Goal: Task Accomplishment & Management: Complete application form

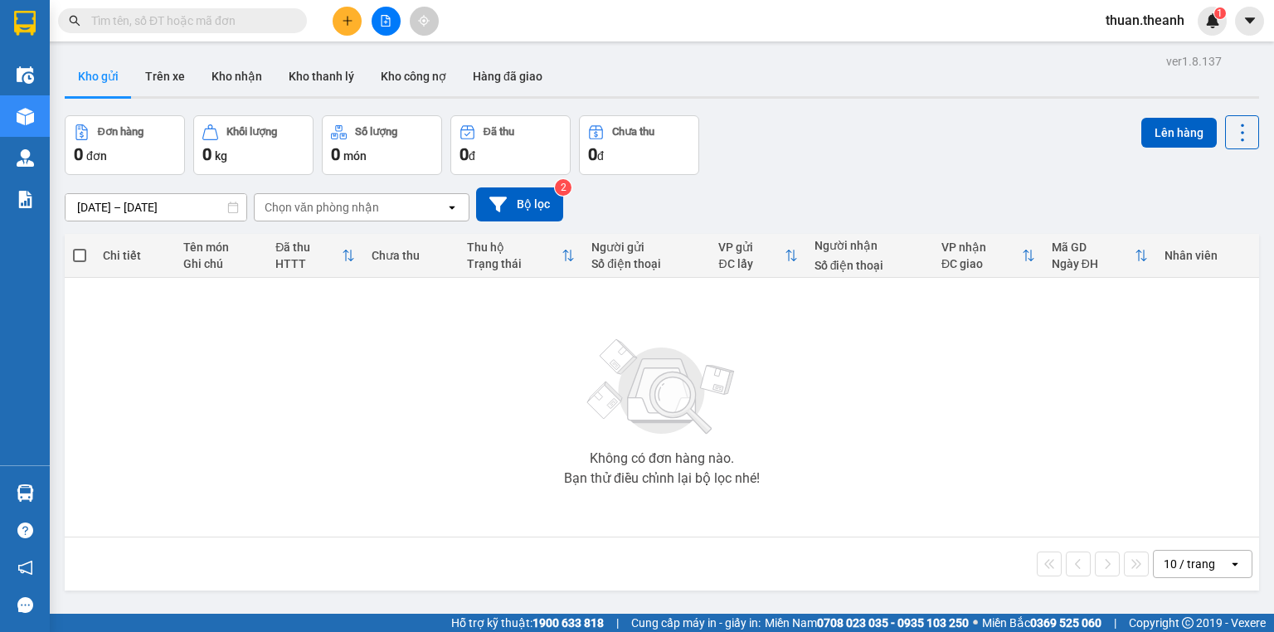
click at [352, 23] on icon "plus" at bounding box center [348, 21] width 12 height 12
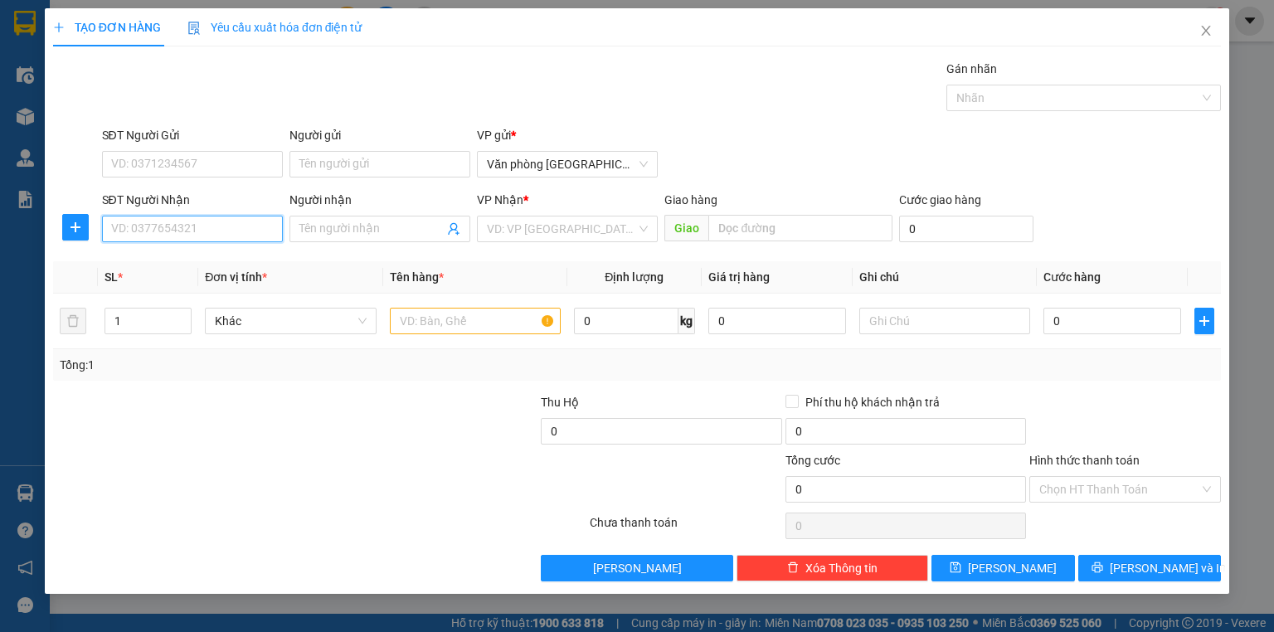
click at [160, 226] on input "SĐT Người Nhận" at bounding box center [192, 229] width 181 height 27
click at [201, 226] on input "SĐT Người Nhận" at bounding box center [192, 229] width 181 height 27
type input "0922663555"
click at [212, 266] on div "0922663555" at bounding box center [192, 261] width 161 height 18
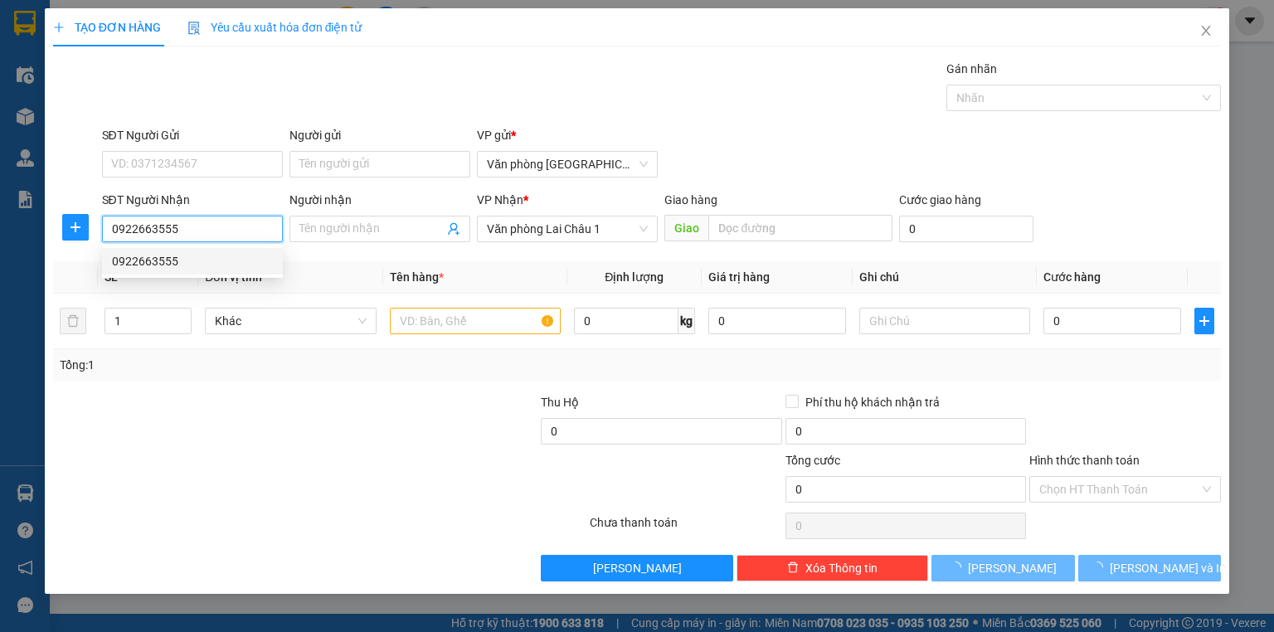
type input "50.000"
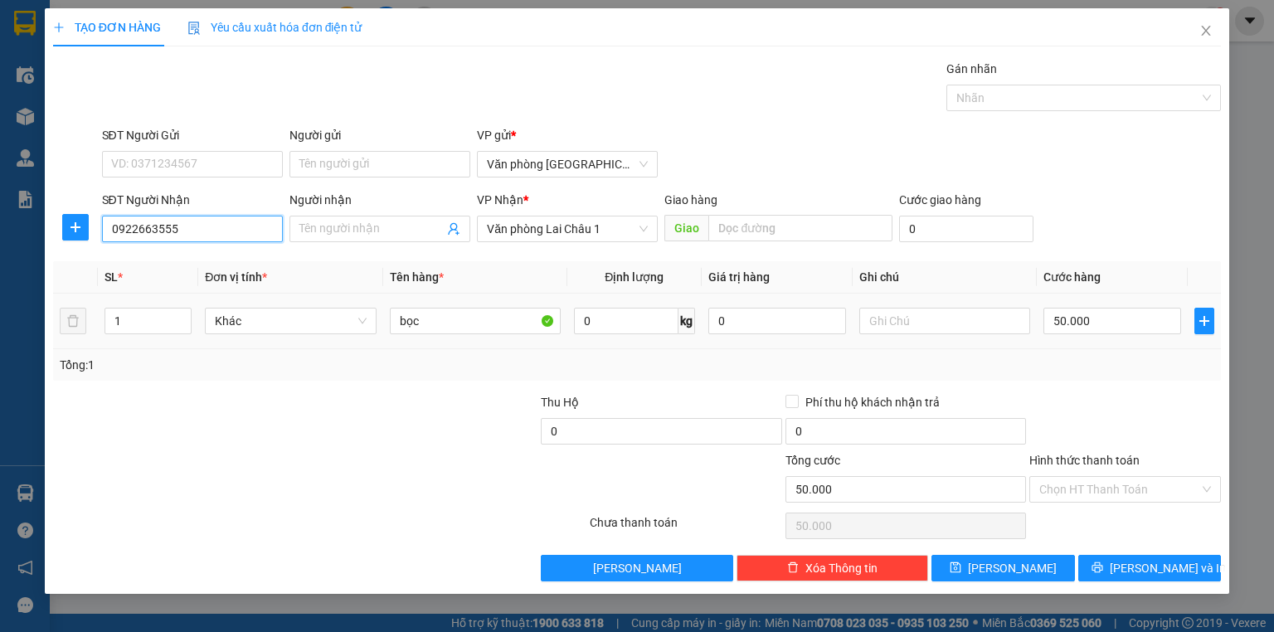
type input "0922663555"
drag, startPoint x: 488, startPoint y: 334, endPoint x: 461, endPoint y: 339, distance: 27.0
click at [461, 339] on td "bọc" at bounding box center [475, 322] width 184 height 56
click at [459, 329] on input "bọc" at bounding box center [475, 321] width 171 height 27
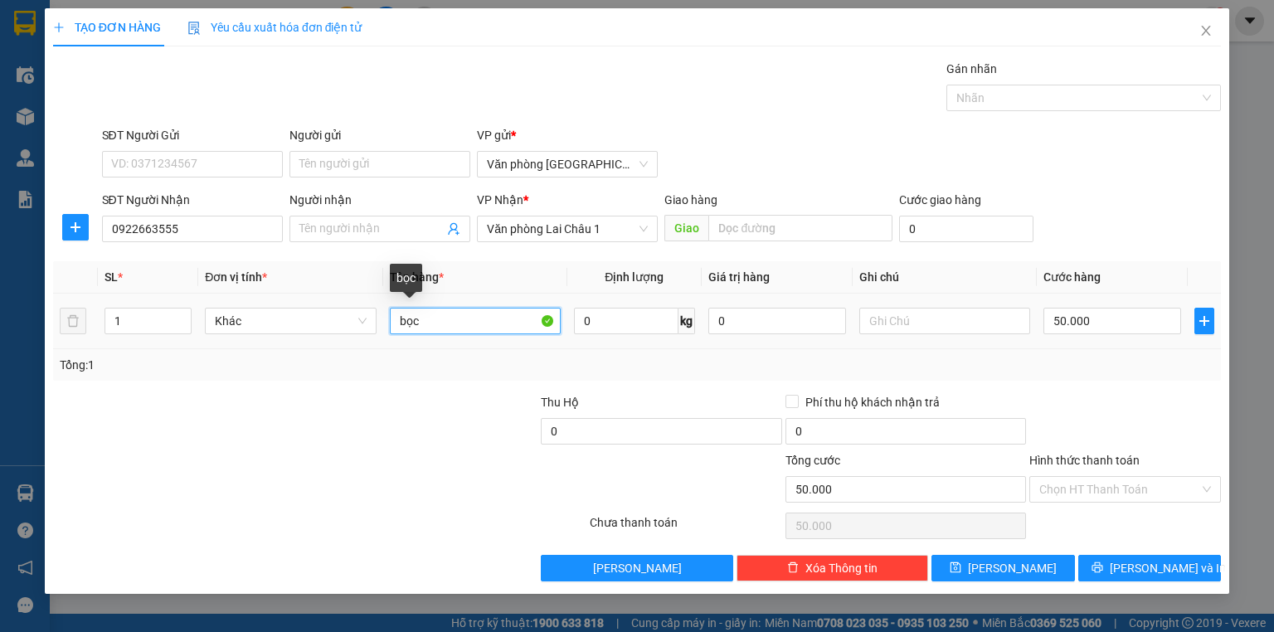
click at [459, 329] on input "bọc" at bounding box center [475, 321] width 171 height 27
click at [465, 325] on input "bọc" at bounding box center [475, 321] width 171 height 27
type input "h"
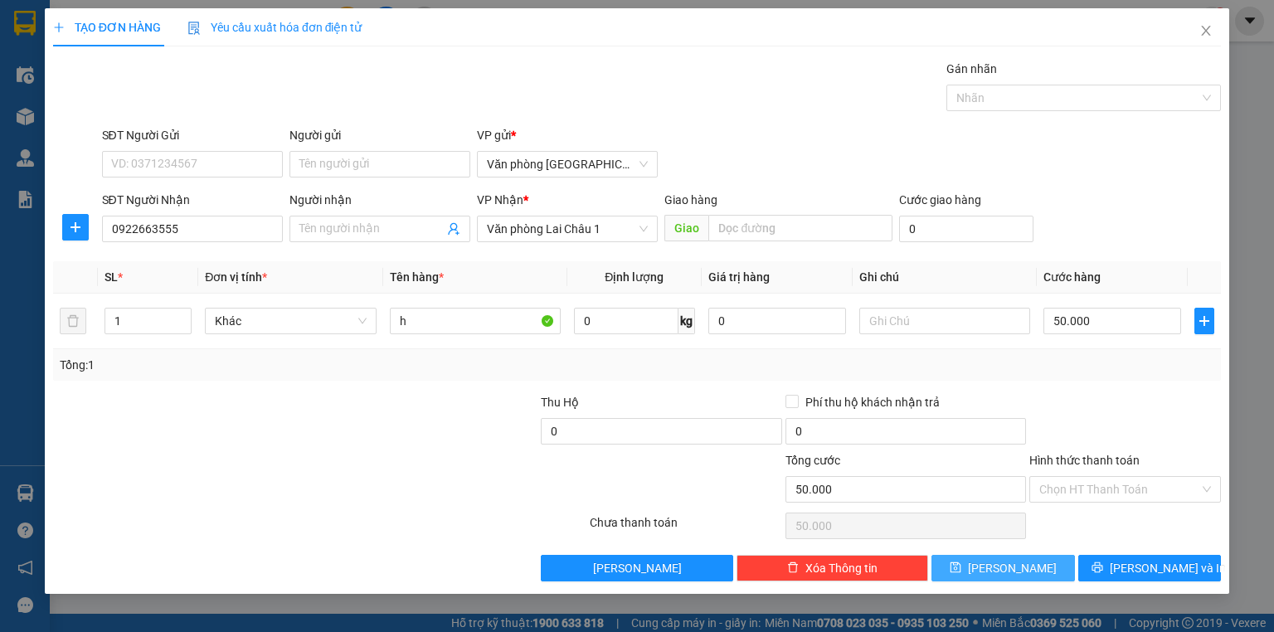
click at [1029, 571] on button "Lưu" at bounding box center [1004, 568] width 144 height 27
type input "0"
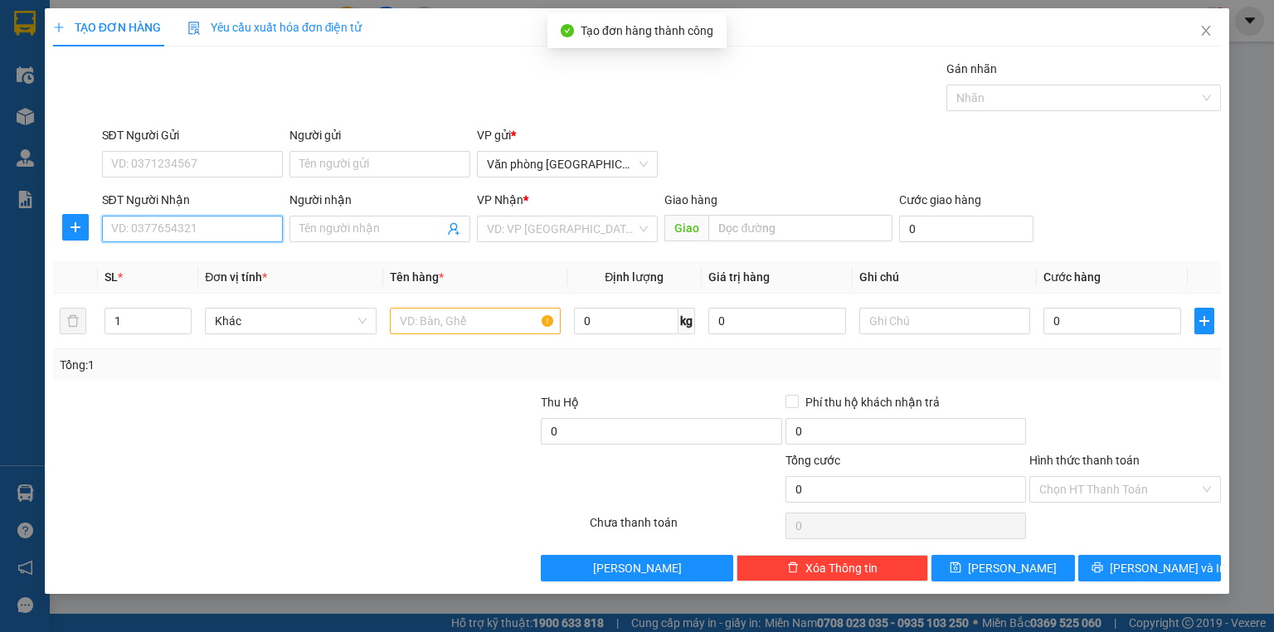
click at [209, 229] on input "SĐT Người Nhận" at bounding box center [192, 229] width 181 height 27
click at [208, 226] on input "SĐT Người Nhận" at bounding box center [192, 229] width 181 height 27
click at [197, 255] on div "0393666991" at bounding box center [192, 261] width 161 height 18
type input "0393666991"
type input "50.000"
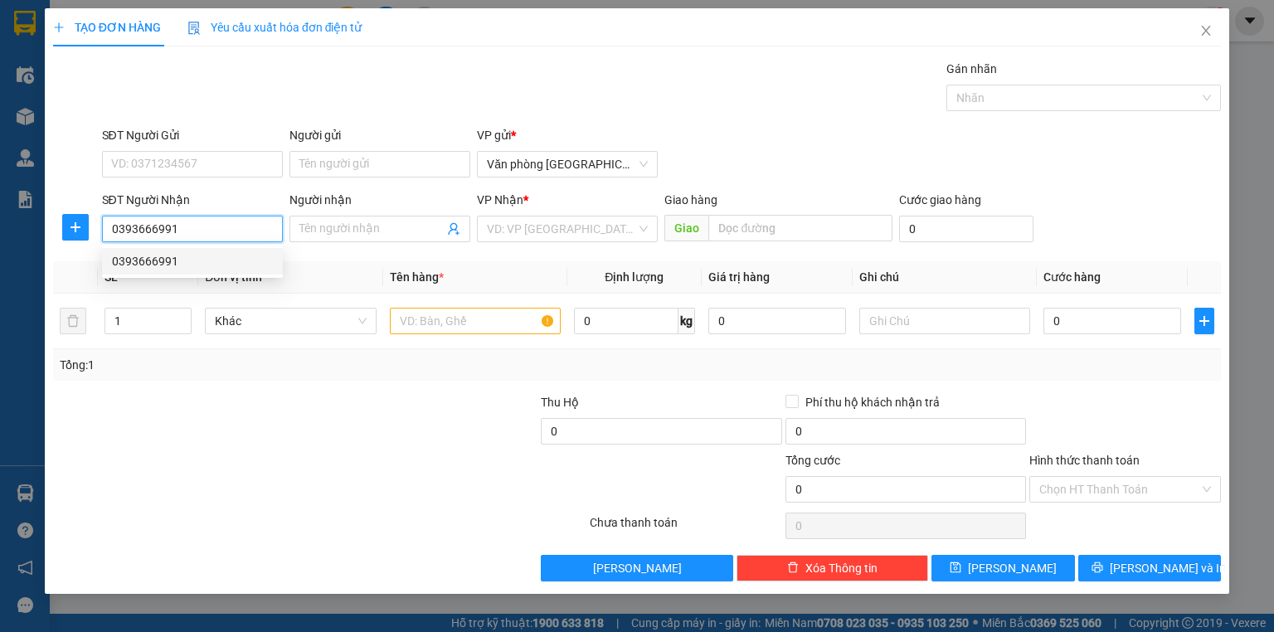
type input "50.000"
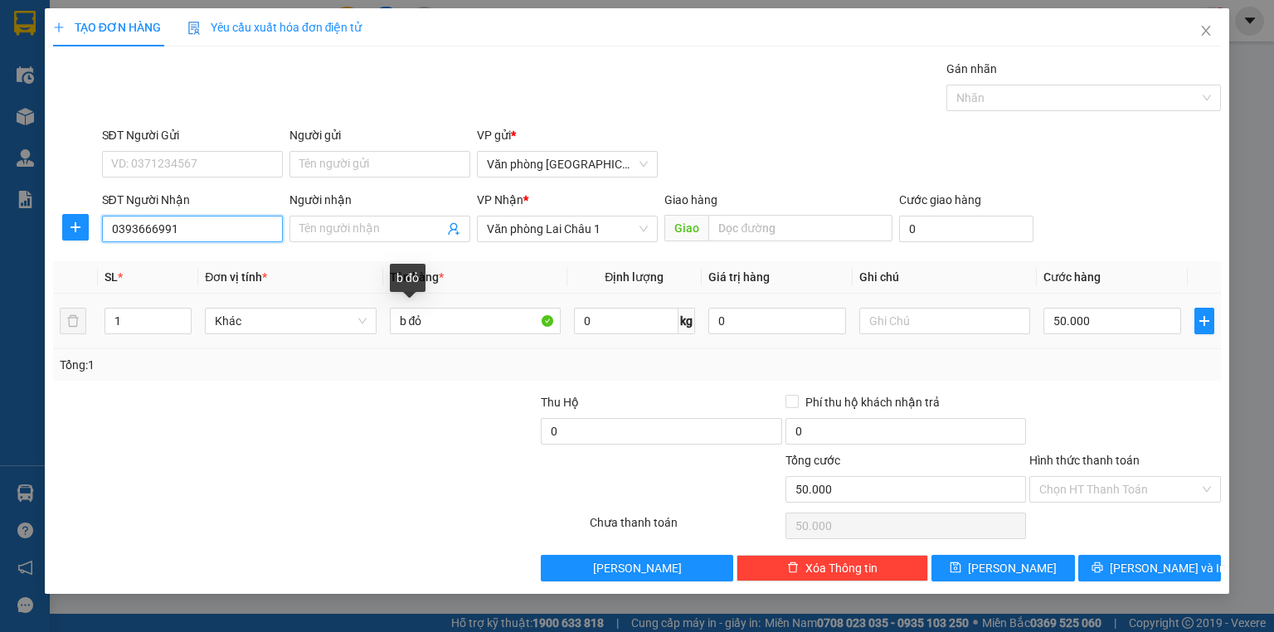
type input "0393666991"
click at [436, 334] on div "b đỏ" at bounding box center [475, 320] width 171 height 33
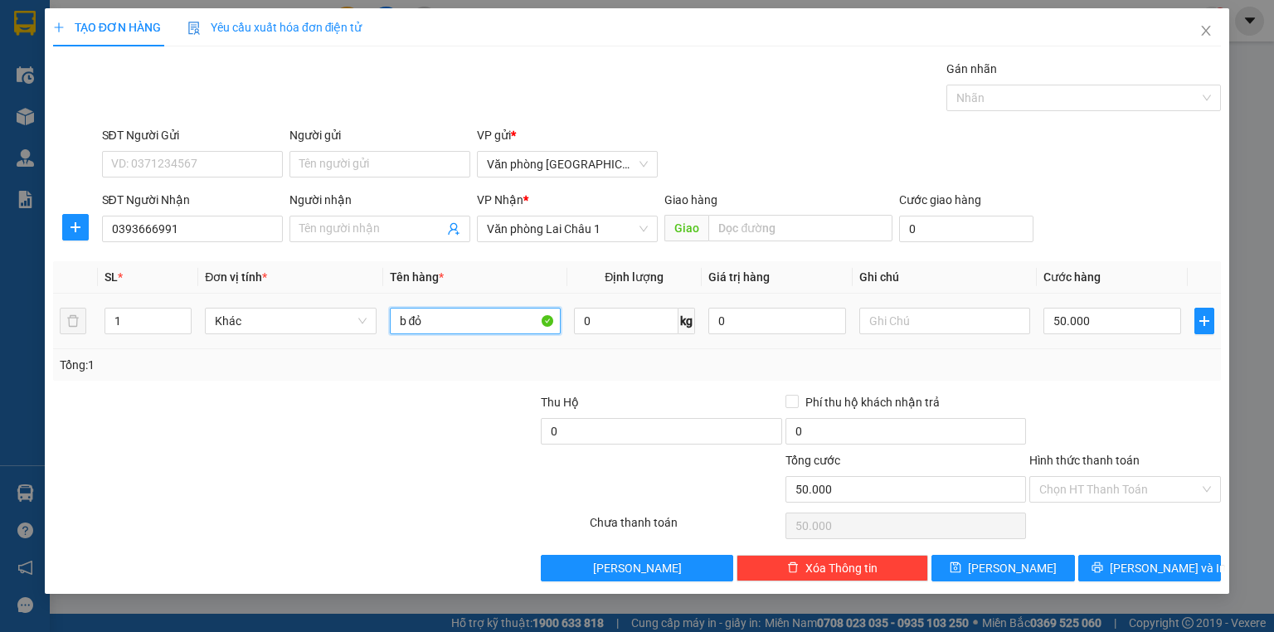
drag, startPoint x: 436, startPoint y: 326, endPoint x: 327, endPoint y: 344, distance: 111.0
click at [327, 344] on tr "1 Khác b đỏ 0 kg 0 50.000" at bounding box center [637, 322] width 1168 height 56
type input "h"
click at [1028, 574] on button "Lưu" at bounding box center [1004, 568] width 144 height 27
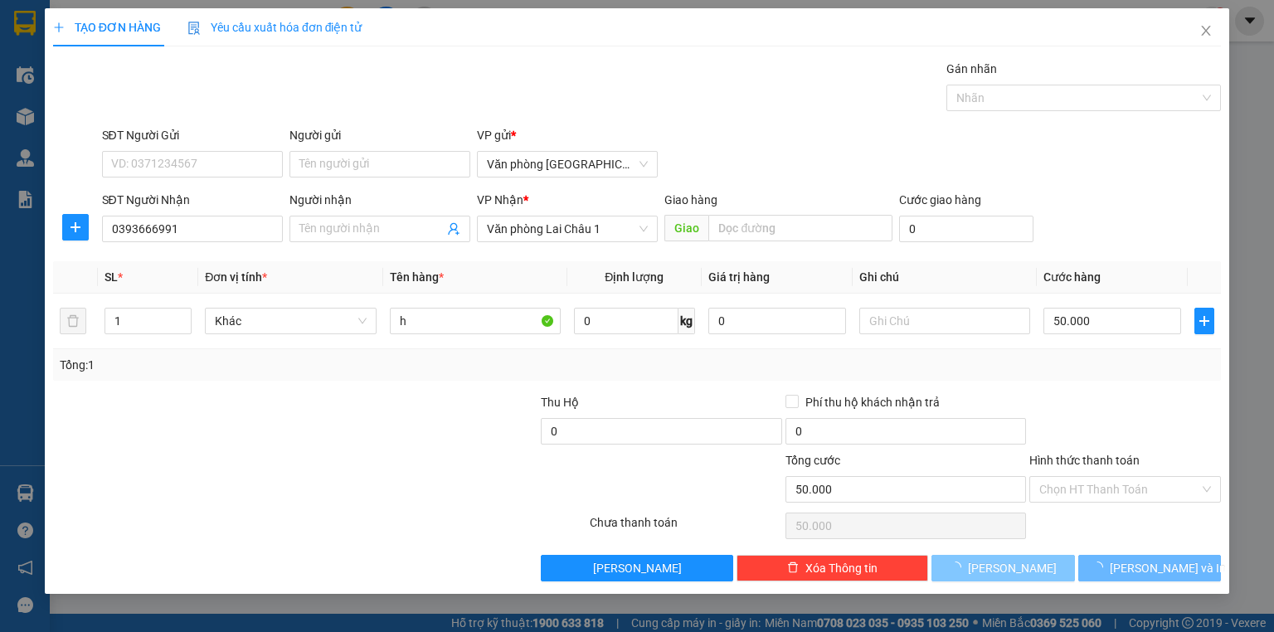
type input "0"
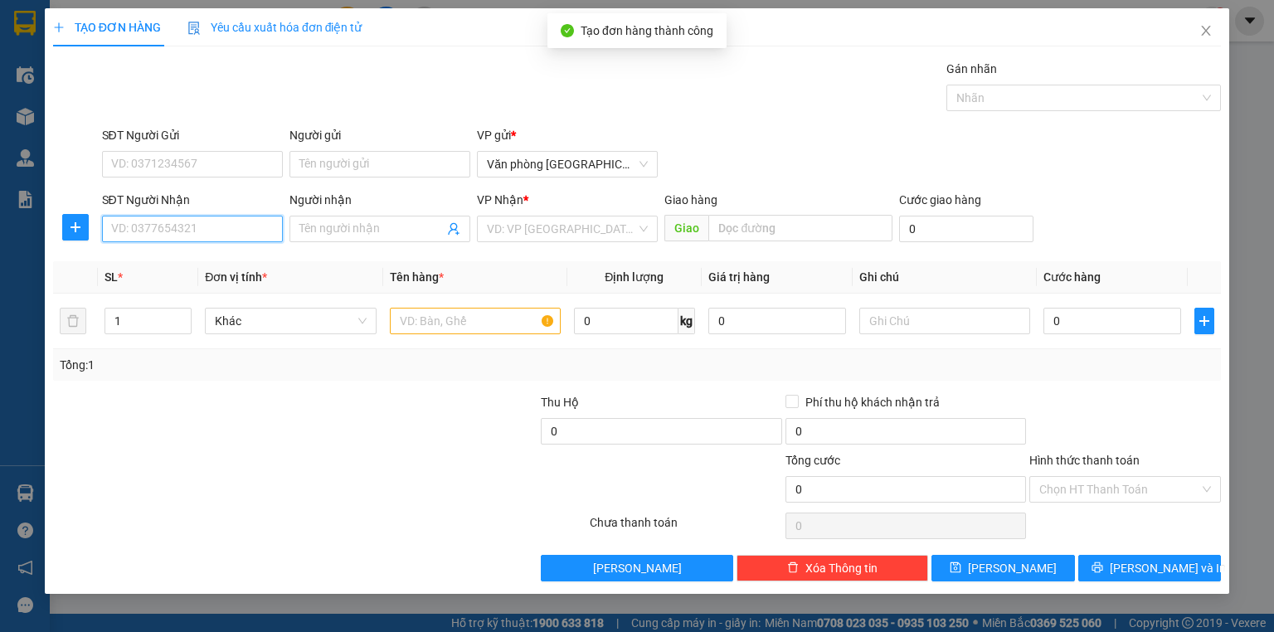
click at [225, 226] on input "SĐT Người Nhận" at bounding box center [192, 229] width 181 height 27
click at [231, 264] on div "0984206565" at bounding box center [192, 261] width 161 height 18
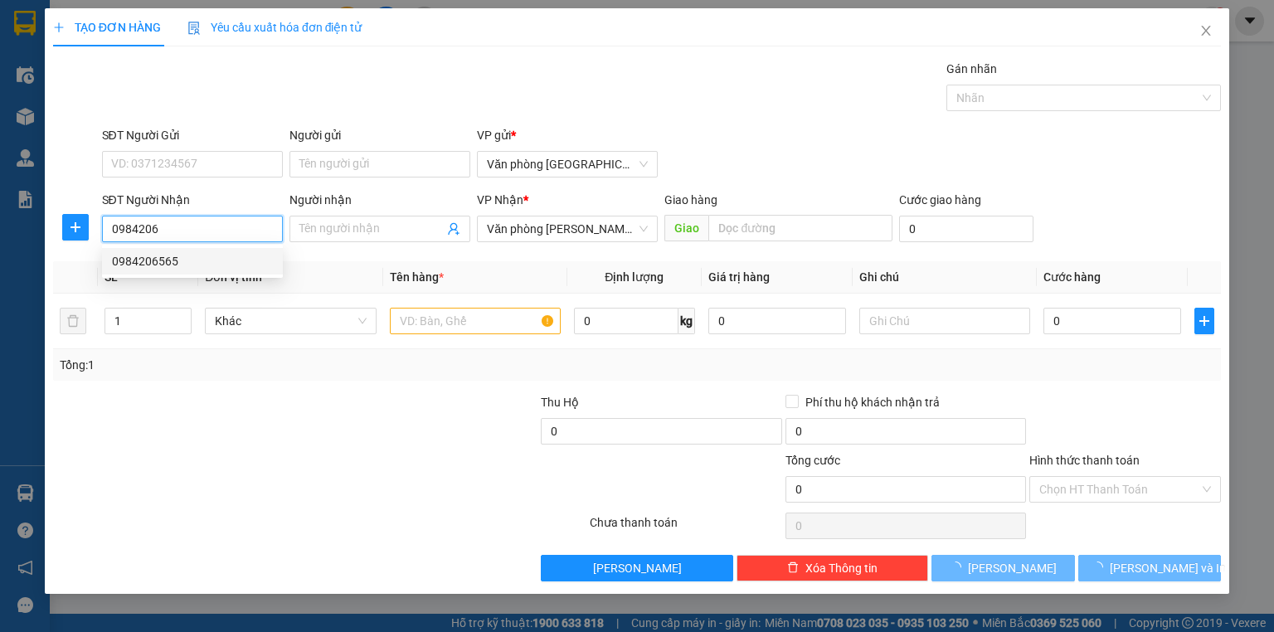
type input "0984206565"
type input "50.000"
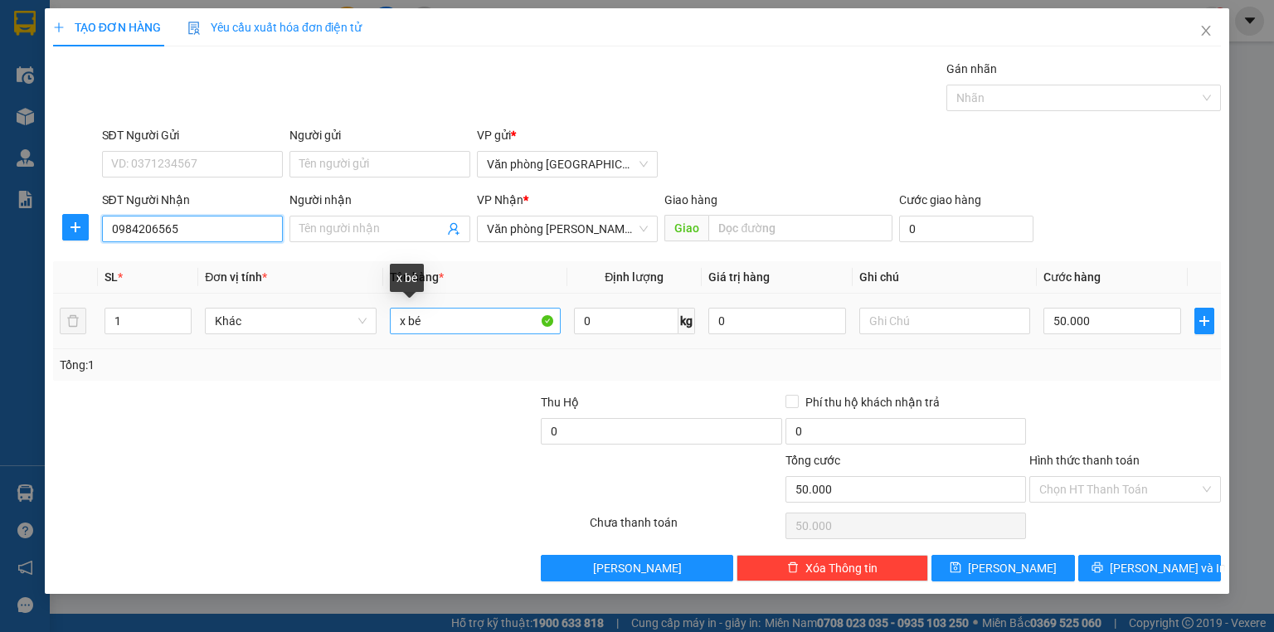
type input "0984206565"
drag, startPoint x: 451, startPoint y: 319, endPoint x: 320, endPoint y: 324, distance: 131.2
click at [320, 324] on tr "1 Khác x bé 0 kg 0 50.000" at bounding box center [637, 322] width 1168 height 56
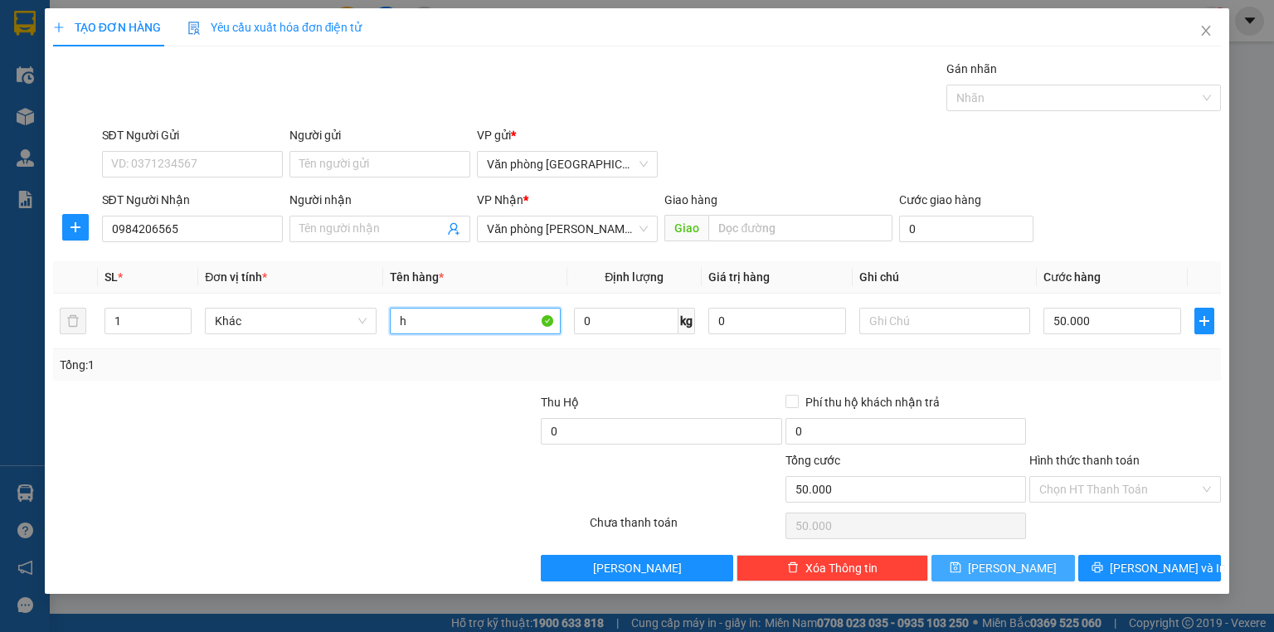
type input "h"
click at [1015, 564] on span "Lưu" at bounding box center [1012, 568] width 89 height 18
type input "0"
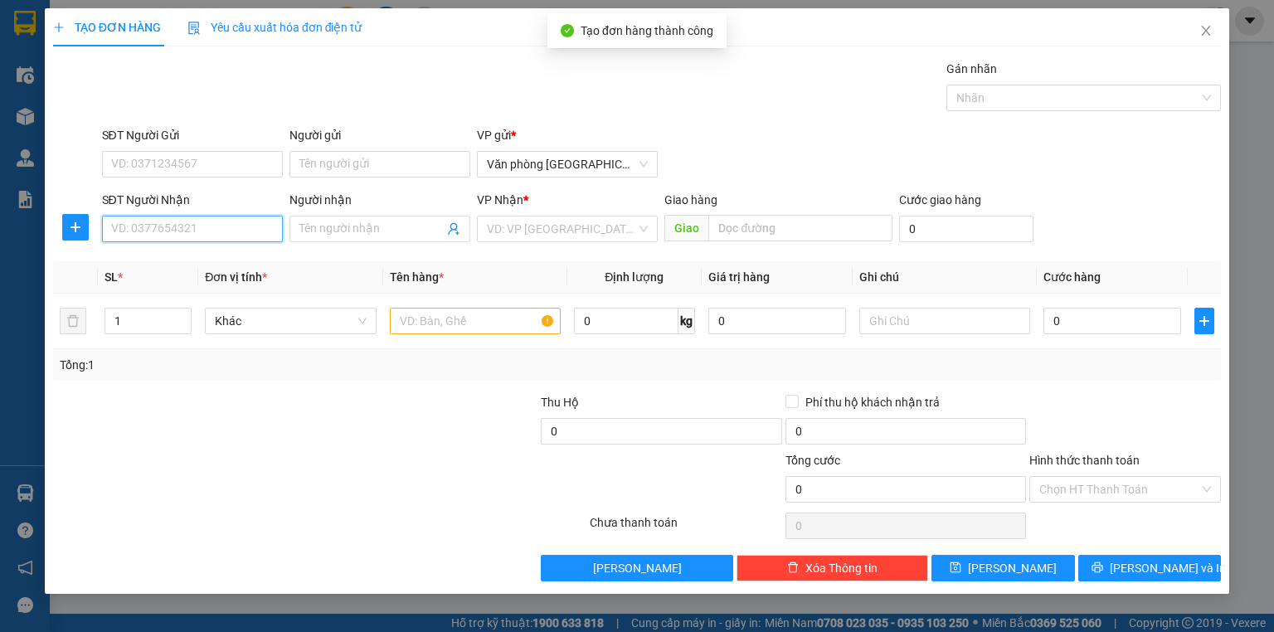
click at [193, 232] on input "SĐT Người Nhận" at bounding box center [192, 229] width 181 height 27
type input "0941884588"
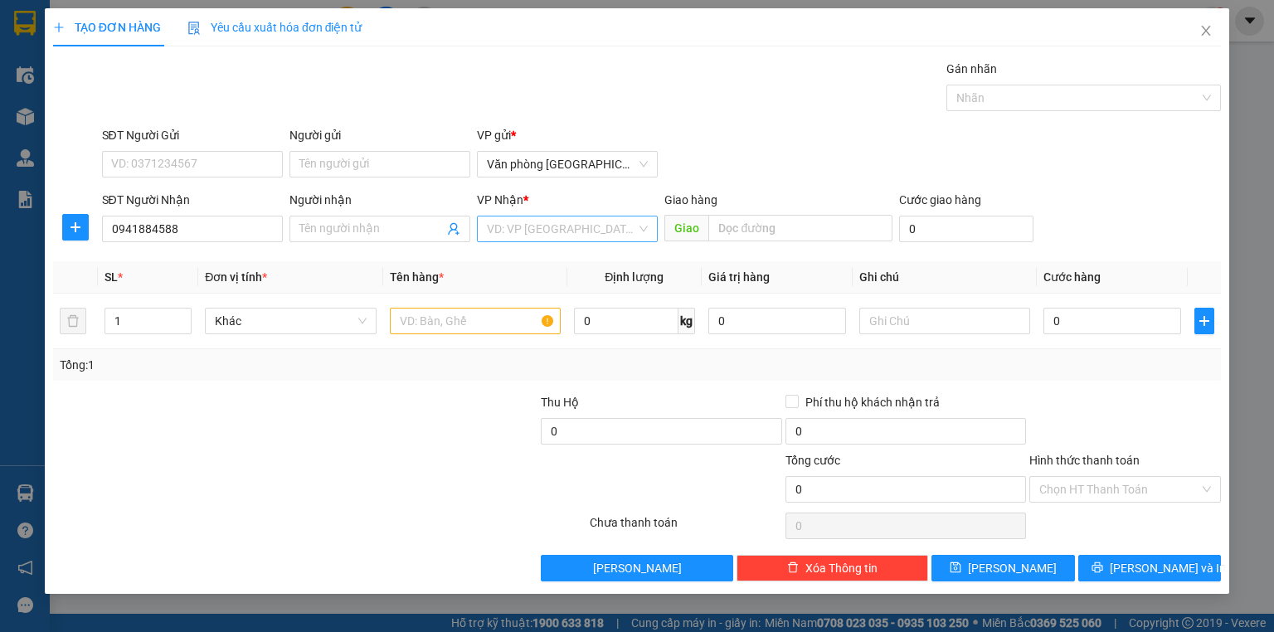
click at [594, 233] on input "search" at bounding box center [561, 229] width 149 height 25
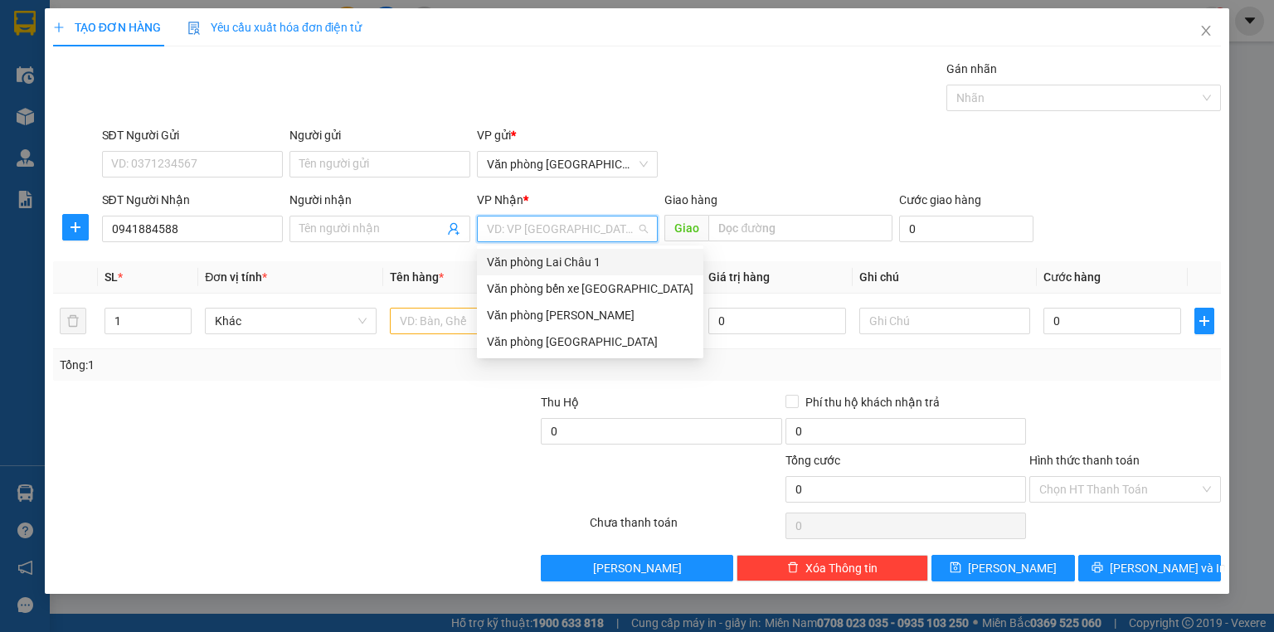
click at [582, 265] on div "Văn phòng Lai Châu 1" at bounding box center [590, 262] width 207 height 18
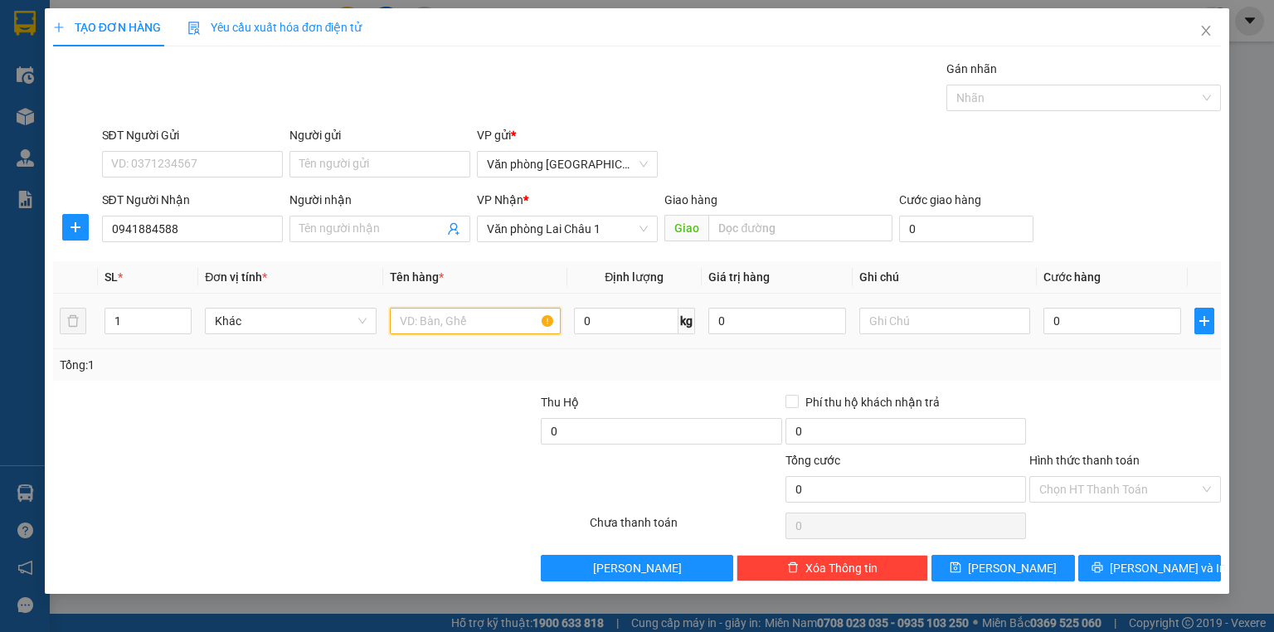
click at [482, 309] on input "text" at bounding box center [475, 321] width 171 height 27
type input "tải"
click at [1092, 314] on input "0" at bounding box center [1113, 321] width 138 height 27
type input "5"
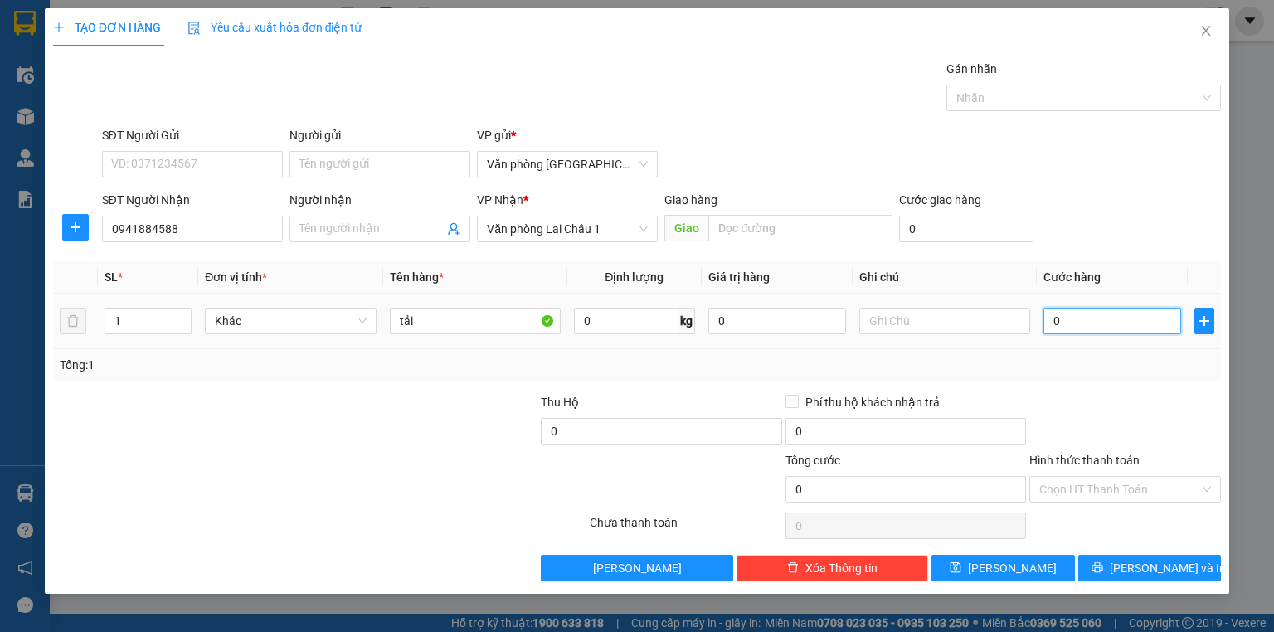
type input "5"
type input "50"
type input "500"
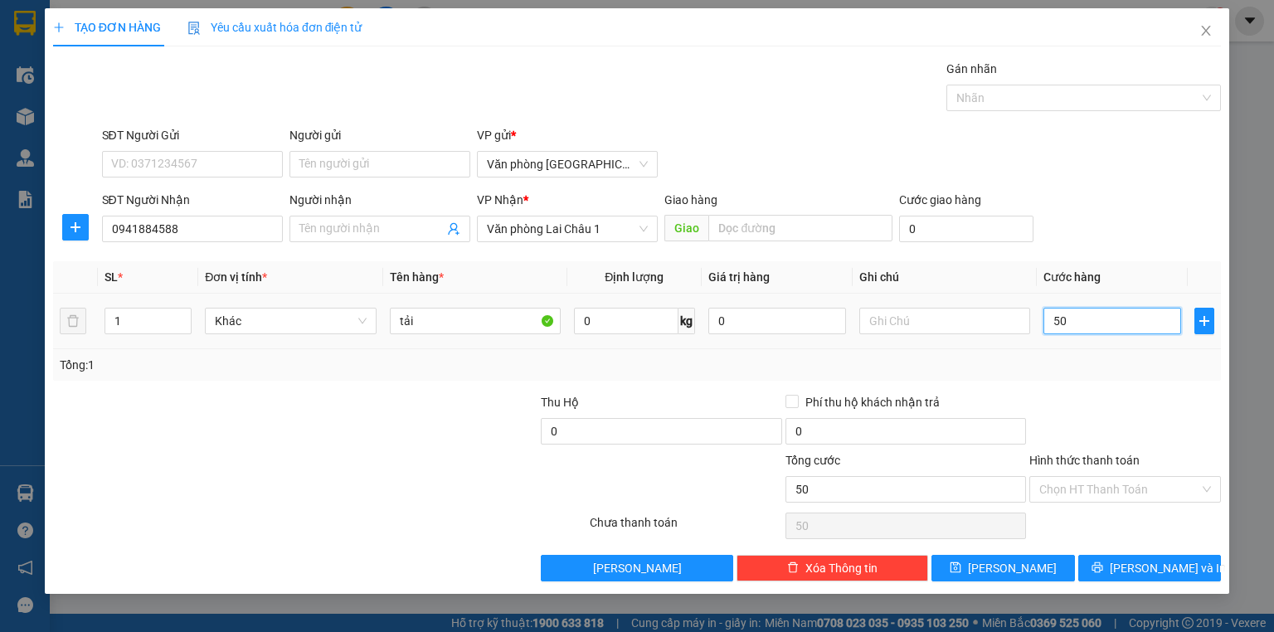
type input "500"
type input "5.000"
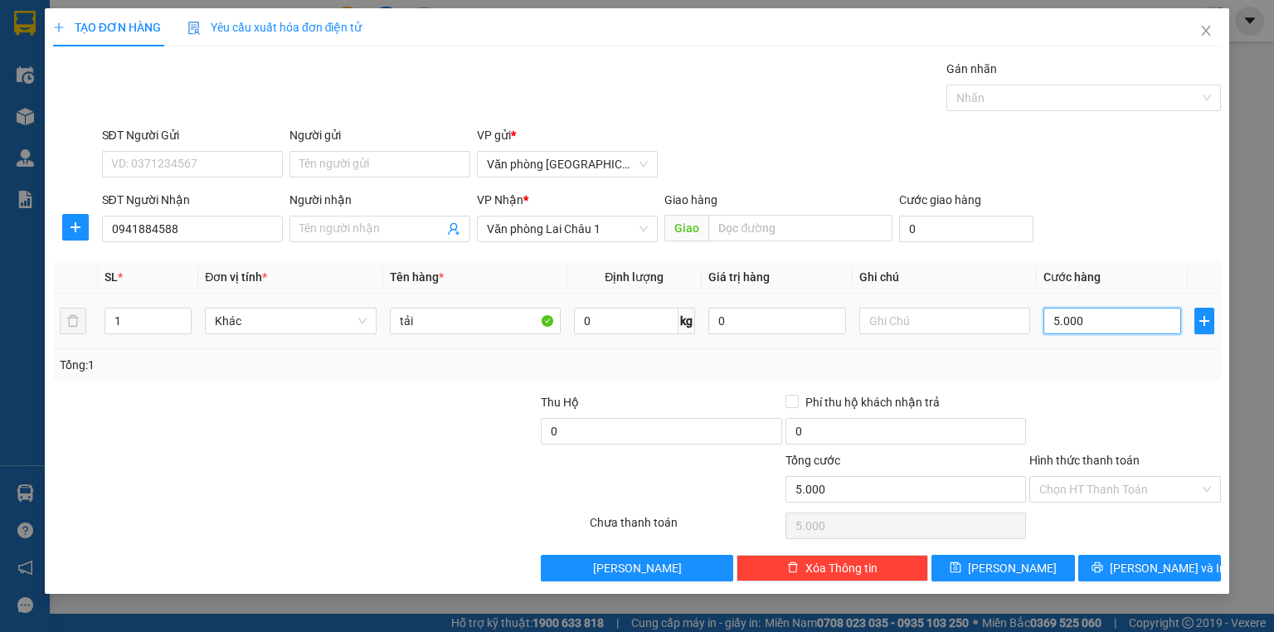
type input "50.000"
click at [1006, 574] on span "Lưu" at bounding box center [1012, 568] width 89 height 18
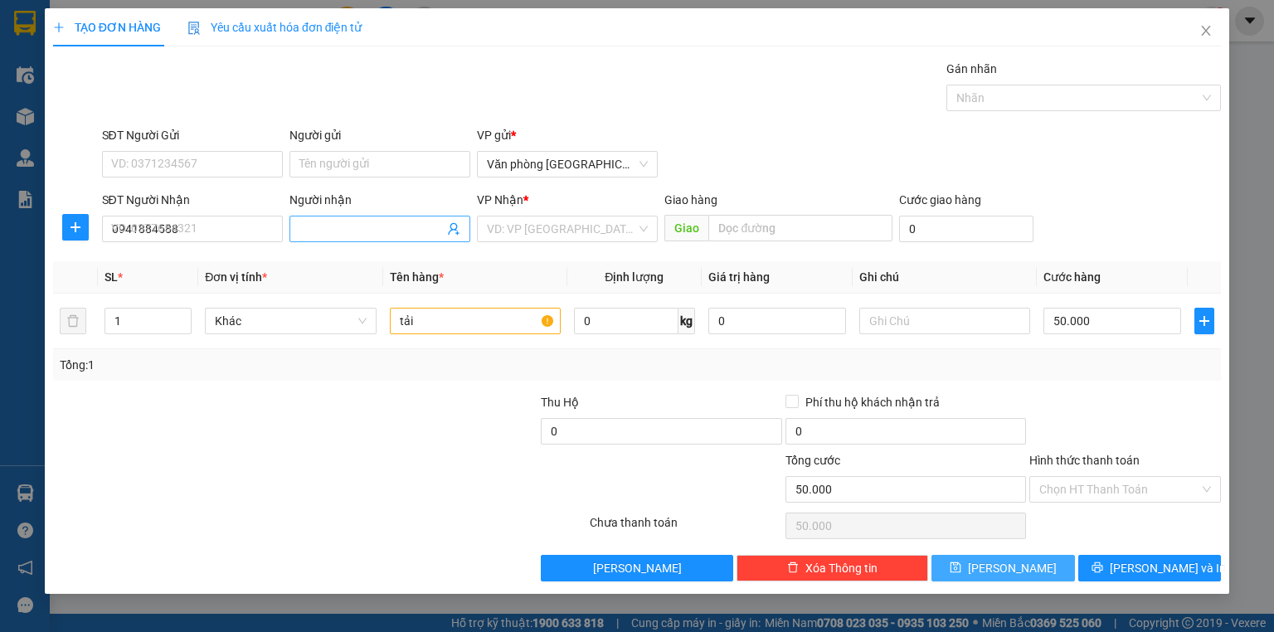
type input "0"
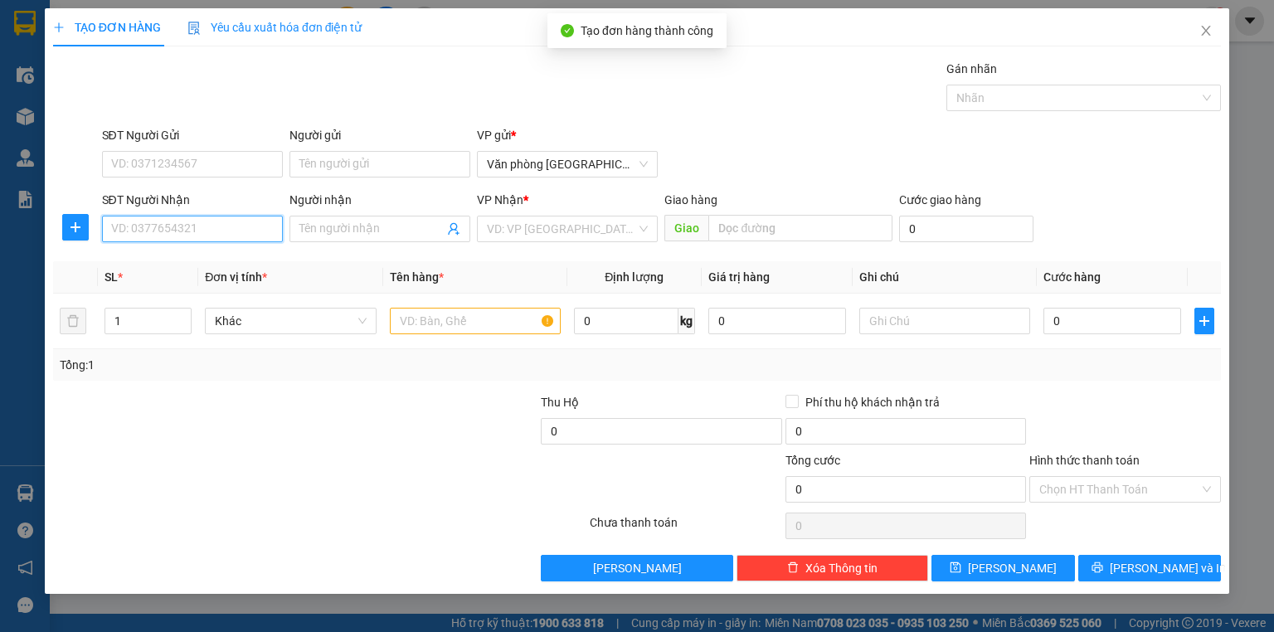
click at [242, 229] on input "SĐT Người Nhận" at bounding box center [192, 229] width 181 height 27
click at [200, 267] on div "0986820999" at bounding box center [192, 261] width 161 height 18
type input "0986820999"
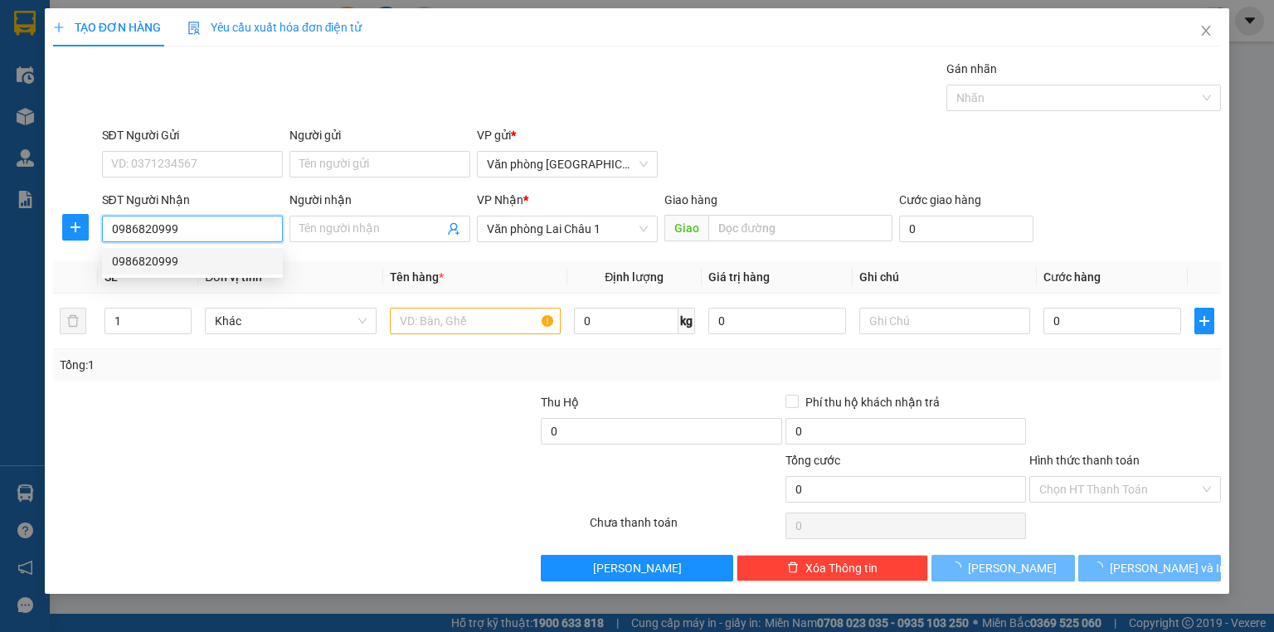
type input "50.000"
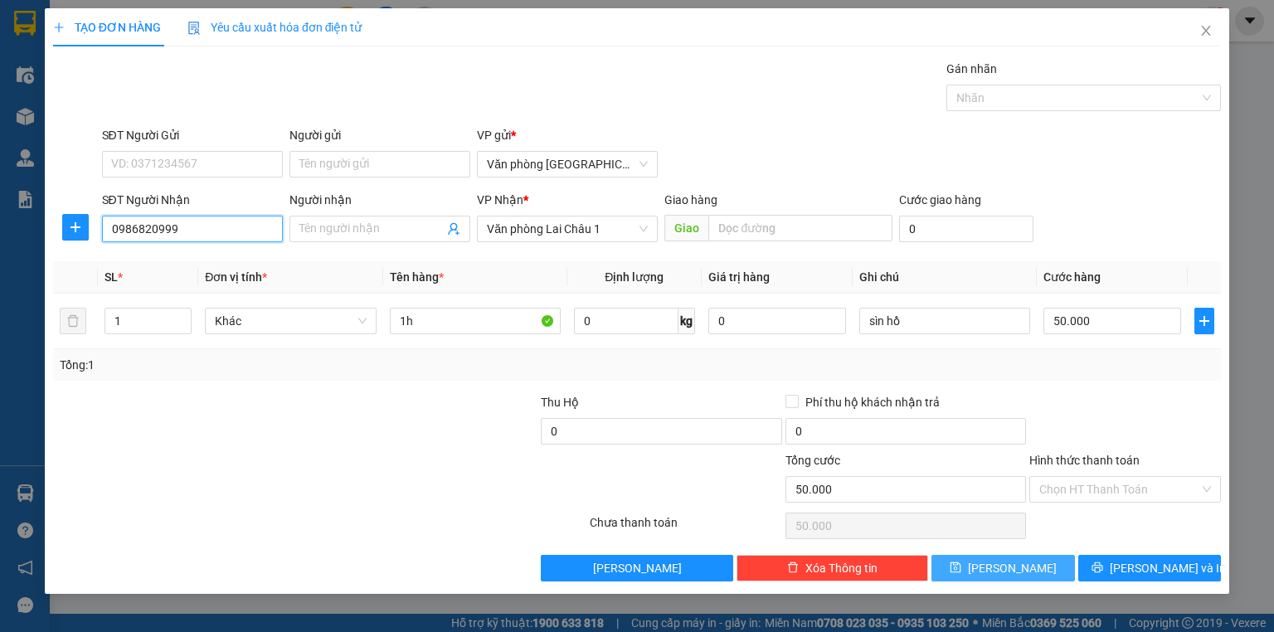
type input "0986820999"
click at [1027, 571] on button "Lưu" at bounding box center [1004, 568] width 144 height 27
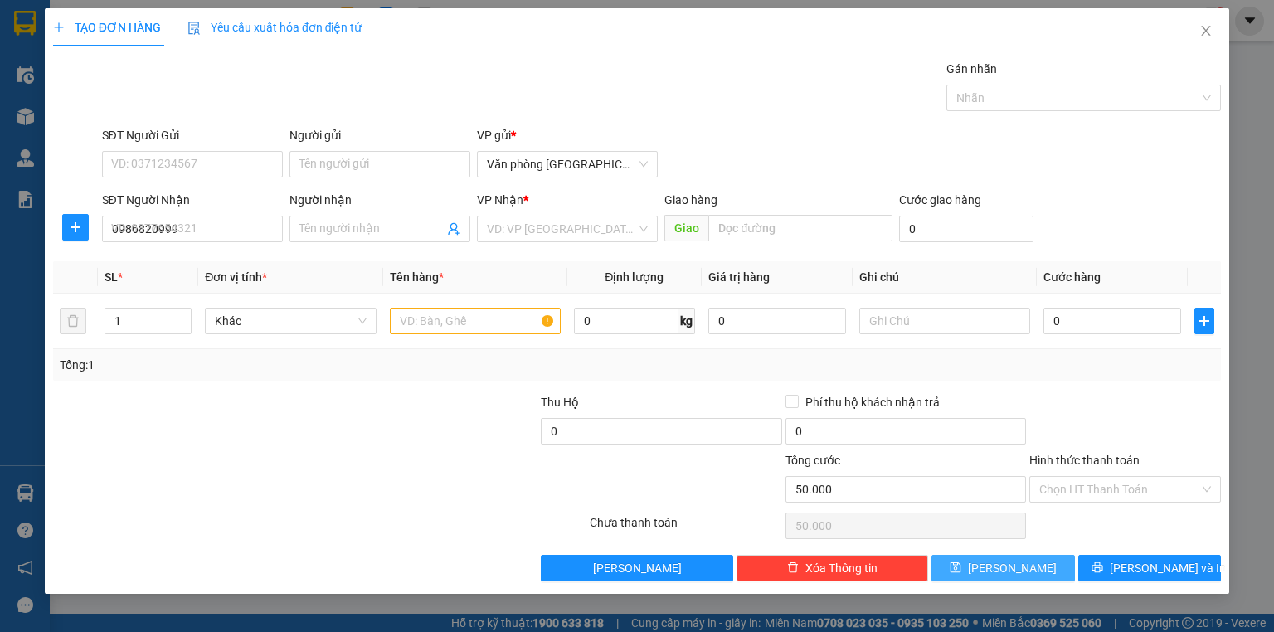
type input "0"
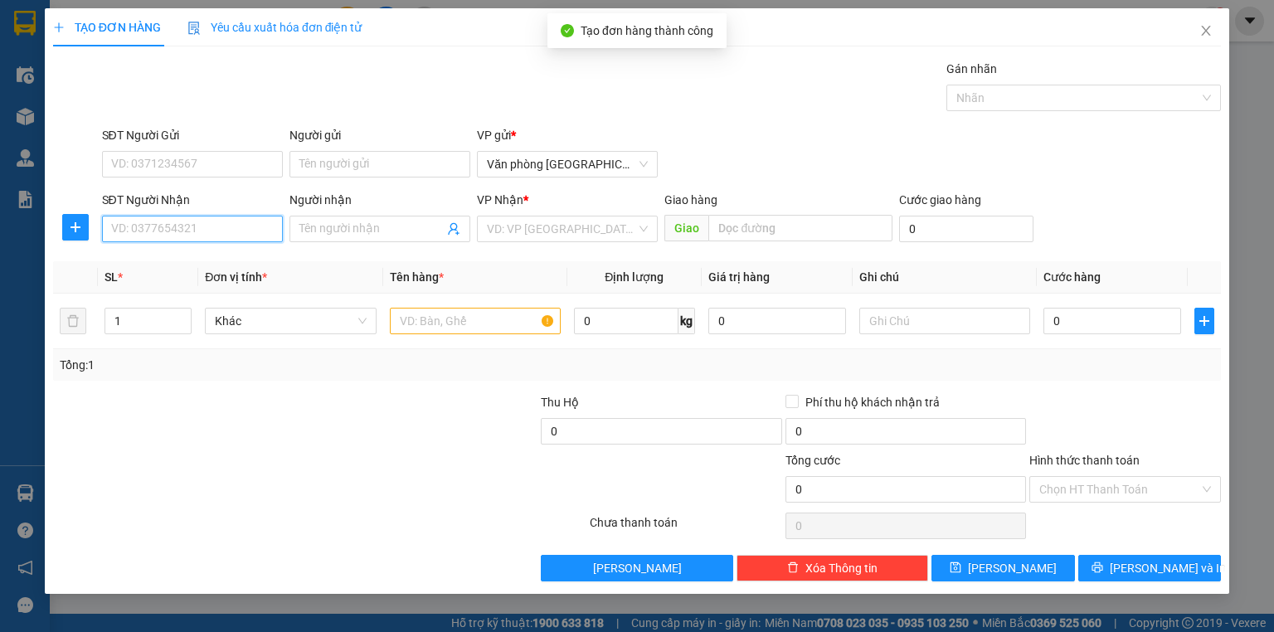
click at [222, 228] on input "SĐT Người Nhận" at bounding box center [192, 229] width 181 height 27
click at [232, 256] on div "0961137370" at bounding box center [192, 261] width 161 height 18
type input "0961137370"
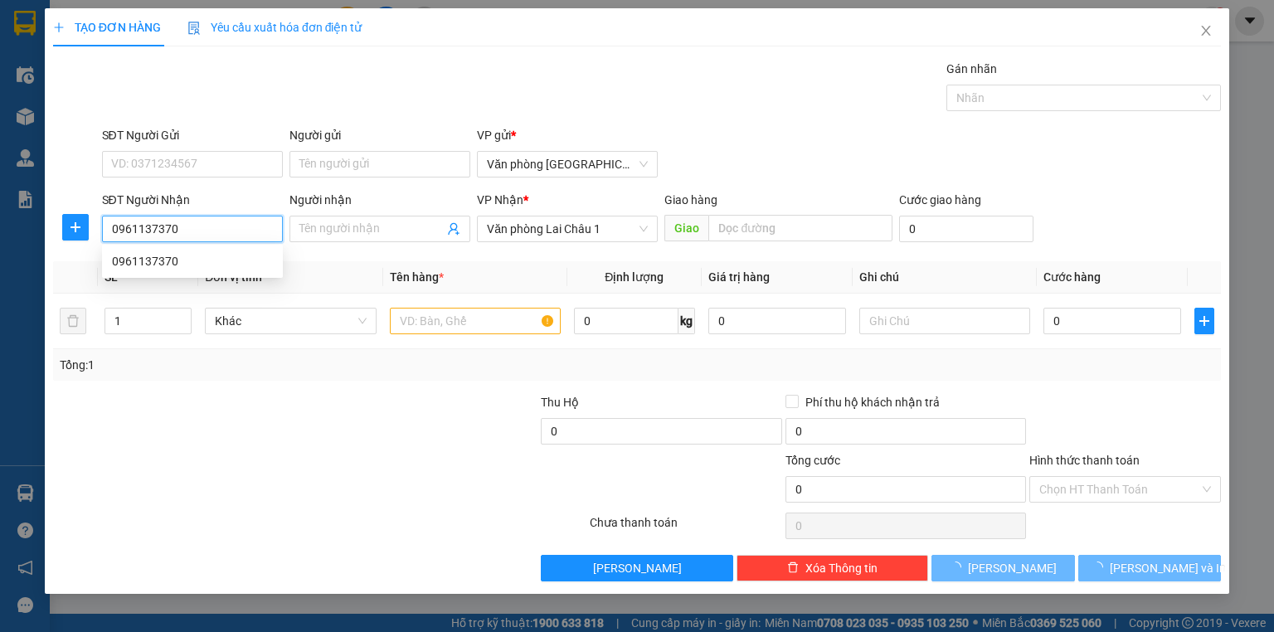
type input "100.000"
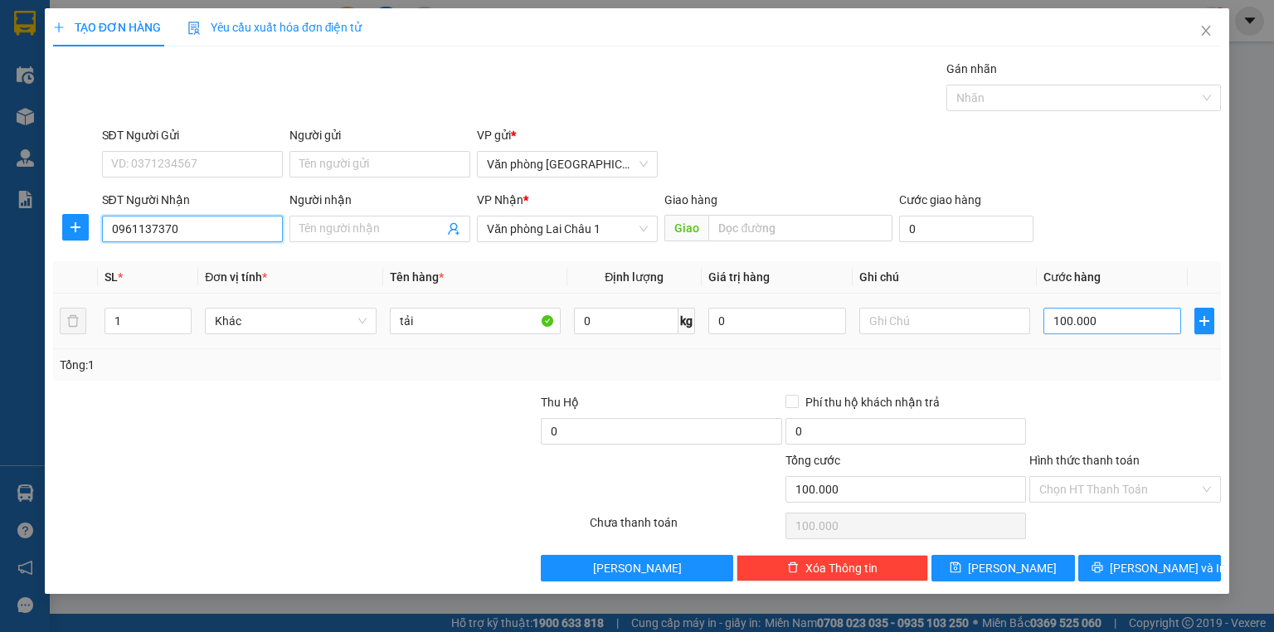
type input "0961137370"
click at [1137, 329] on input "100.000" at bounding box center [1113, 321] width 138 height 27
type input "5"
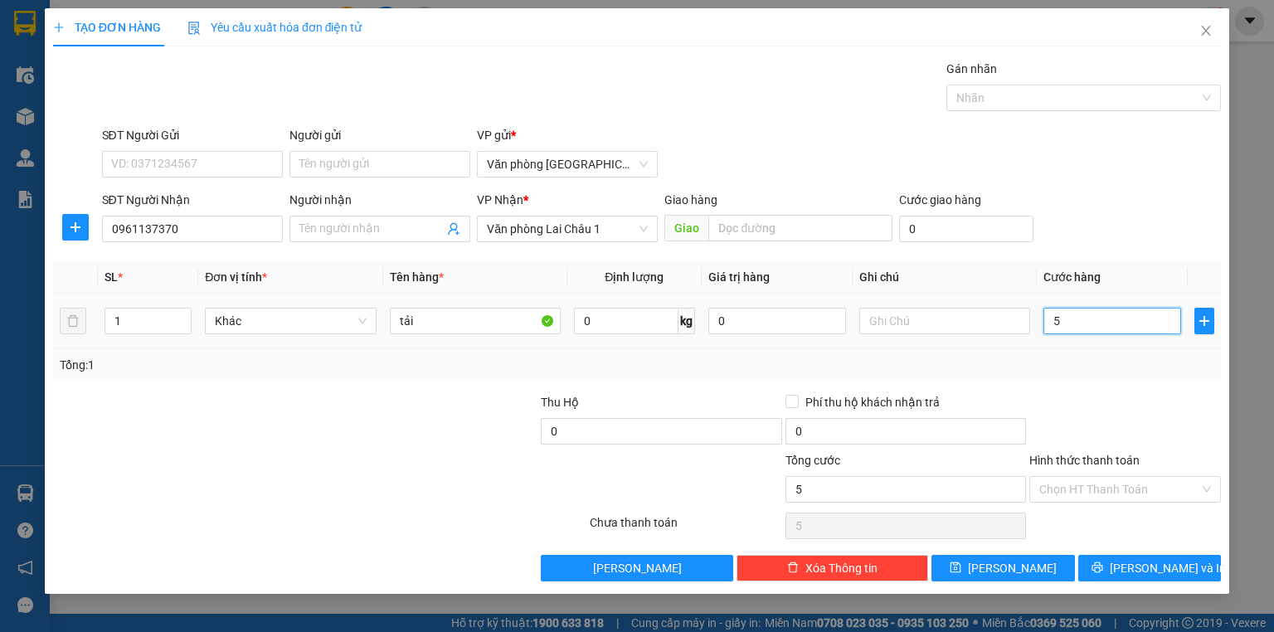
type input "50"
type input "500"
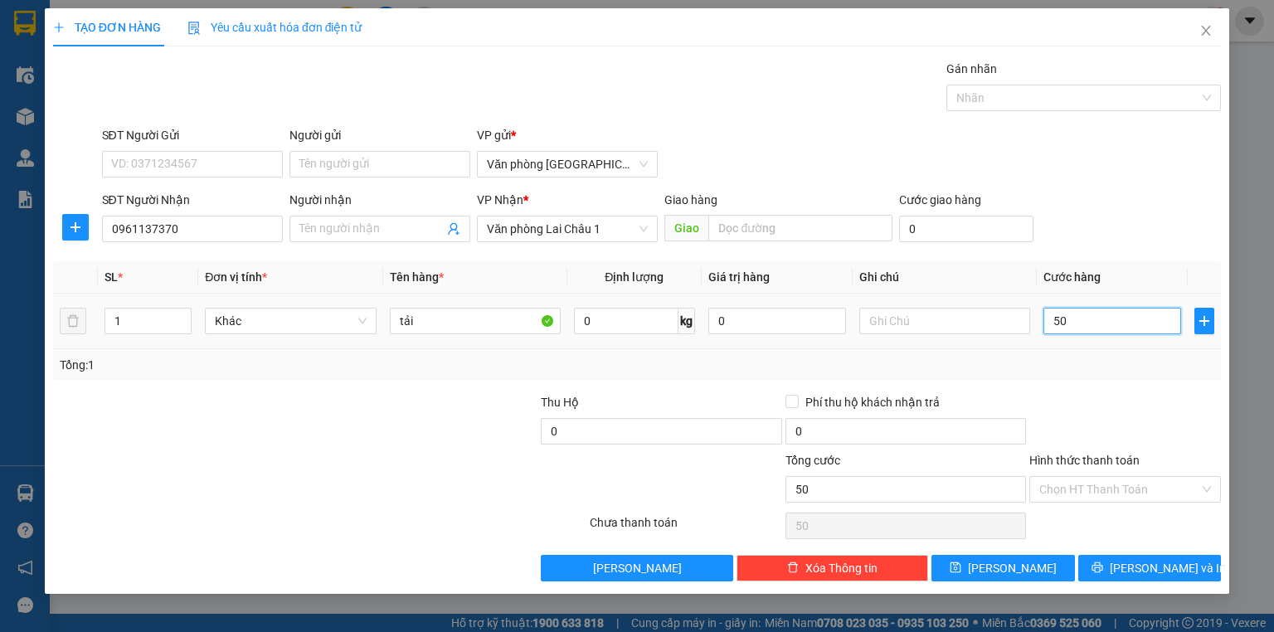
type input "500"
type input "5.000"
type input "50.000"
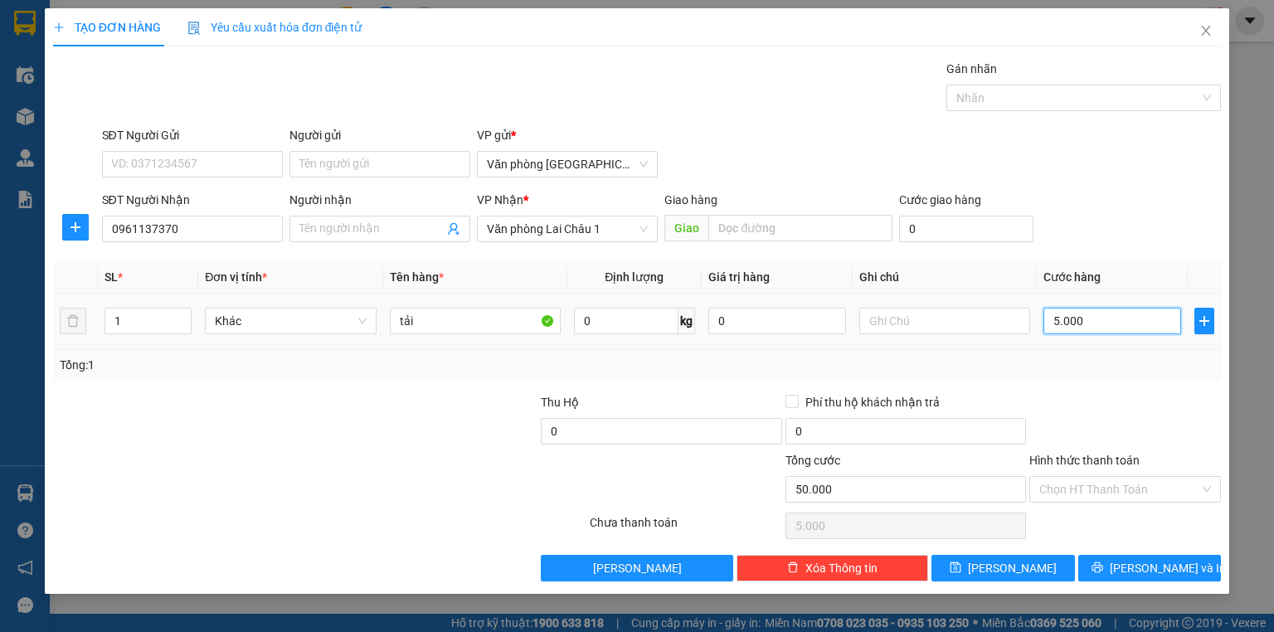
type input "50.000"
click at [948, 324] on input "text" at bounding box center [944, 321] width 171 height 27
type input "lai ka"
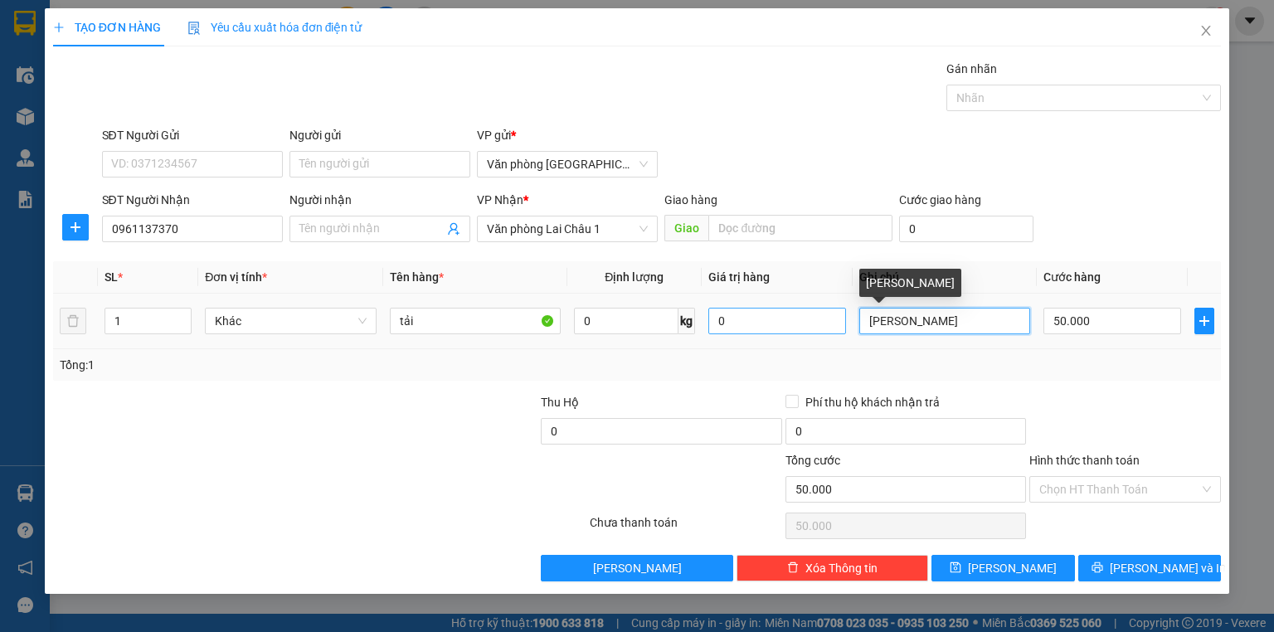
drag, startPoint x: 936, startPoint y: 321, endPoint x: 821, endPoint y: 333, distance: 115.1
click at [821, 333] on tr "1 Khác tải 0 kg 0 lai ka 50.000" at bounding box center [637, 322] width 1168 height 56
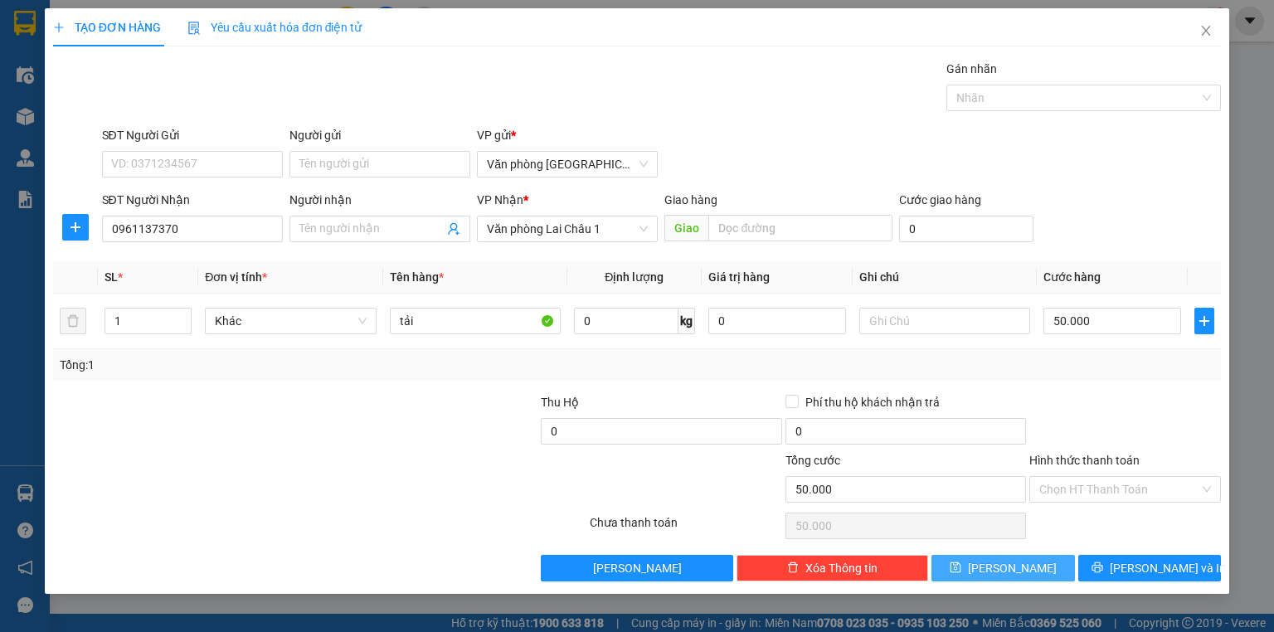
click at [1019, 559] on span "Lưu" at bounding box center [1012, 568] width 89 height 18
type input "0"
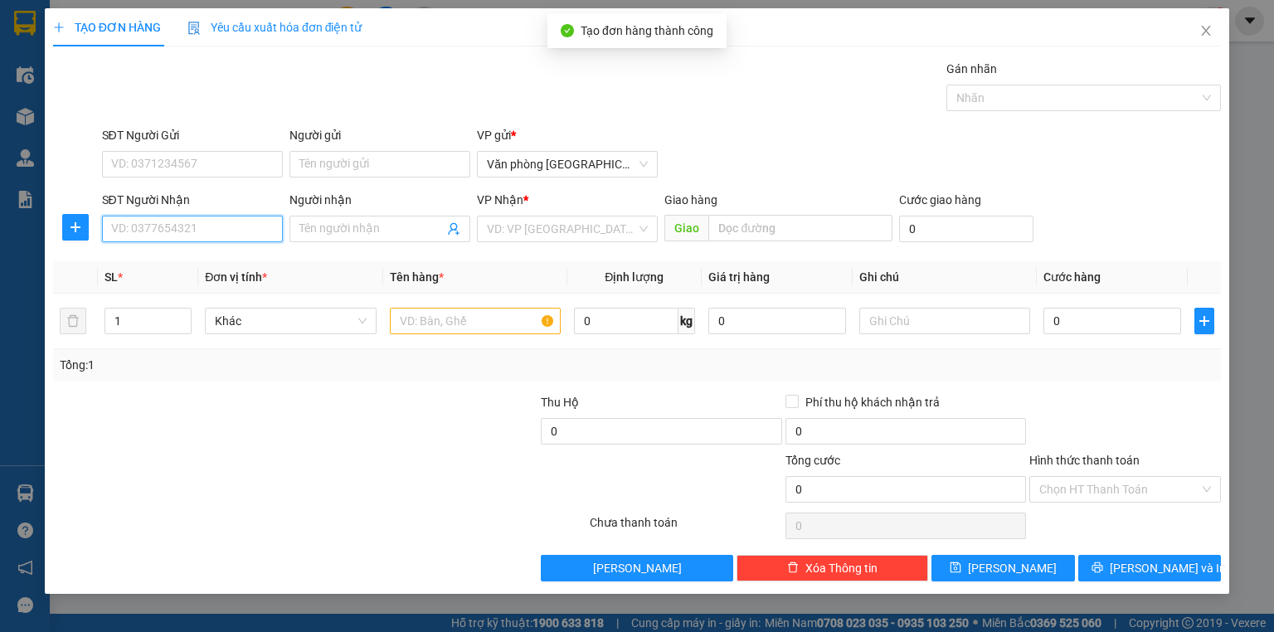
click at [210, 226] on input "SĐT Người Nhận" at bounding box center [192, 229] width 181 height 27
click at [574, 134] on div "VP gửi *" at bounding box center [567, 135] width 181 height 18
click at [222, 225] on input "SĐT Người Nhận" at bounding box center [192, 229] width 181 height 27
click at [209, 259] on div "0946040885" at bounding box center [192, 261] width 161 height 18
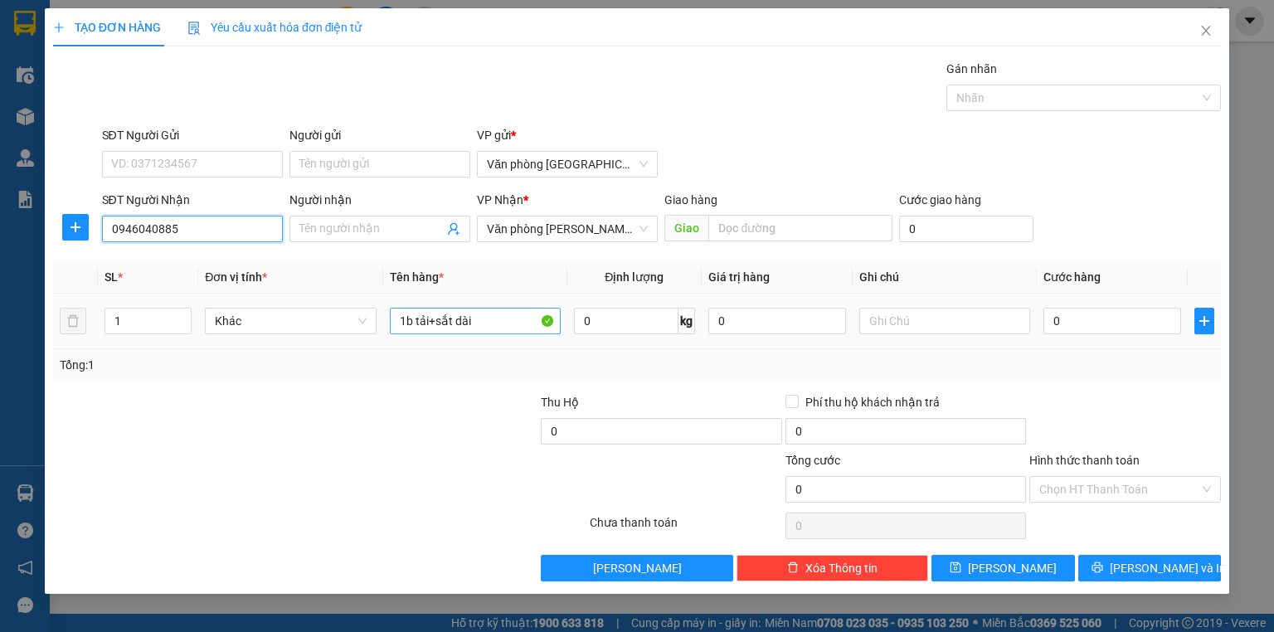
type input "0946040885"
drag, startPoint x: 484, startPoint y: 319, endPoint x: 367, endPoint y: 309, distance: 117.3
click at [367, 325] on tr "1 Khác 1b tải+sắt dài 0 kg 0 0" at bounding box center [637, 322] width 1168 height 56
type input "1 túi"
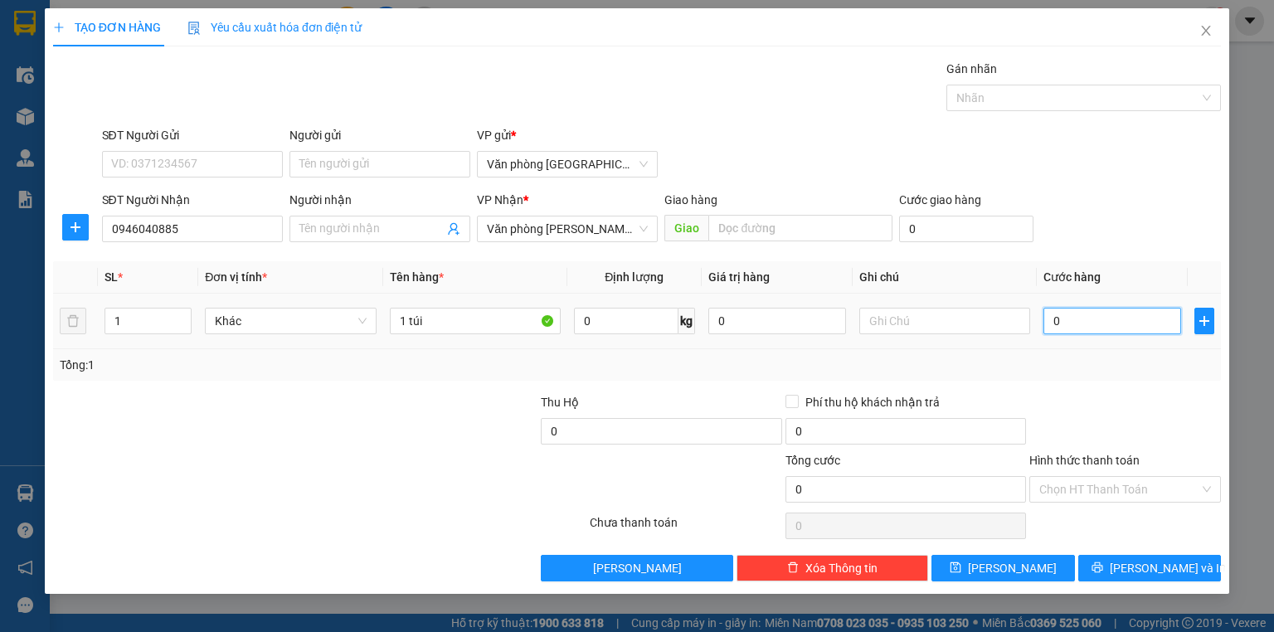
type input "5"
type input "50"
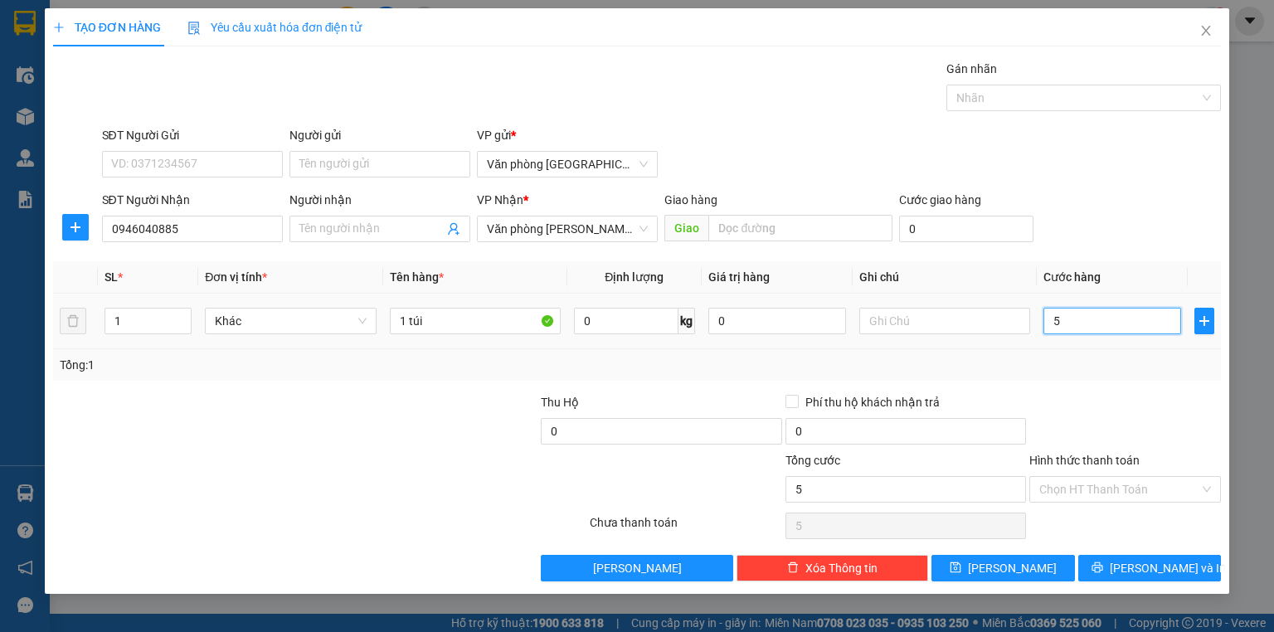
type input "50"
type input "500"
type input "5.000"
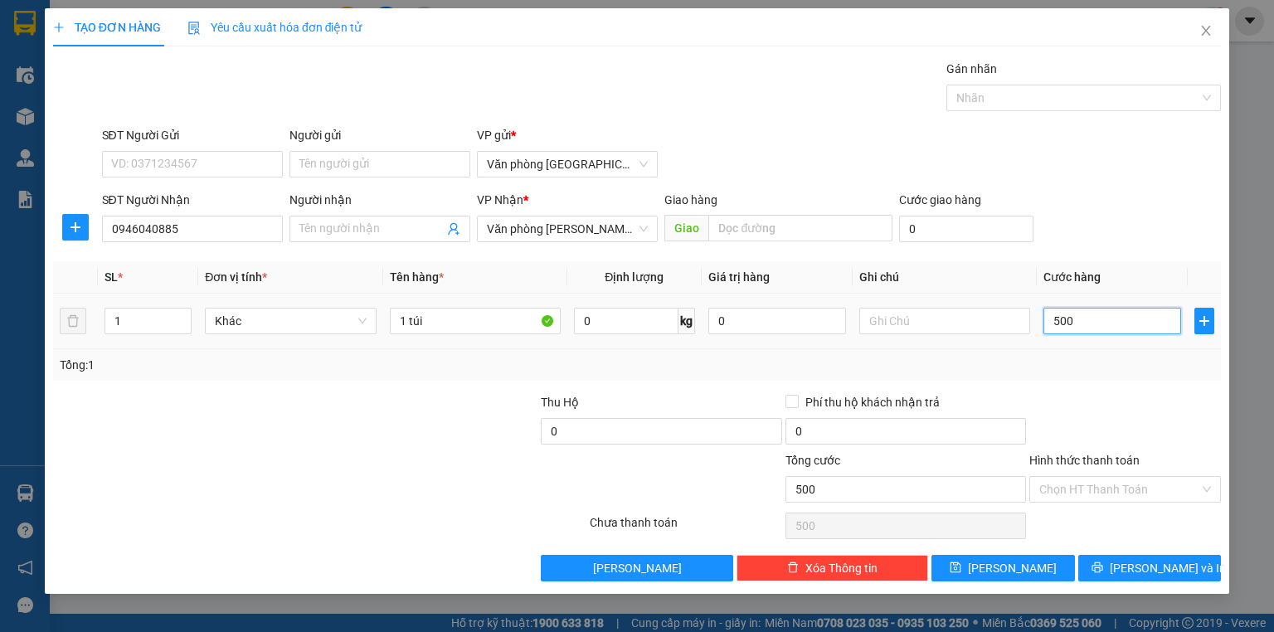
type input "5.000"
type input "50.000"
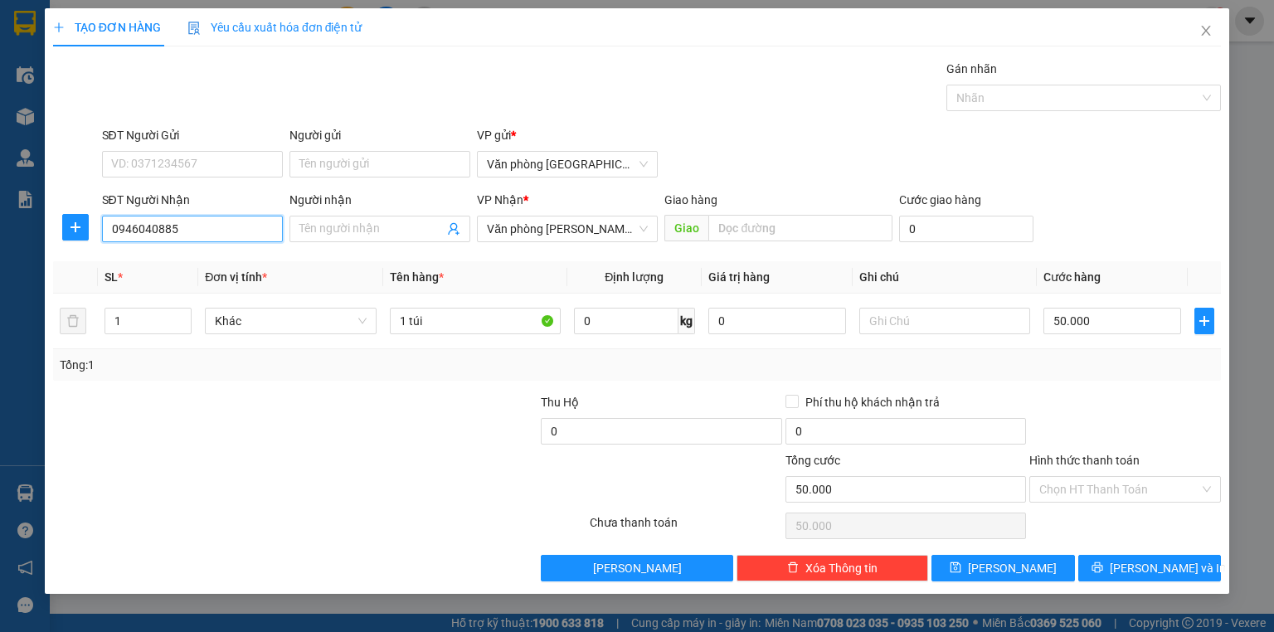
click at [206, 234] on input "0946040885" at bounding box center [192, 229] width 181 height 27
click at [637, 226] on span "Văn phòng Tam Đường" at bounding box center [567, 229] width 161 height 25
type input "0968666415"
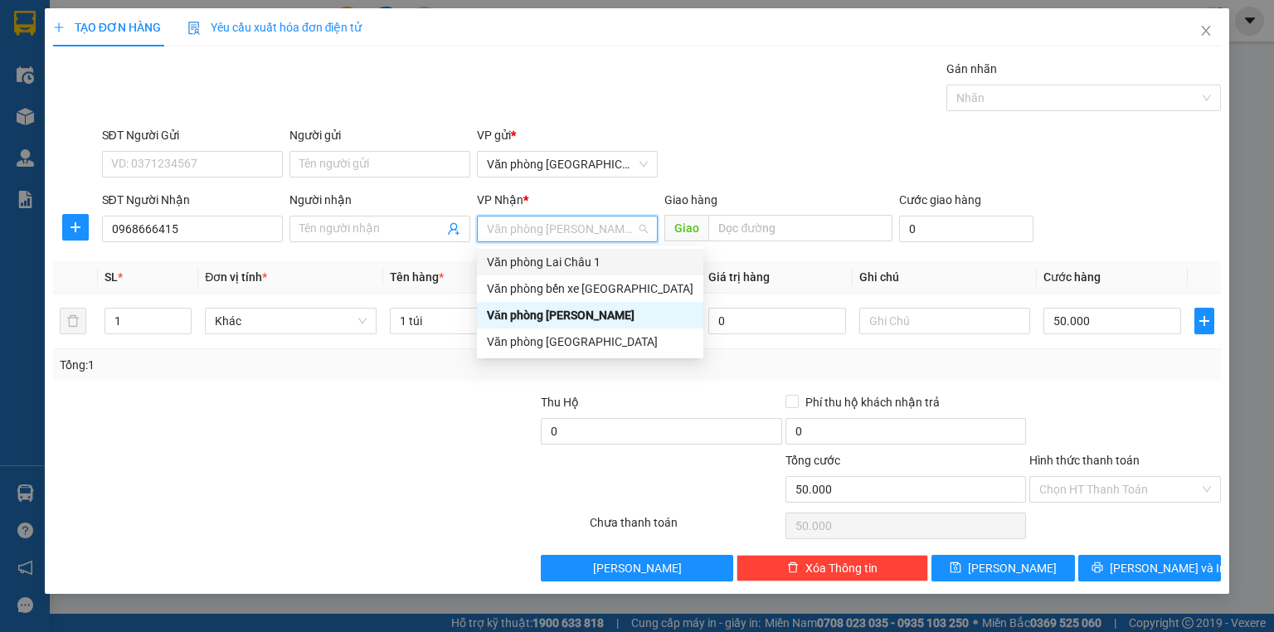
click at [605, 253] on div "Văn phòng Lai Châu 1" at bounding box center [590, 262] width 207 height 18
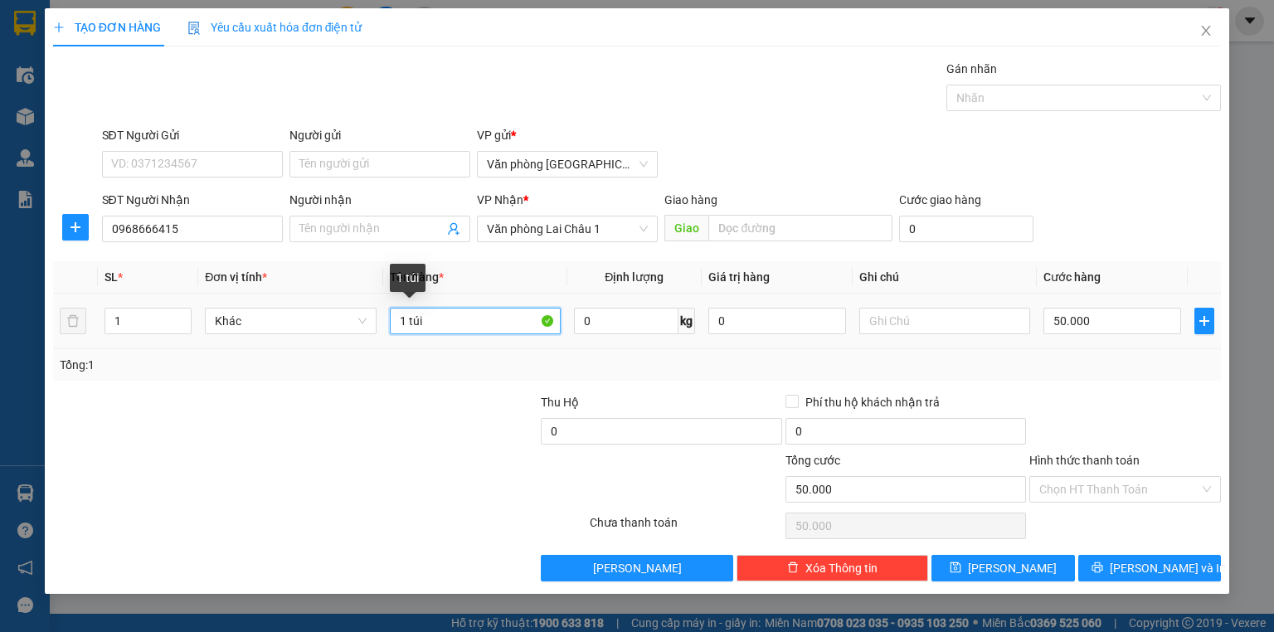
click at [483, 314] on input "1 túi" at bounding box center [475, 321] width 171 height 27
click at [483, 319] on input "1 túi" at bounding box center [475, 321] width 171 height 27
type input "1"
type input "9 tải + 3h"
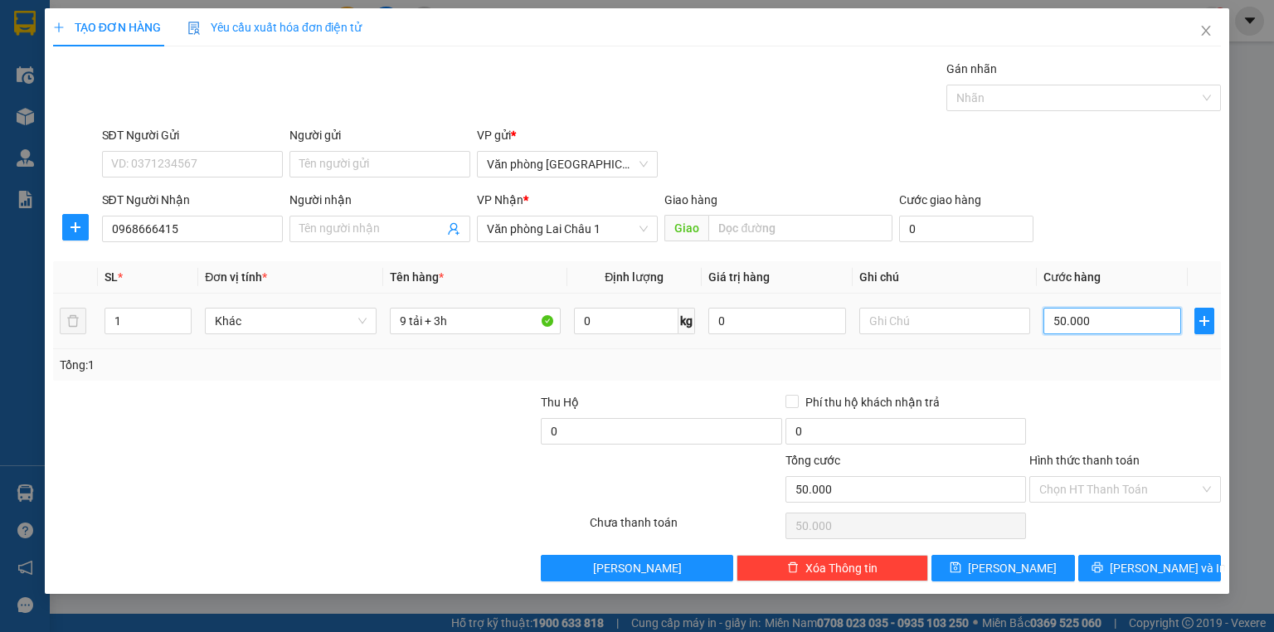
click at [1136, 329] on input "50.000" at bounding box center [1113, 321] width 138 height 27
type input "1"
type input "10"
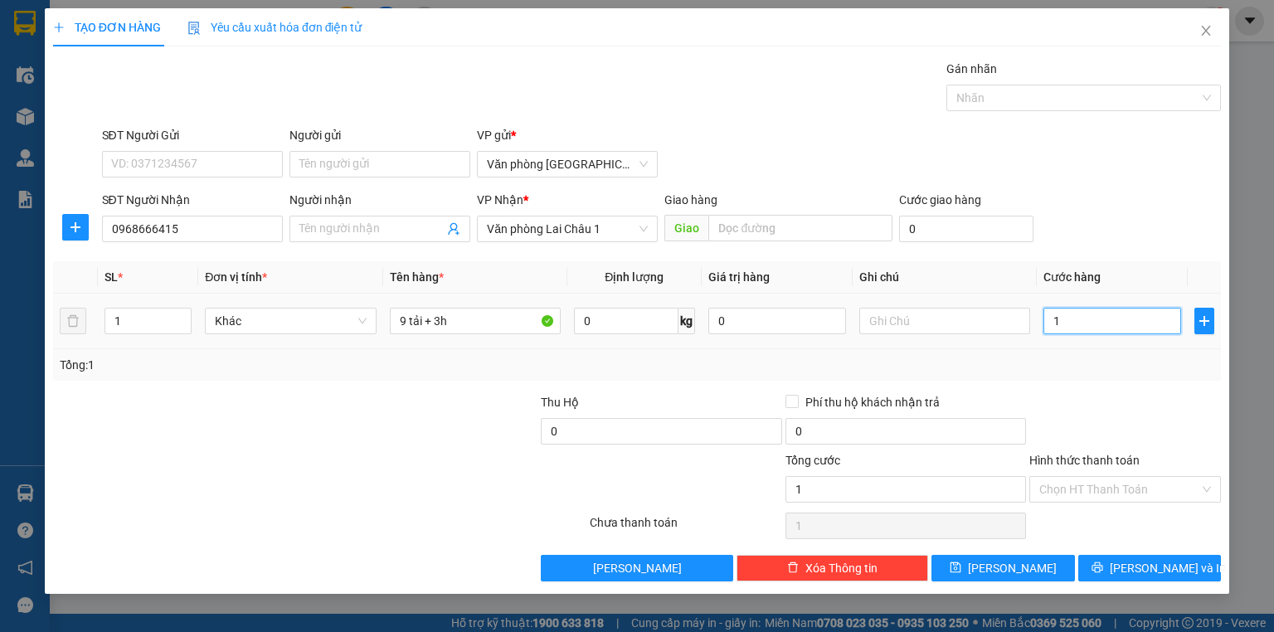
type input "10"
type input "100"
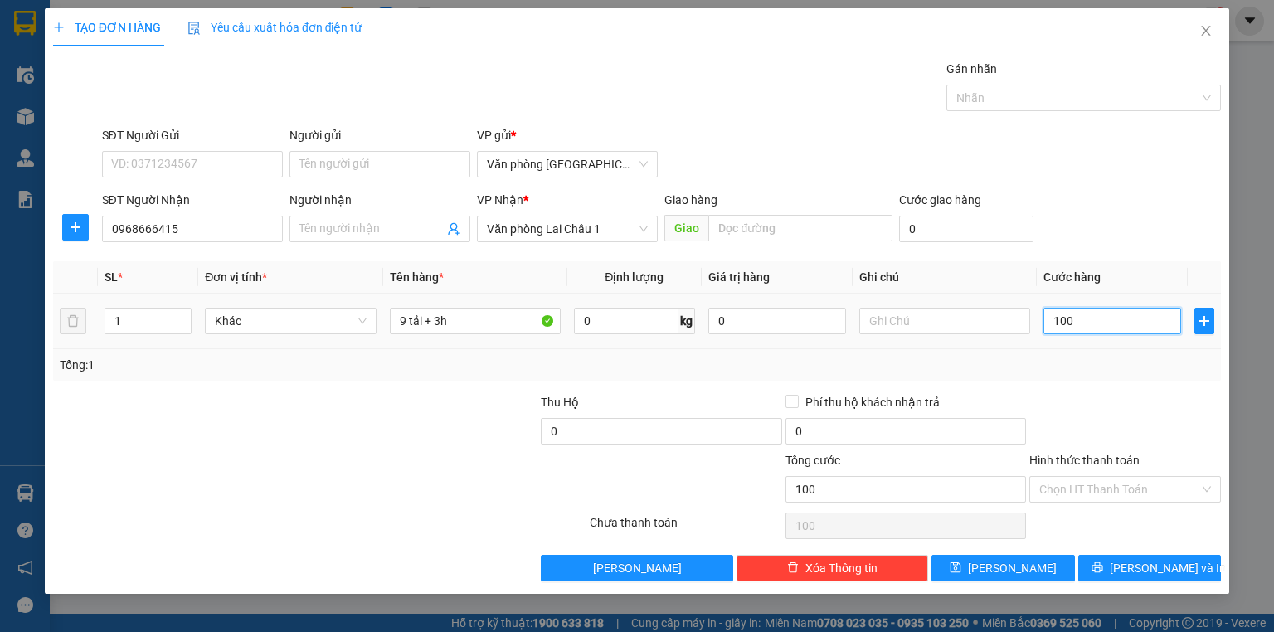
type input "1.000"
type input "10.000"
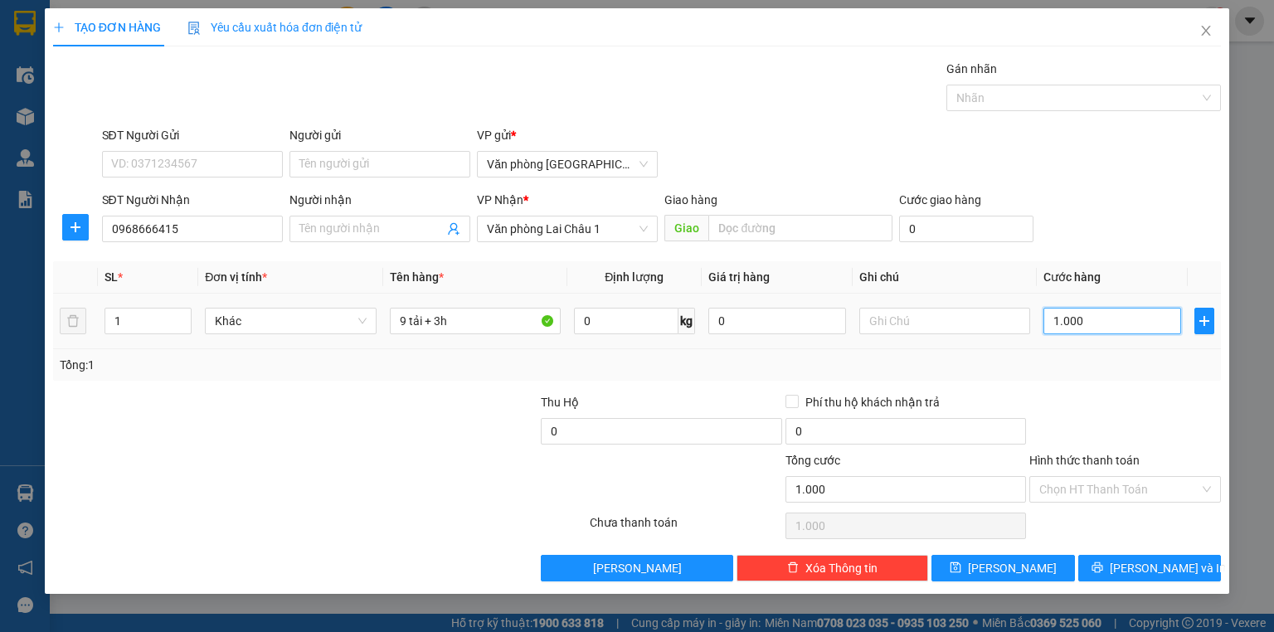
type input "10.000"
type input "100.000"
type input "1.000.000"
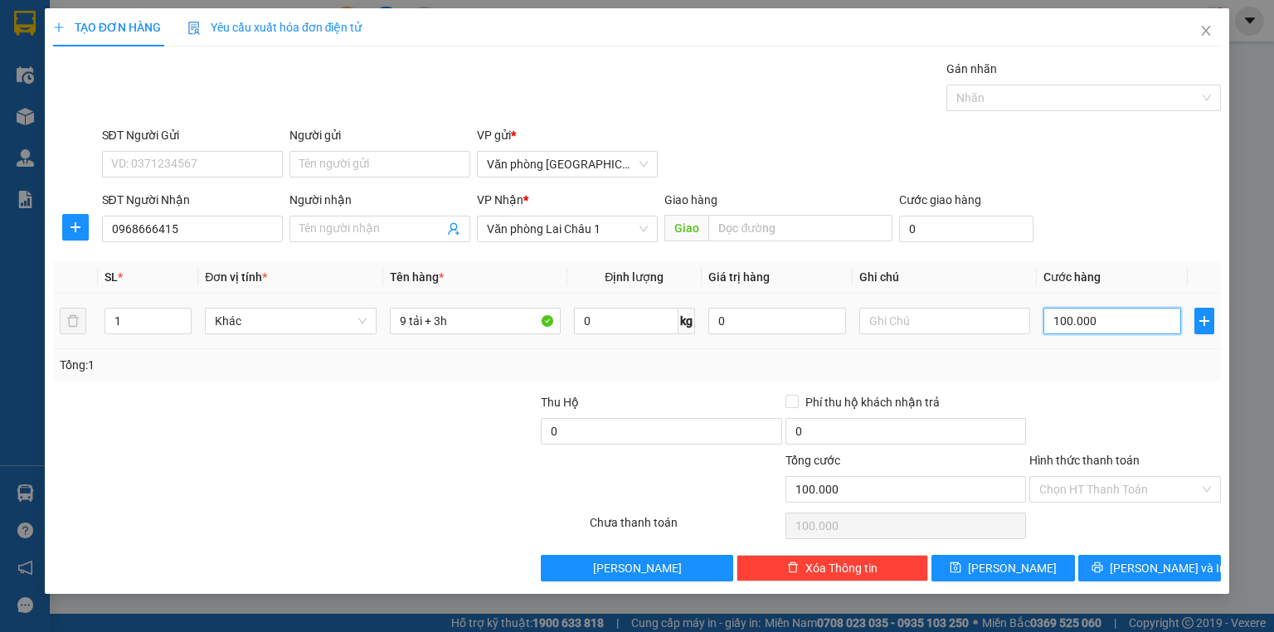
type input "1.000.000"
type input "10.000.000"
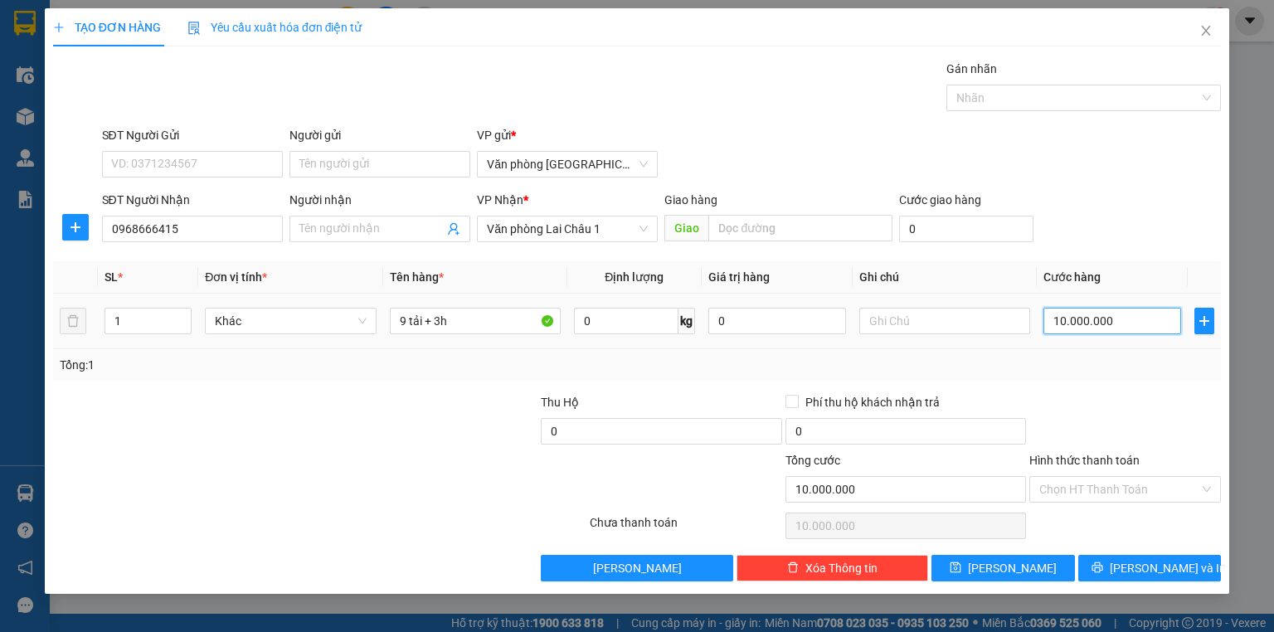
type input "1.000.000"
click at [966, 322] on input "text" at bounding box center [944, 321] width 171 height 27
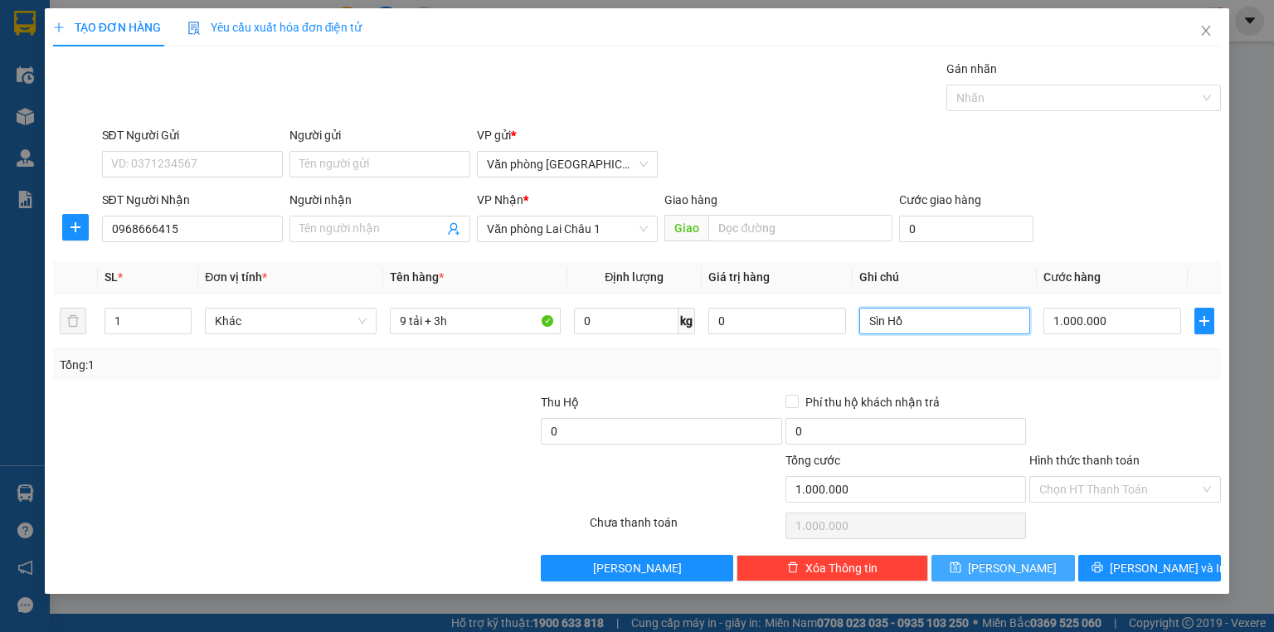
type input "Sìn Hồ"
click at [1023, 562] on button "Lưu" at bounding box center [1004, 568] width 144 height 27
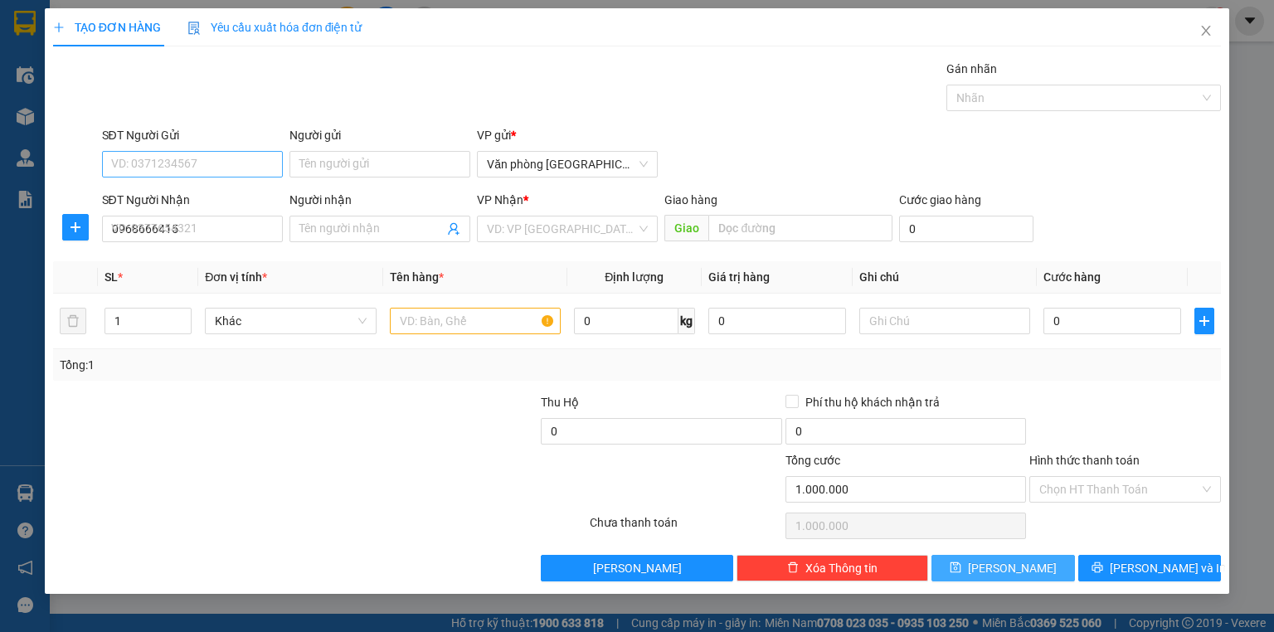
type input "0"
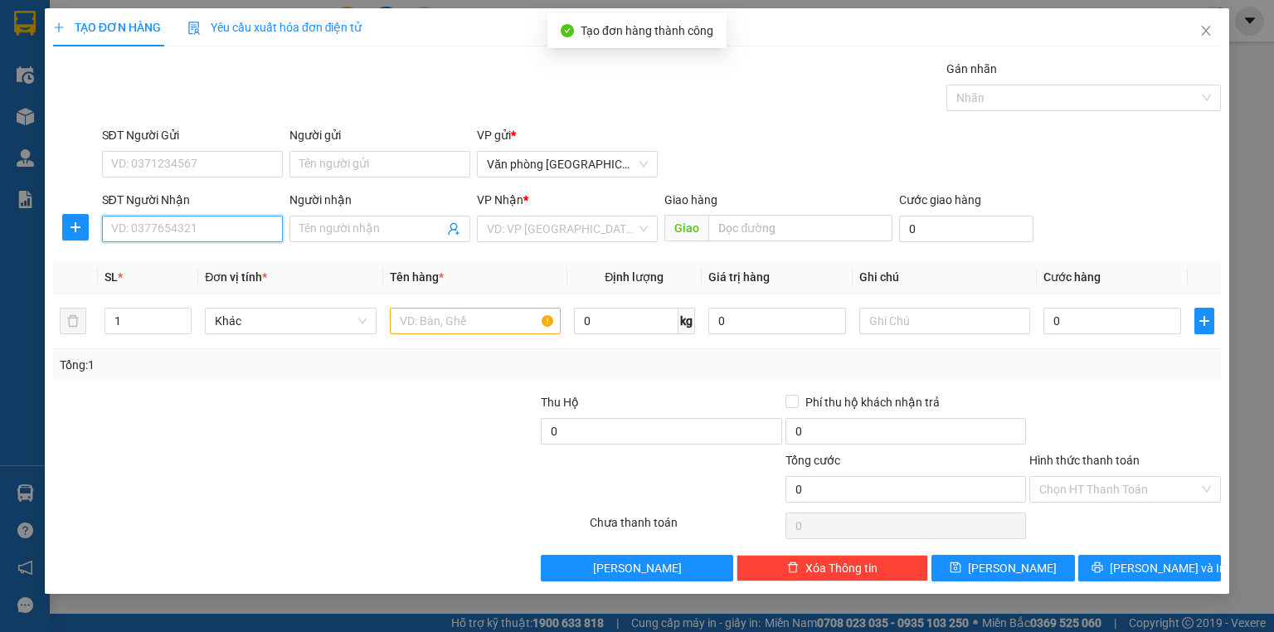
click at [206, 221] on input "SĐT Người Nhận" at bounding box center [192, 229] width 181 height 27
click at [225, 261] on div "0984031301" at bounding box center [192, 261] width 161 height 18
type input "0984031301"
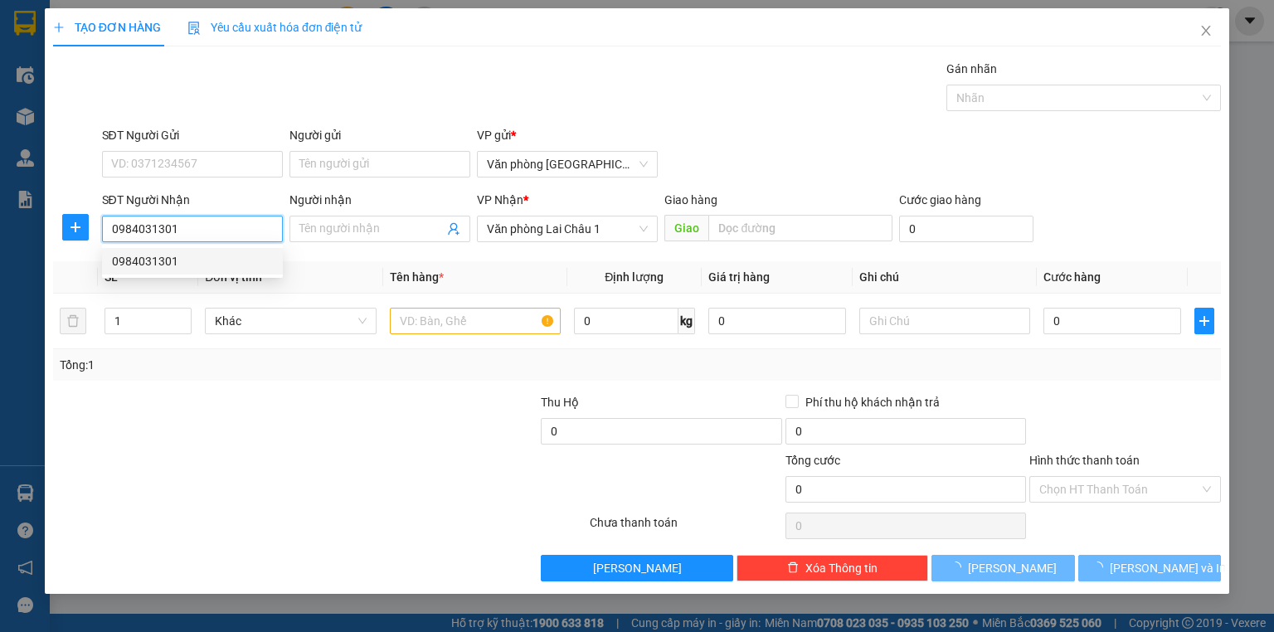
type input "50.000"
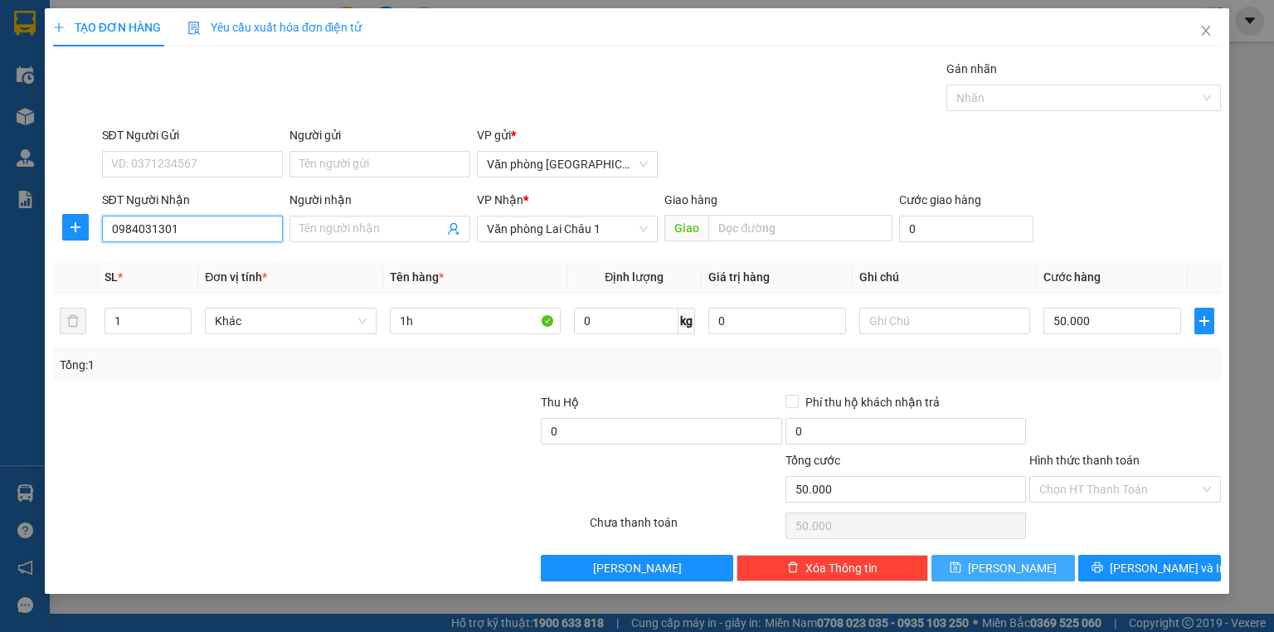
type input "0984031301"
click at [1040, 572] on button "Lưu" at bounding box center [1004, 568] width 144 height 27
type input "0"
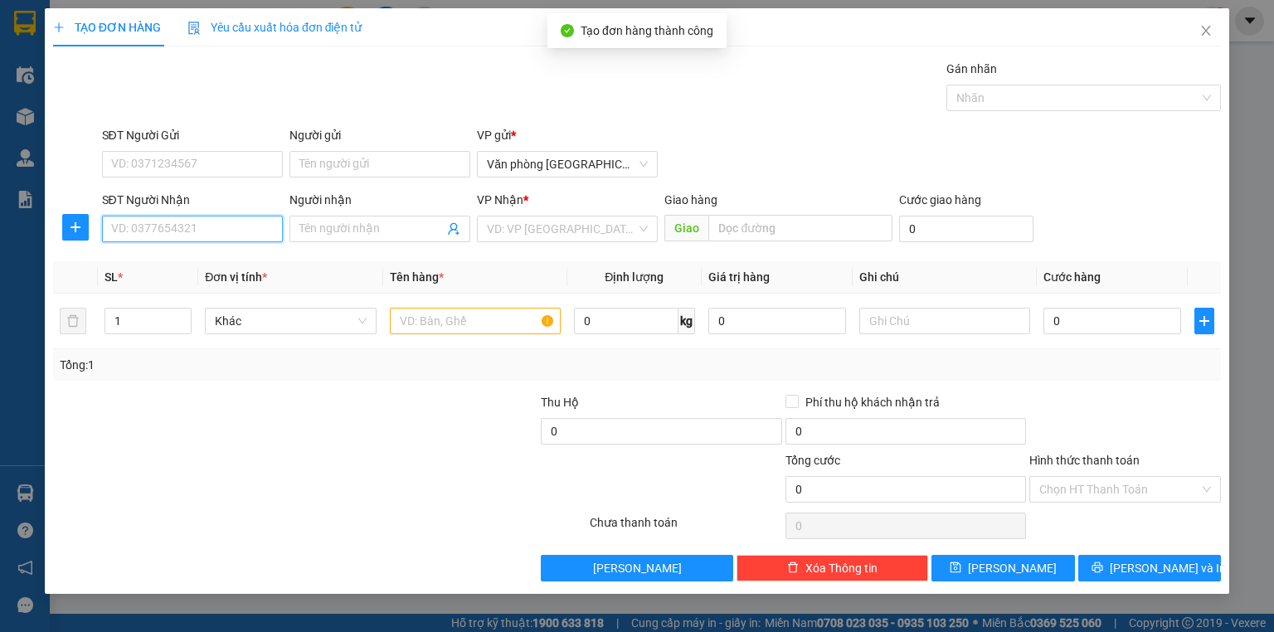
click at [165, 230] on input "SĐT Người Nhận" at bounding box center [192, 229] width 181 height 27
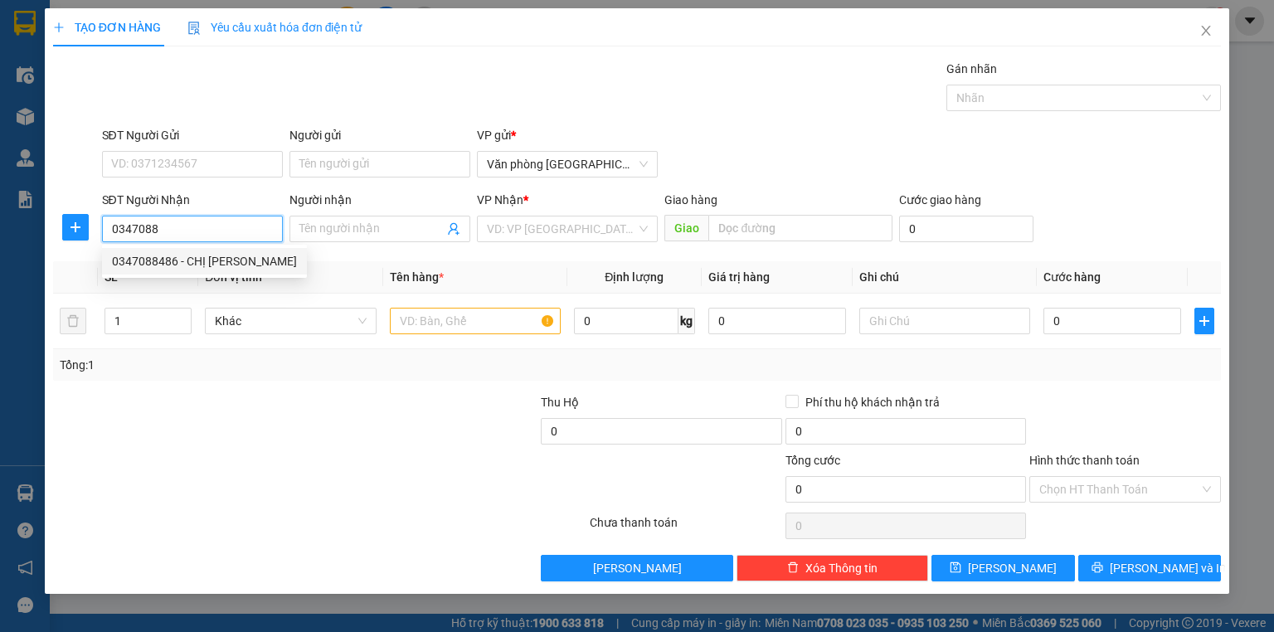
click at [167, 272] on div "0347088486 - CHỊ TUYỀN" at bounding box center [204, 261] width 205 height 27
type input "0347088486"
type input "CHỊ TUYỀN"
type input "50.000"
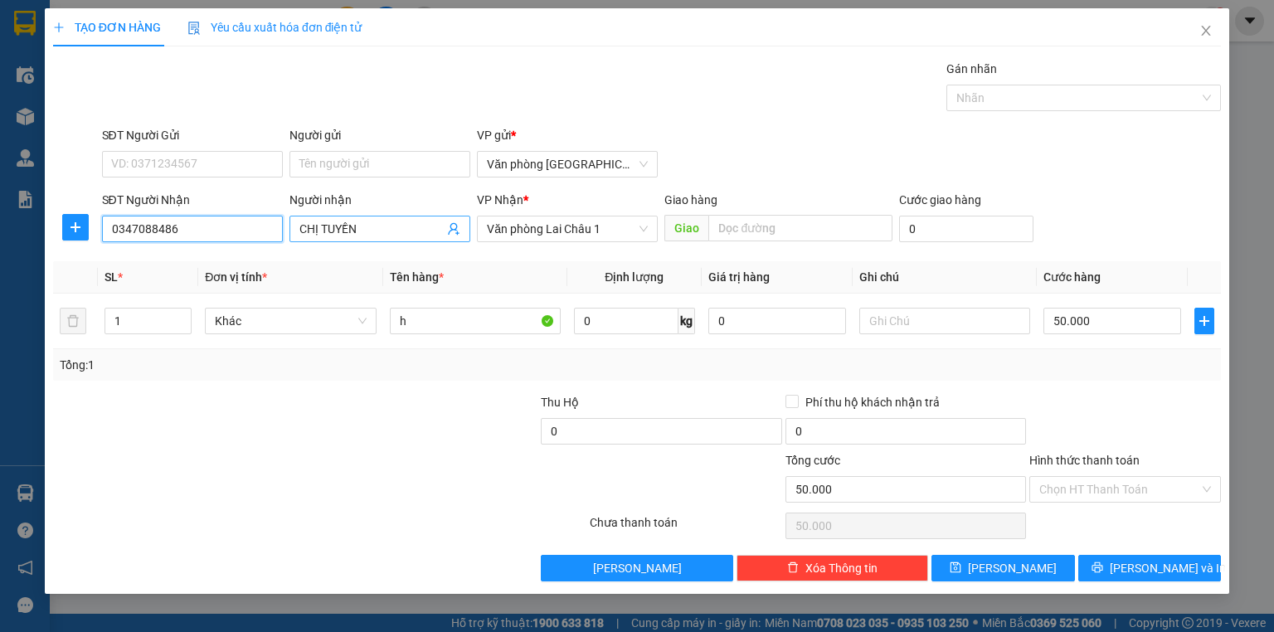
type input "0347088486"
drag, startPoint x: 379, startPoint y: 225, endPoint x: 224, endPoint y: 227, distance: 155.1
click at [224, 227] on div "SĐT Người Nhận 0347088486 Người nhận CHỊ TUYỀN CHỊ TUYỀN VP Nhận * Văn phòng La…" at bounding box center [662, 220] width 1127 height 58
click at [1122, 486] on input "Hình thức thanh toán" at bounding box center [1119, 489] width 160 height 25
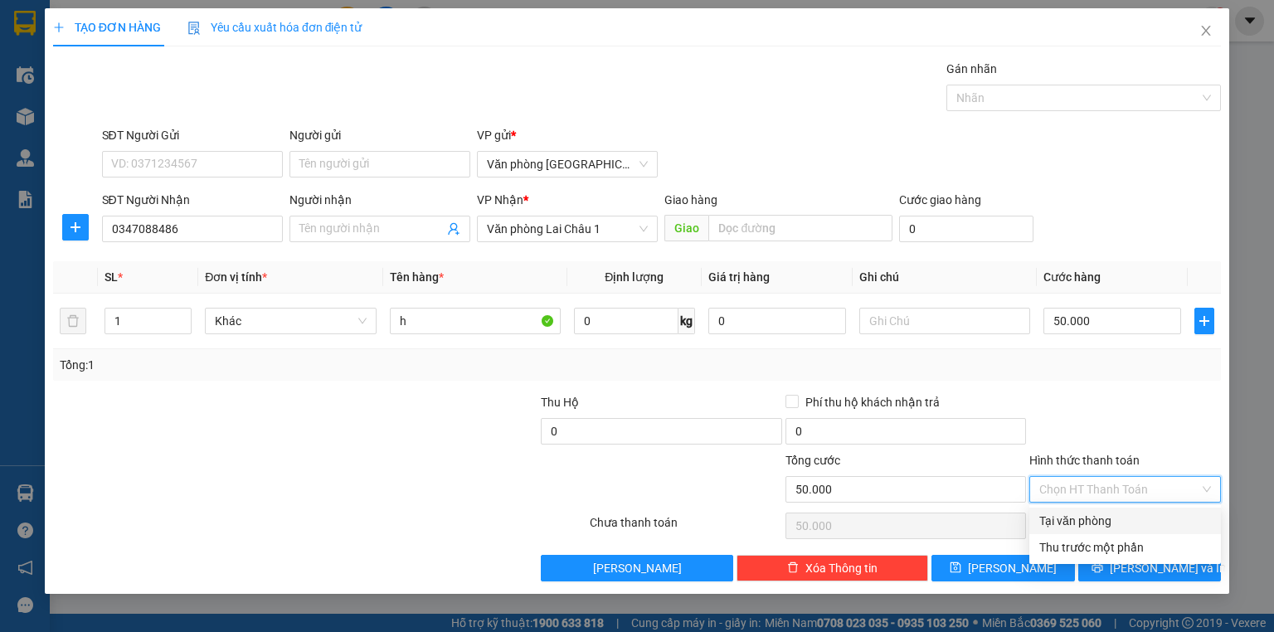
click at [1128, 519] on div "Tại văn phòng" at bounding box center [1125, 521] width 172 height 18
type input "0"
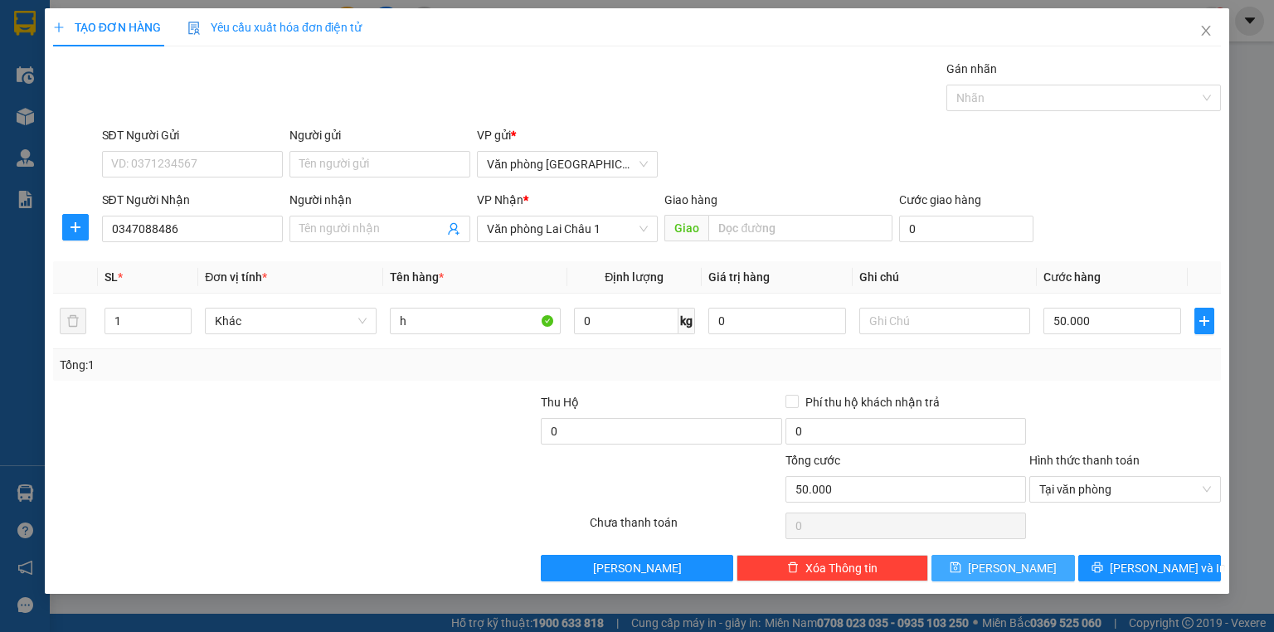
click at [1010, 564] on span "Lưu" at bounding box center [1012, 568] width 89 height 18
type input "0"
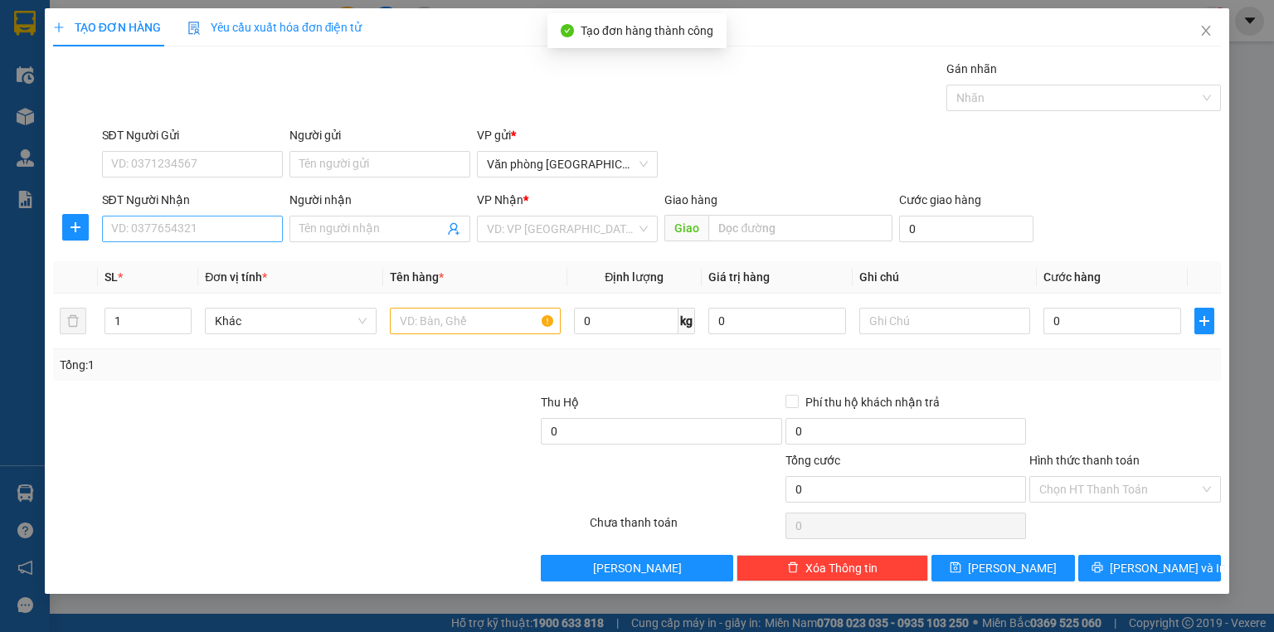
click at [191, 209] on div "SĐT Người Nhận" at bounding box center [192, 203] width 181 height 25
click at [196, 227] on input "SĐT Người Nhận" at bounding box center [192, 229] width 181 height 27
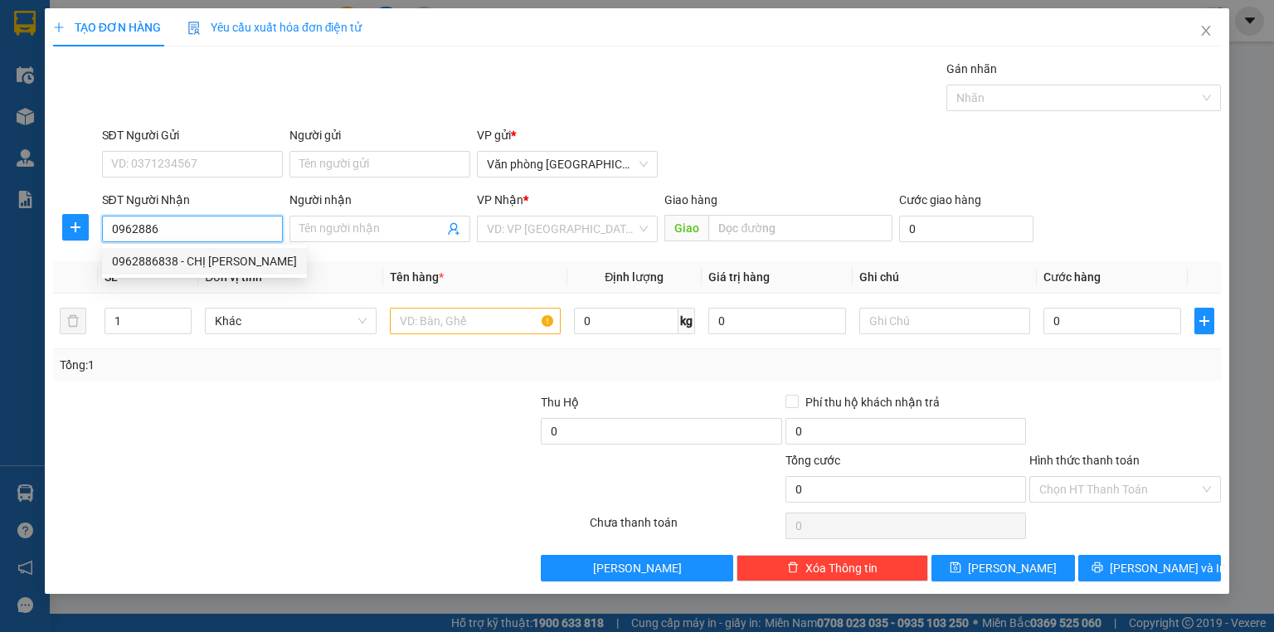
click at [212, 263] on div "0962886838 - CHỊ HOA" at bounding box center [204, 261] width 185 height 18
type input "0962886838"
type input "CHỊ HOA"
type input "50.000"
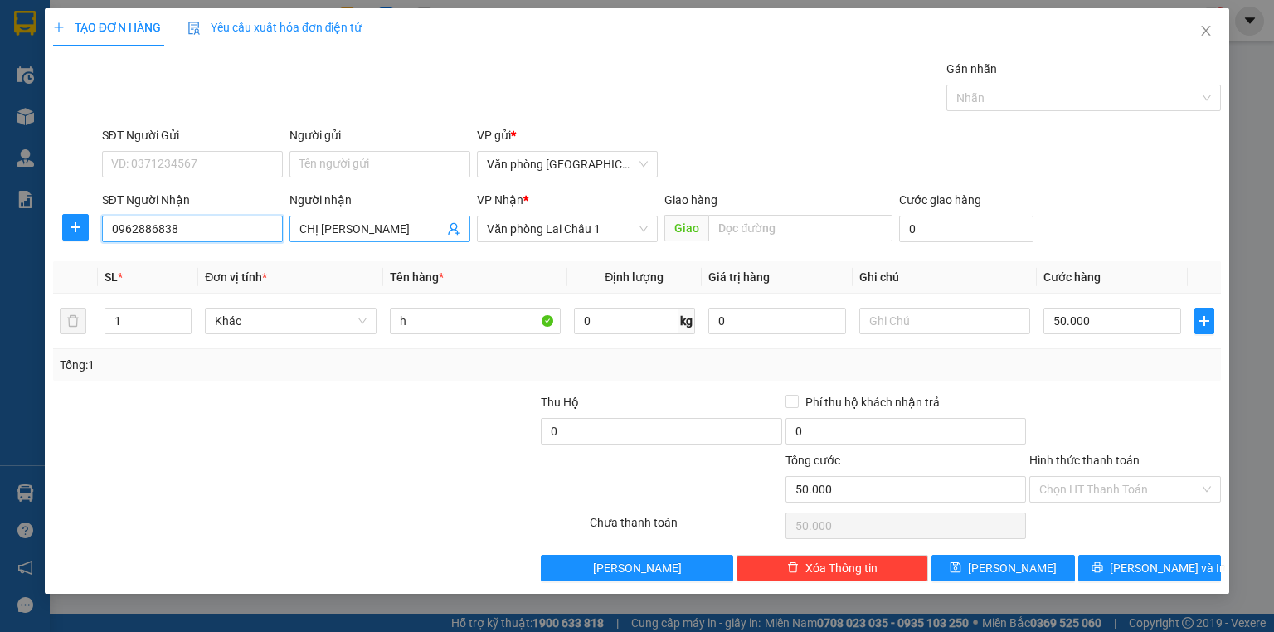
type input "0962886838"
drag, startPoint x: 408, startPoint y: 236, endPoint x: 190, endPoint y: 239, distance: 218.2
click at [190, 239] on div "SĐT Người Nhận 0962886838 Người nhận CHỊ HOA CHỊ HOA VP Nhận * Văn phòng Lai Ch…" at bounding box center [662, 220] width 1127 height 58
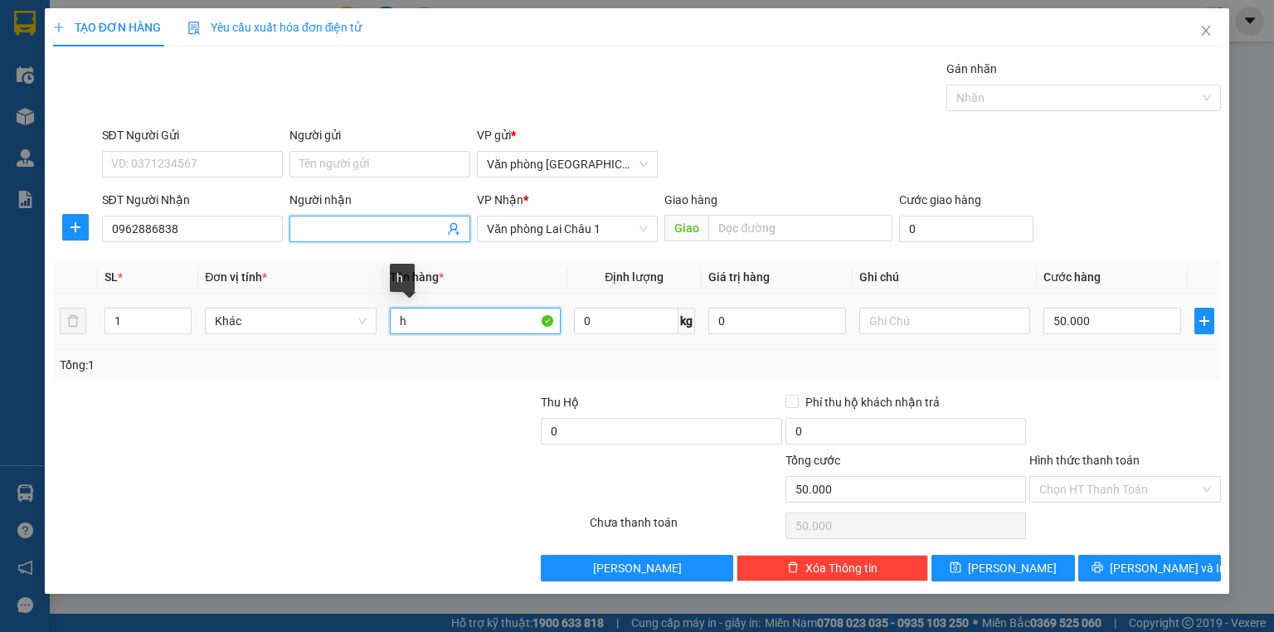
click at [415, 312] on input "h" at bounding box center [475, 321] width 171 height 27
type input "2h"
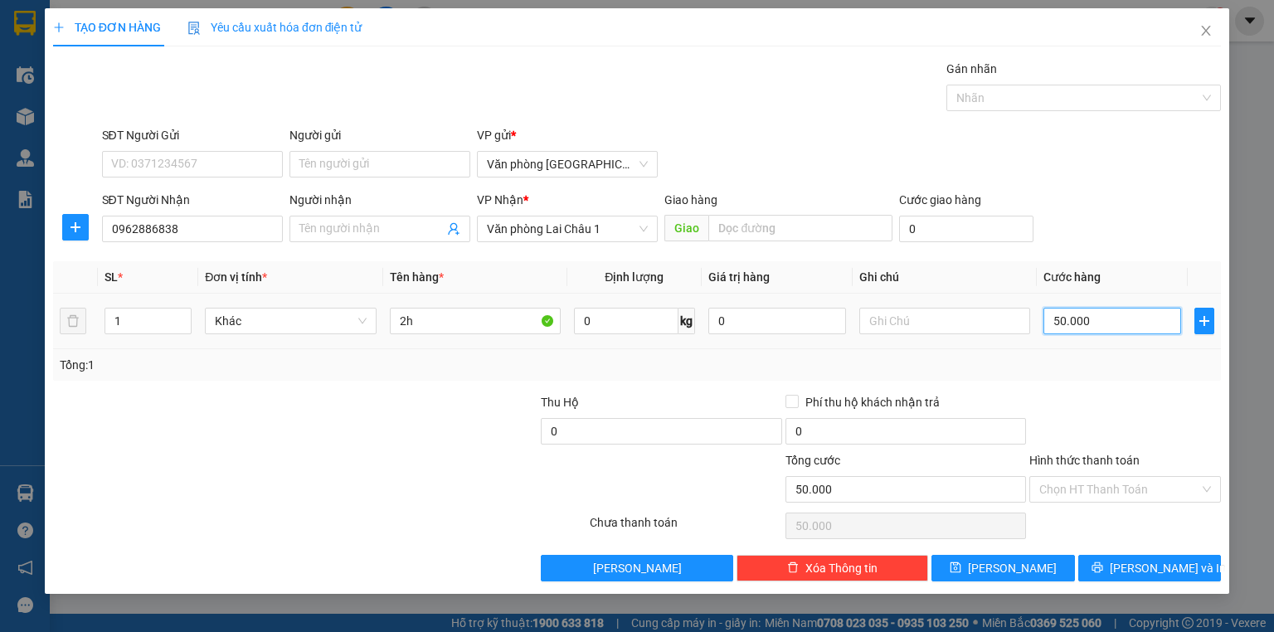
click at [1111, 327] on input "50.000" at bounding box center [1113, 321] width 138 height 27
type input "1"
type input "10"
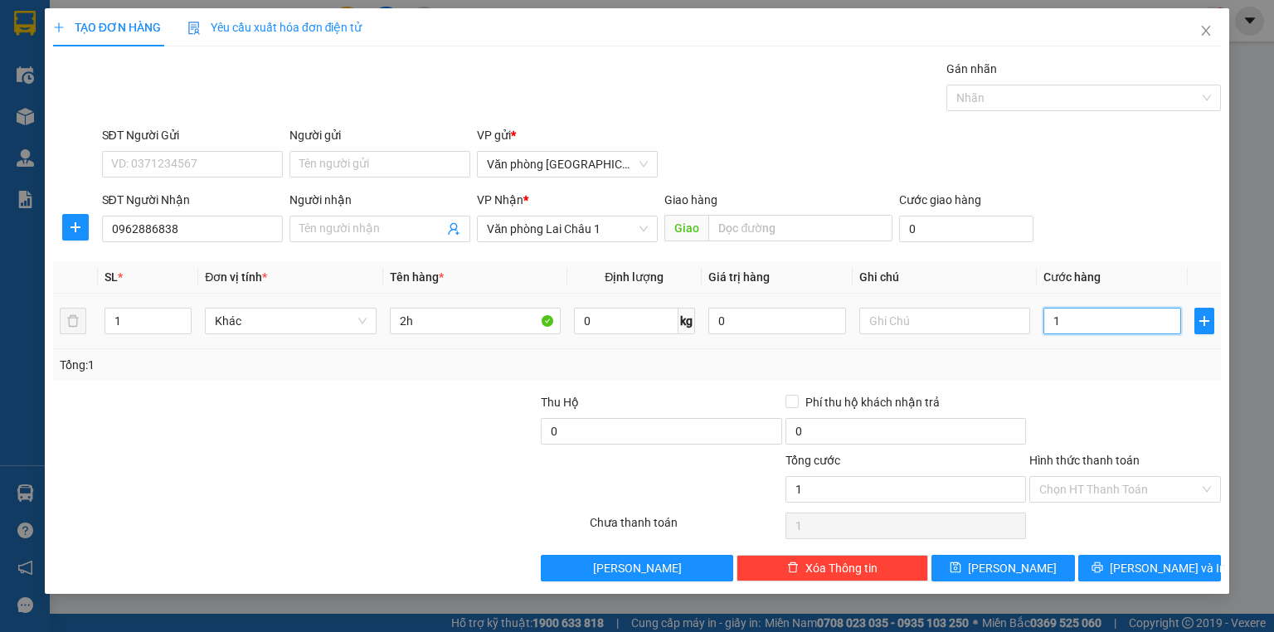
type input "10"
type input "100"
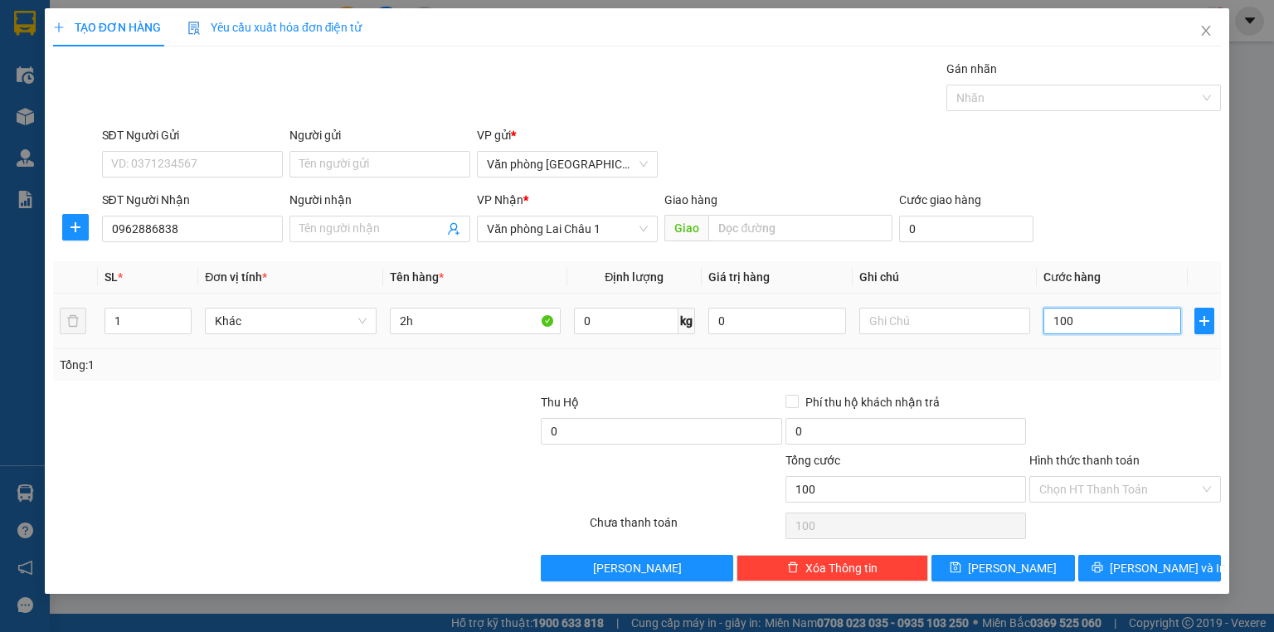
type input "1.000"
type input "10.000"
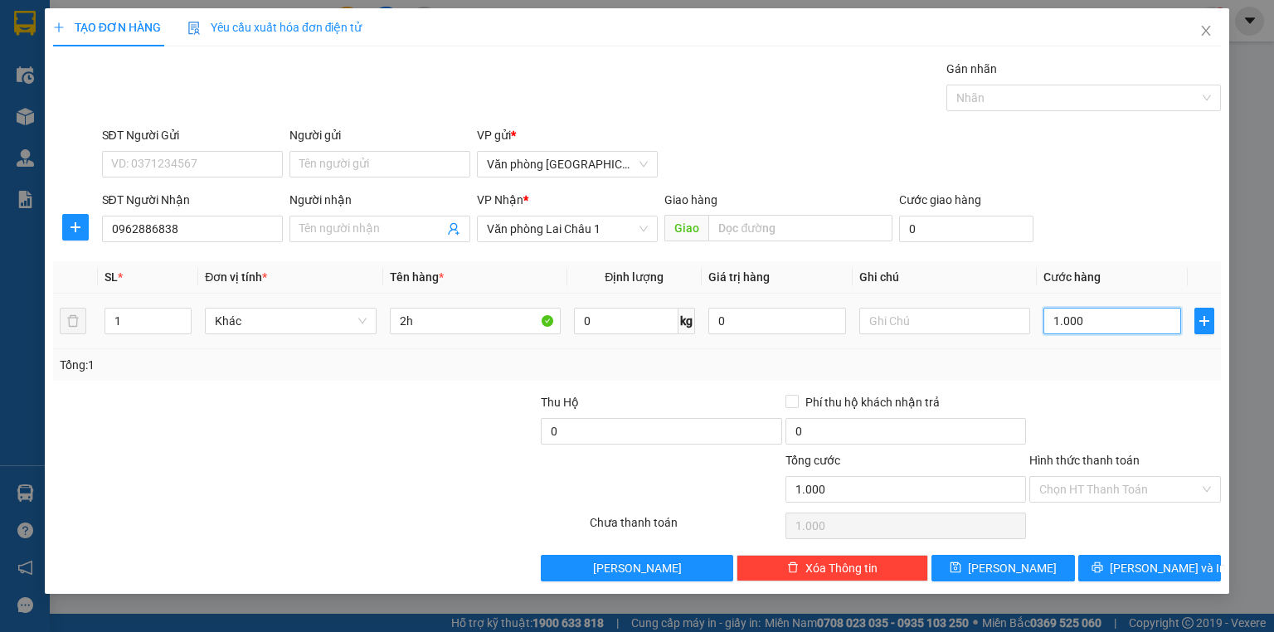
type input "10.000"
type input "100.000"
click at [961, 573] on span "save" at bounding box center [956, 568] width 12 height 13
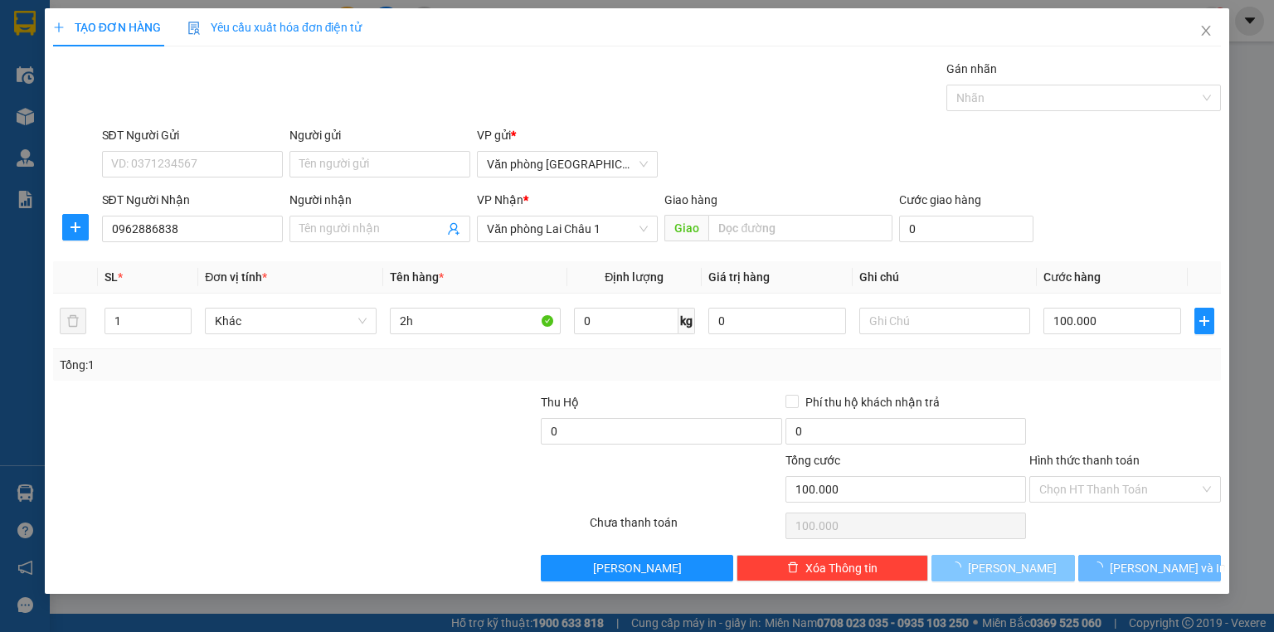
type input "0"
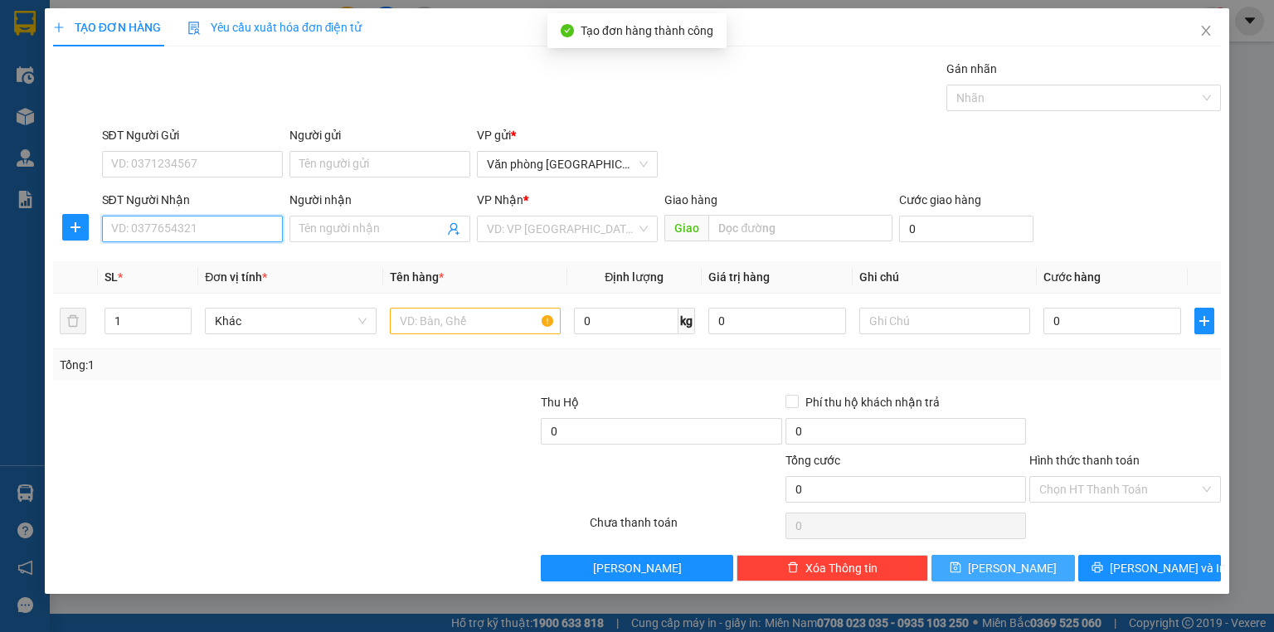
click at [181, 224] on input "SĐT Người Nhận" at bounding box center [192, 229] width 181 height 27
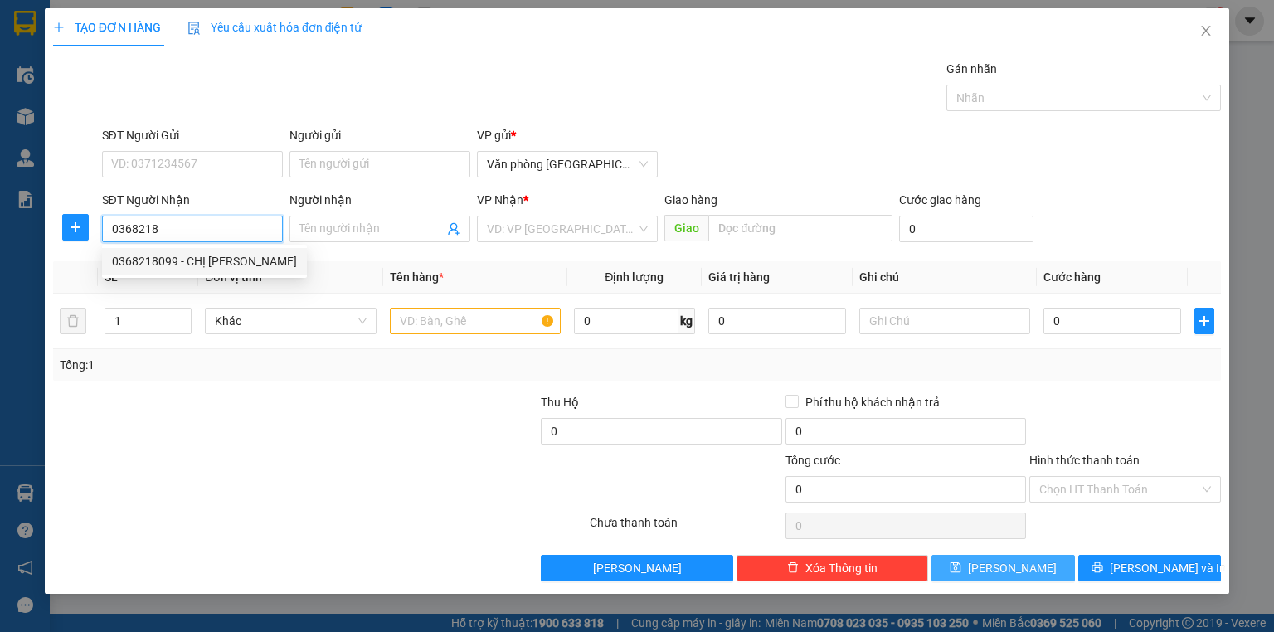
click at [201, 267] on div "0368218099 - CHỊ huyền" at bounding box center [204, 261] width 185 height 18
type input "0368218099"
type input "CHỊ huyền"
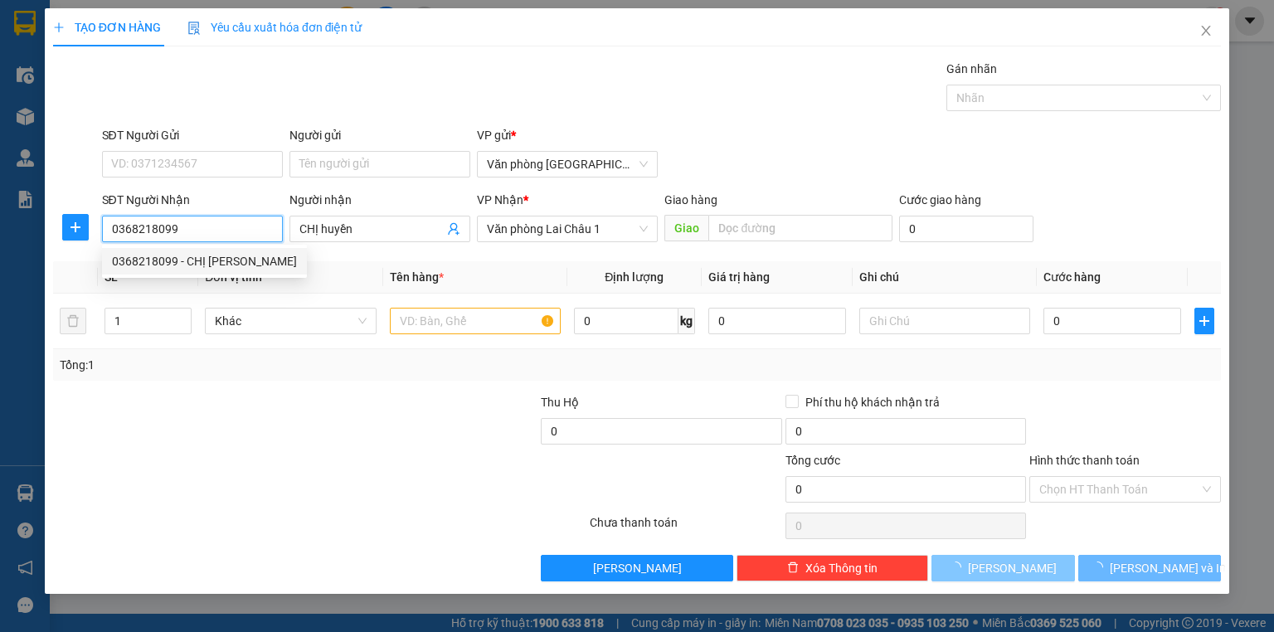
type input "100.000"
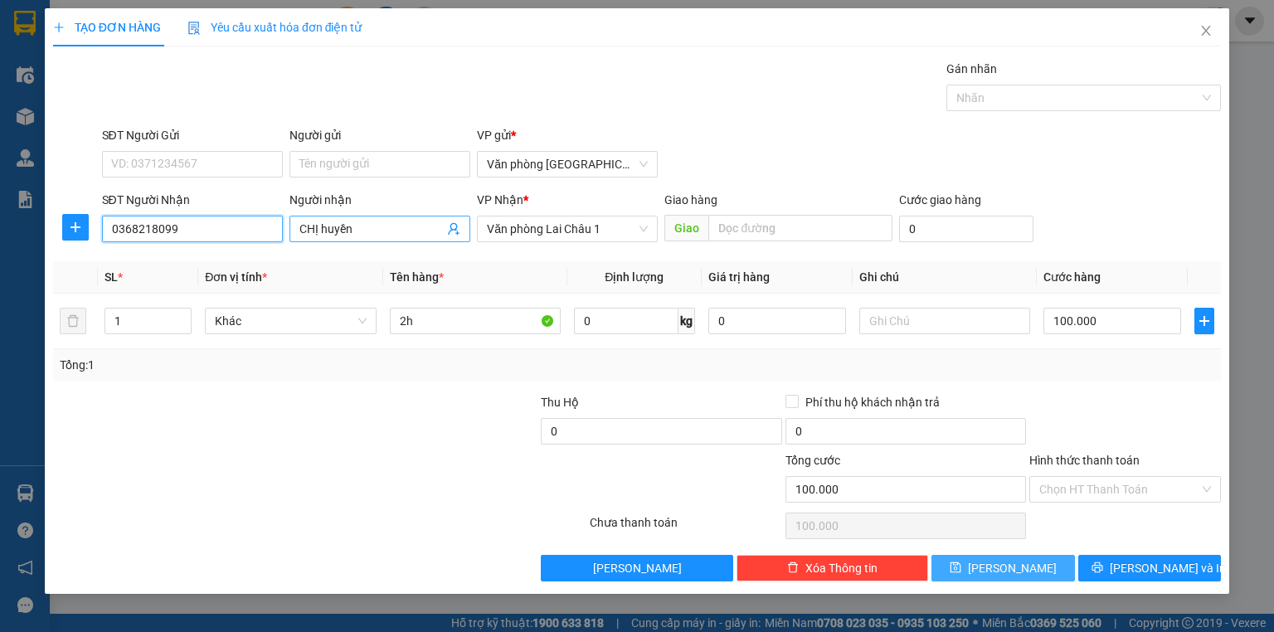
type input "0368218099"
drag, startPoint x: 372, startPoint y: 221, endPoint x: 248, endPoint y: 231, distance: 124.0
click at [248, 231] on div "SĐT Người Nhận 0368218099 Người nhận CHỊ huyền CHỊ huyền VP Nhận * Văn phòng La…" at bounding box center [662, 220] width 1127 height 58
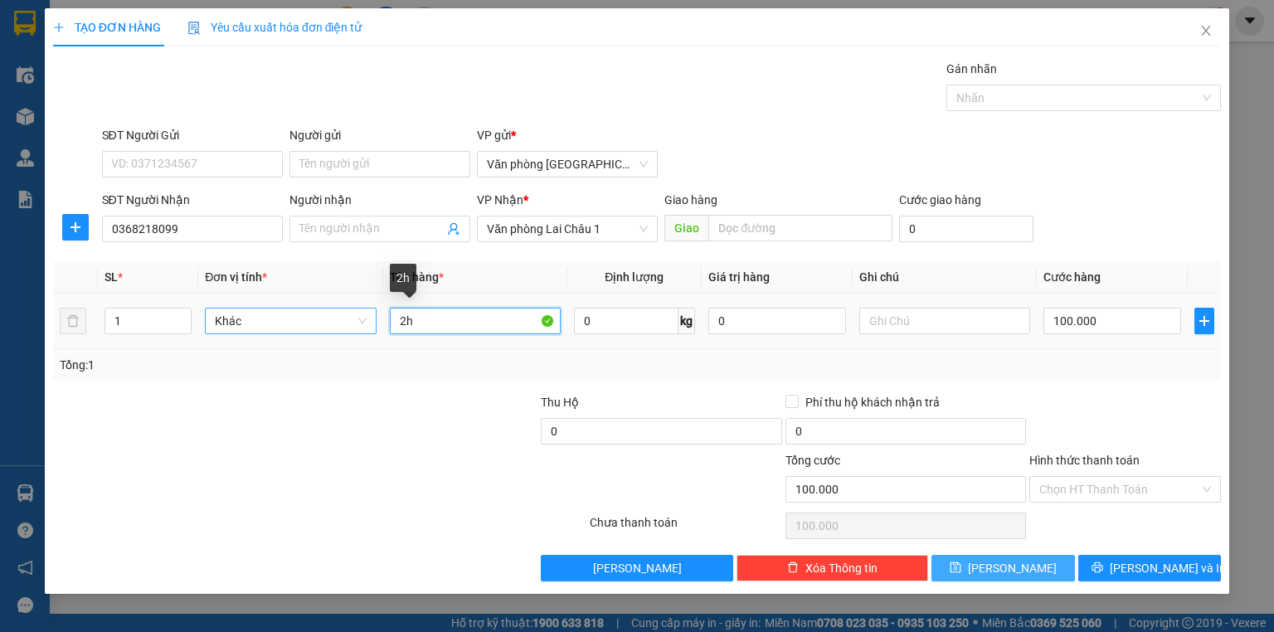
drag, startPoint x: 449, startPoint y: 324, endPoint x: 348, endPoint y: 325, distance: 100.4
click at [348, 325] on tr "1 Khác 2h 0 kg 0 100.000" at bounding box center [637, 322] width 1168 height 56
type input "1h"
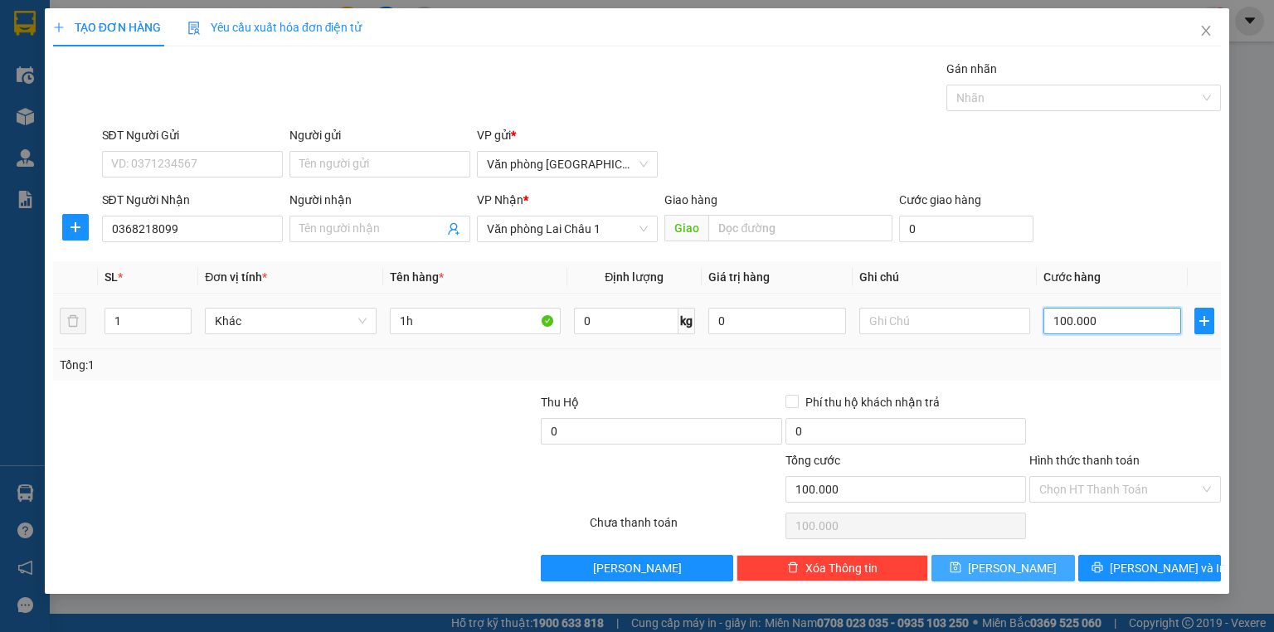
click at [1107, 319] on input "100.000" at bounding box center [1113, 321] width 138 height 27
type input "5"
type input "50"
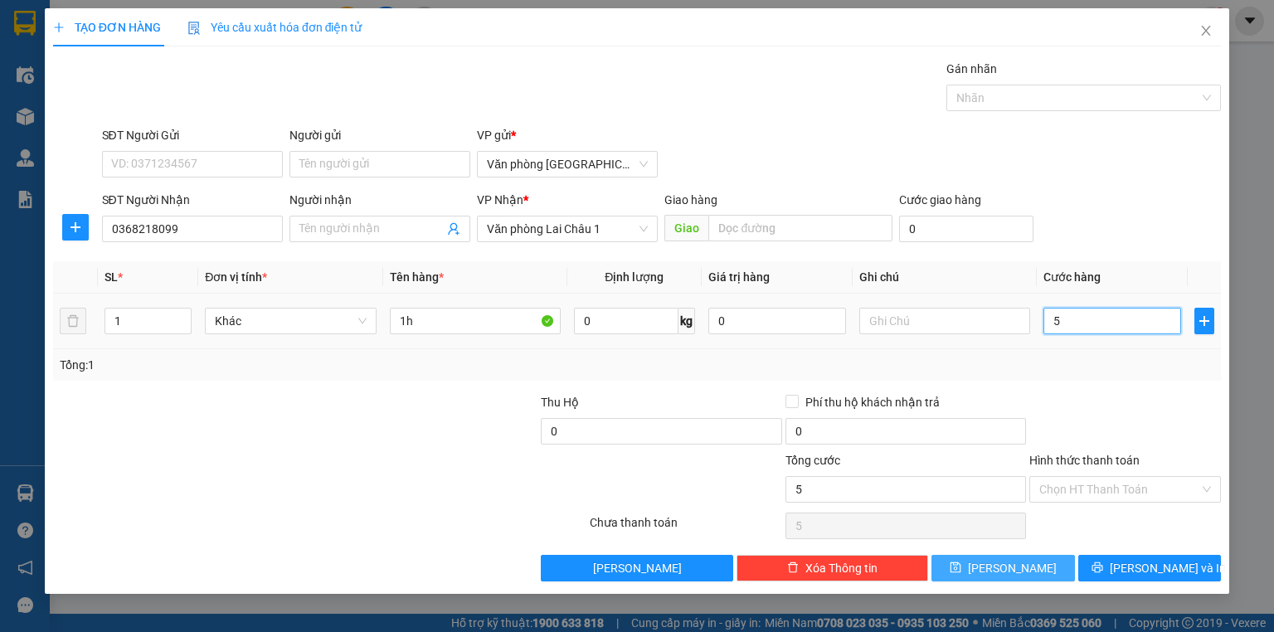
type input "50"
type input "500"
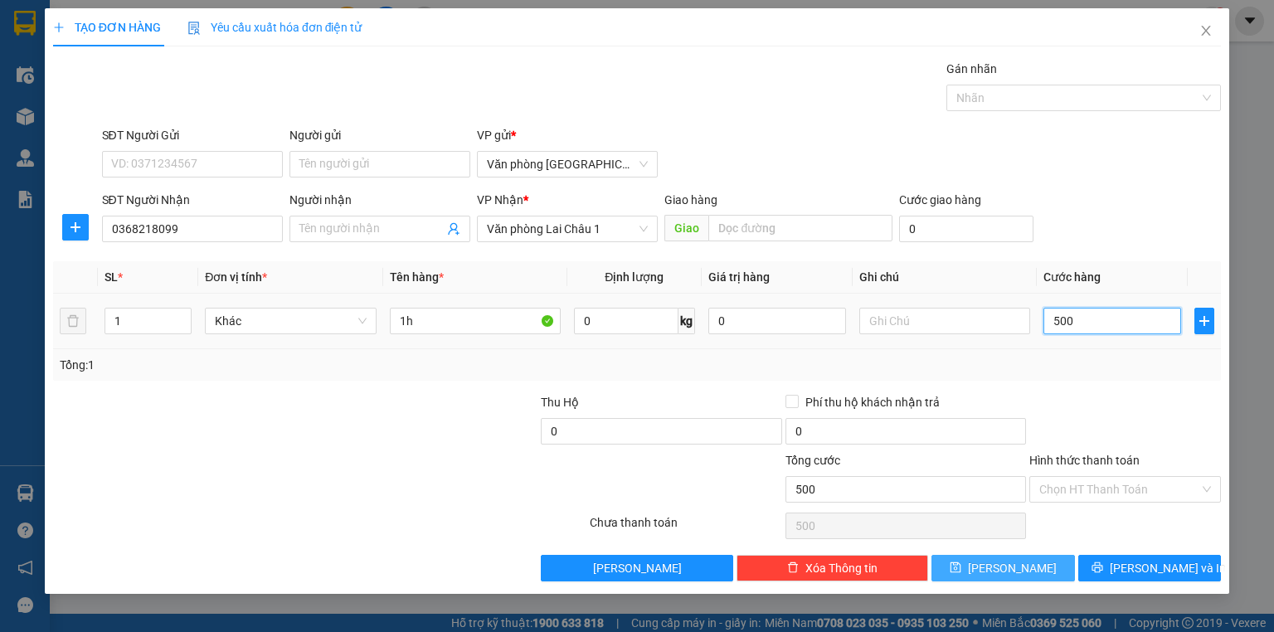
type input "5.000"
type input "50.000"
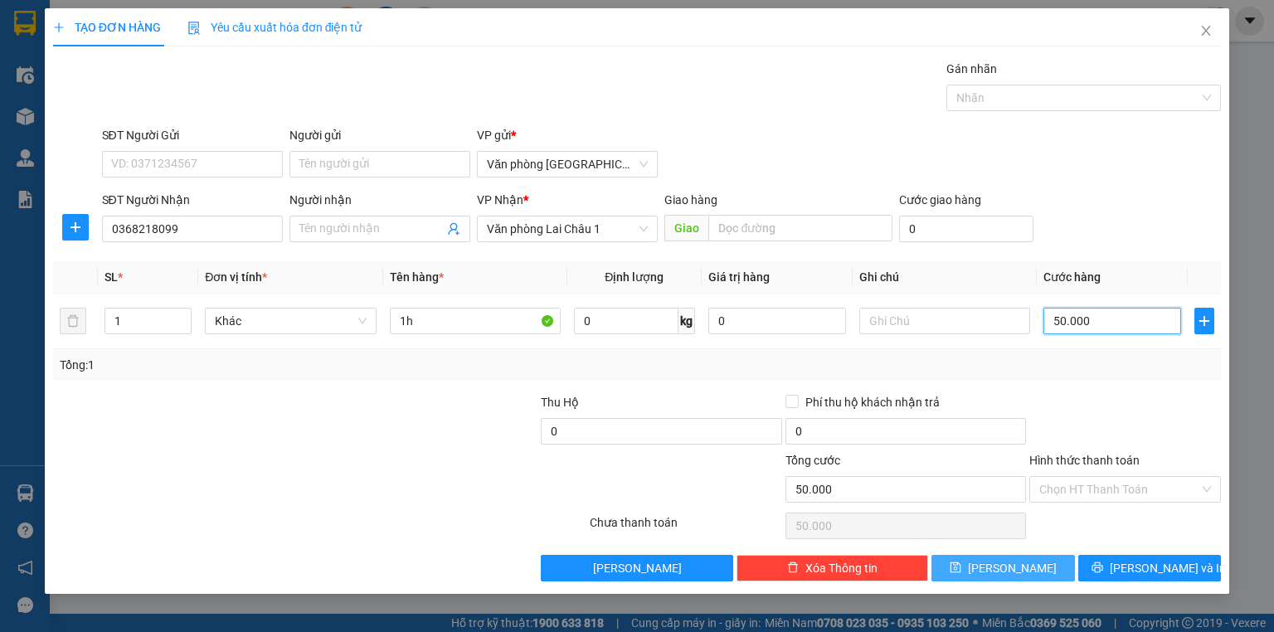
type input "50.000"
click at [1020, 559] on span "Lưu" at bounding box center [1012, 568] width 89 height 18
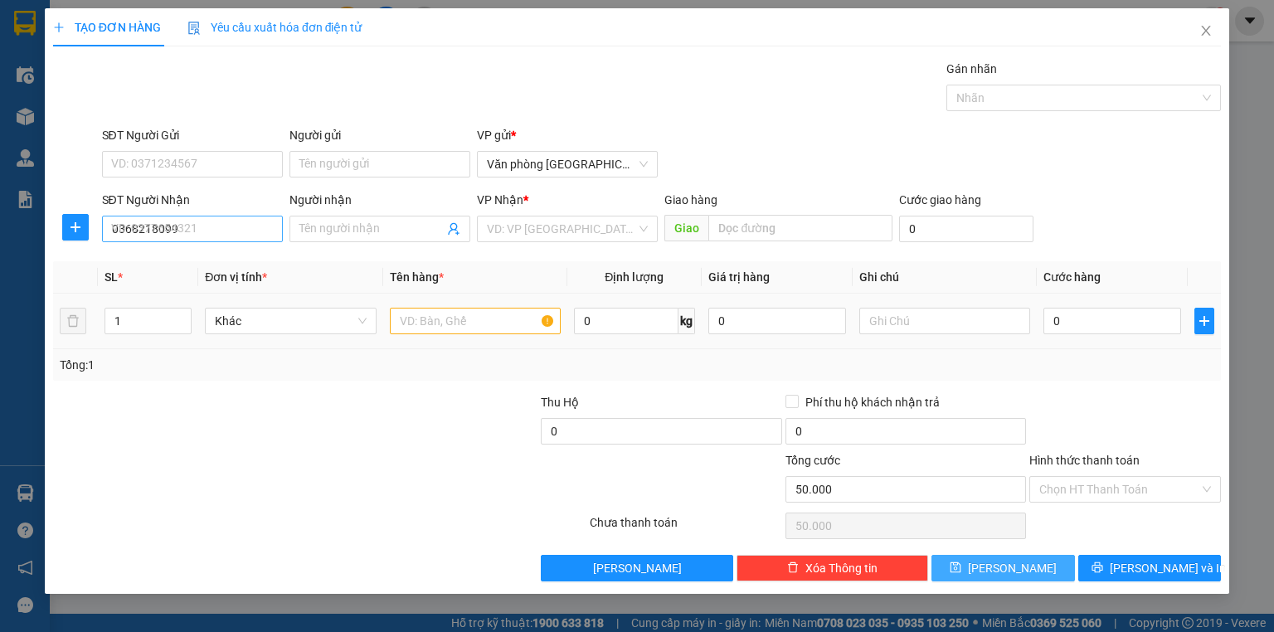
type input "0"
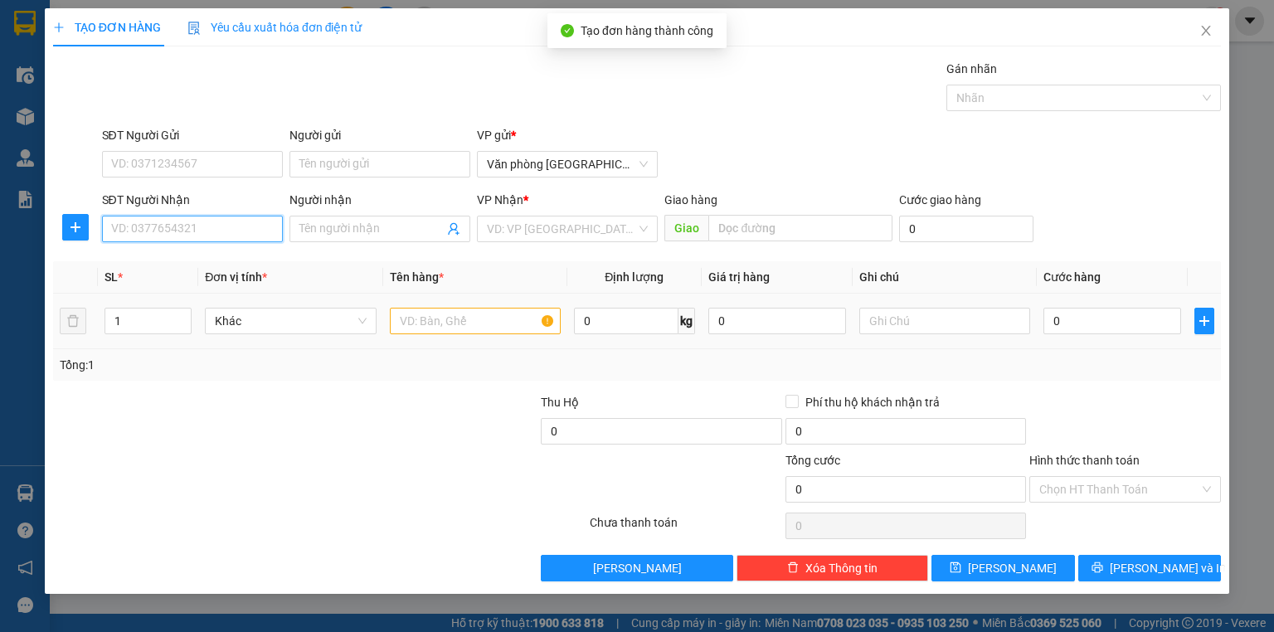
click at [183, 232] on input "SĐT Người Nhận" at bounding box center [192, 229] width 181 height 27
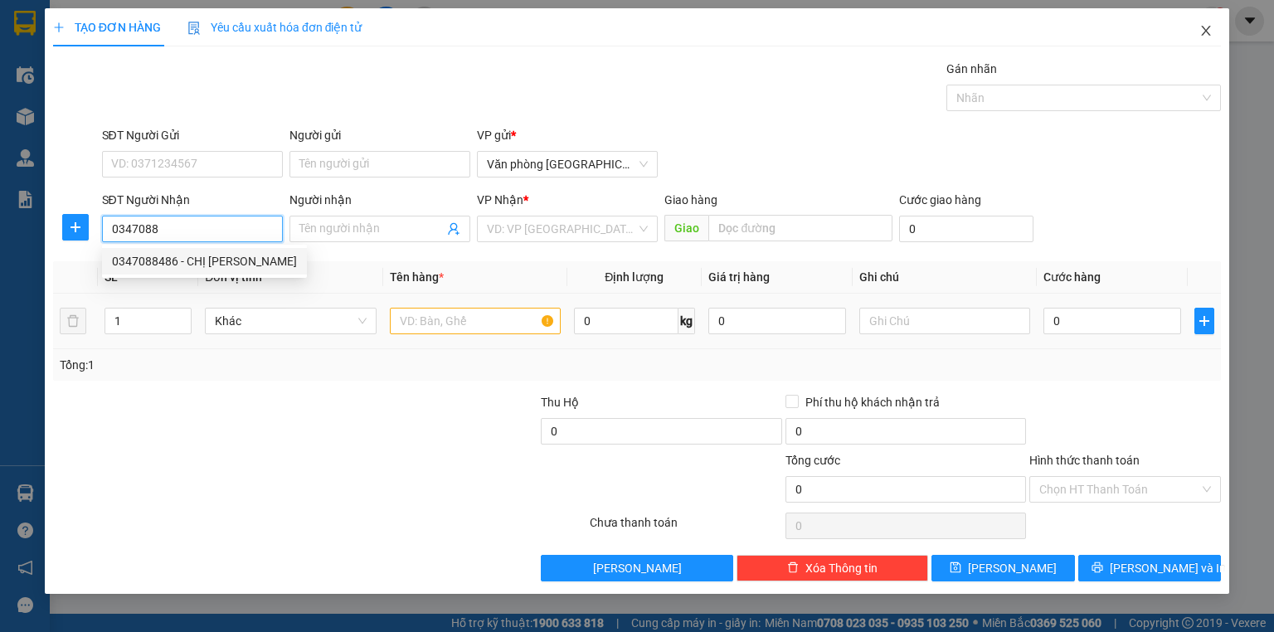
type input "0347088"
click at [1199, 40] on span "Close" at bounding box center [1206, 31] width 46 height 46
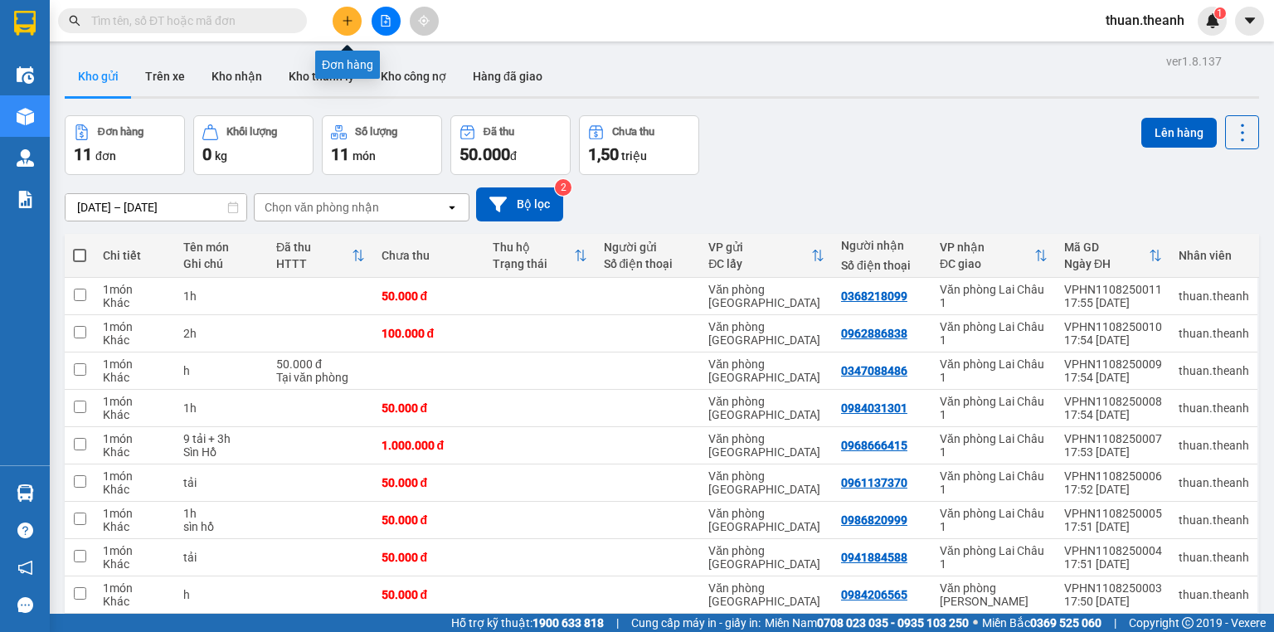
click at [354, 17] on button at bounding box center [347, 21] width 29 height 29
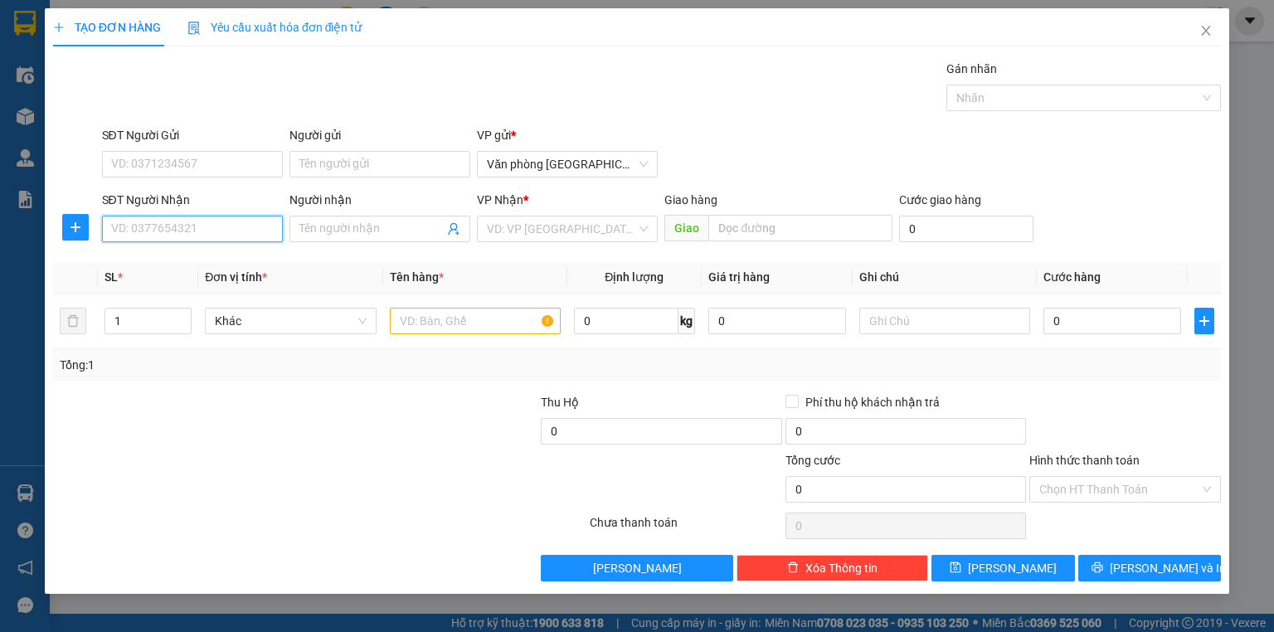
click at [223, 226] on input "SĐT Người Nhận" at bounding box center [192, 229] width 181 height 27
click at [232, 257] on div "0347088486" at bounding box center [192, 261] width 161 height 18
type input "0347088486"
type input "50.000"
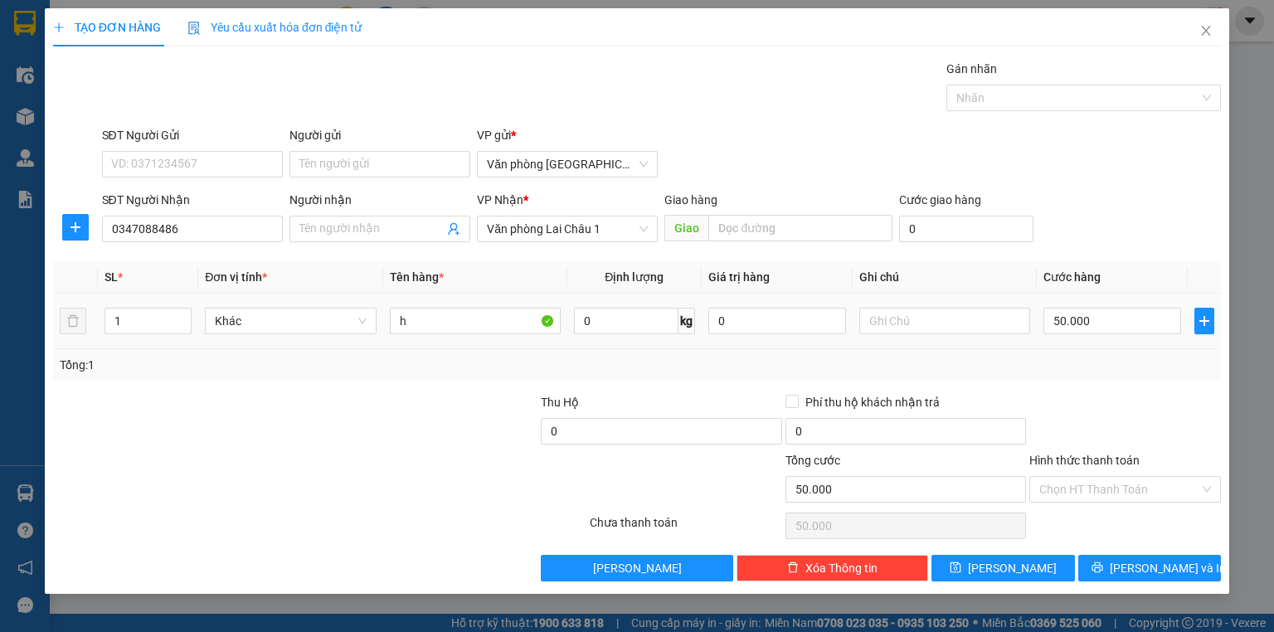
click at [465, 305] on div "h" at bounding box center [475, 320] width 171 height 33
click at [1009, 569] on span "Lưu" at bounding box center [1012, 568] width 89 height 18
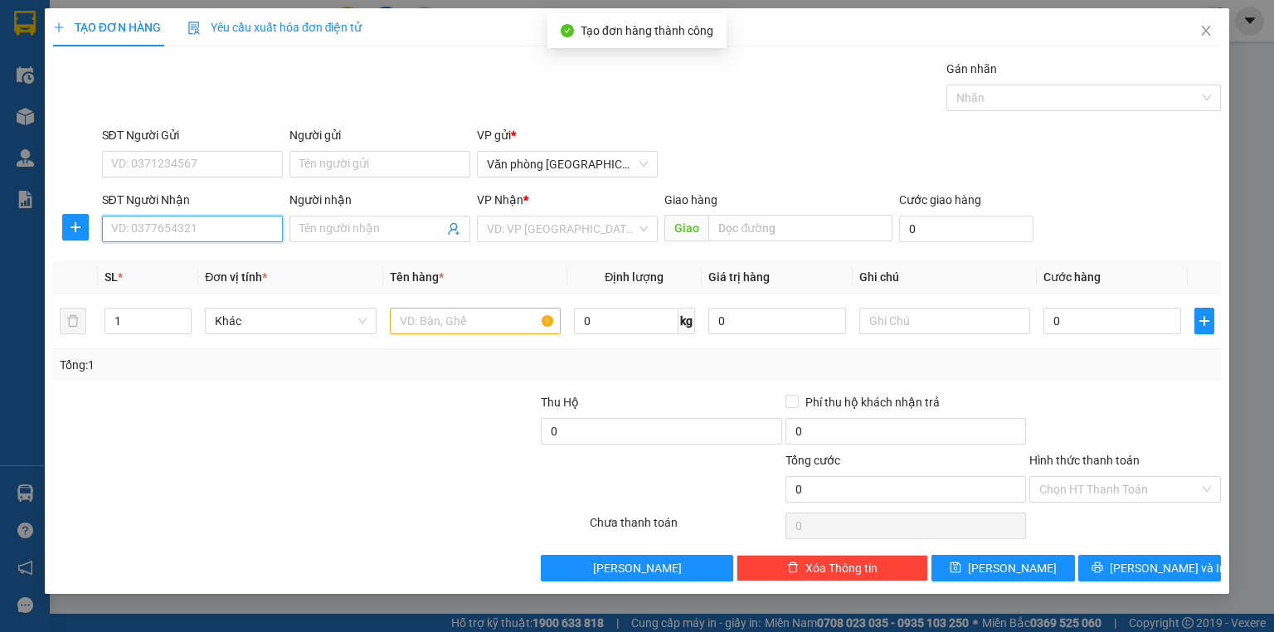
click at [202, 221] on input "SĐT Người Nhận" at bounding box center [192, 229] width 181 height 27
click at [1206, 37] on span "Close" at bounding box center [1206, 31] width 46 height 46
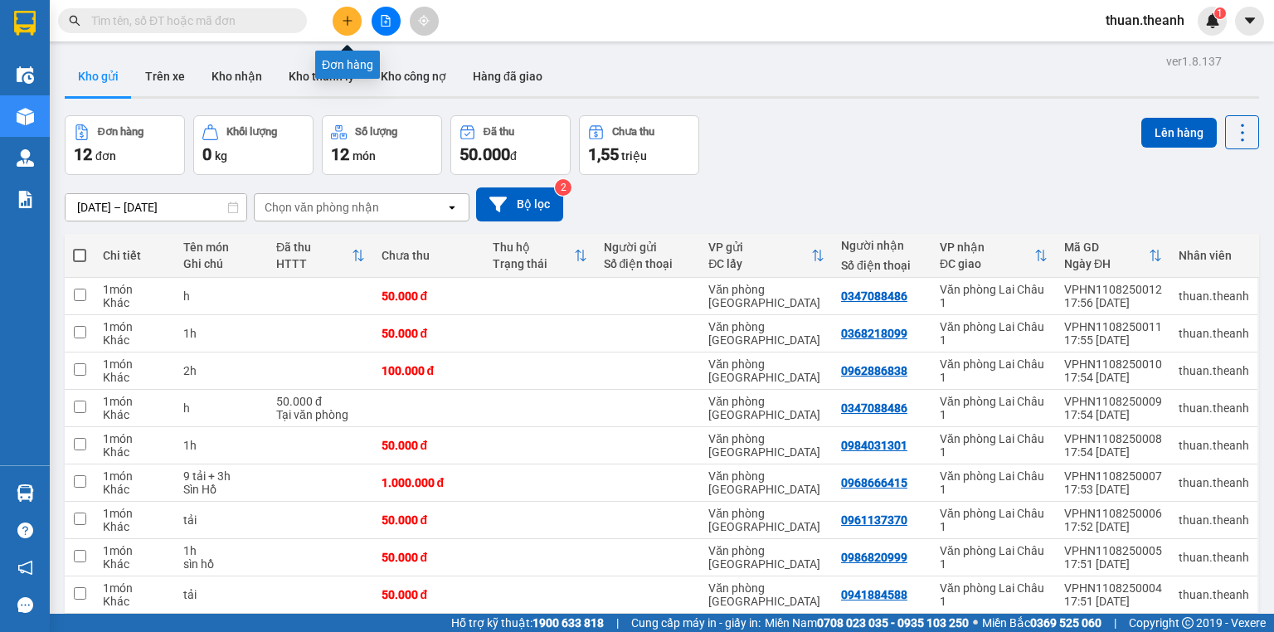
click at [352, 23] on icon "plus" at bounding box center [348, 21] width 12 height 12
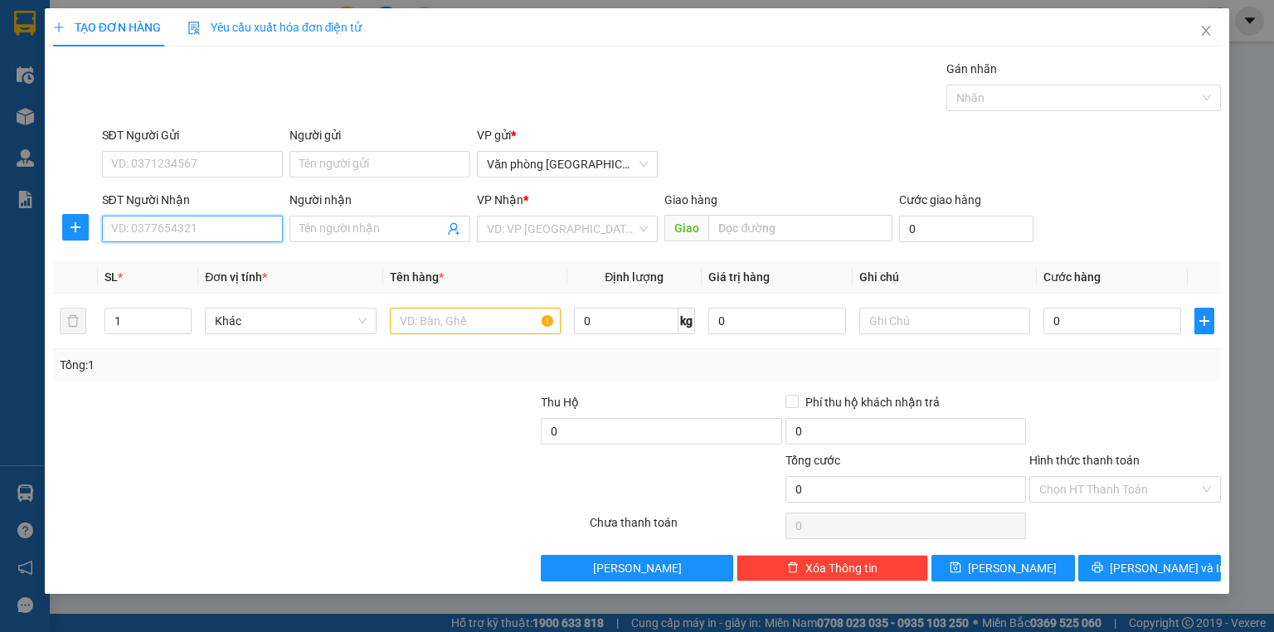
click at [214, 221] on input "SĐT Người Nhận" at bounding box center [192, 229] width 181 height 27
click at [1211, 37] on icon "close" at bounding box center [1206, 30] width 13 height 13
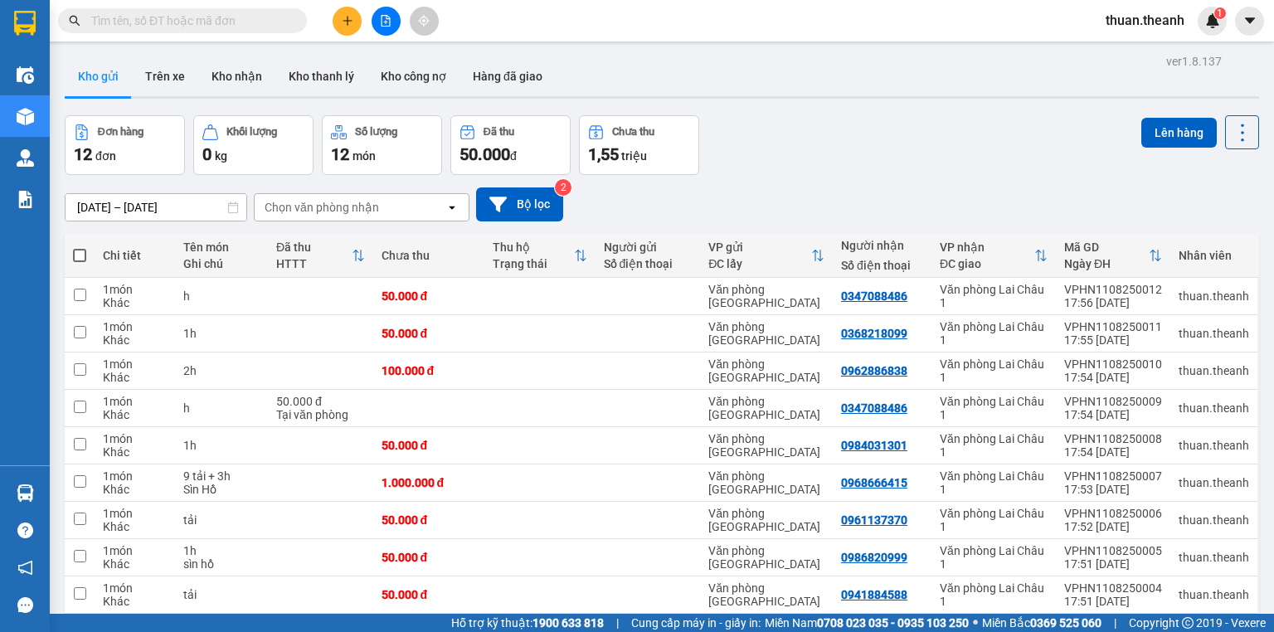
scroll to position [66, 0]
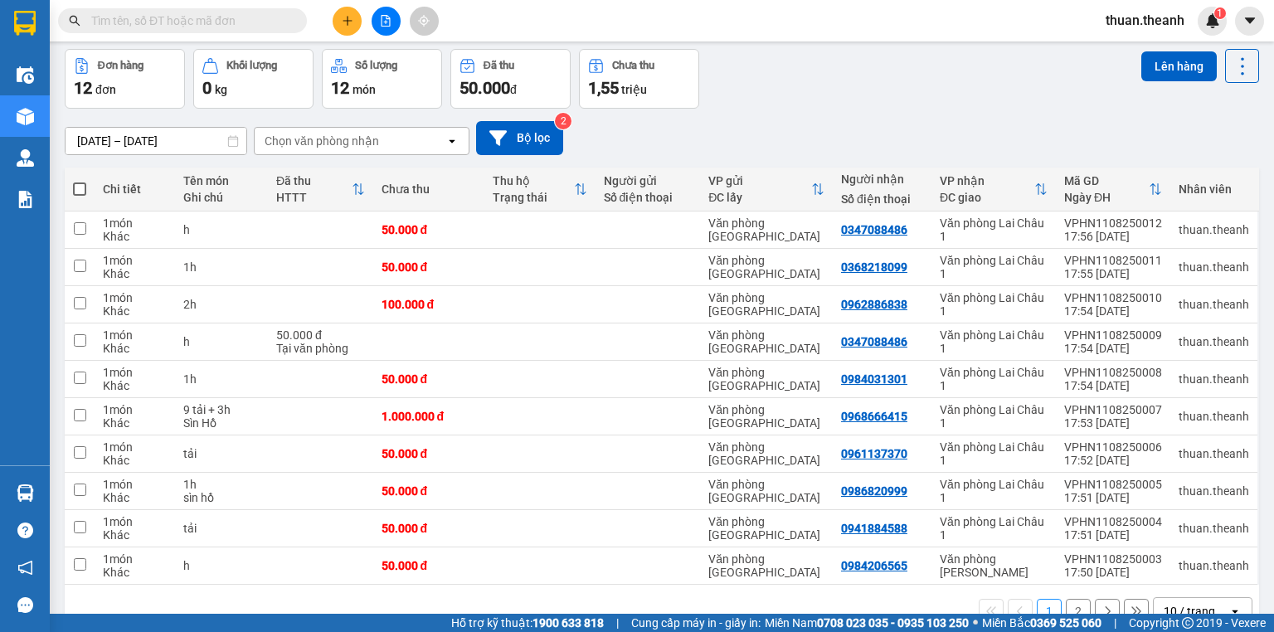
click at [364, 14] on div at bounding box center [386, 21] width 124 height 29
click at [346, 18] on icon "plus" at bounding box center [348, 21] width 12 height 12
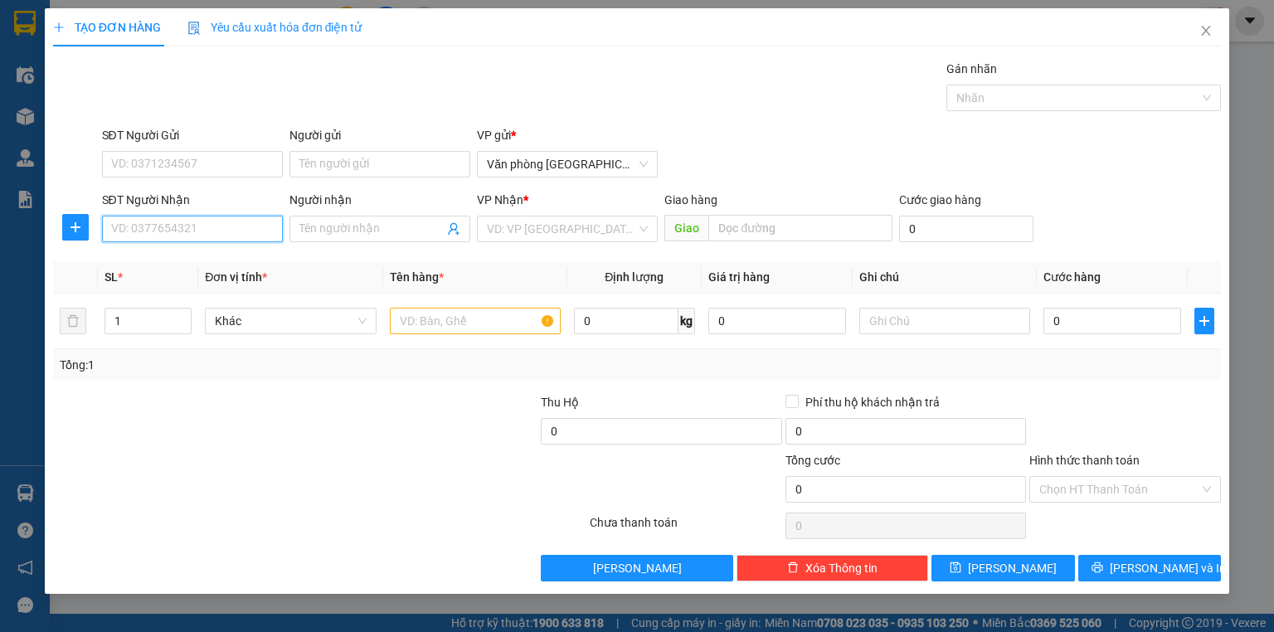
click at [206, 228] on input "SĐT Người Nhận" at bounding box center [192, 229] width 181 height 27
click at [1197, 30] on span "Close" at bounding box center [1206, 31] width 46 height 46
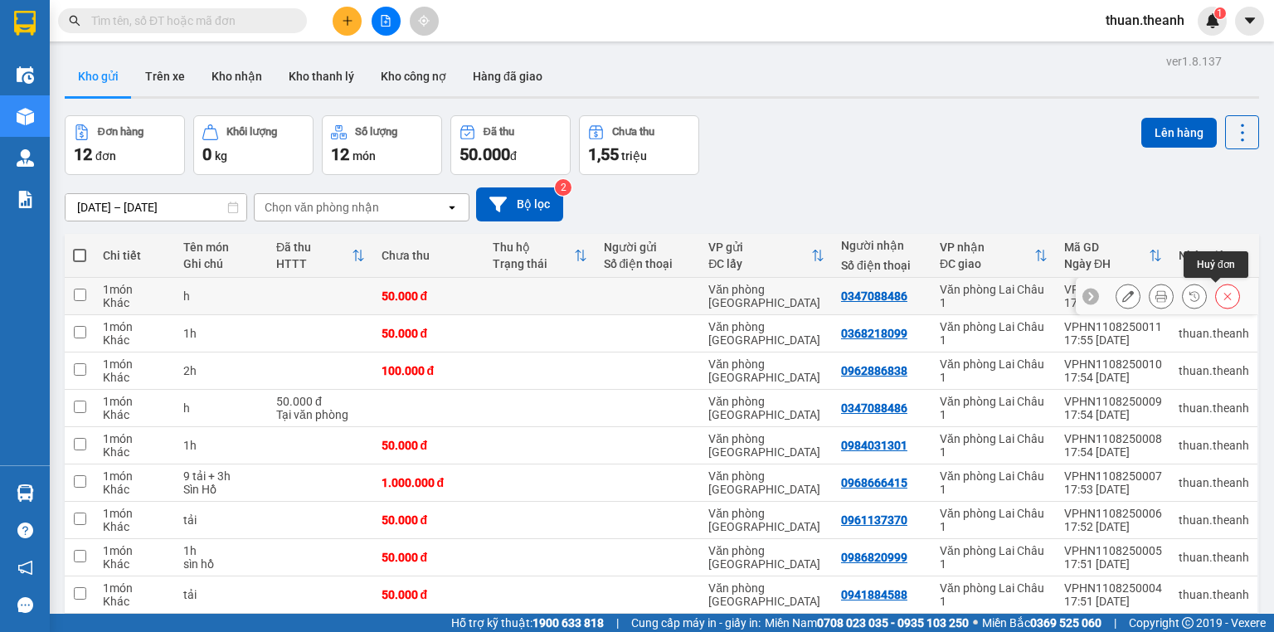
click at [1222, 297] on icon at bounding box center [1228, 296] width 12 height 12
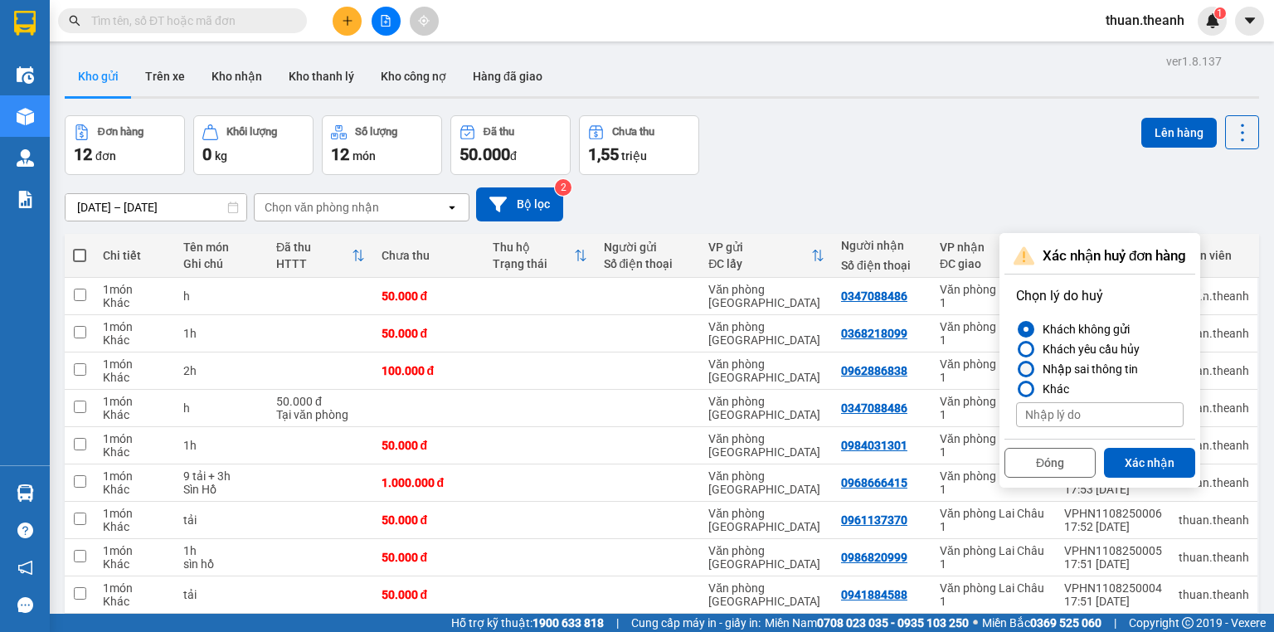
click at [1095, 363] on div "Nhập sai thông tin" at bounding box center [1087, 369] width 102 height 20
click at [1016, 369] on input "Nhập sai thông tin" at bounding box center [1016, 369] width 0 height 0
click at [1157, 459] on button "Xác nhận" at bounding box center [1149, 463] width 91 height 30
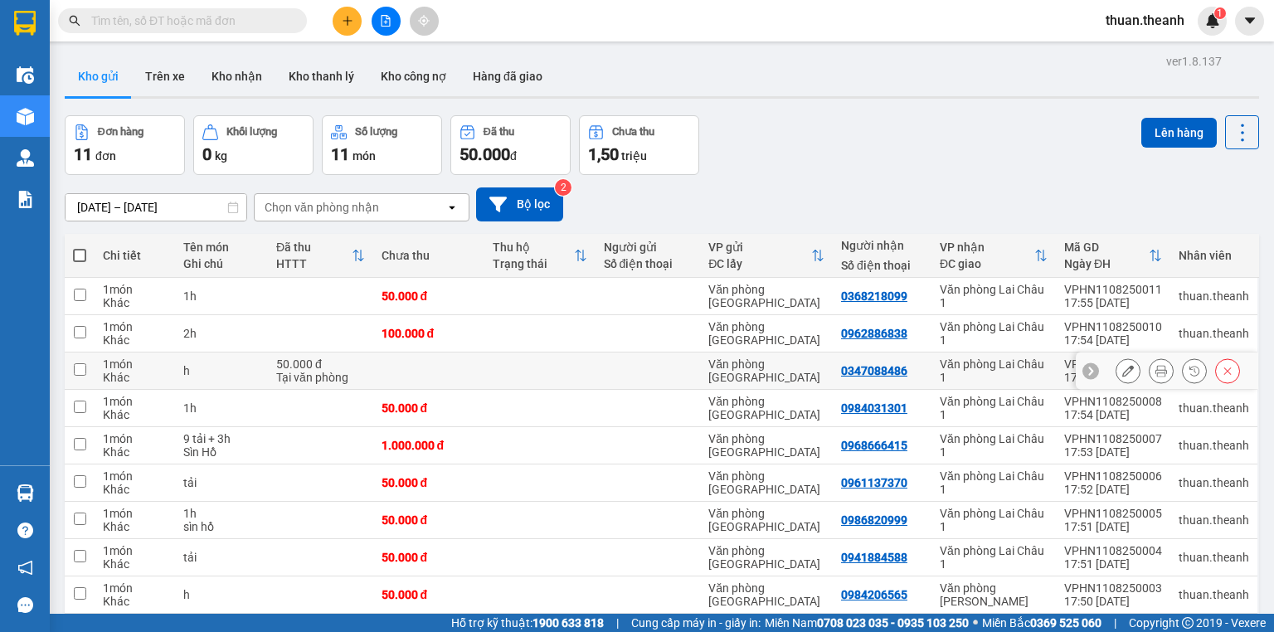
click at [1122, 366] on icon at bounding box center [1128, 371] width 12 height 12
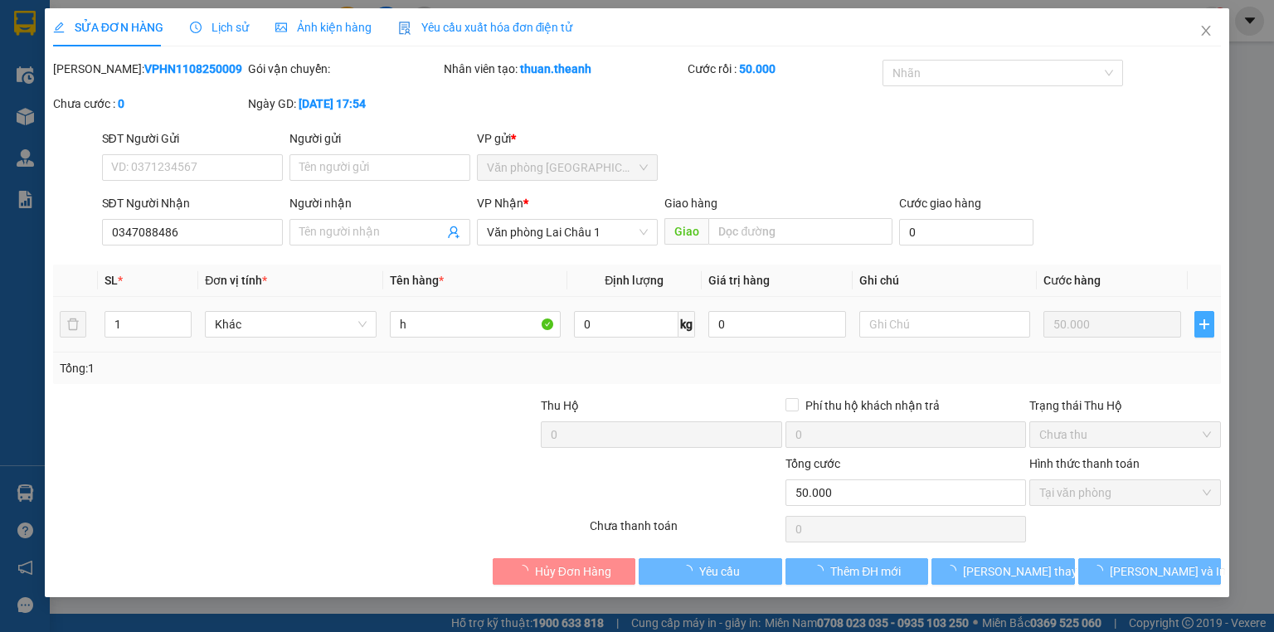
click at [1214, 322] on span "plus" at bounding box center [1204, 324] width 18 height 13
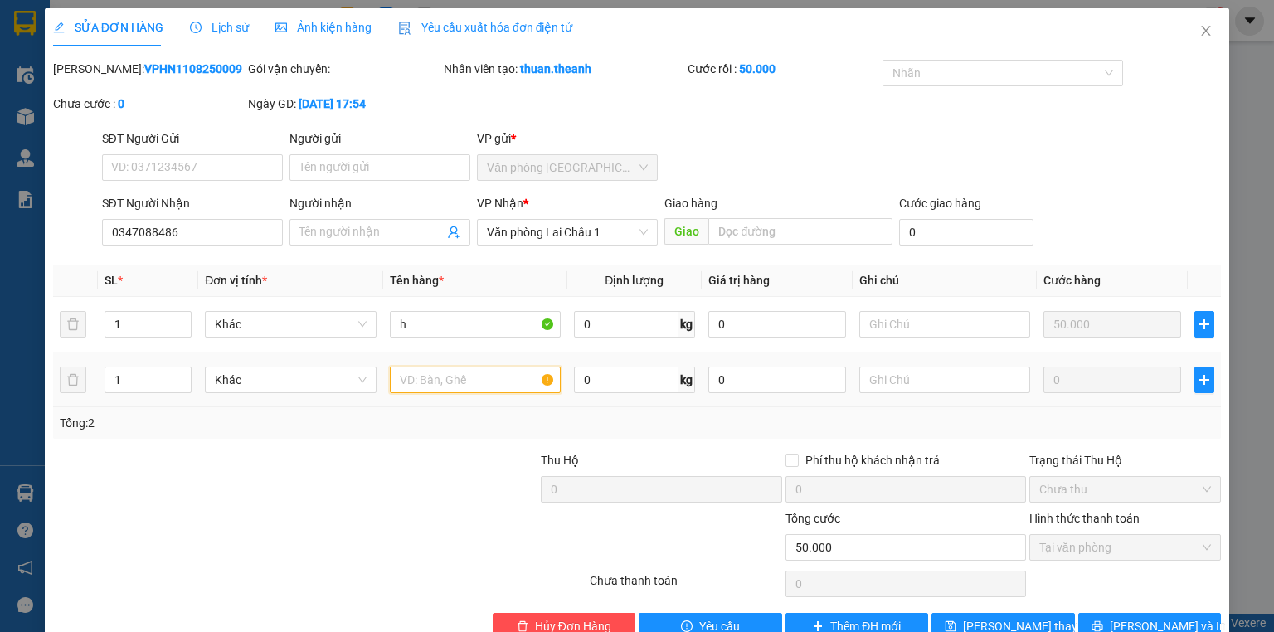
click at [425, 381] on input "text" at bounding box center [475, 380] width 171 height 27
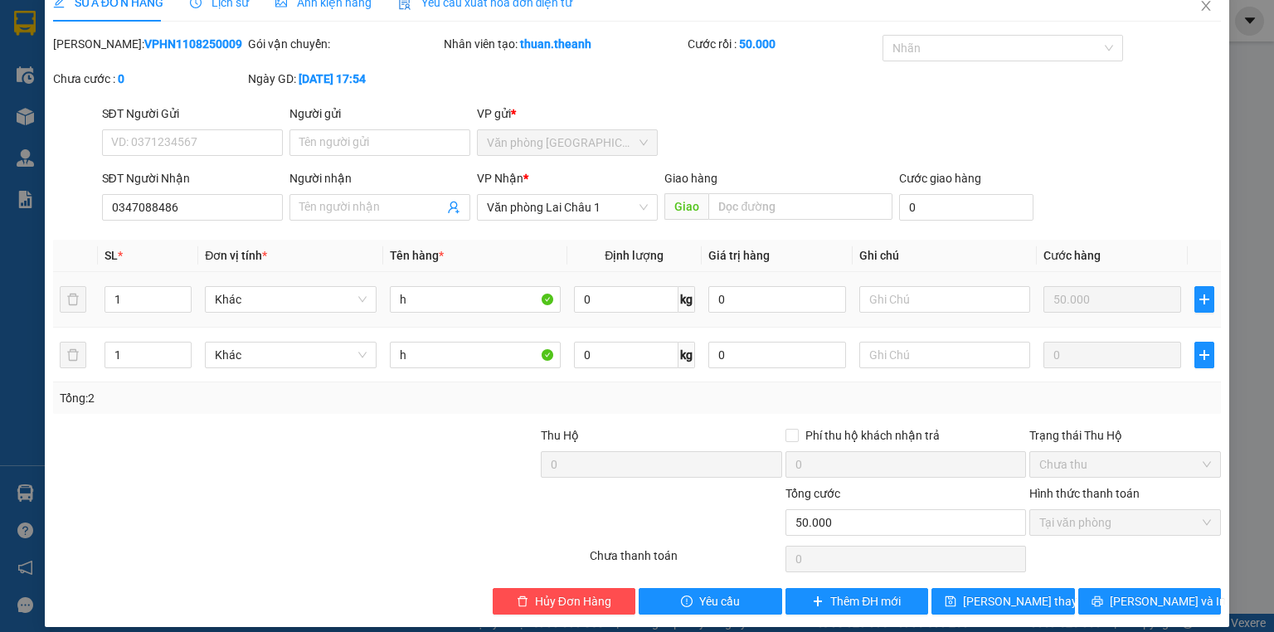
scroll to position [39, 0]
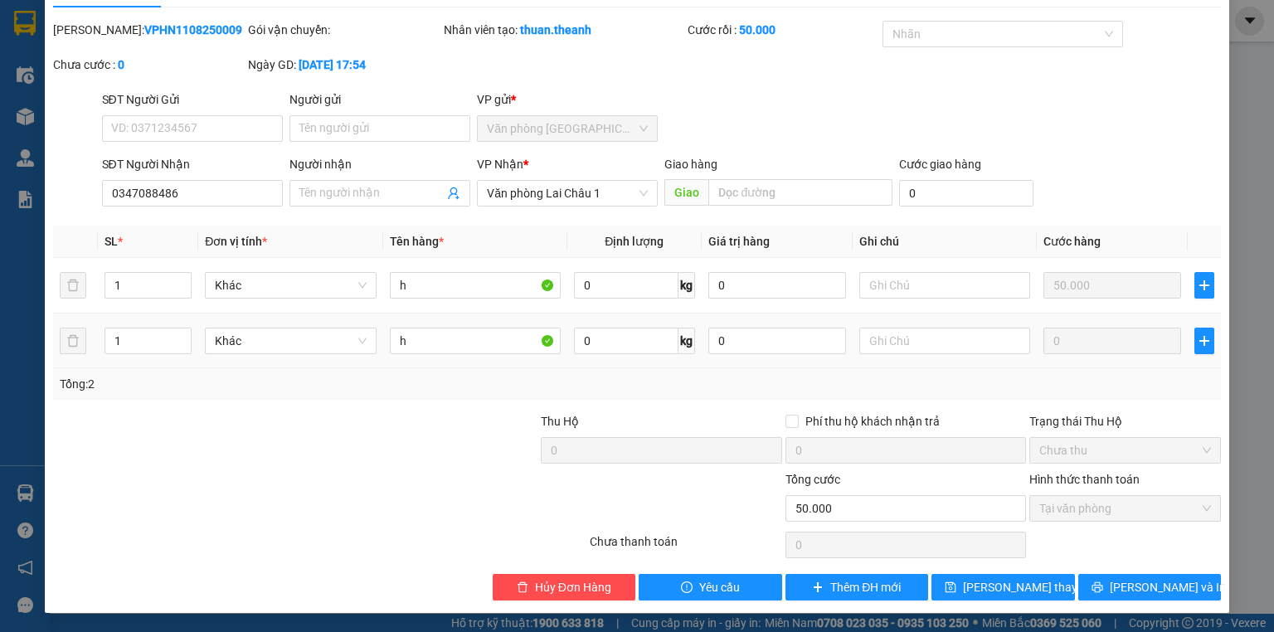
click at [1013, 314] on td at bounding box center [945, 342] width 184 height 56
click at [1108, 489] on div "Hình thức thanh toán" at bounding box center [1125, 482] width 192 height 25
click at [1107, 507] on span "Tại văn phòng" at bounding box center [1125, 508] width 172 height 25
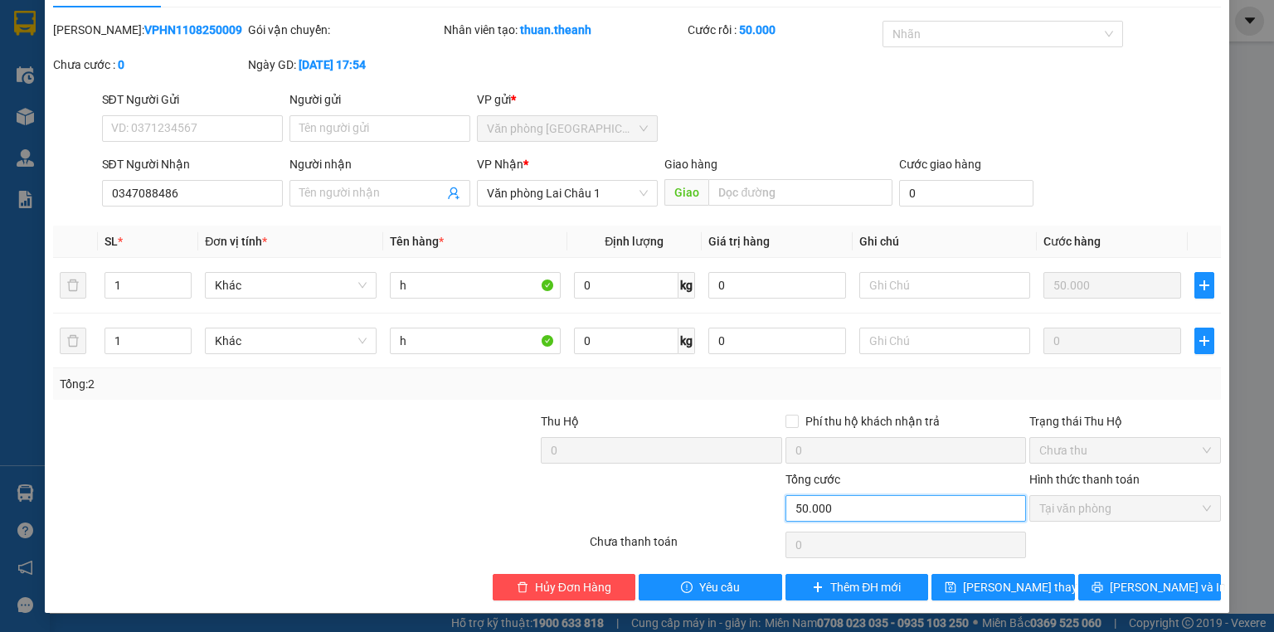
click at [981, 508] on input "50.000" at bounding box center [906, 508] width 241 height 27
click at [932, 511] on input "50.000" at bounding box center [906, 508] width 241 height 27
click at [841, 509] on input "50.000" at bounding box center [906, 508] width 241 height 27
click at [843, 509] on input "50.000" at bounding box center [906, 508] width 241 height 27
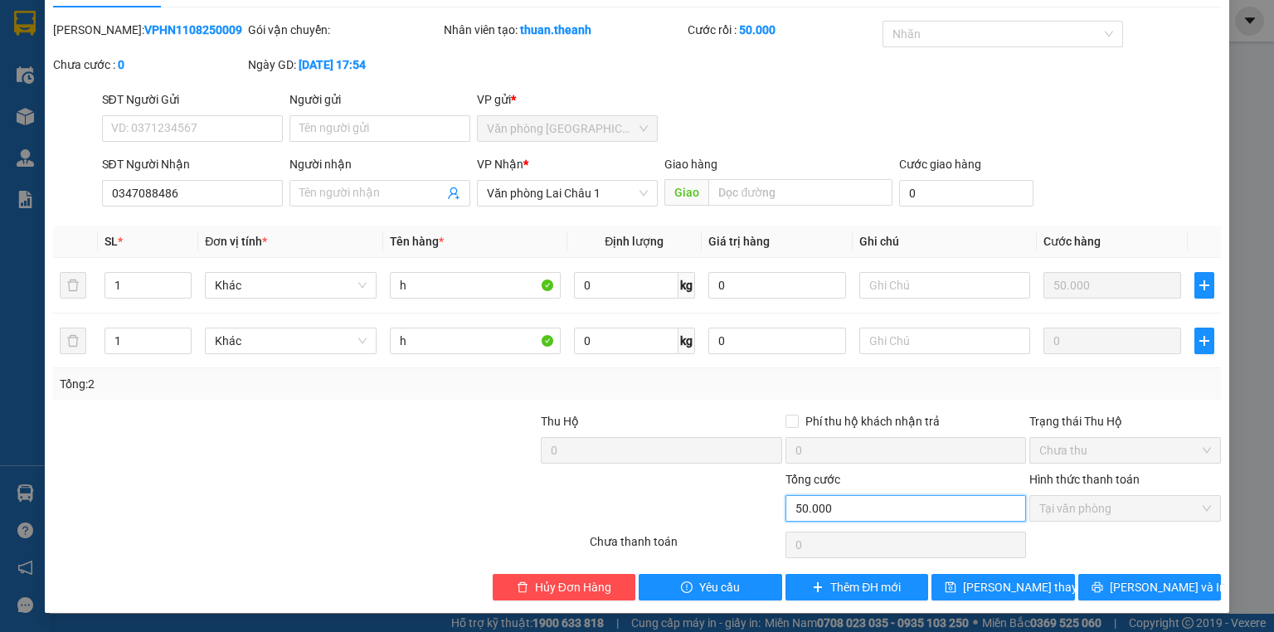
click at [843, 509] on input "50.000" at bounding box center [906, 508] width 241 height 27
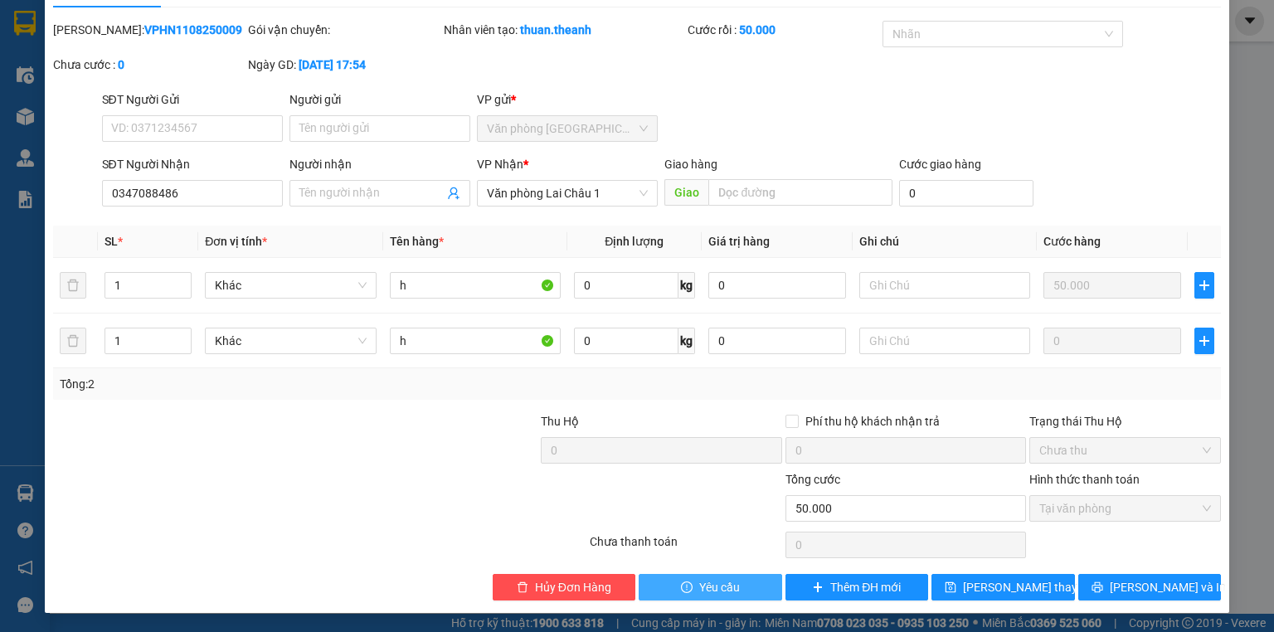
click at [730, 587] on span "Yêu cầu" at bounding box center [719, 587] width 41 height 18
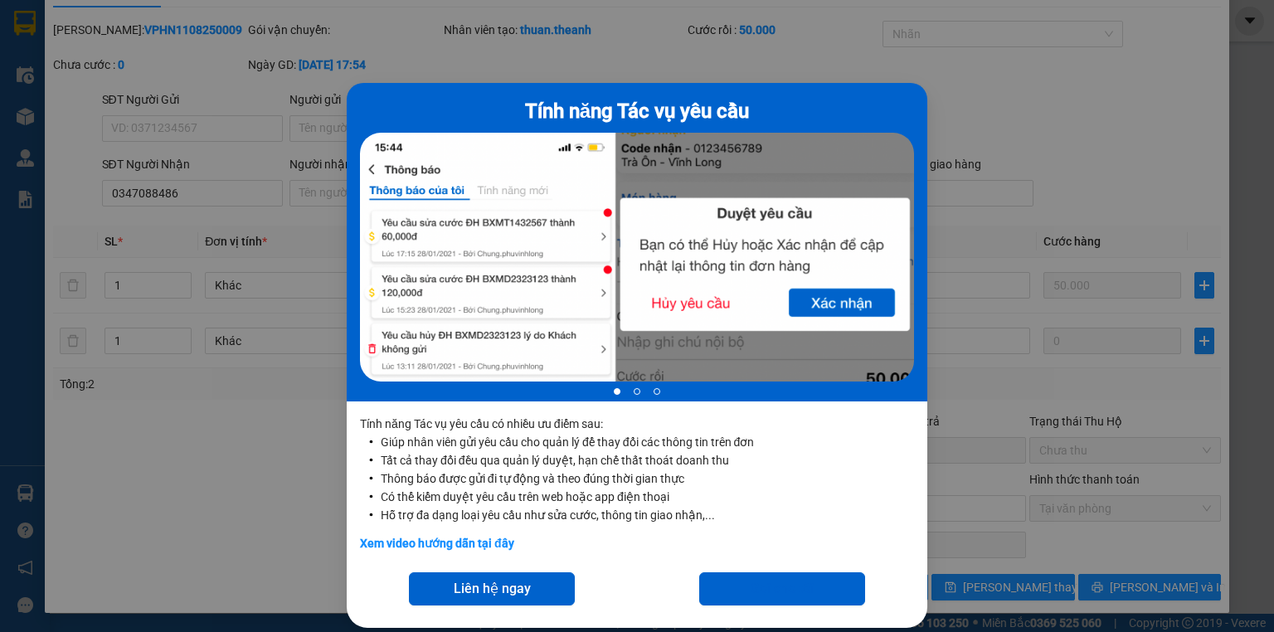
click at [1010, 439] on div "Tính năng Tác vụ yêu cầu 1 of 3 Tính năng Tác vụ yêu cầu có nhiều ưu điểm sau: …" at bounding box center [637, 316] width 1274 height 632
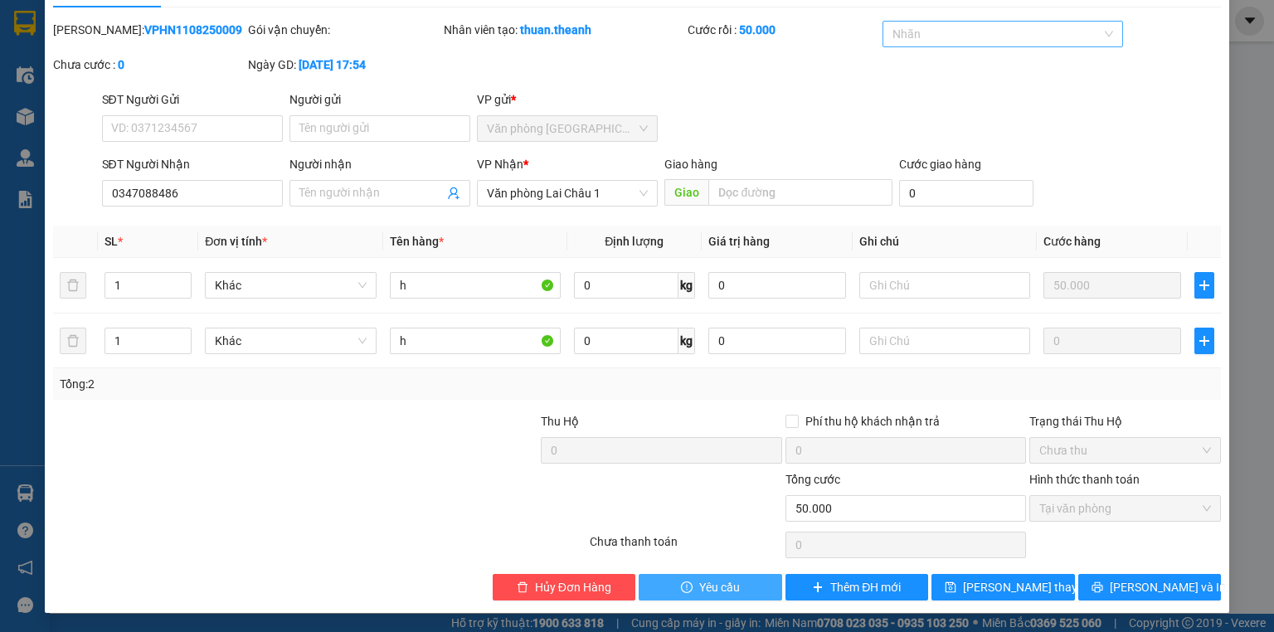
click at [1000, 35] on div at bounding box center [995, 34] width 216 height 20
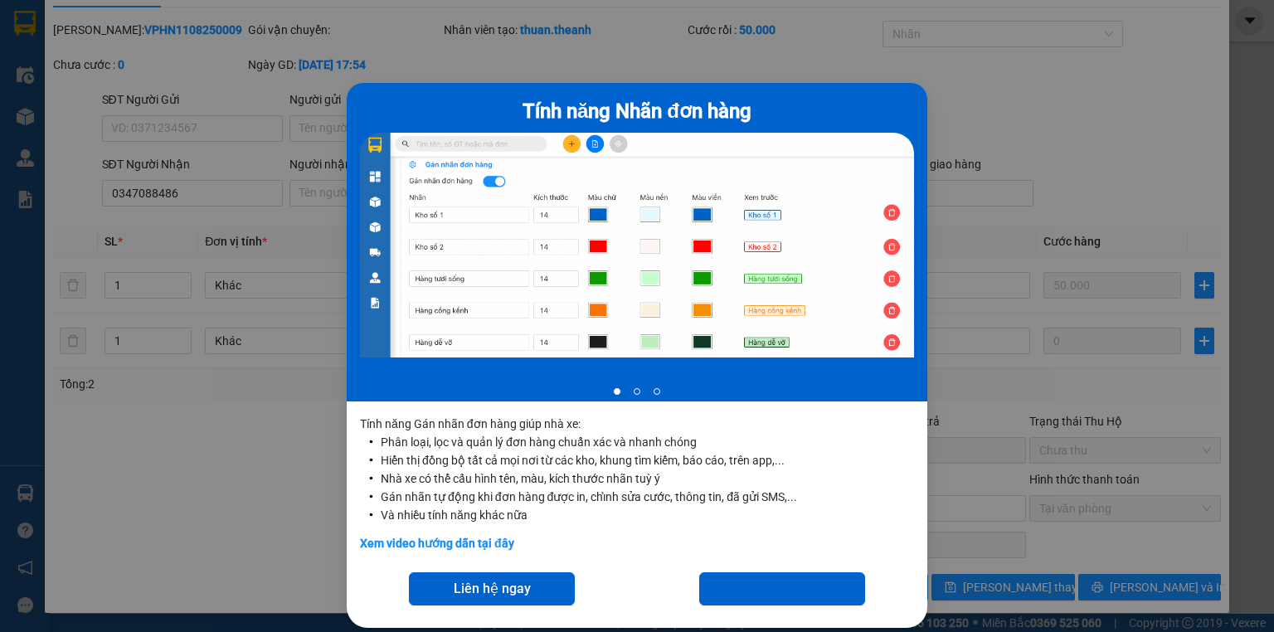
click at [981, 100] on div "Tính năng Nhãn đơn hàng 1 of 3 Tính năng Gán nhãn đơn hàng giúp nhà xe: Phân lo…" at bounding box center [637, 316] width 1274 height 632
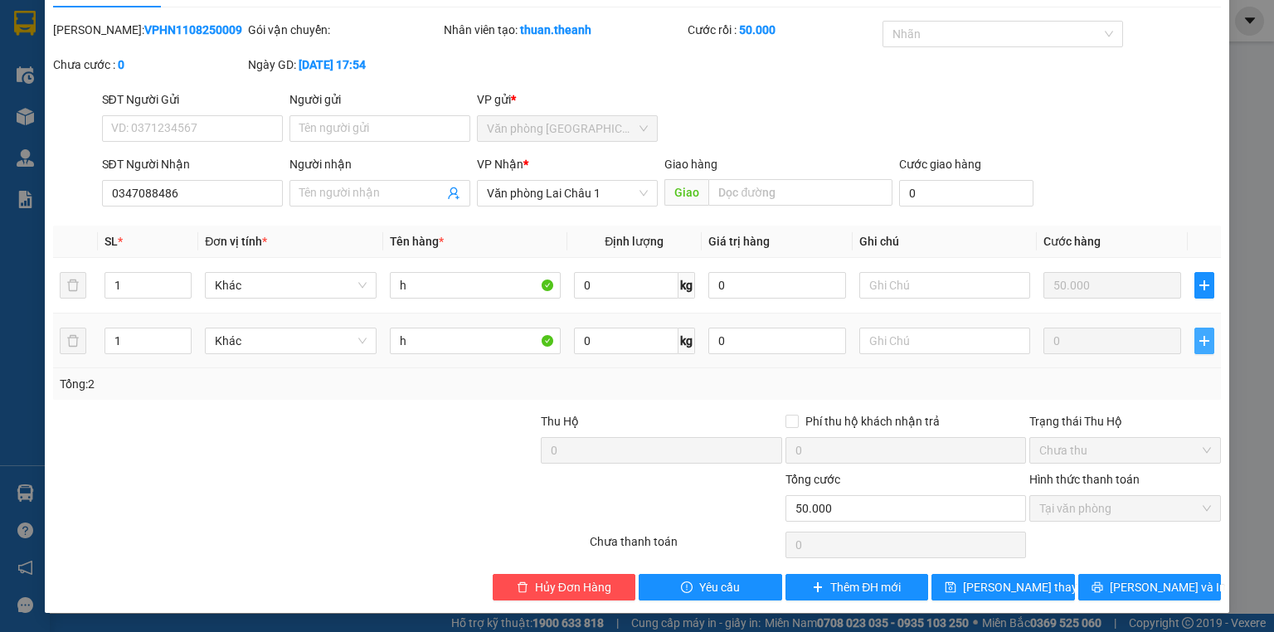
click at [1198, 345] on icon "plus" at bounding box center [1204, 340] width 13 height 13
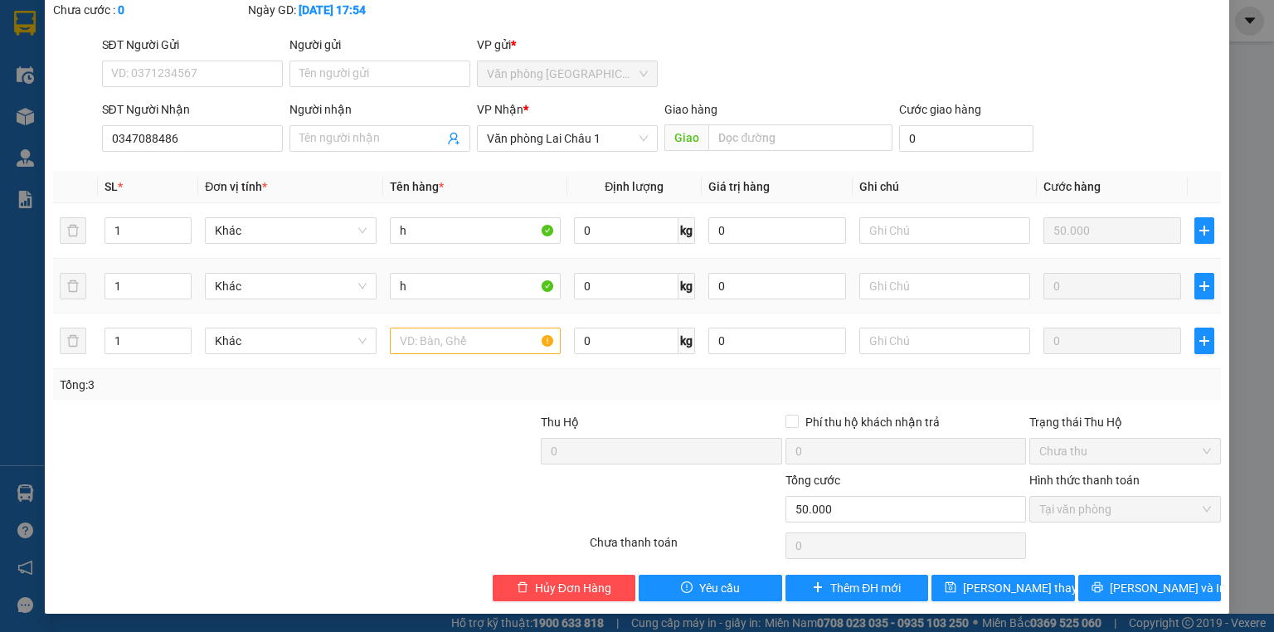
scroll to position [0, 0]
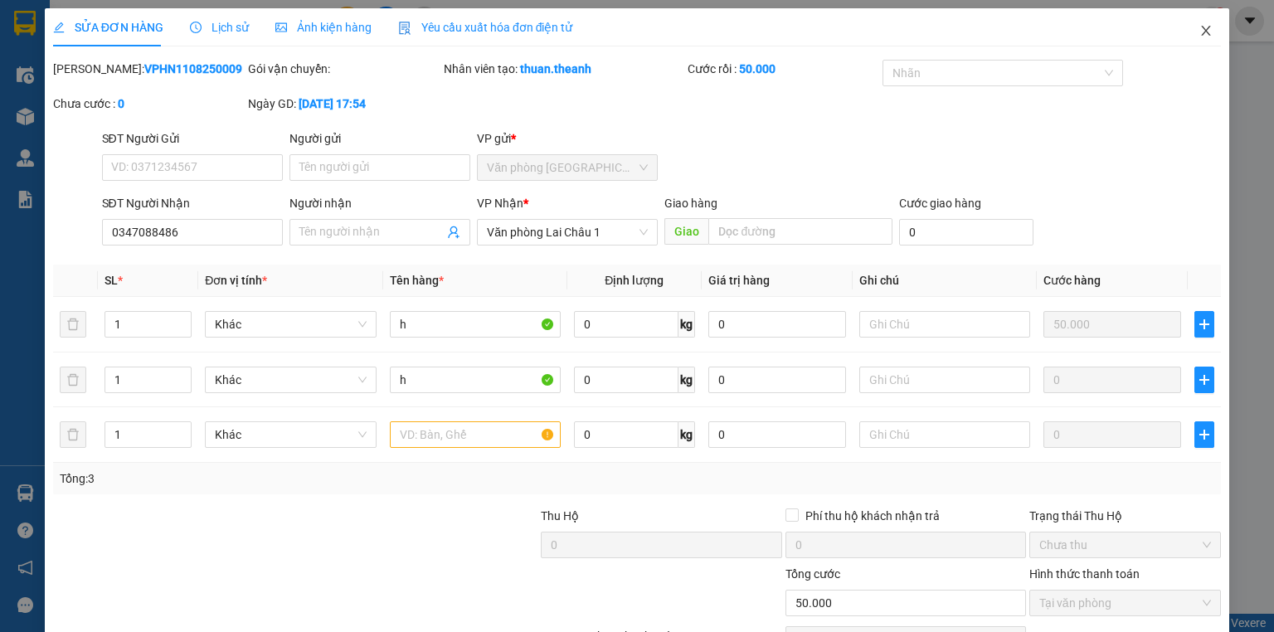
click at [1194, 41] on span "Close" at bounding box center [1206, 31] width 46 height 46
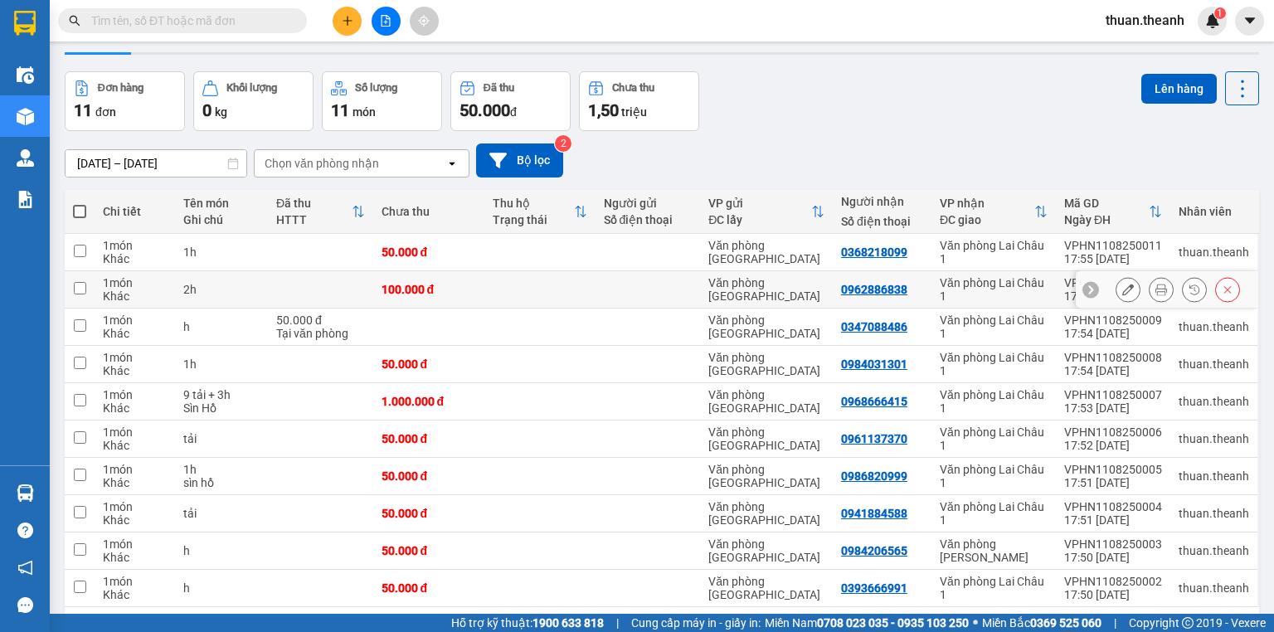
scroll to position [66, 0]
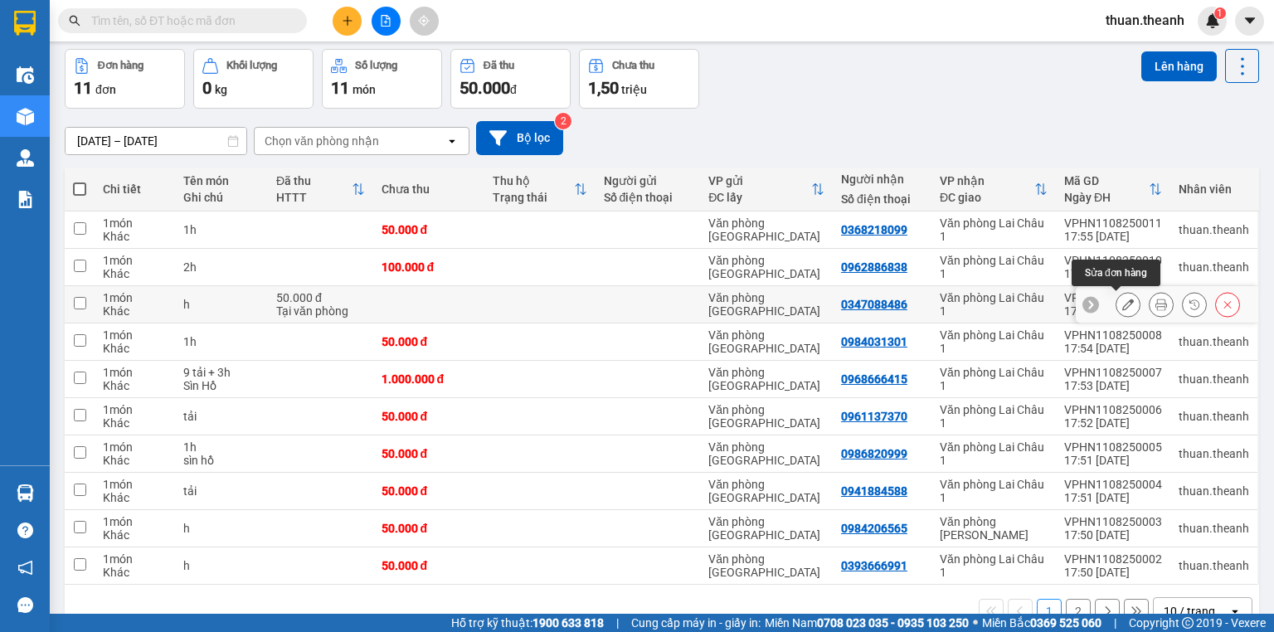
click at [1122, 304] on icon at bounding box center [1128, 305] width 12 height 12
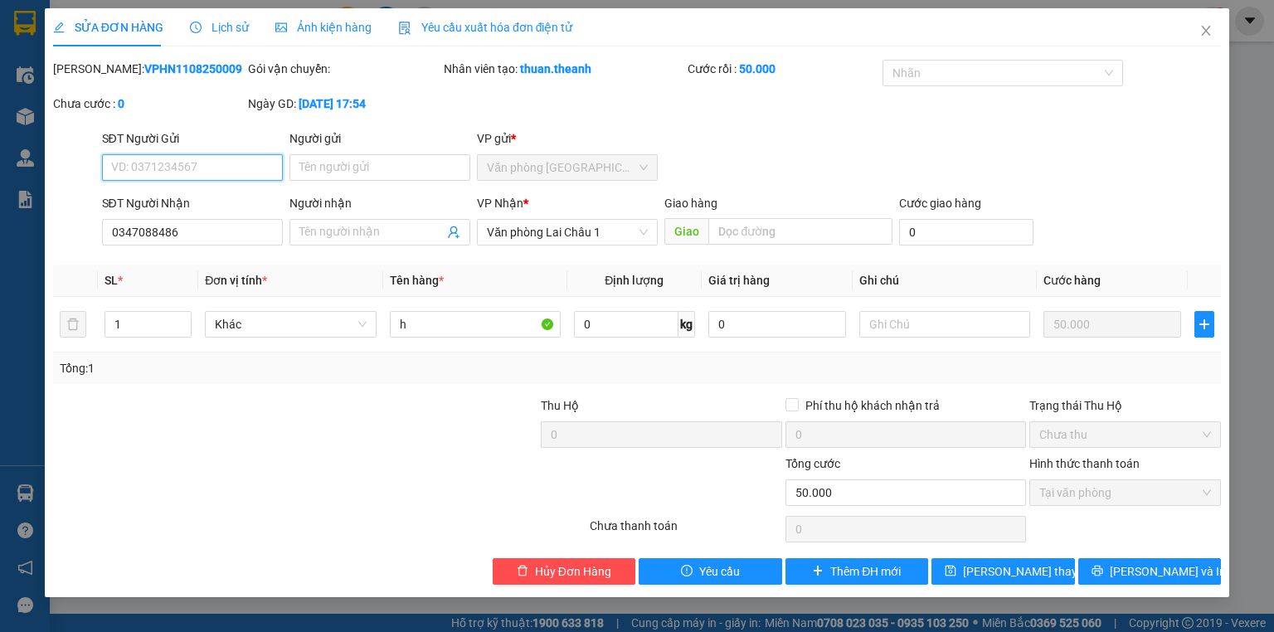
click at [1129, 494] on span "Tại văn phòng" at bounding box center [1125, 492] width 172 height 25
click at [202, 26] on span "Lịch sử" at bounding box center [219, 27] width 59 height 13
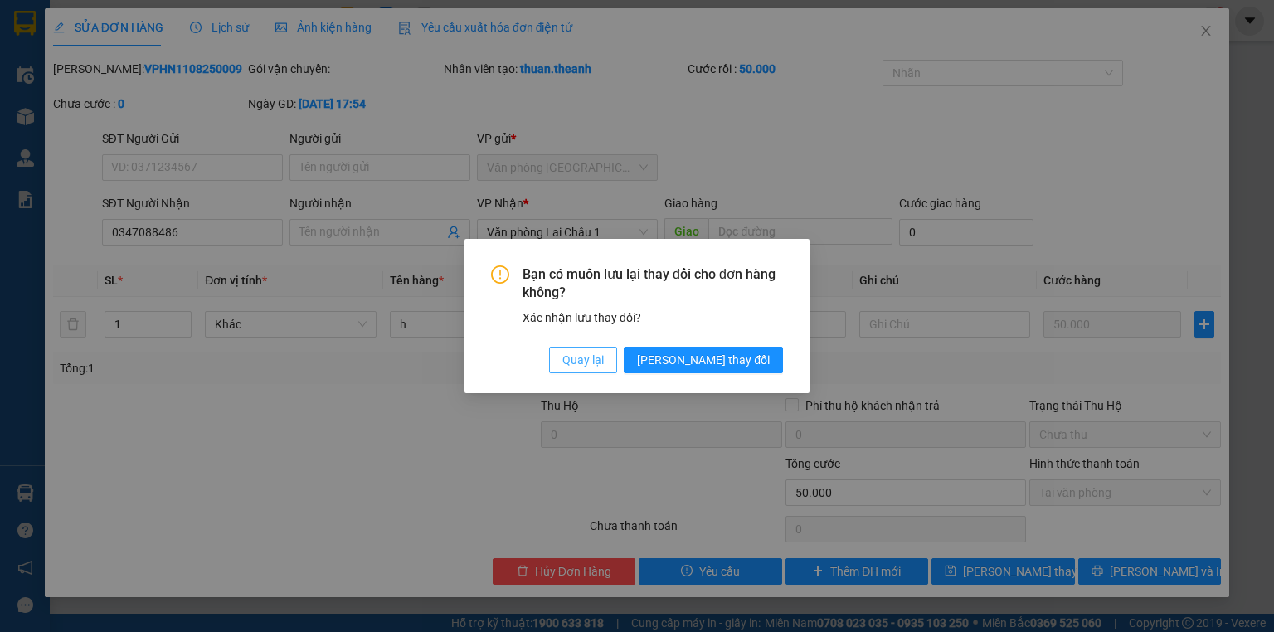
click at [604, 363] on span "Quay lại" at bounding box center [582, 360] width 41 height 18
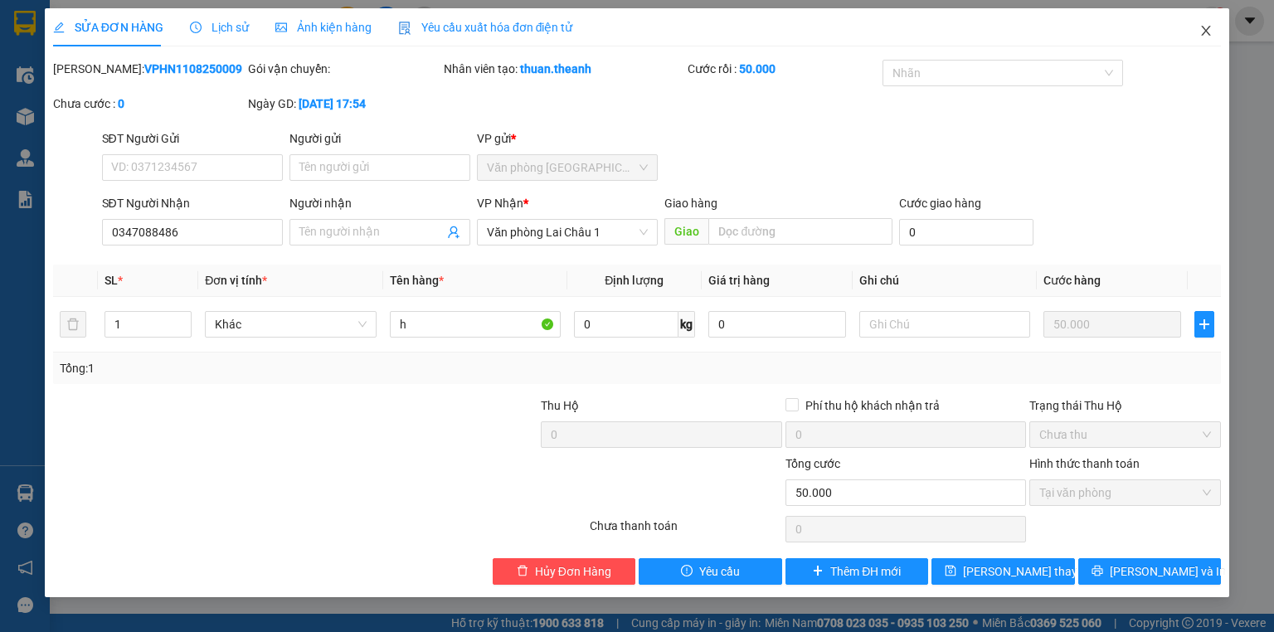
click at [1209, 27] on icon "close" at bounding box center [1206, 31] width 9 height 10
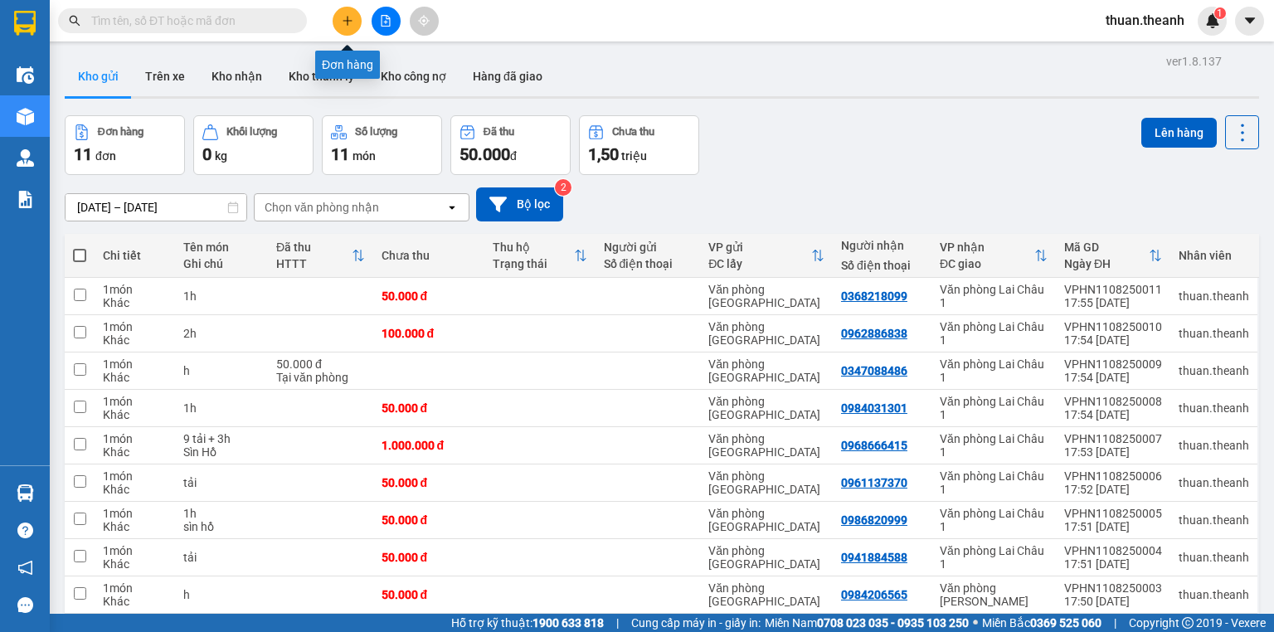
click at [345, 27] on button at bounding box center [347, 21] width 29 height 29
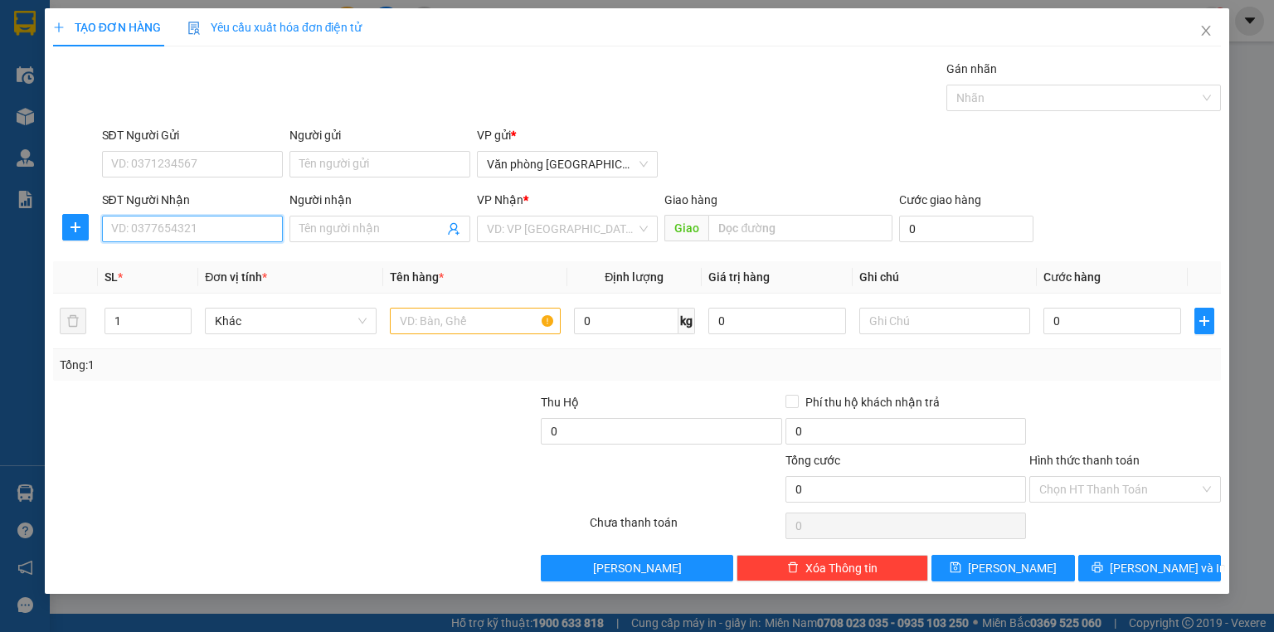
click at [187, 236] on input "SĐT Người Nhận" at bounding box center [192, 229] width 181 height 27
drag, startPoint x: 219, startPoint y: 269, endPoint x: 204, endPoint y: 265, distance: 15.3
click at [219, 269] on div "0347088486" at bounding box center [192, 261] width 161 height 18
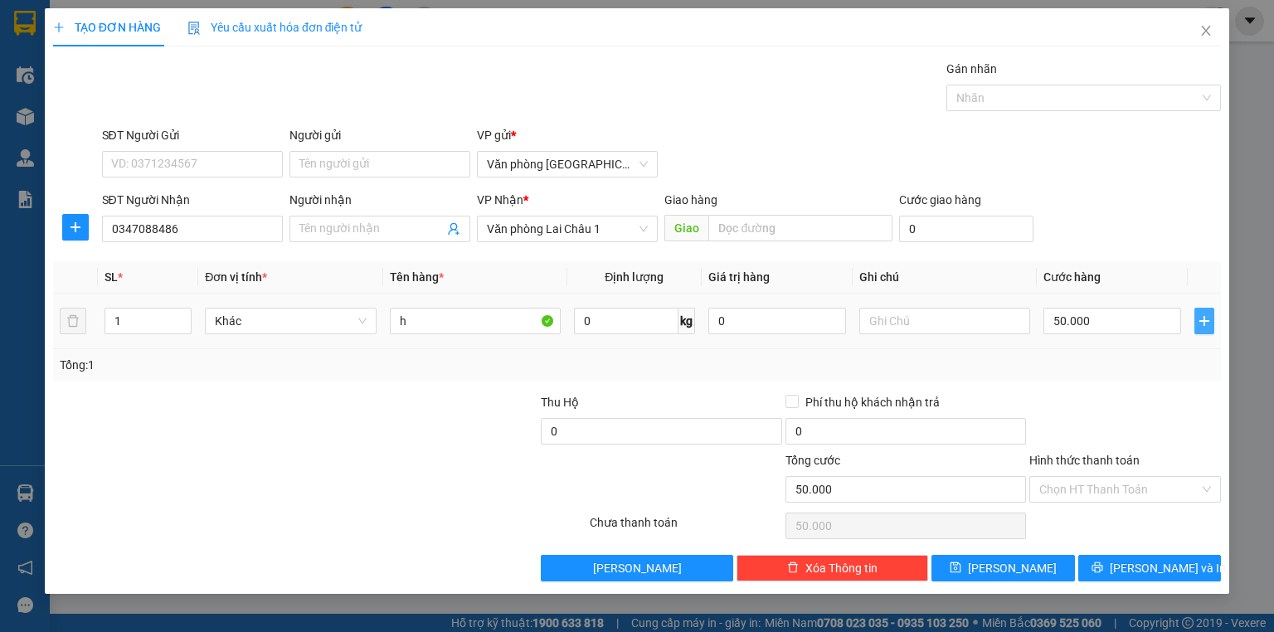
click at [1212, 325] on span "plus" at bounding box center [1204, 320] width 18 height 13
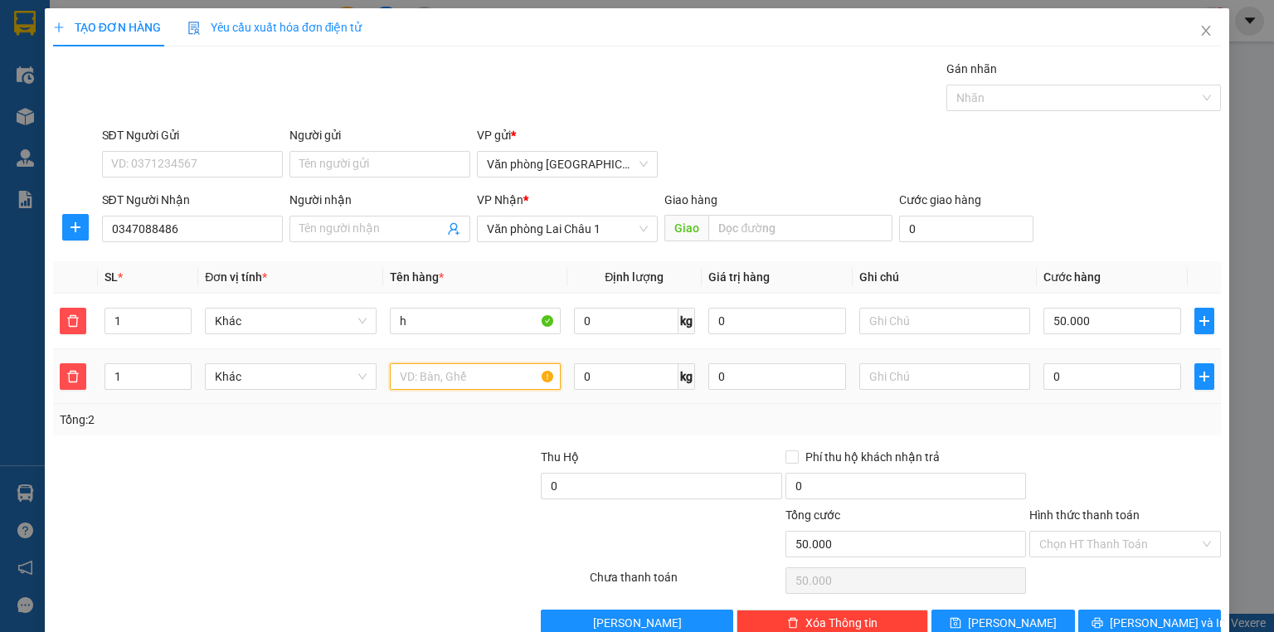
click at [445, 369] on input "text" at bounding box center [475, 376] width 171 height 27
click at [1102, 373] on input "0" at bounding box center [1113, 376] width 138 height 27
click at [1115, 548] on input "Hình thức thanh toán" at bounding box center [1119, 544] width 160 height 25
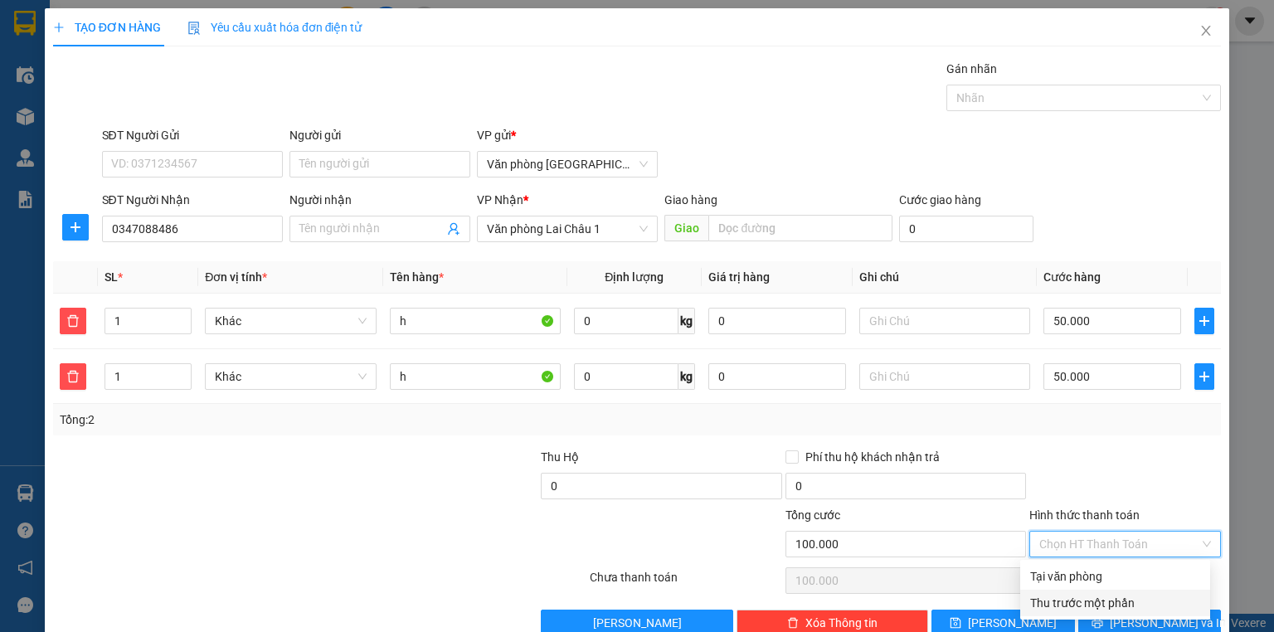
click at [1132, 605] on div "Thu trước một phần" at bounding box center [1115, 603] width 170 height 18
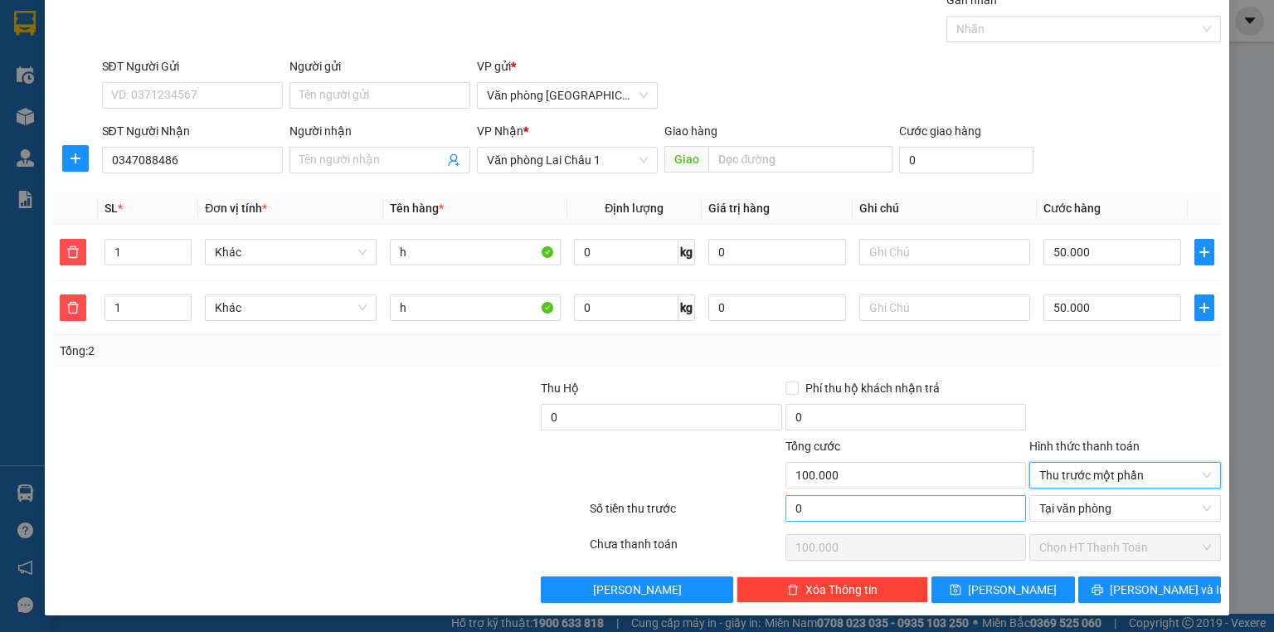
scroll to position [71, 0]
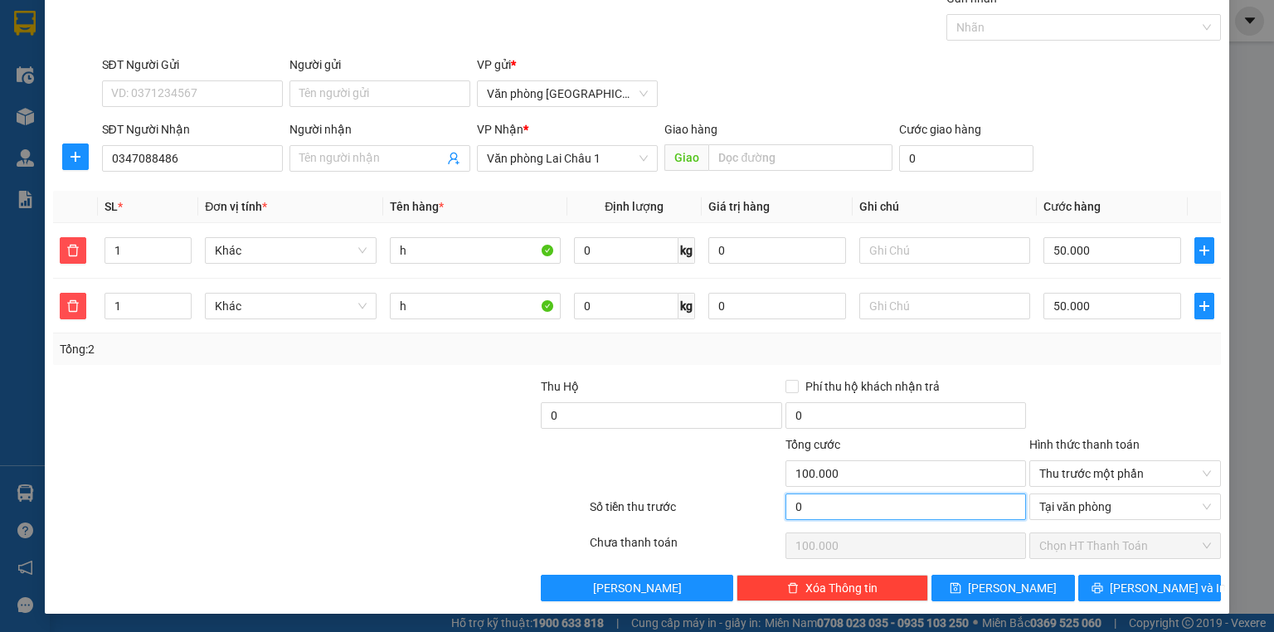
click at [868, 509] on input "0" at bounding box center [906, 507] width 241 height 27
click at [1051, 393] on div at bounding box center [1125, 406] width 195 height 58
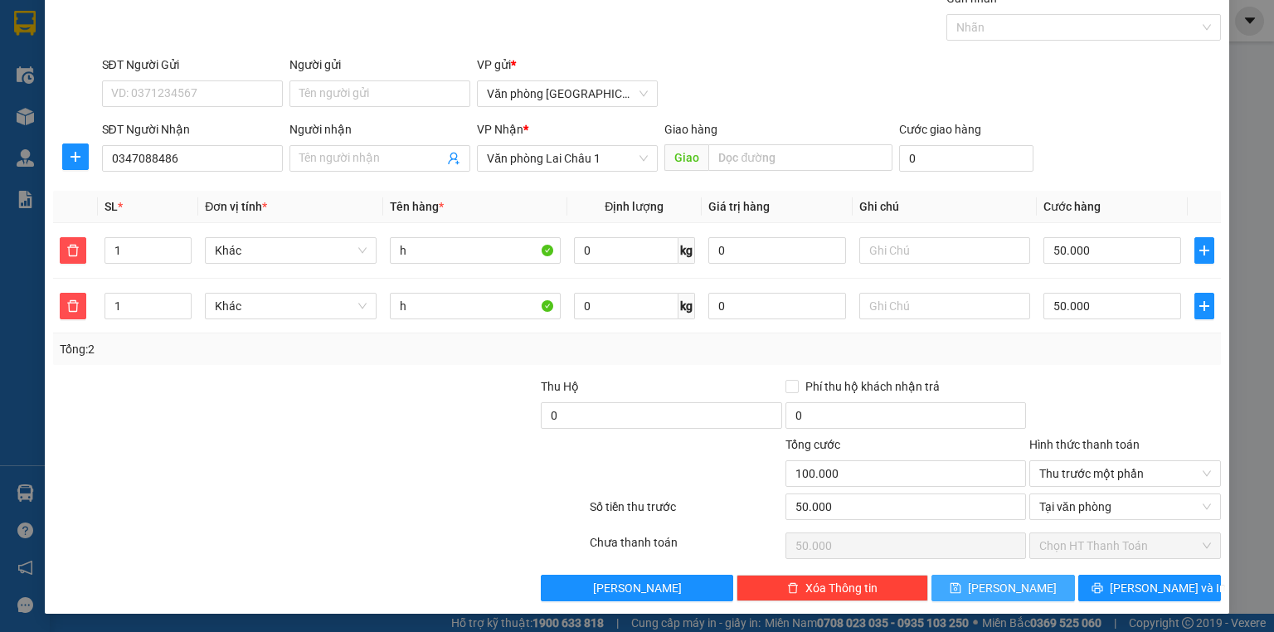
click at [1006, 582] on span "Lưu" at bounding box center [1012, 588] width 89 height 18
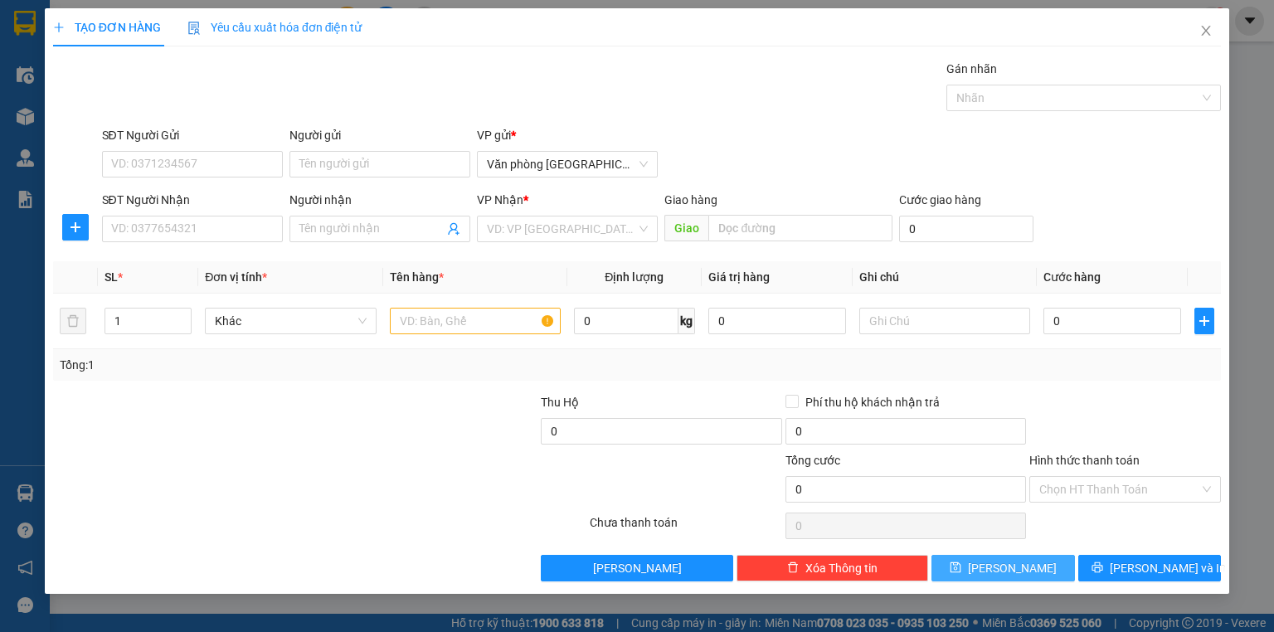
scroll to position [0, 0]
click at [1214, 23] on span "Close" at bounding box center [1206, 31] width 46 height 46
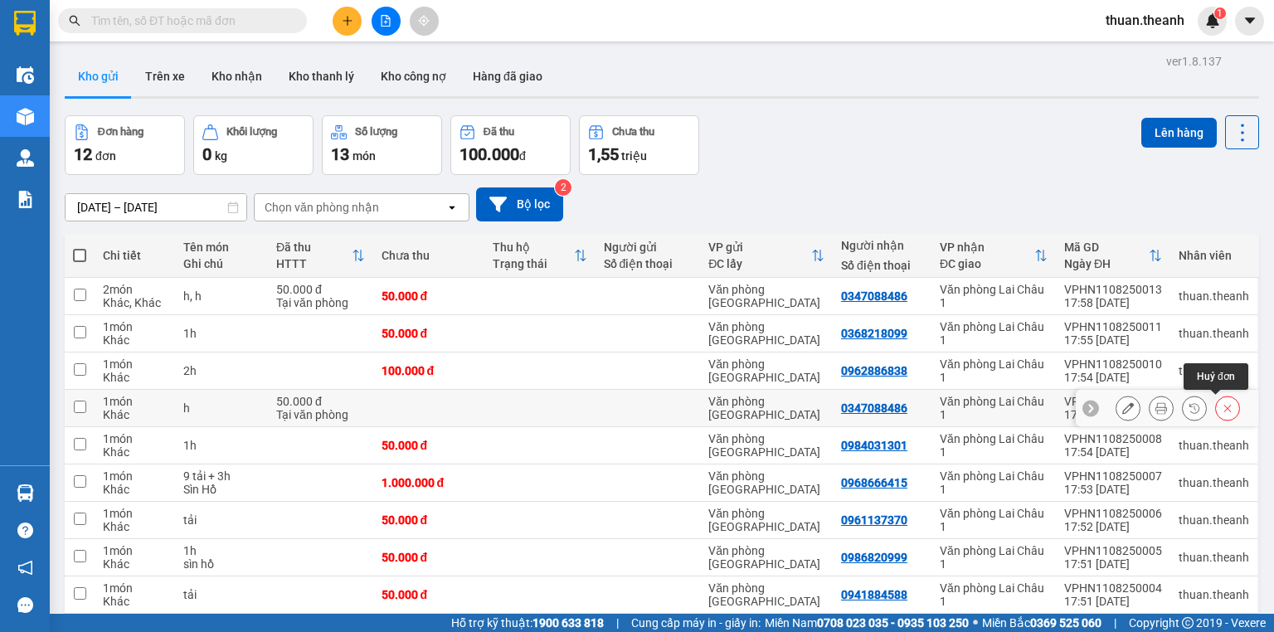
click at [1222, 408] on icon at bounding box center [1228, 408] width 12 height 12
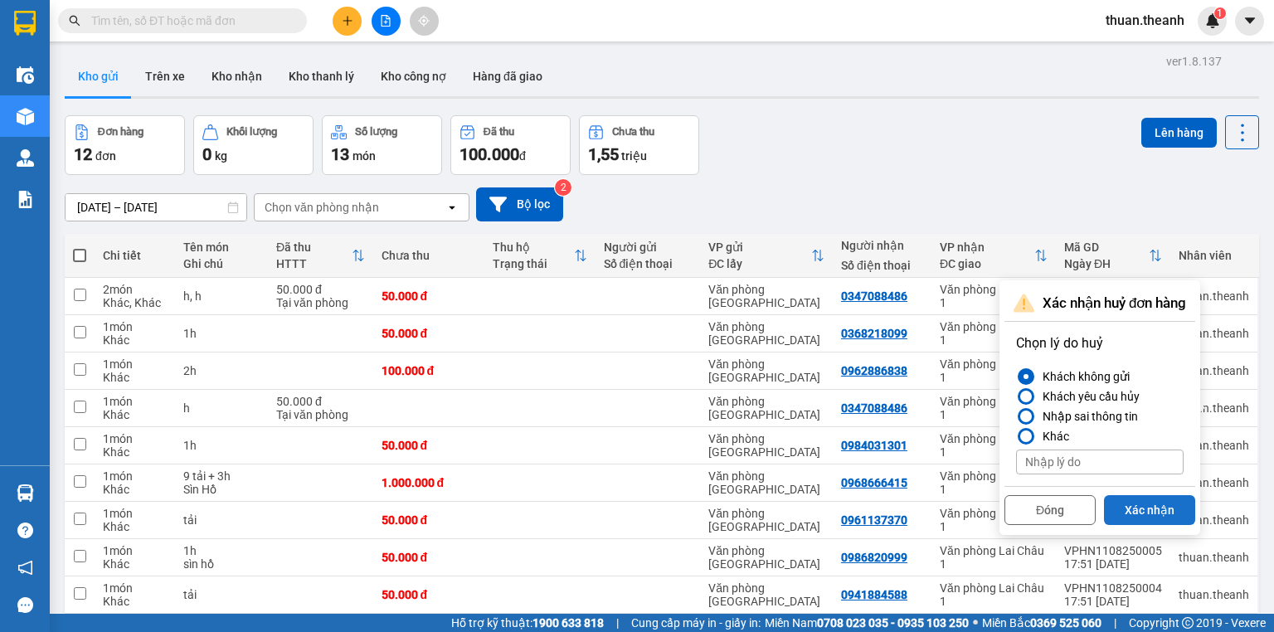
click at [1168, 503] on button "Xác nhận" at bounding box center [1149, 510] width 91 height 30
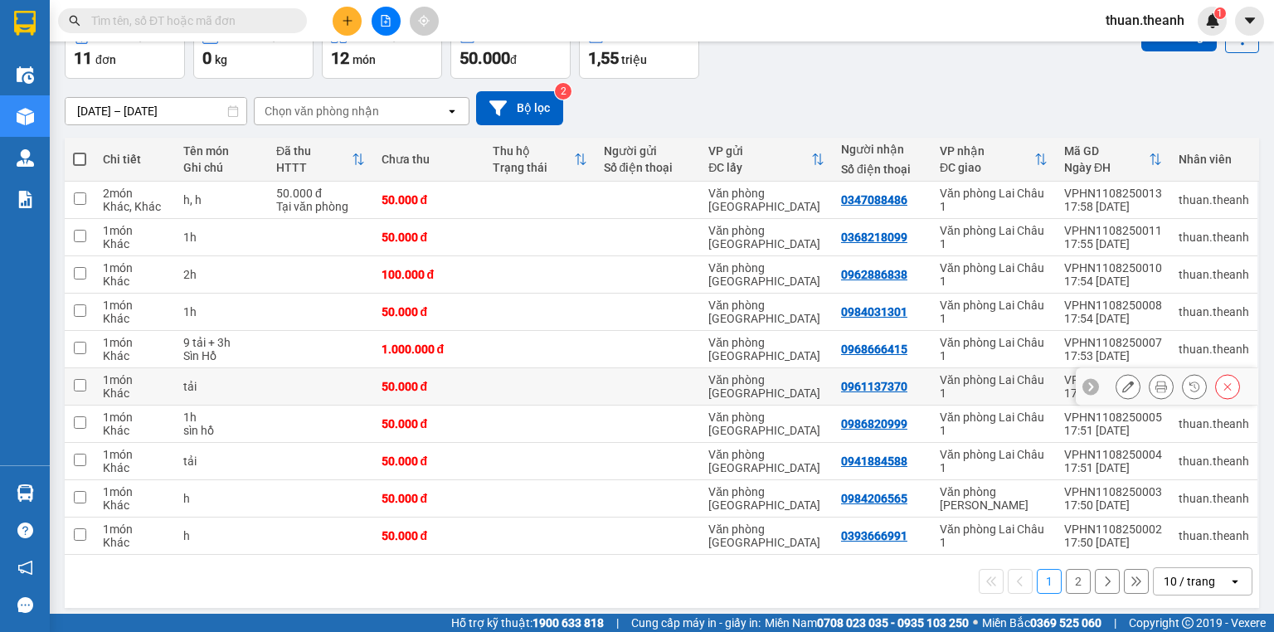
scroll to position [102, 0]
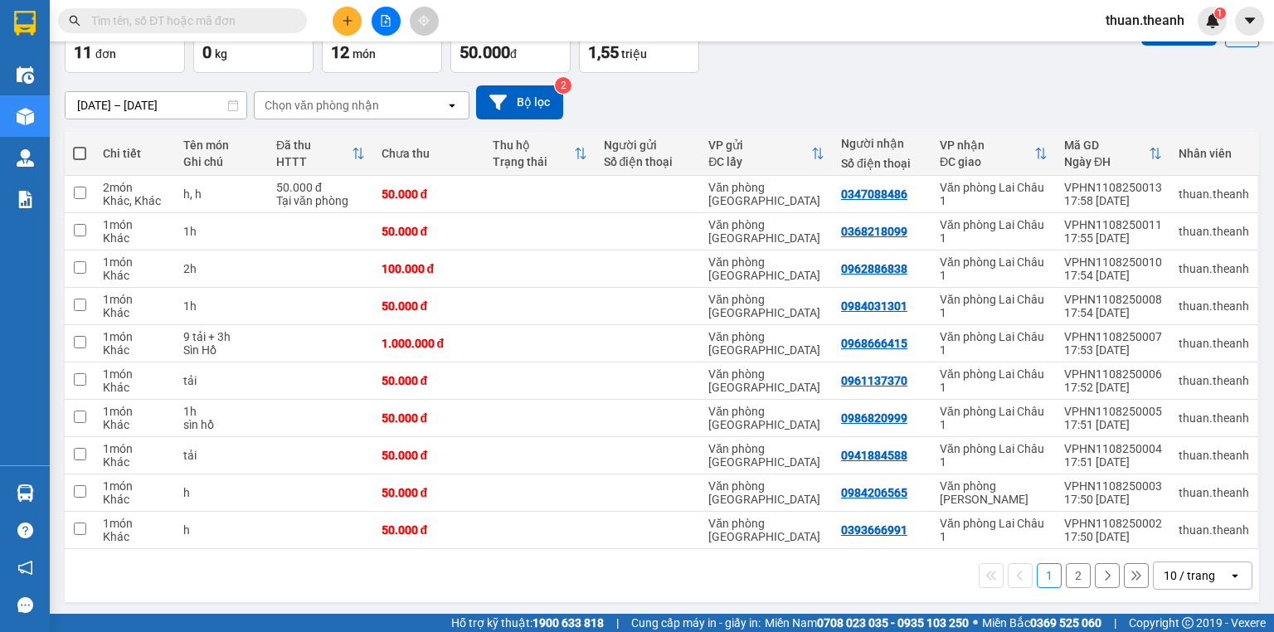
click at [1208, 571] on div "10 / trang" at bounding box center [1191, 575] width 75 height 27
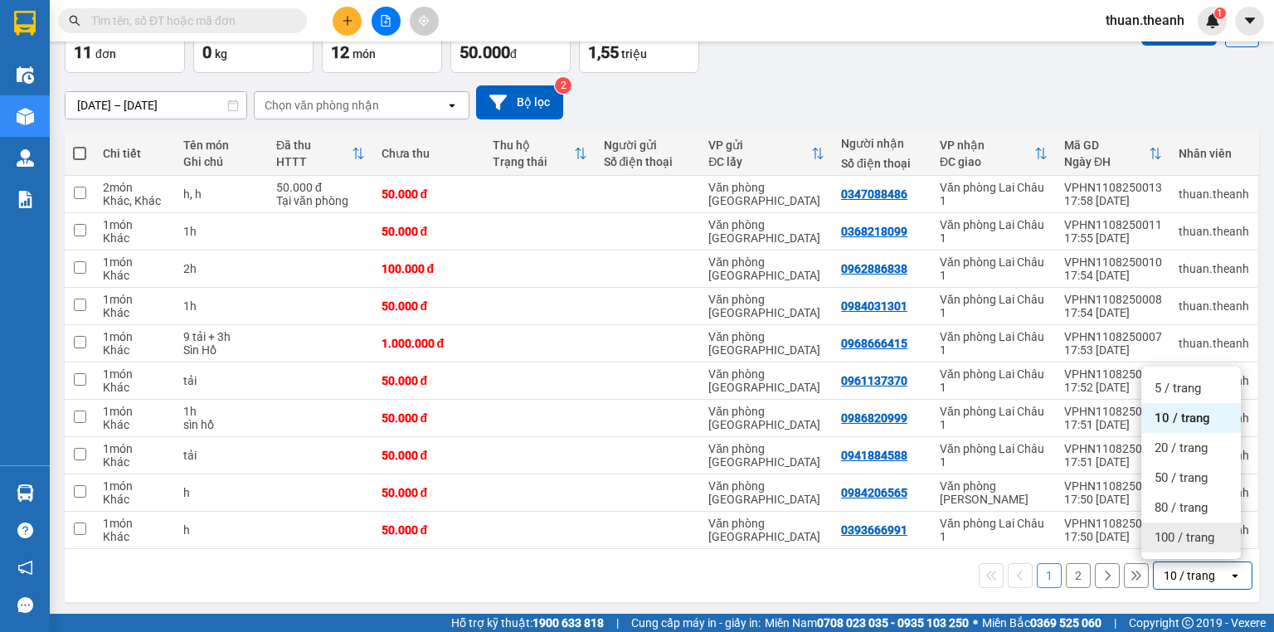
click at [1205, 544] on span "100 / trang" at bounding box center [1185, 537] width 60 height 17
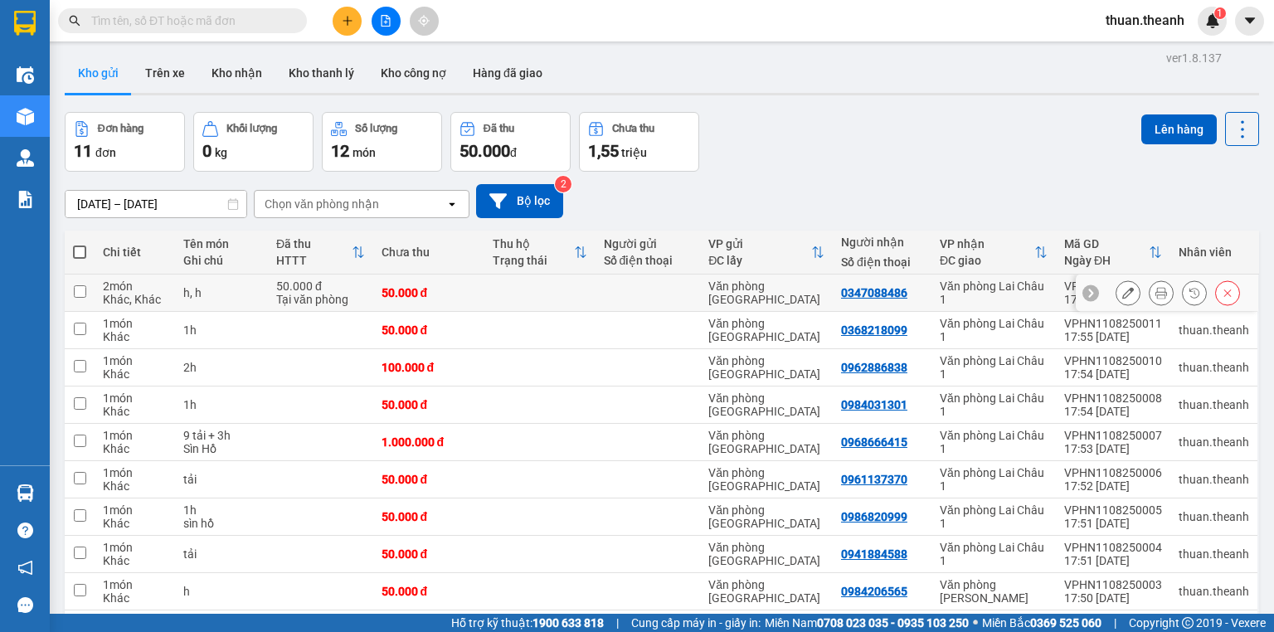
scroll to position [0, 0]
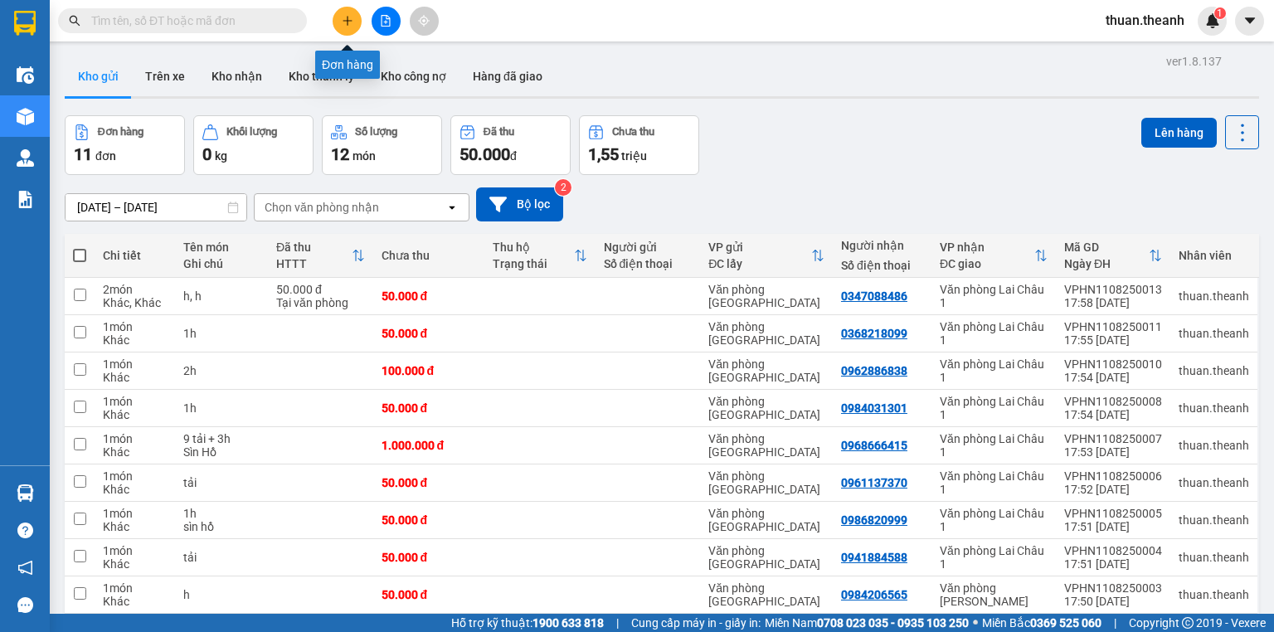
click at [350, 13] on button at bounding box center [347, 21] width 29 height 29
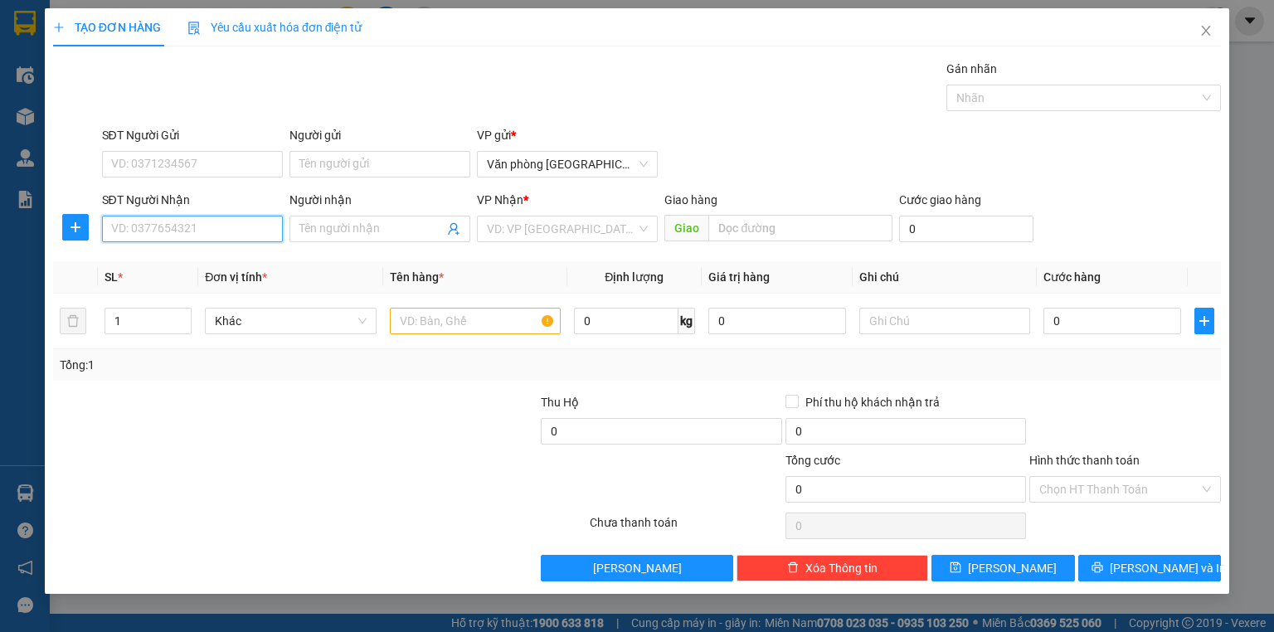
click at [219, 226] on input "SĐT Người Nhận" at bounding box center [192, 229] width 181 height 27
click at [223, 265] on div "0987806868 - HÙNG THỊNH" at bounding box center [193, 261] width 163 height 18
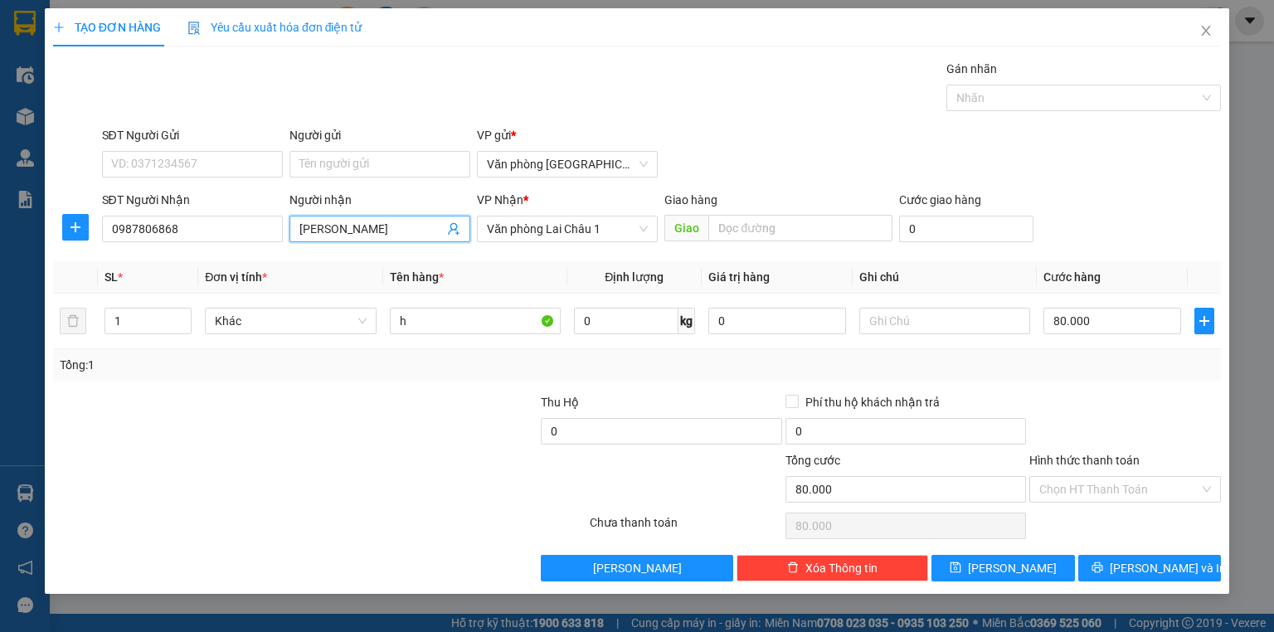
drag, startPoint x: 380, startPoint y: 229, endPoint x: 154, endPoint y: 251, distance: 226.7
click at [154, 251] on div "Transit Pickup Surcharge Ids Transit Deliver Surcharge Ids Transit Deliver Surc…" at bounding box center [637, 321] width 1168 height 522
click at [1116, 334] on div "80.000" at bounding box center [1113, 320] width 138 height 33
click at [1122, 320] on input "80.000" at bounding box center [1113, 321] width 138 height 27
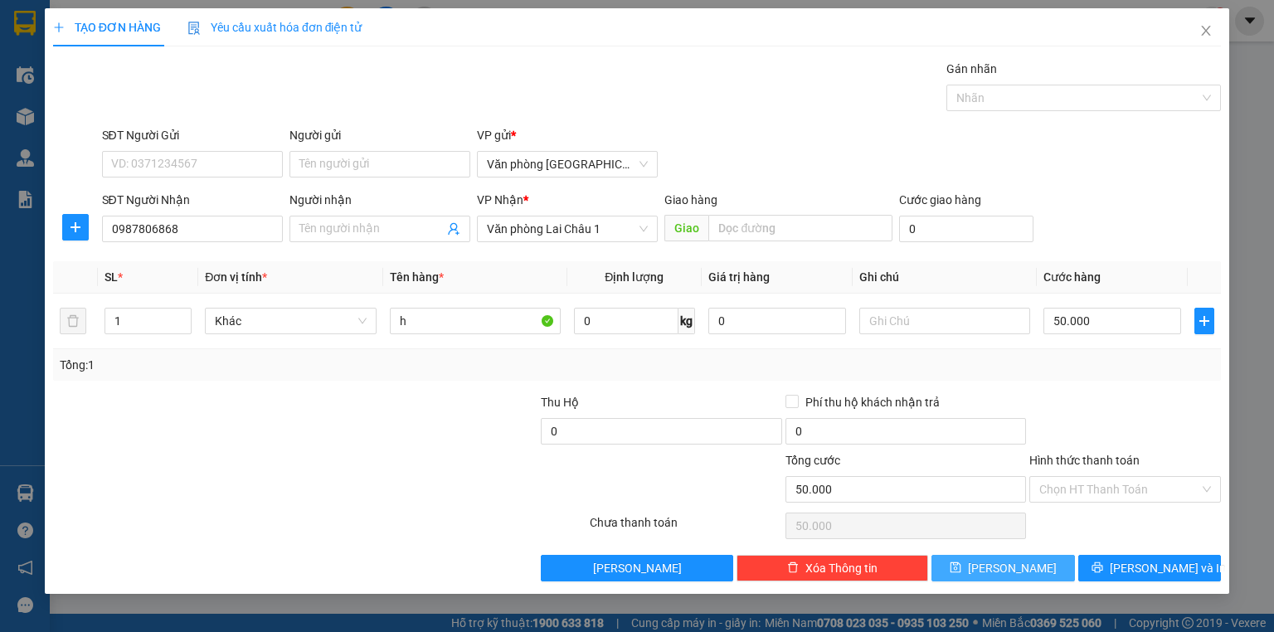
click at [961, 562] on icon "save" at bounding box center [956, 568] width 12 height 12
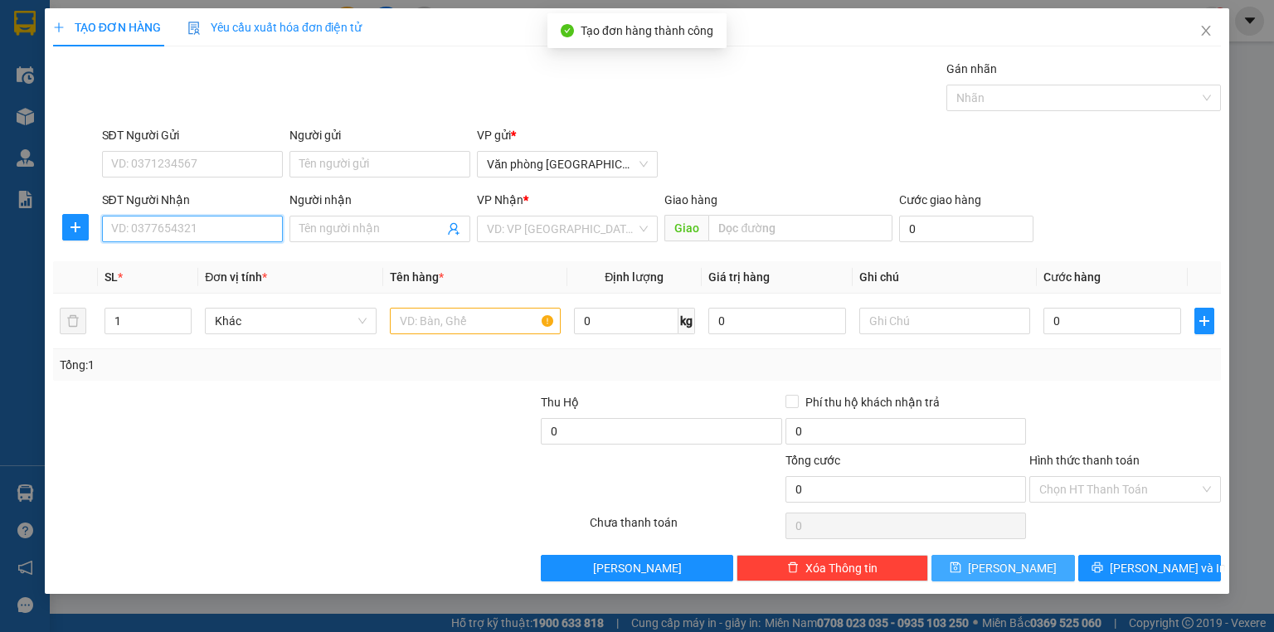
click at [173, 236] on input "SĐT Người Nhận" at bounding box center [192, 229] width 181 height 27
click at [186, 262] on div "0865348824" at bounding box center [192, 261] width 161 height 18
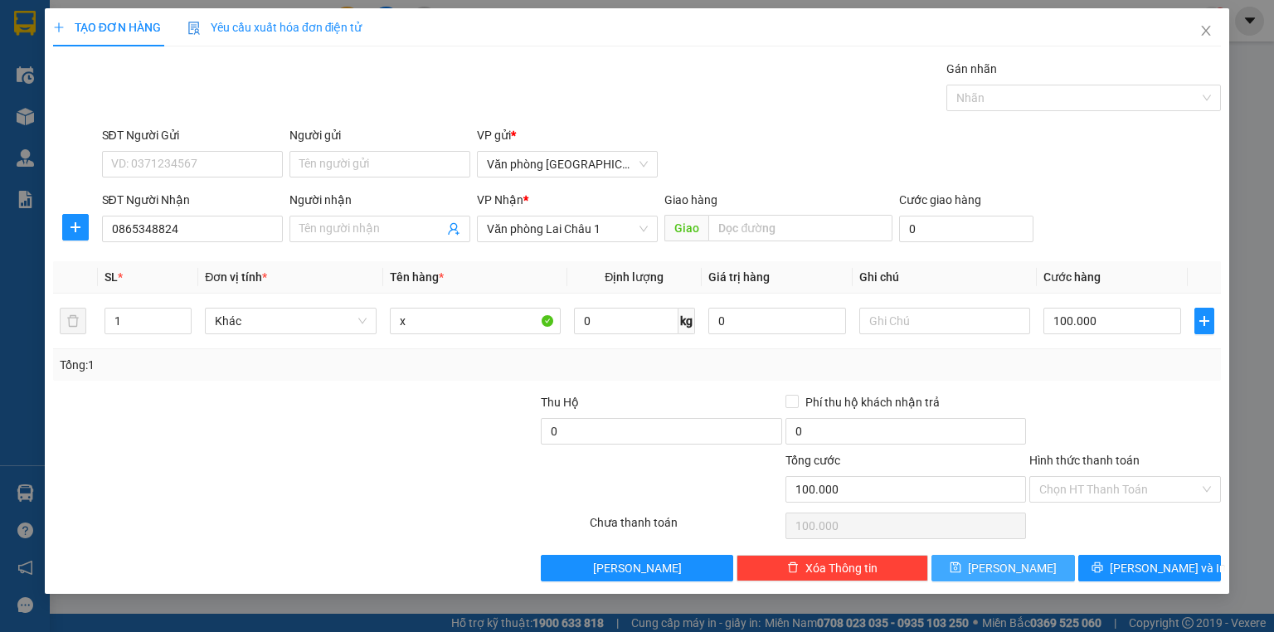
click at [1012, 569] on span "Lưu" at bounding box center [1012, 568] width 89 height 18
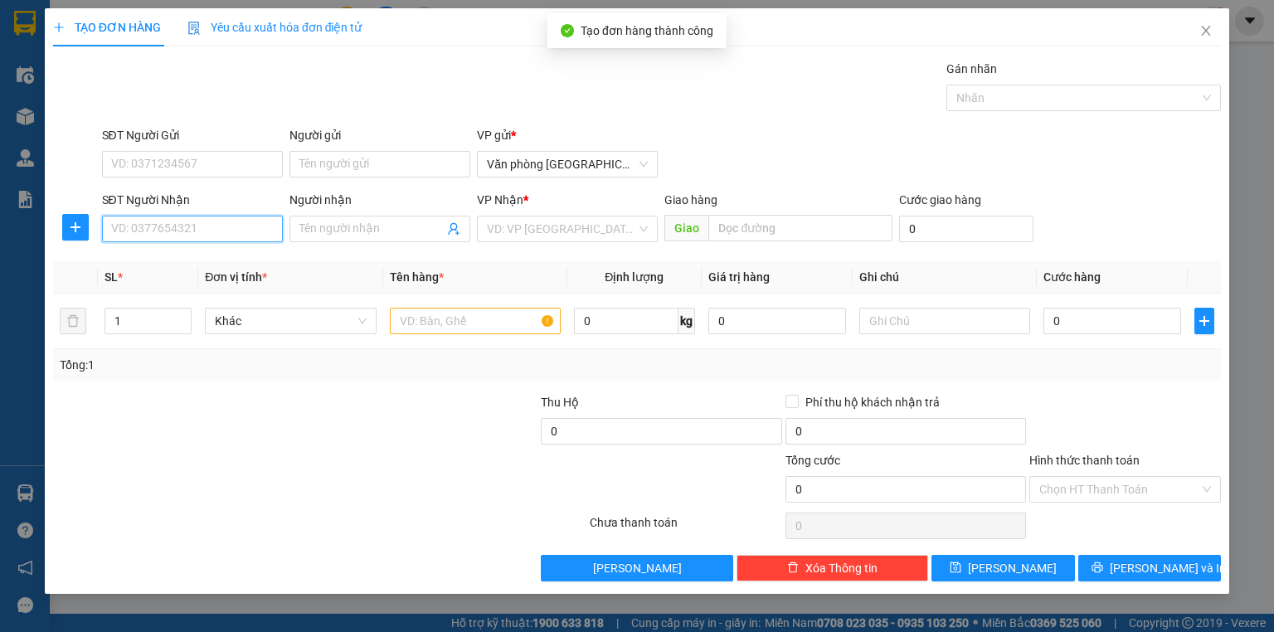
click at [193, 226] on input "SĐT Người Nhận" at bounding box center [192, 229] width 181 height 27
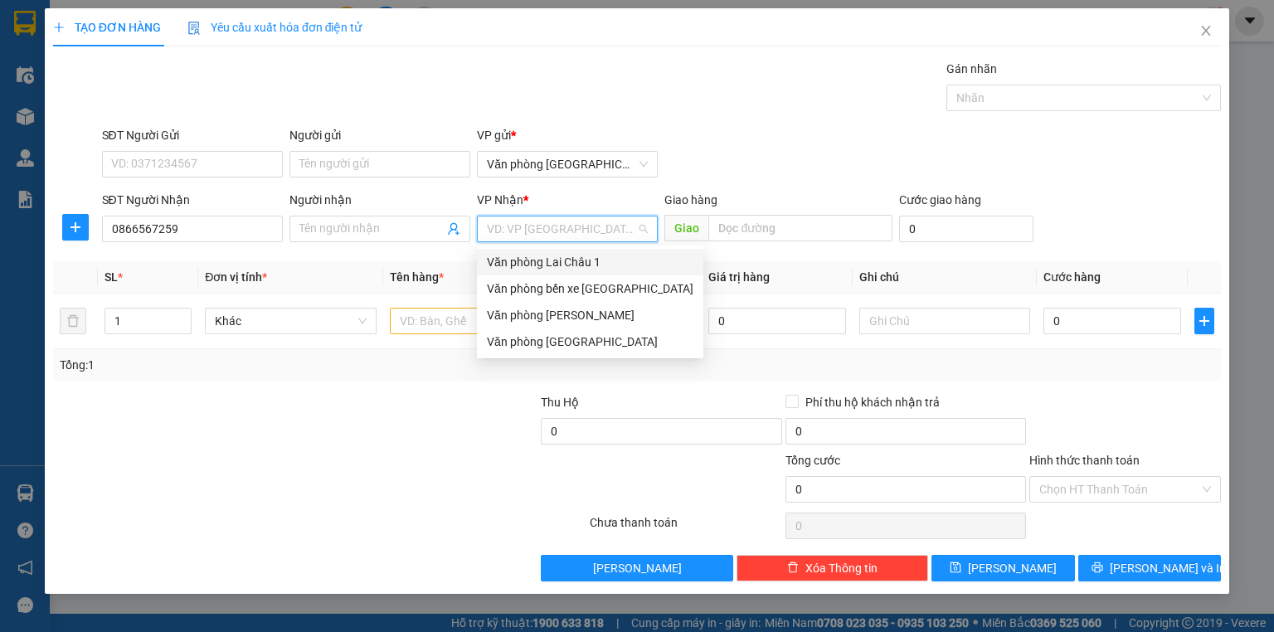
click at [591, 224] on input "search" at bounding box center [561, 229] width 149 height 25
click at [592, 260] on div "Văn phòng Lai Châu 1" at bounding box center [590, 262] width 207 height 18
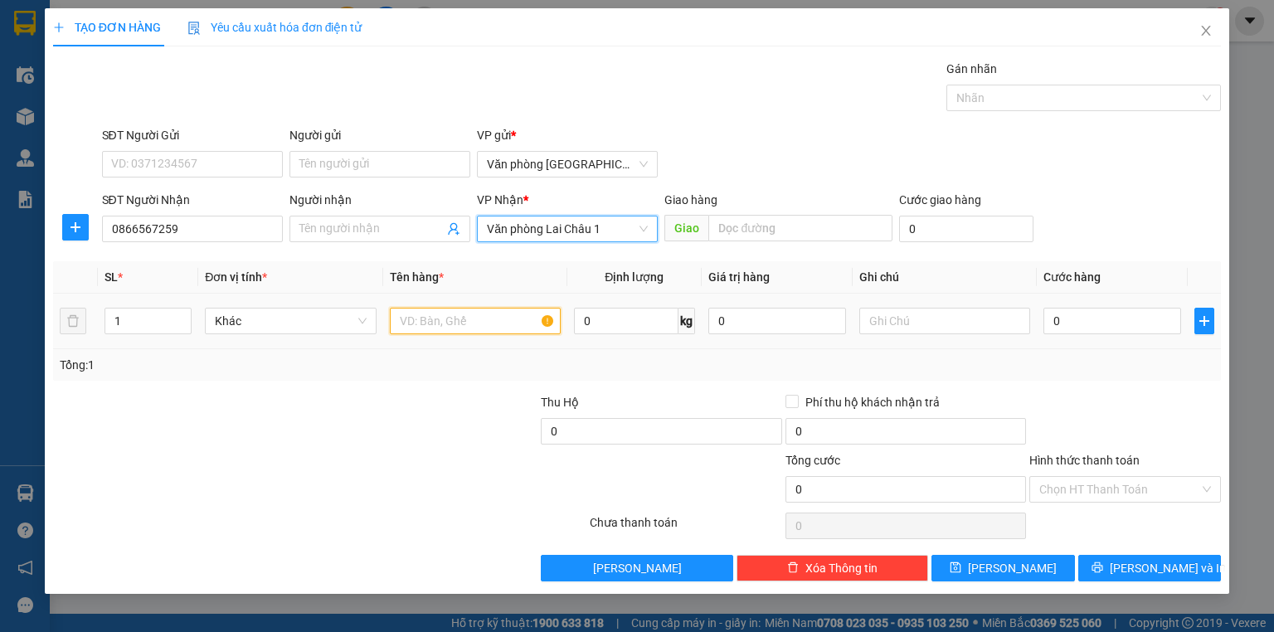
click at [488, 314] on input "text" at bounding box center [475, 321] width 171 height 27
drag, startPoint x: 501, startPoint y: 332, endPoint x: 218, endPoint y: 223, distance: 303.0
click at [218, 223] on input "0866567259" at bounding box center [192, 229] width 181 height 27
click at [213, 226] on input "0866567259" at bounding box center [192, 229] width 181 height 27
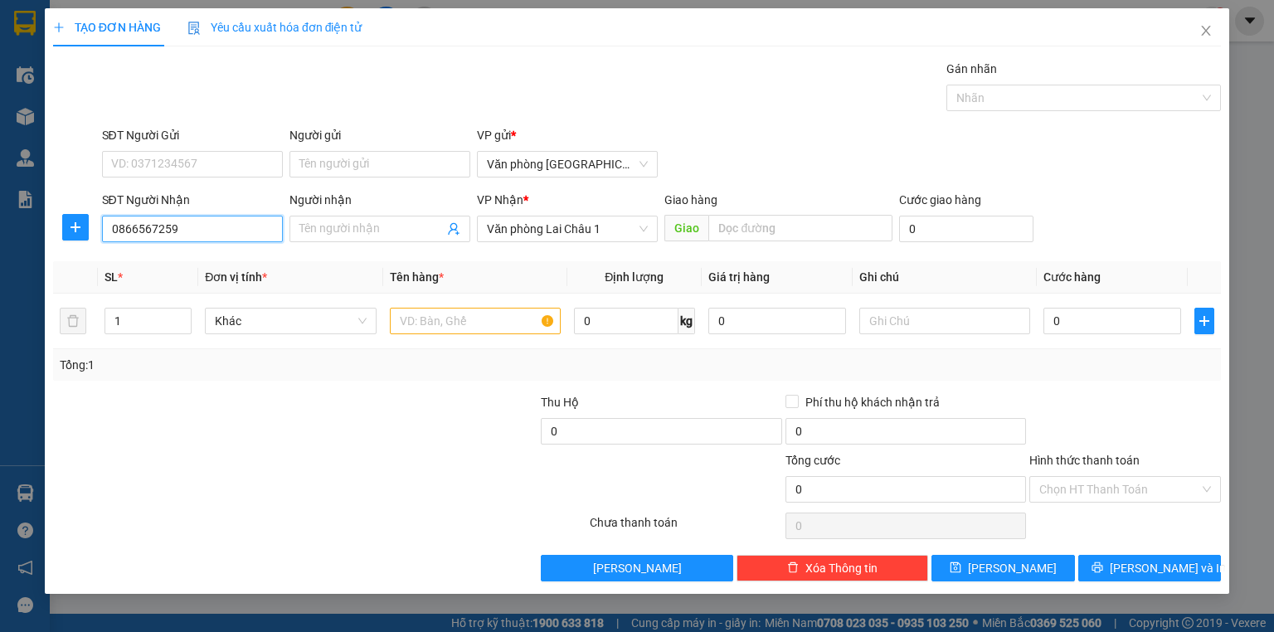
click at [213, 226] on input "0866567259" at bounding box center [192, 229] width 181 height 27
click at [1207, 32] on icon "close" at bounding box center [1206, 31] width 9 height 10
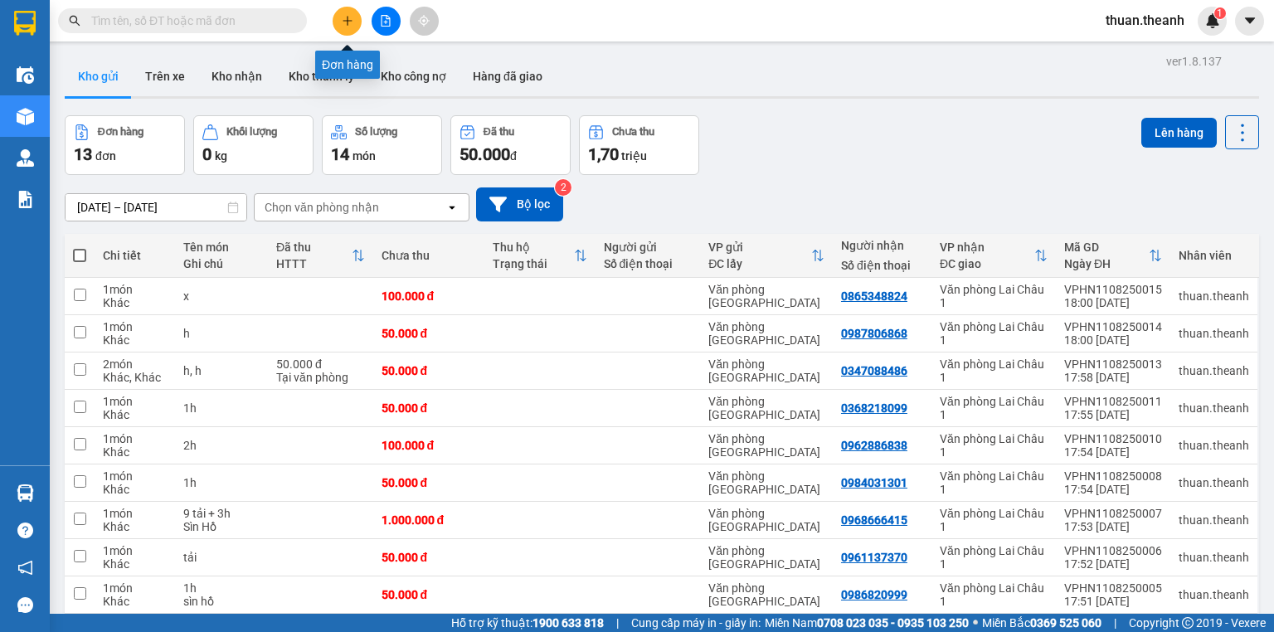
click at [348, 22] on icon "plus" at bounding box center [348, 21] width 12 height 12
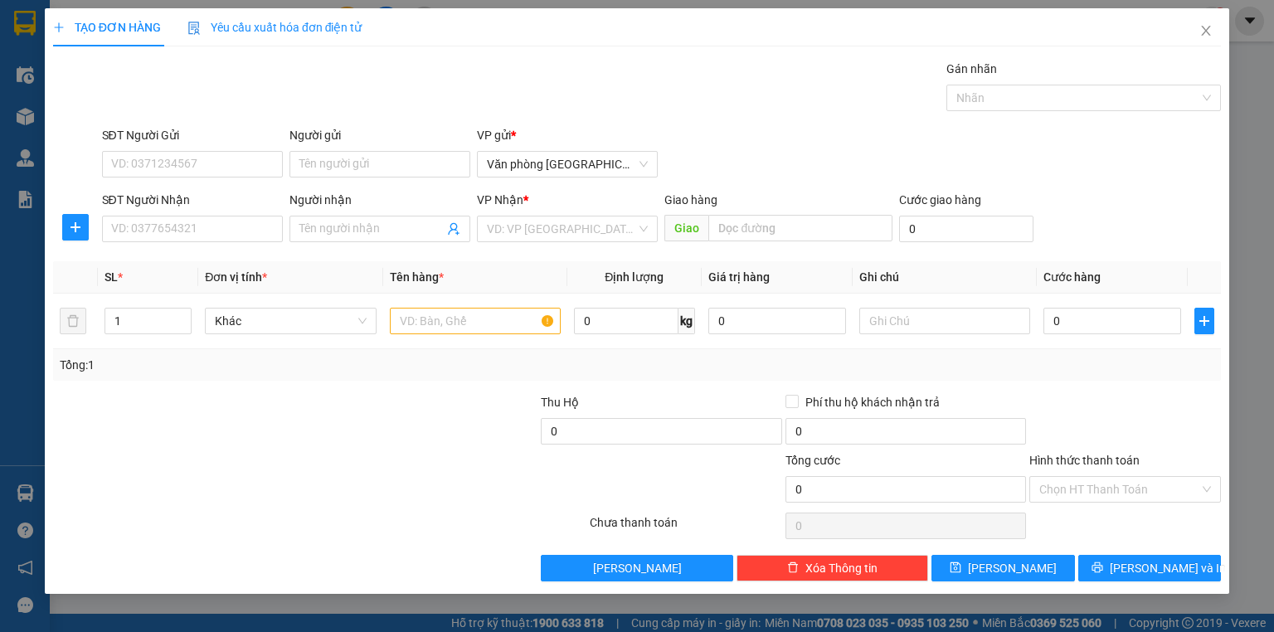
click at [241, 247] on div "SĐT Người Nhận VD: 0377654321" at bounding box center [192, 220] width 181 height 58
click at [228, 236] on input "SĐT Người Nhận" at bounding box center [192, 229] width 181 height 27
click at [543, 222] on input "search" at bounding box center [561, 229] width 149 height 25
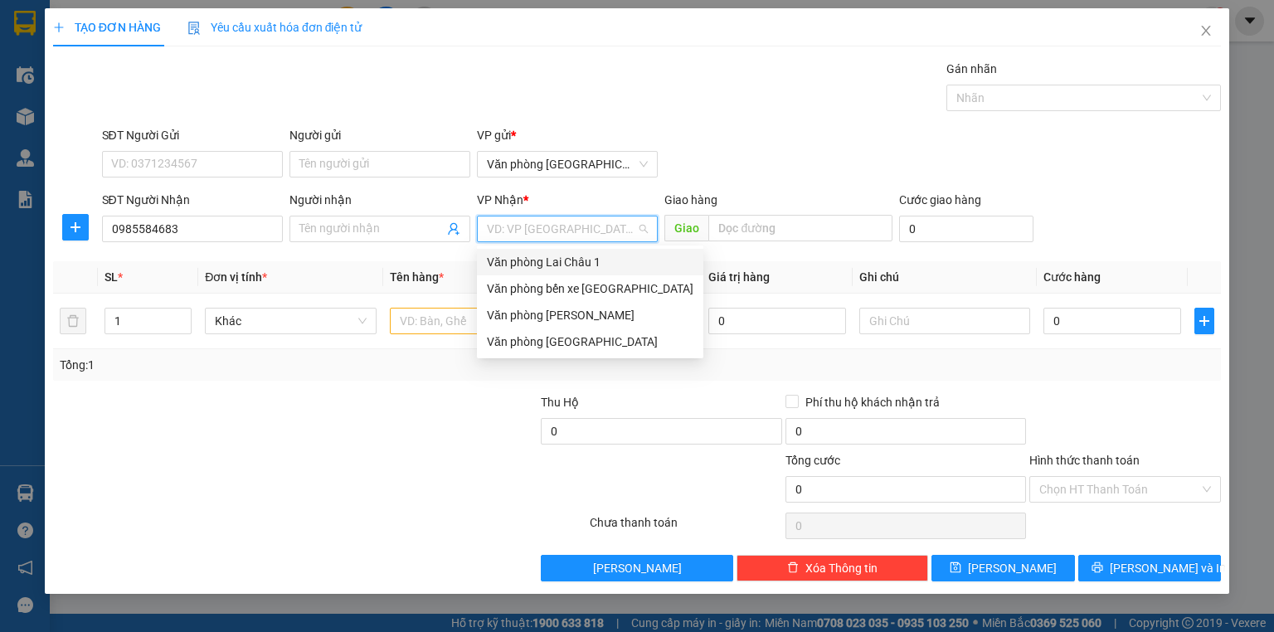
click at [556, 259] on div "Văn phòng Lai Châu 1" at bounding box center [590, 262] width 207 height 18
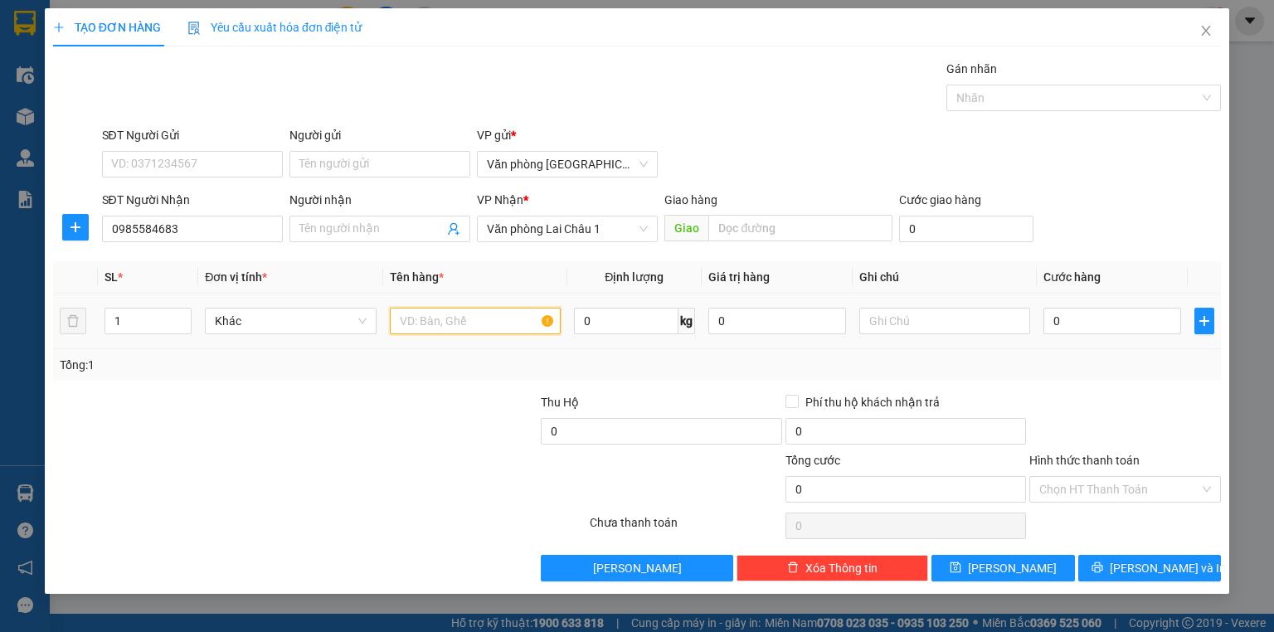
click at [433, 316] on input "text" at bounding box center [475, 321] width 171 height 27
click at [518, 221] on span "Văn phòng Lai Châu 1" at bounding box center [567, 229] width 161 height 25
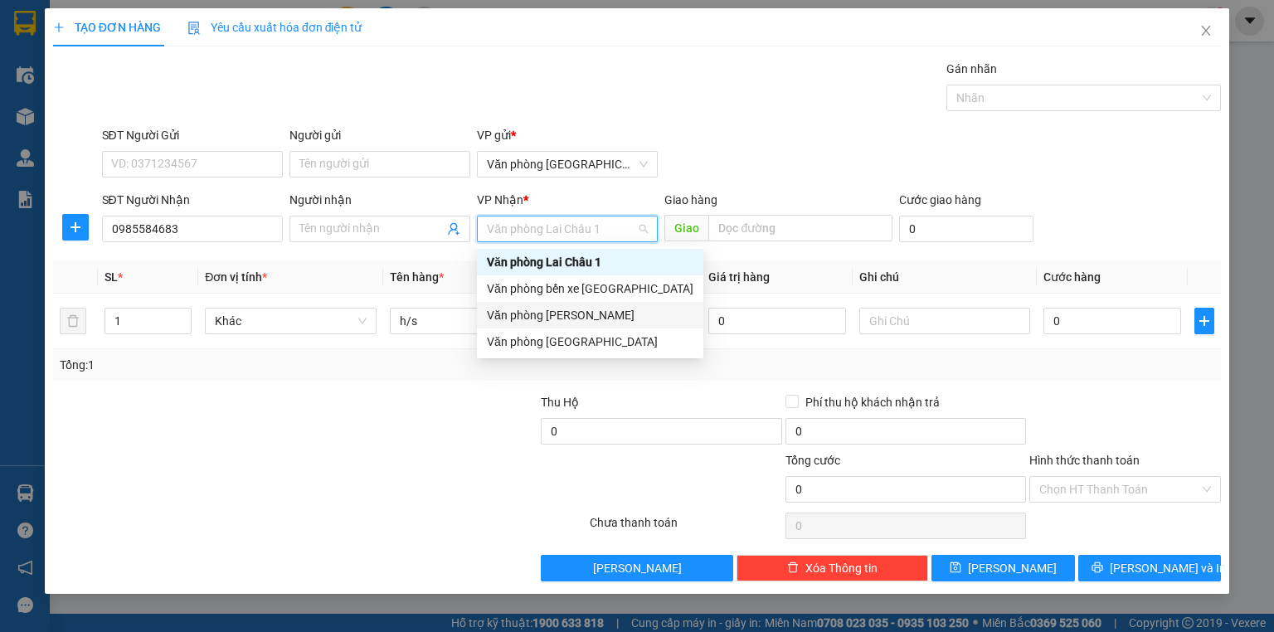
click at [616, 309] on div "Văn phòng Tam Đường" at bounding box center [590, 315] width 207 height 18
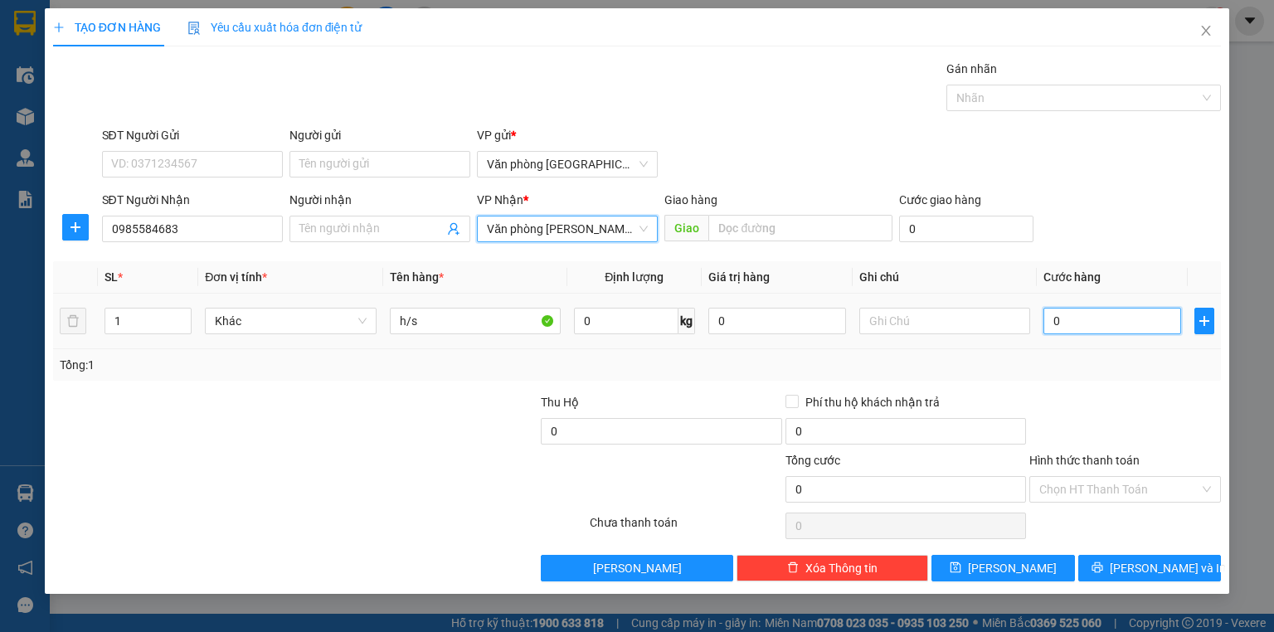
click at [1135, 319] on input "0" at bounding box center [1113, 321] width 138 height 27
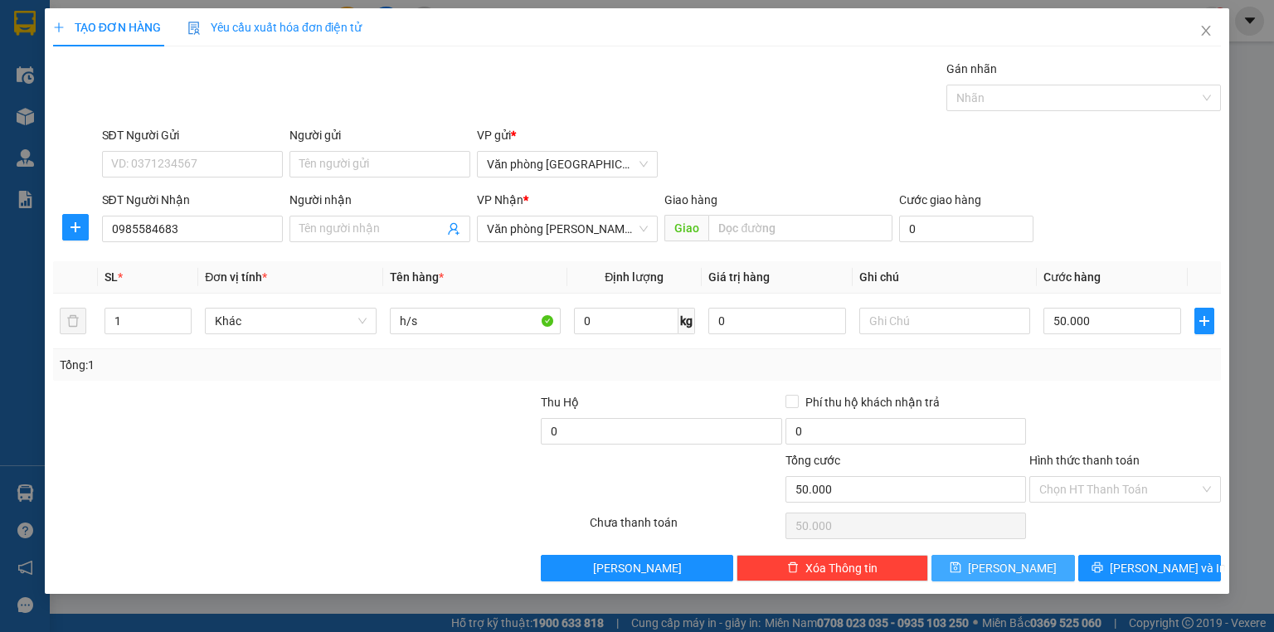
click at [1010, 564] on span "Lưu" at bounding box center [1012, 568] width 89 height 18
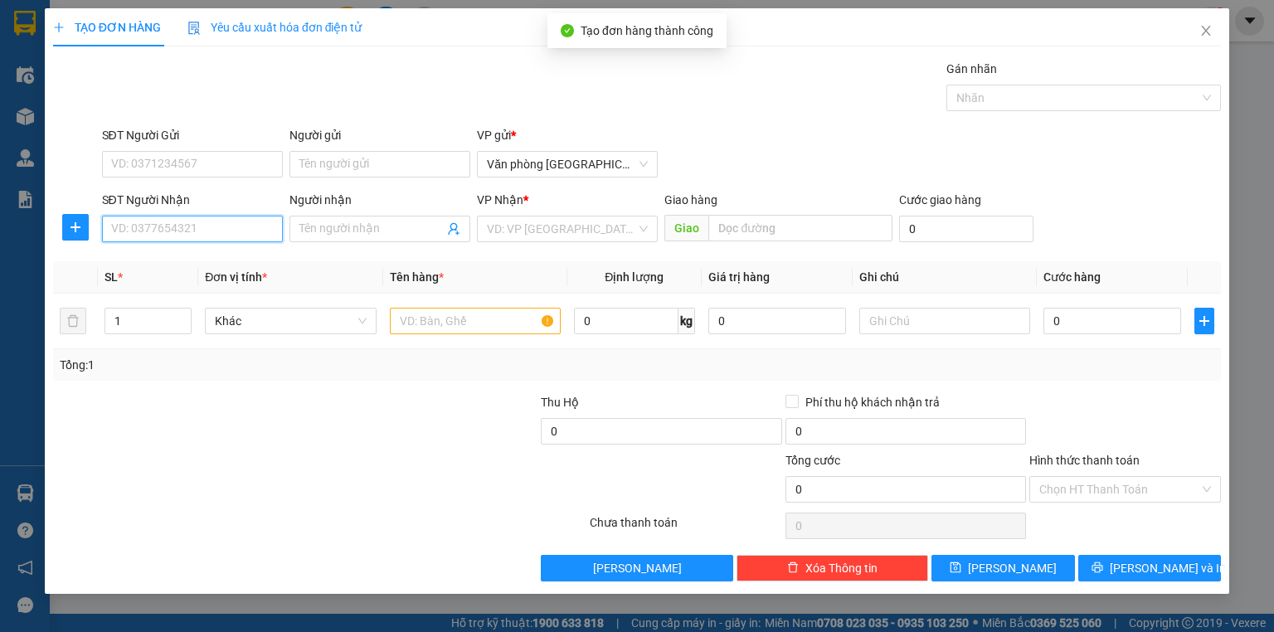
click at [210, 233] on input "SĐT Người Nhận" at bounding box center [192, 229] width 181 height 27
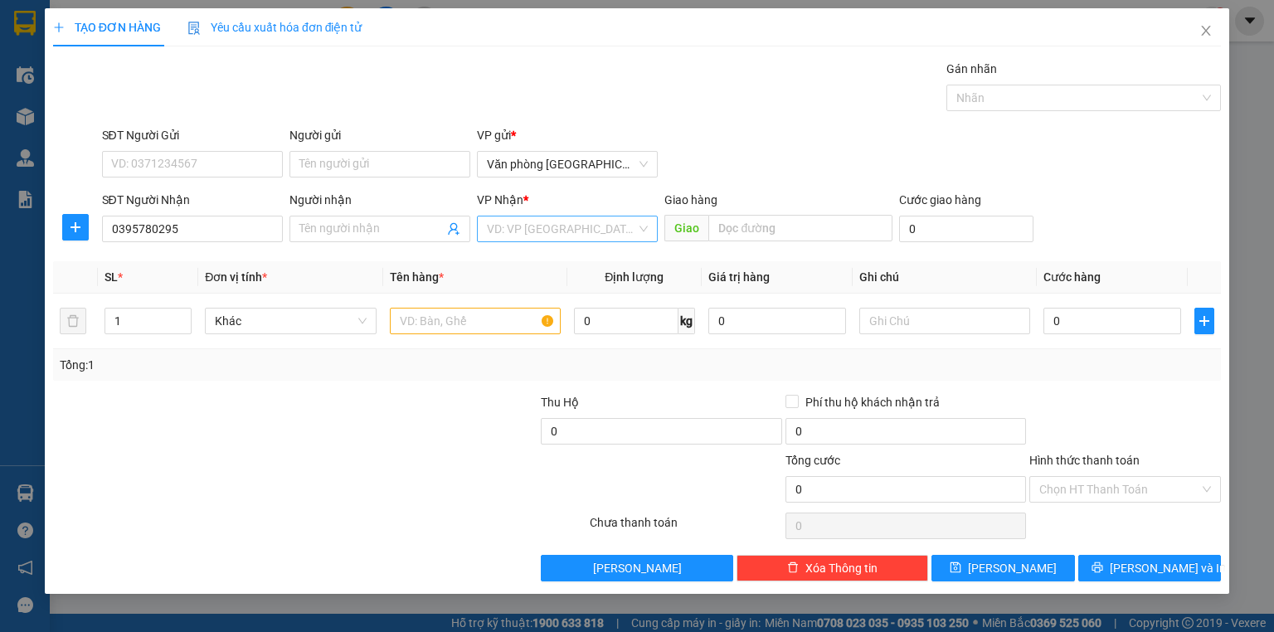
click at [580, 227] on input "search" at bounding box center [561, 229] width 149 height 25
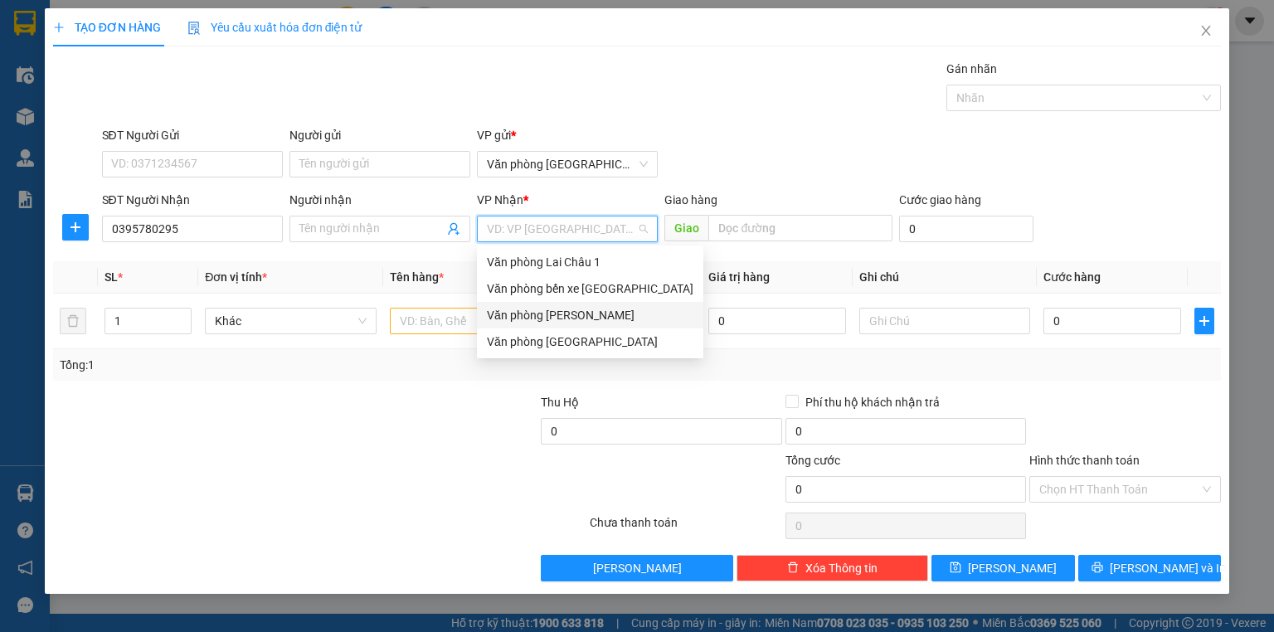
click at [575, 312] on div "Văn phòng Tam Đường" at bounding box center [590, 315] width 207 height 18
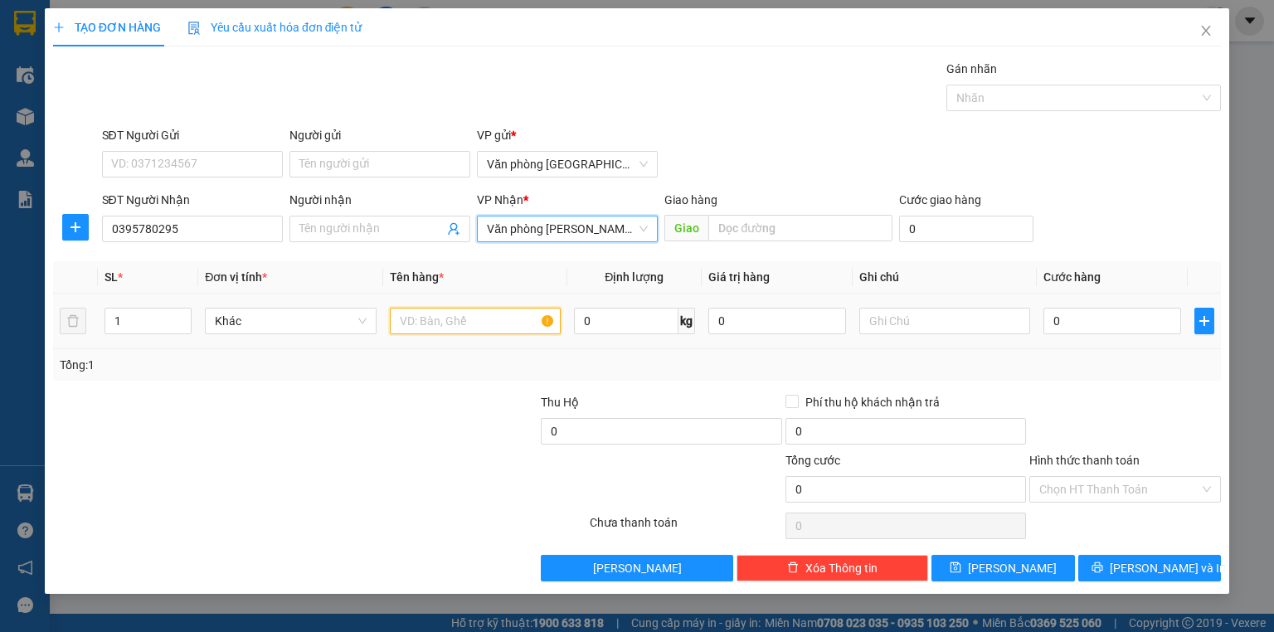
click at [399, 325] on input "text" at bounding box center [475, 321] width 171 height 27
click at [208, 224] on input "0395780295" at bounding box center [192, 229] width 181 height 27
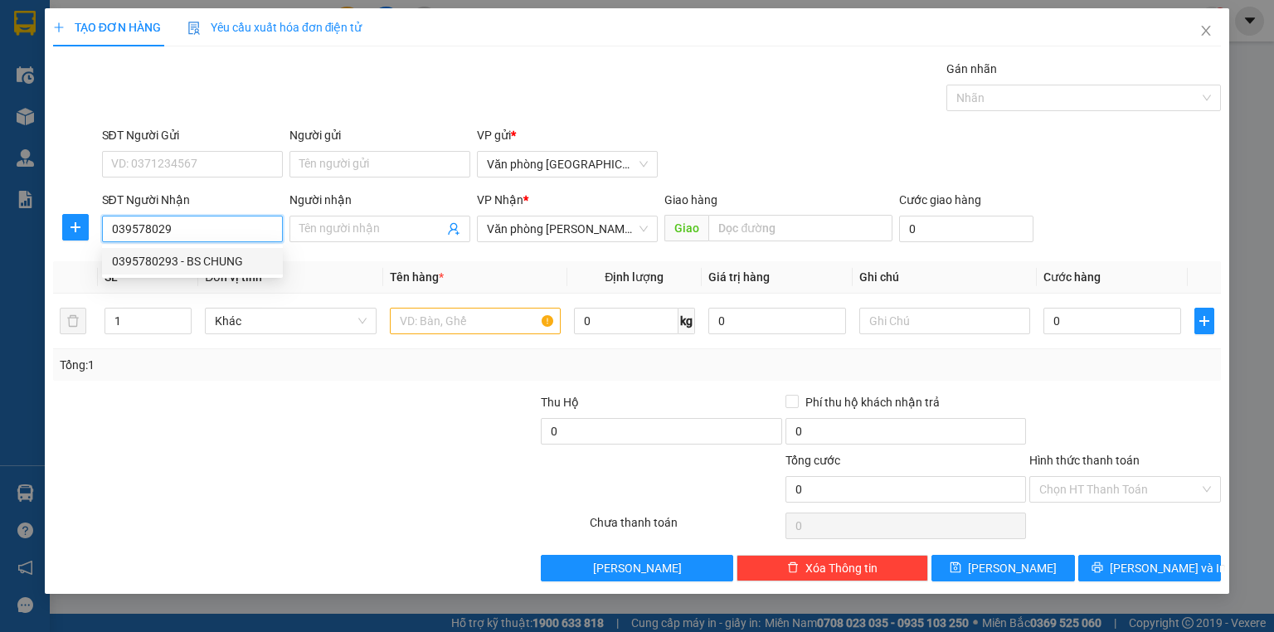
click at [218, 260] on div "0395780293 - BS CHUNG" at bounding box center [192, 261] width 161 height 18
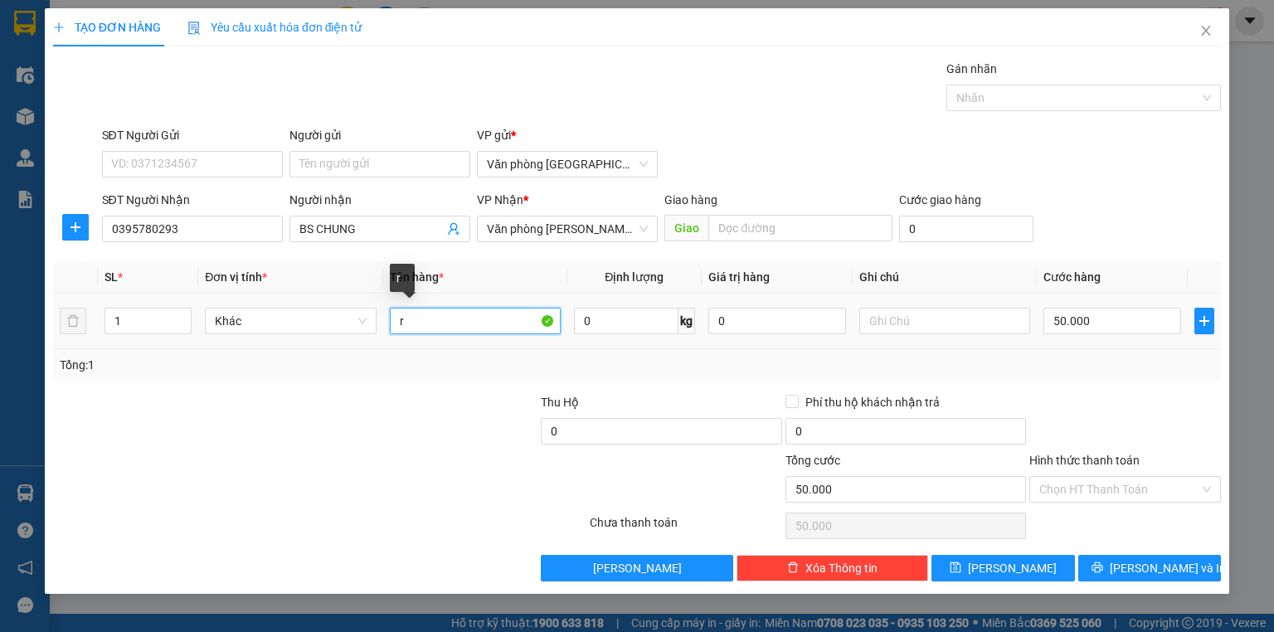
click at [504, 325] on input "r" at bounding box center [475, 321] width 171 height 27
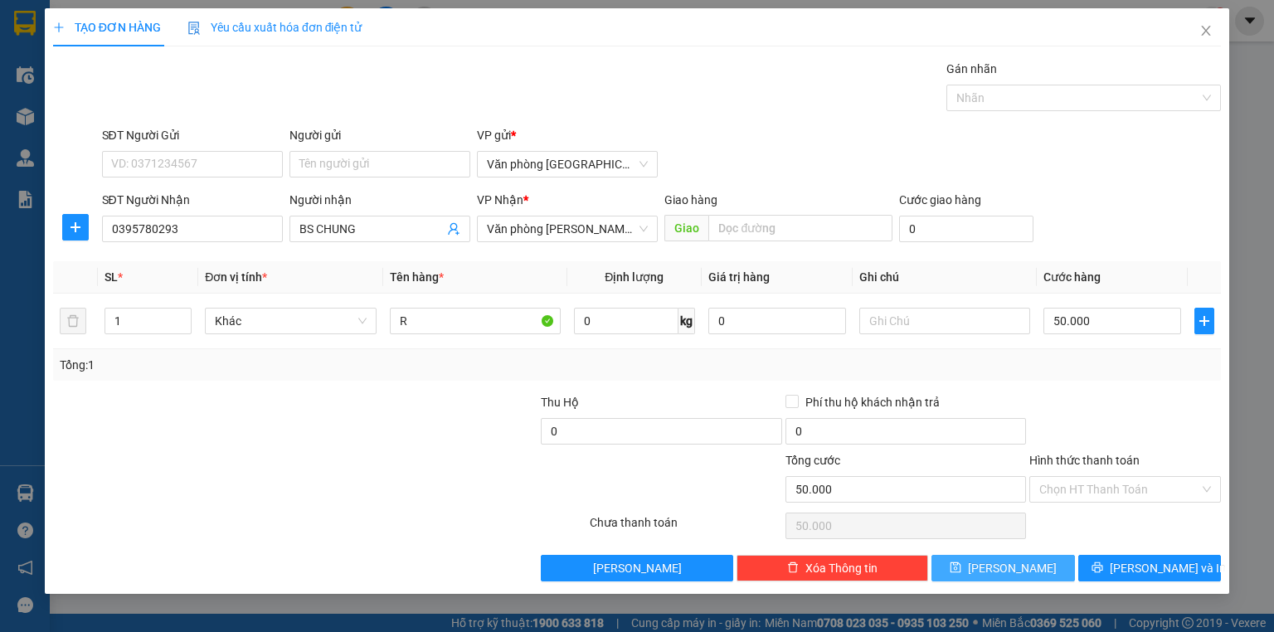
click at [1032, 570] on button "Lưu" at bounding box center [1004, 568] width 144 height 27
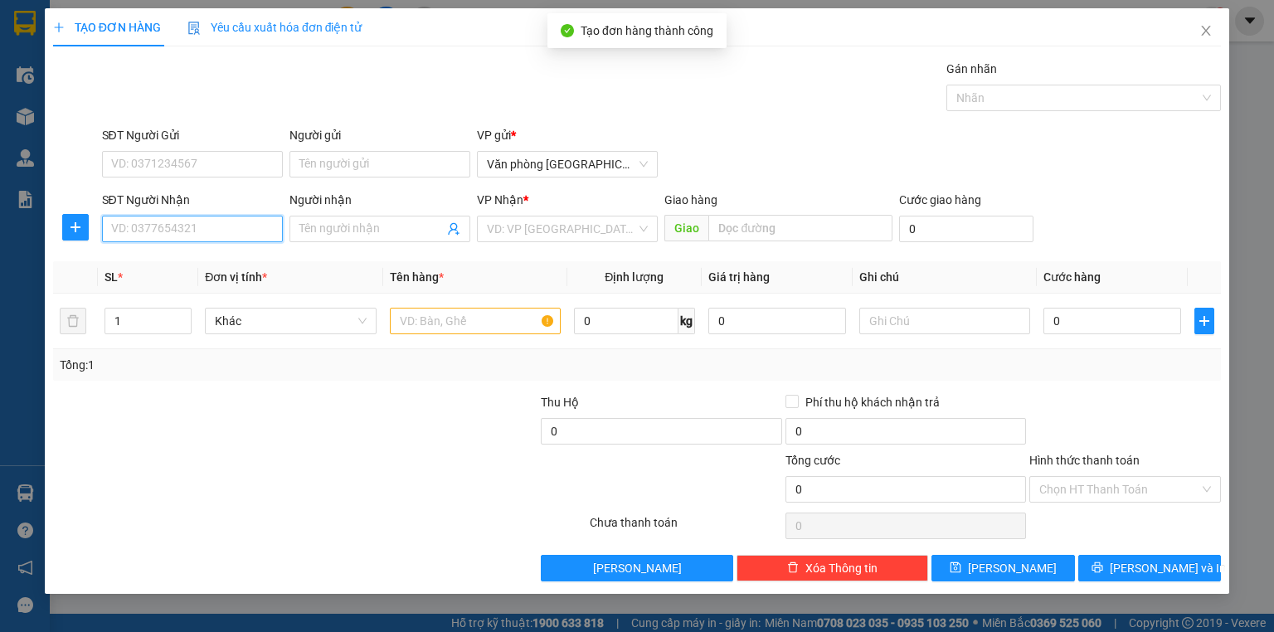
click at [176, 229] on input "SĐT Người Nhận" at bounding box center [192, 229] width 181 height 27
click at [187, 260] on div "0358607649" at bounding box center [192, 261] width 161 height 18
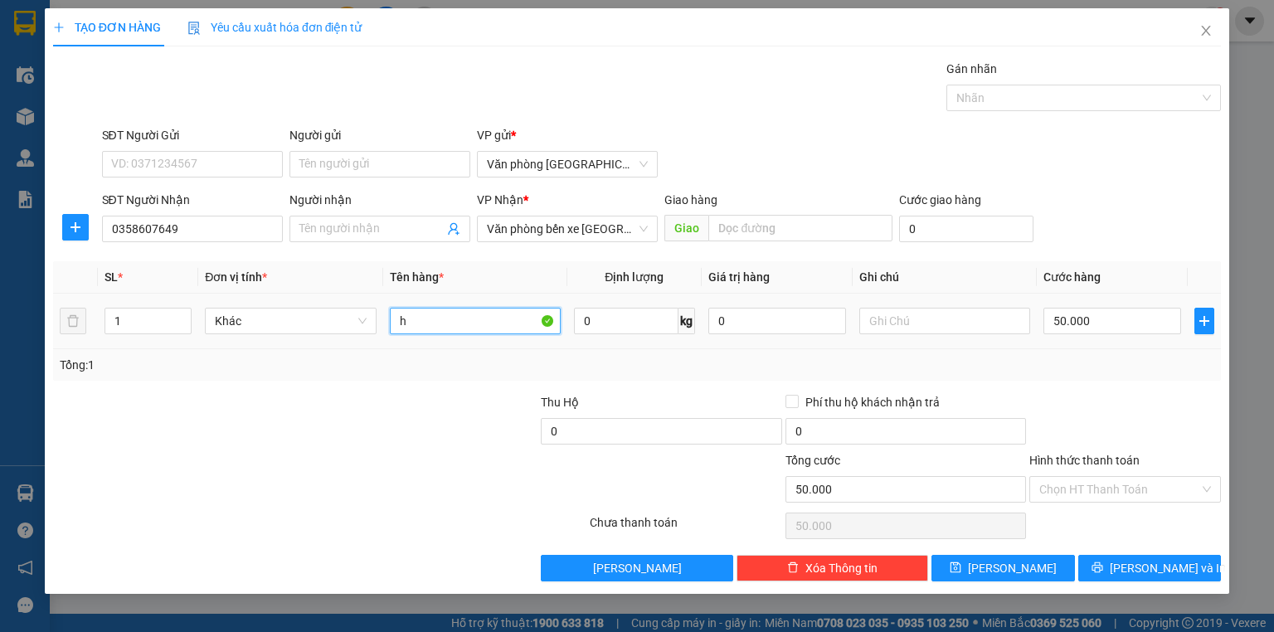
click at [508, 329] on input "h" at bounding box center [475, 321] width 171 height 27
click at [607, 234] on span "Văn phòng bến xe Lai Châu" at bounding box center [567, 229] width 161 height 25
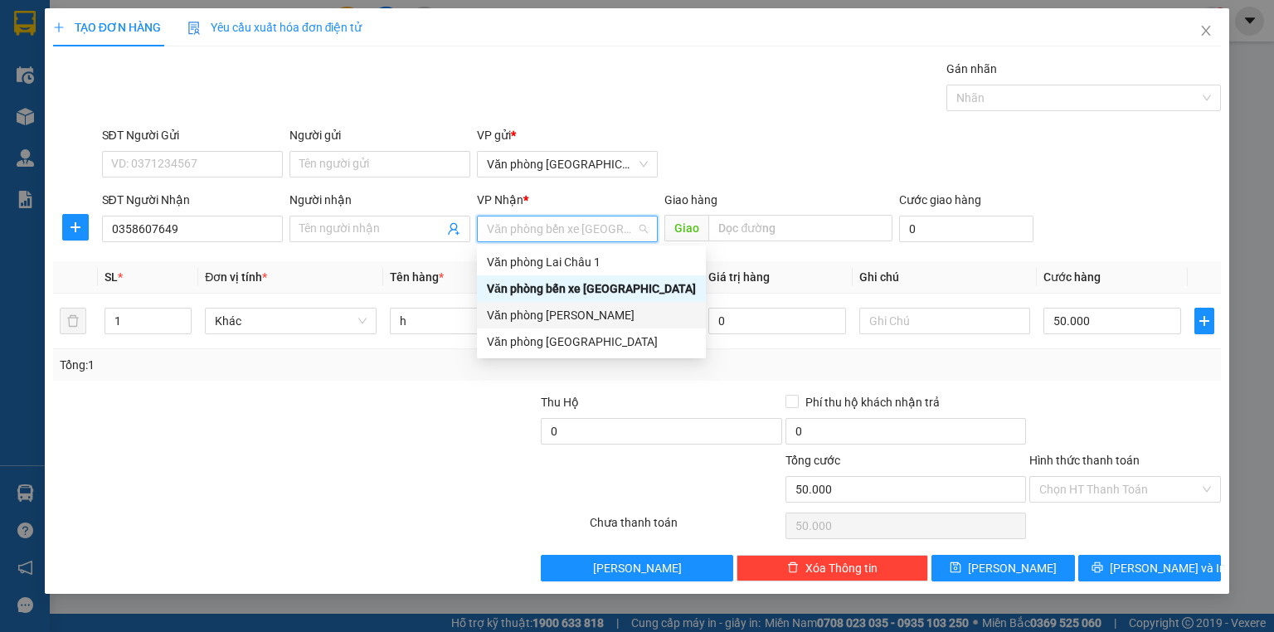
click at [621, 312] on div "Văn phòng Tam Đường" at bounding box center [591, 315] width 209 height 18
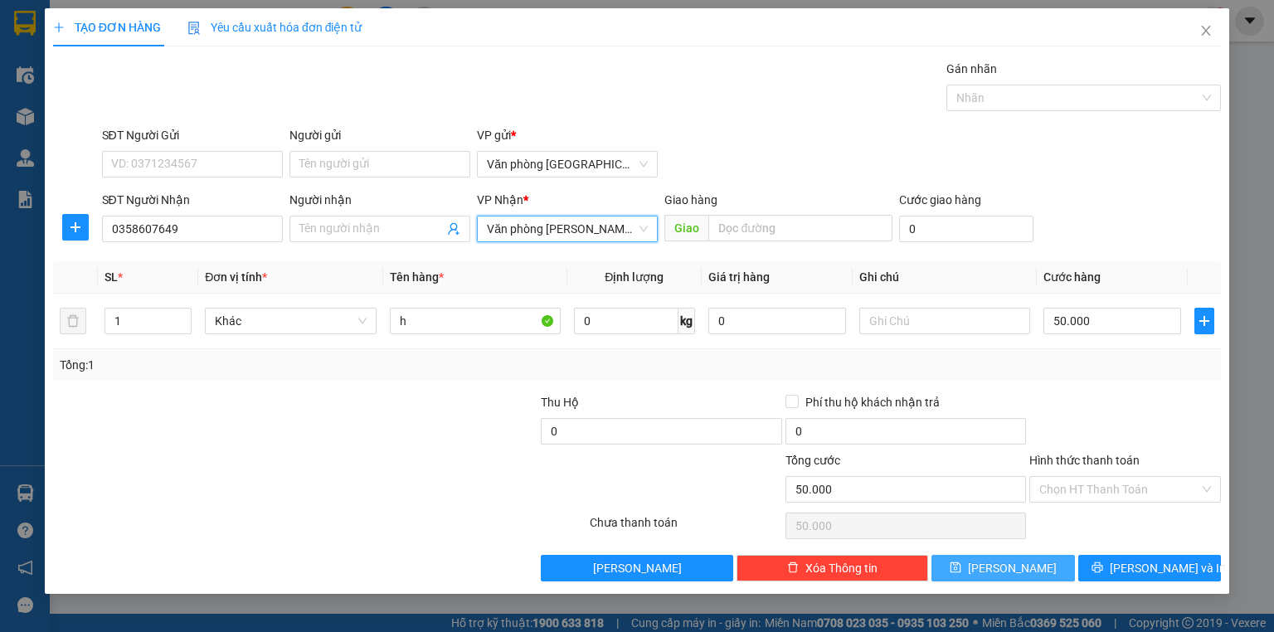
click at [981, 564] on button "Lưu" at bounding box center [1004, 568] width 144 height 27
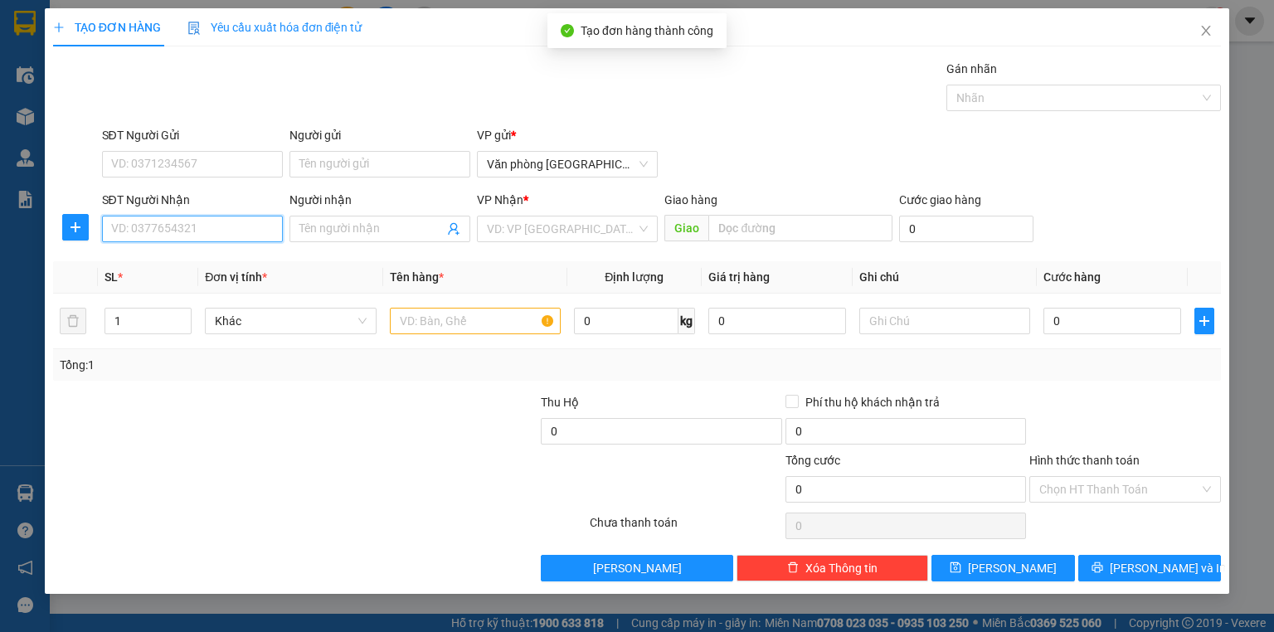
click at [204, 228] on input "SĐT Người Nhận" at bounding box center [192, 229] width 181 height 27
click at [229, 261] on div "0374184789 - ANH THÀNH" at bounding box center [192, 261] width 161 height 18
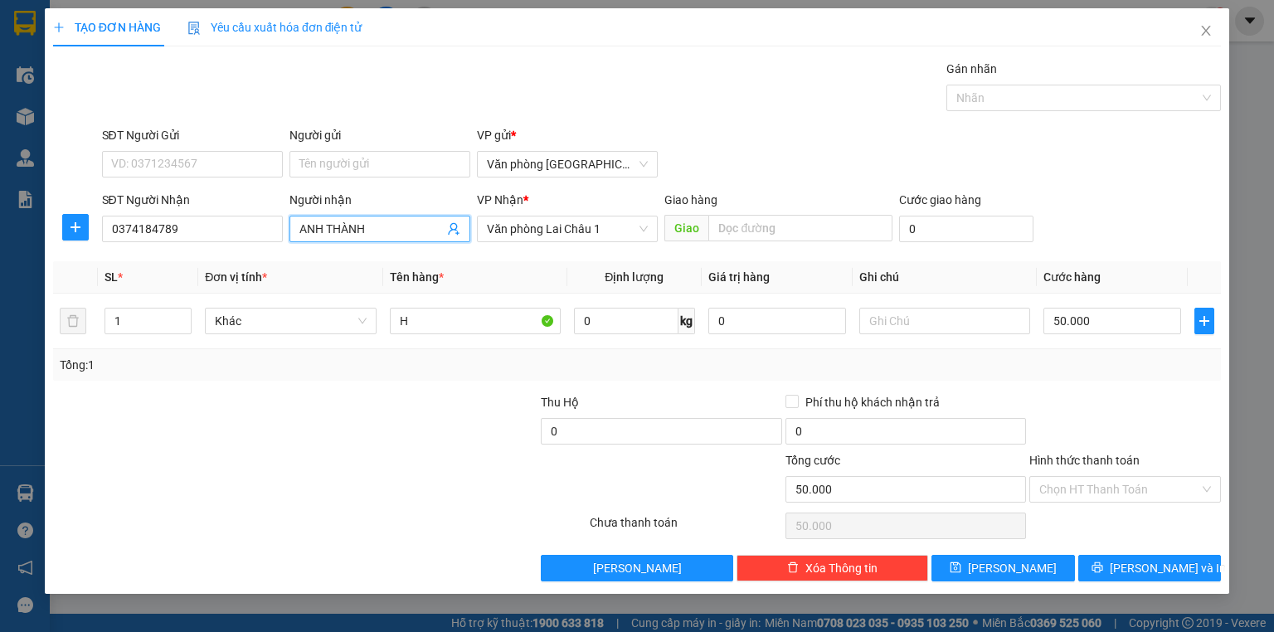
drag, startPoint x: 387, startPoint y: 219, endPoint x: 216, endPoint y: 244, distance: 172.7
click at [216, 244] on div "SĐT Người Nhận 0374184789 Người nhận ANH THÀNH ANH THÀNH VP Nhận * Văn phòng La…" at bounding box center [662, 220] width 1127 height 58
click at [981, 562] on button "Lưu" at bounding box center [1004, 568] width 144 height 27
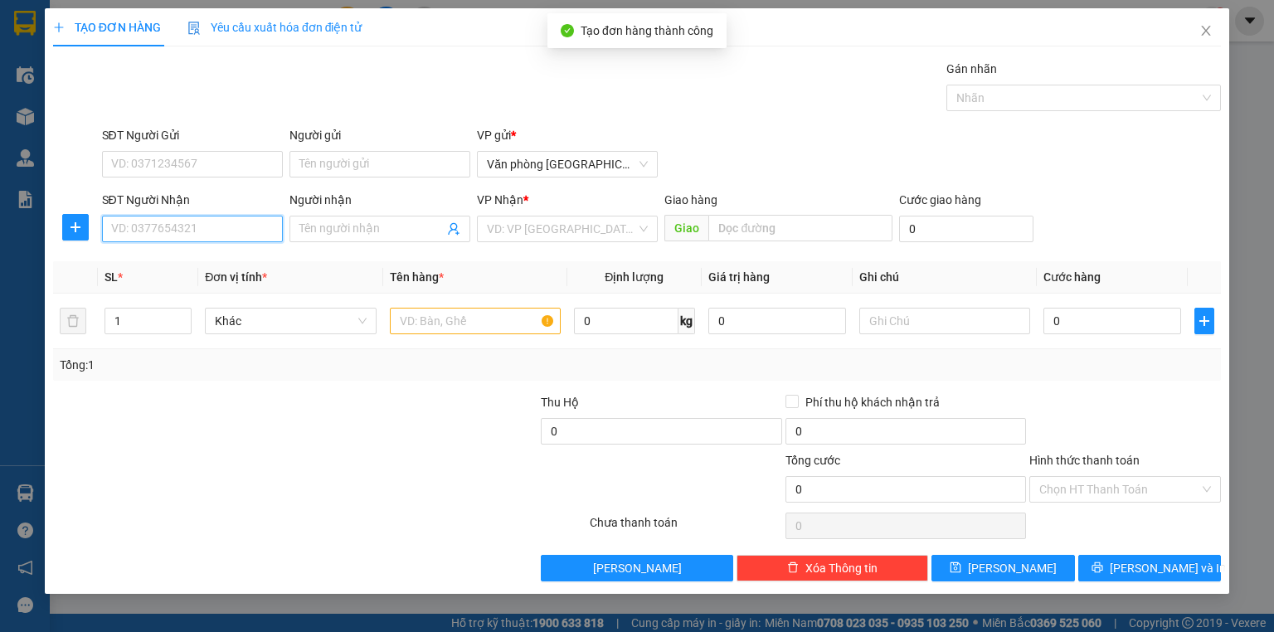
click at [210, 232] on input "SĐT Người Nhận" at bounding box center [192, 229] width 181 height 27
click at [110, 229] on input "979500194" at bounding box center [192, 229] width 181 height 27
click at [212, 269] on div "0979500194" at bounding box center [192, 261] width 161 height 18
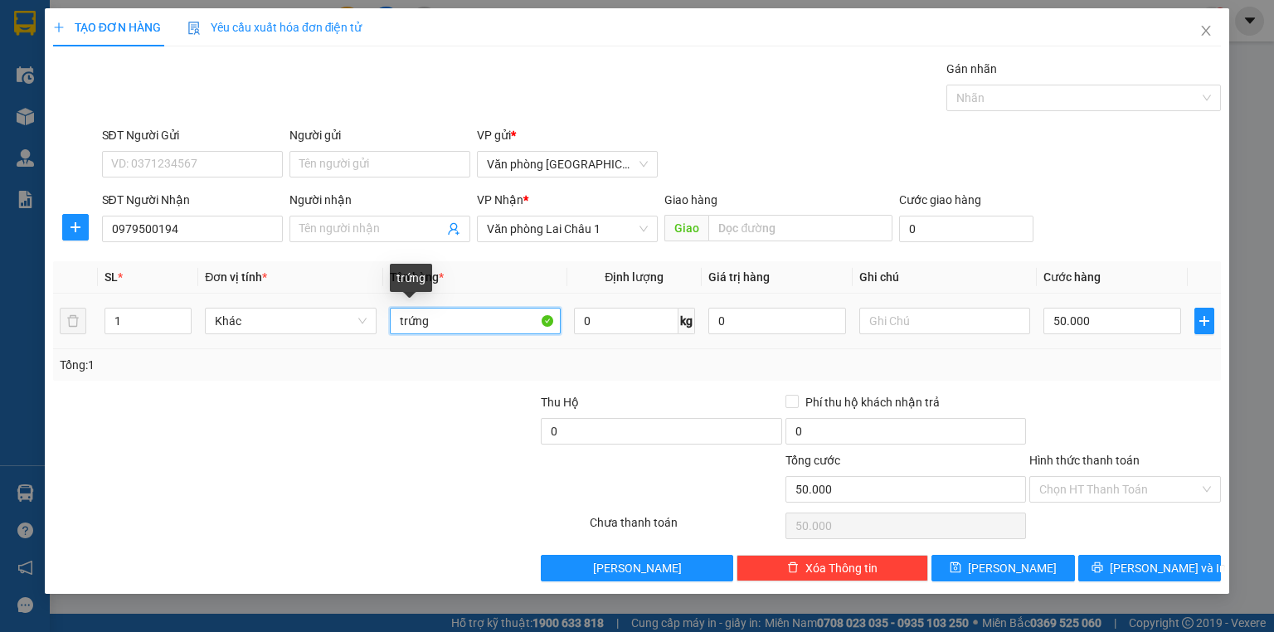
drag, startPoint x: 491, startPoint y: 325, endPoint x: 300, endPoint y: 335, distance: 191.1
click at [300, 335] on tr "1 Khác trứng 0 kg 0 50.000" at bounding box center [637, 322] width 1168 height 56
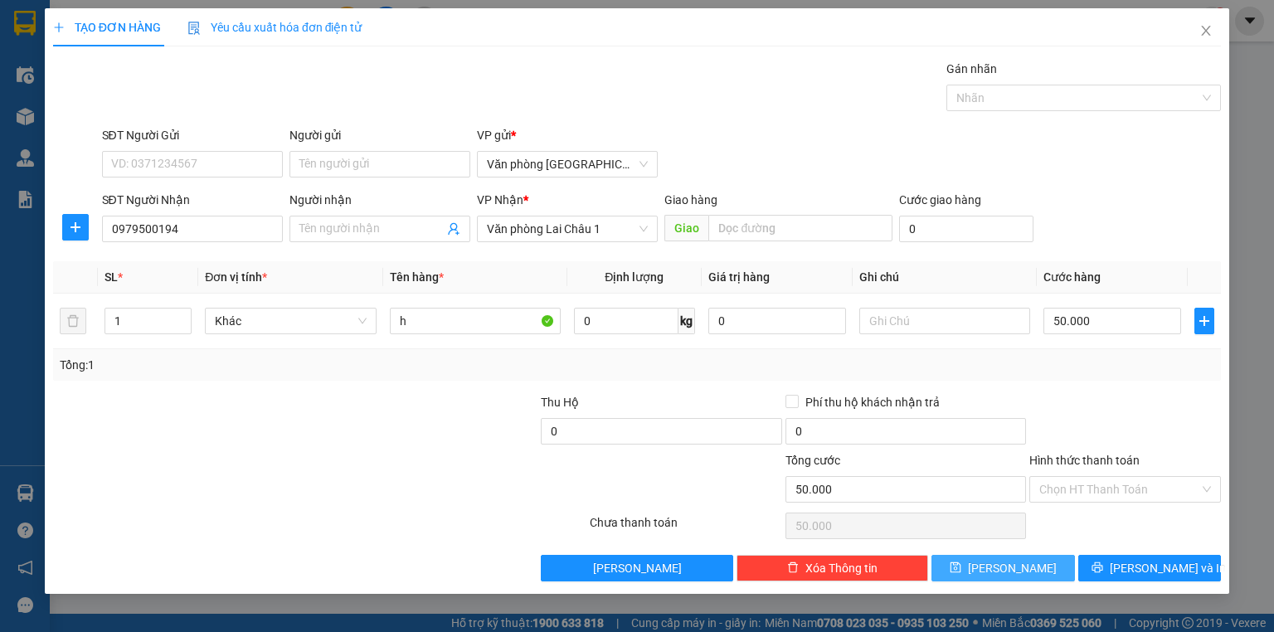
click at [1011, 569] on span "Lưu" at bounding box center [1012, 568] width 89 height 18
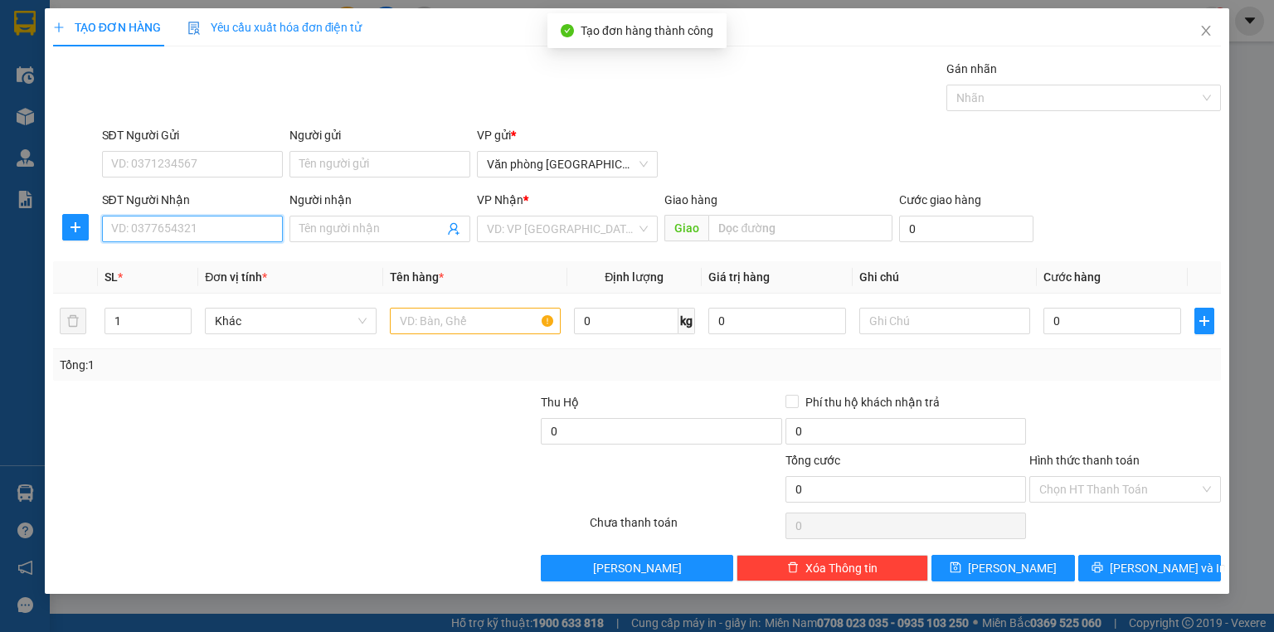
click at [175, 238] on input "SĐT Người Nhận" at bounding box center [192, 229] width 181 height 27
click at [1206, 42] on span "Close" at bounding box center [1206, 31] width 46 height 46
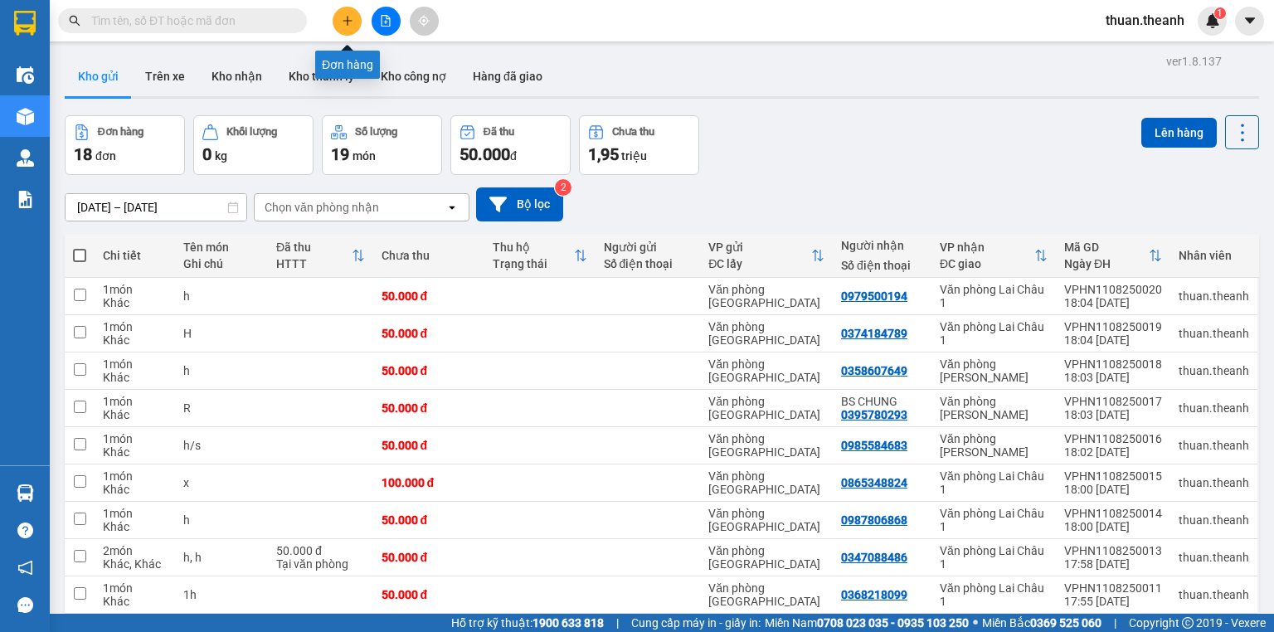
click at [352, 17] on icon "plus" at bounding box center [348, 21] width 12 height 12
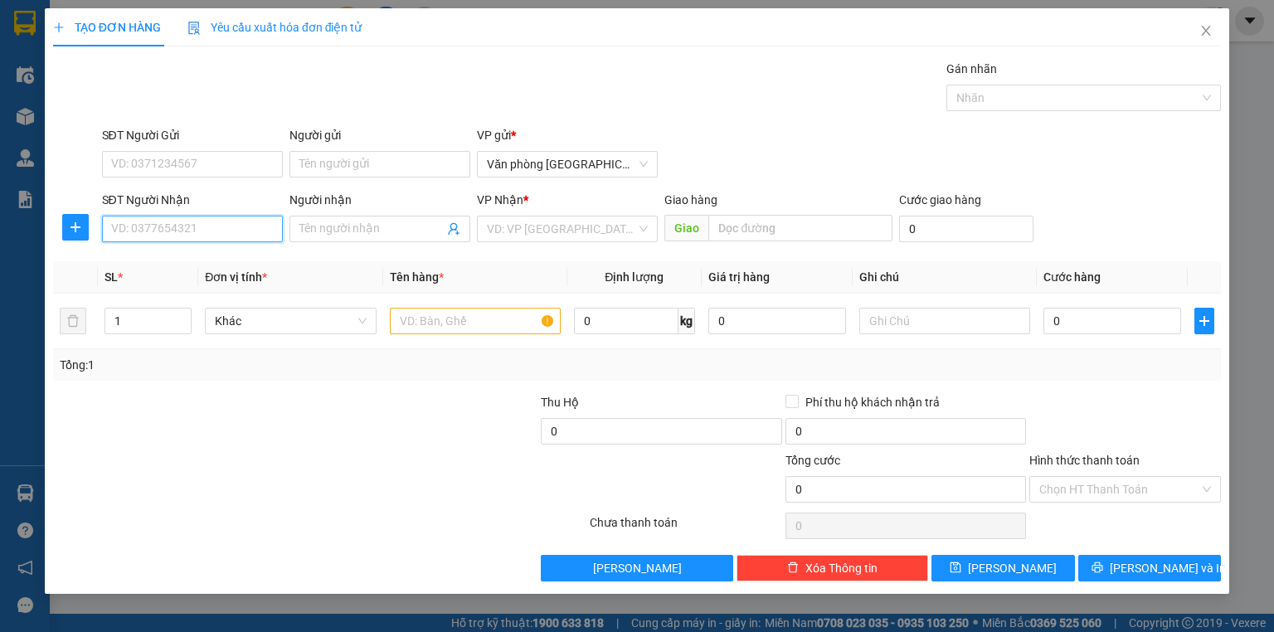
click at [186, 231] on input "SĐT Người Nhận" at bounding box center [192, 229] width 181 height 27
click at [136, 229] on input "094640885" at bounding box center [192, 229] width 181 height 27
click at [139, 230] on input "094640885" at bounding box center [192, 229] width 181 height 27
click at [136, 227] on input "094640885" at bounding box center [192, 229] width 181 height 27
drag, startPoint x: 201, startPoint y: 247, endPoint x: 216, endPoint y: 254, distance: 16.3
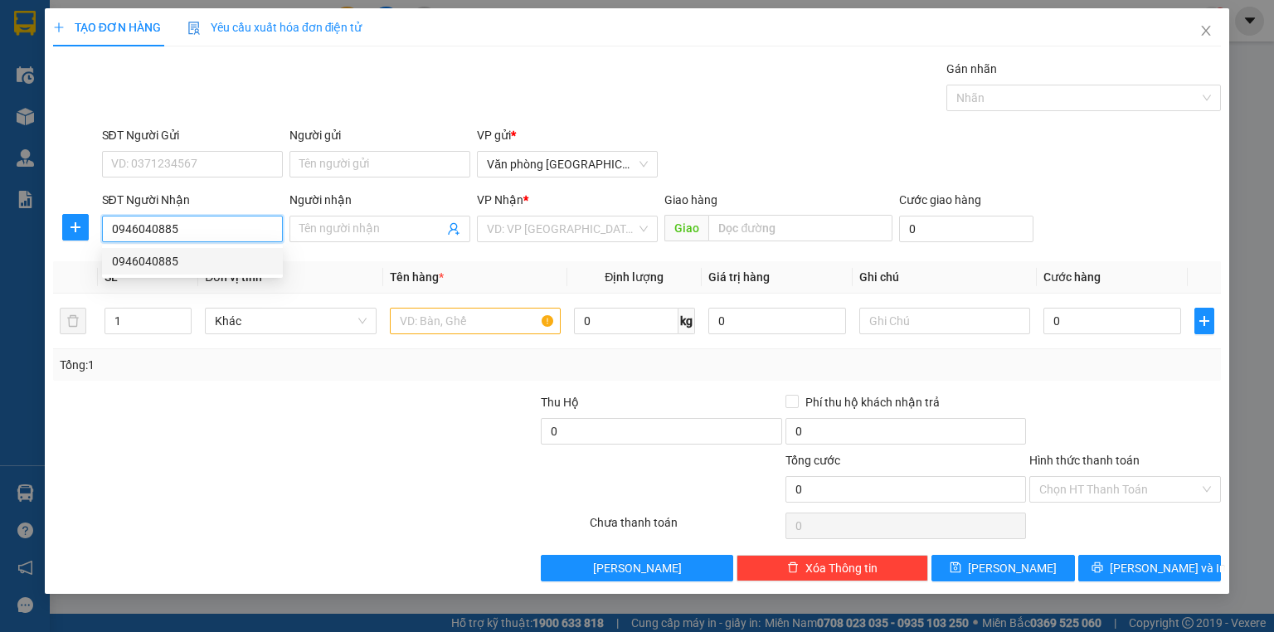
click at [211, 251] on div "0946040885" at bounding box center [192, 261] width 181 height 27
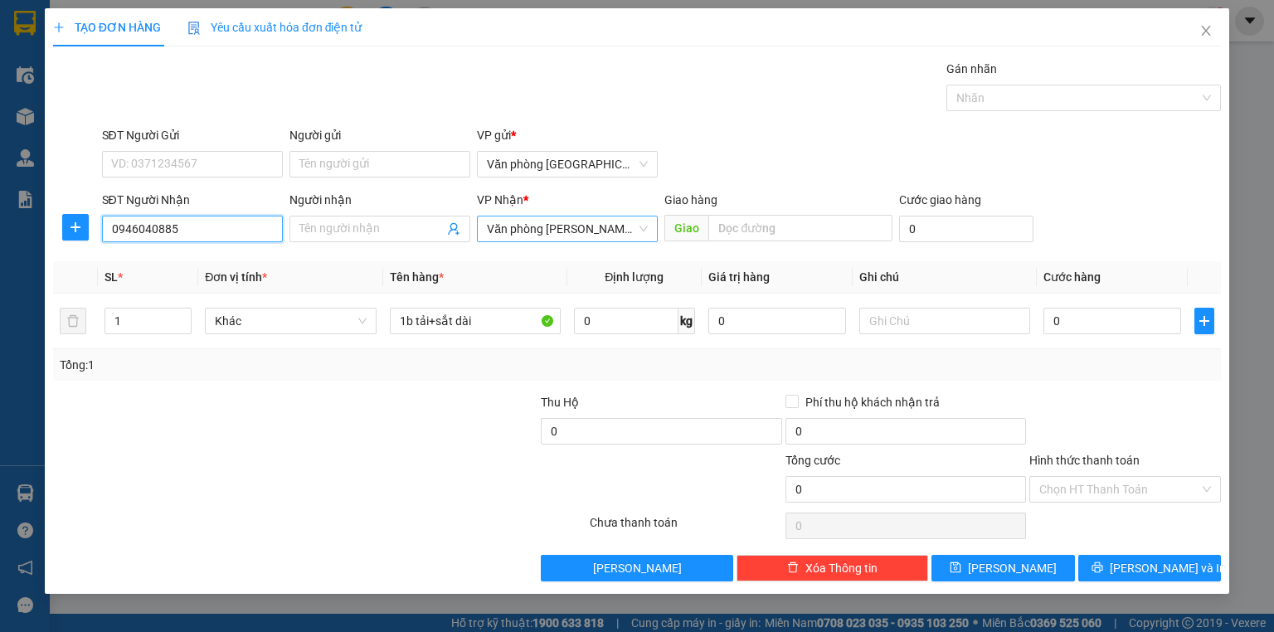
click at [606, 226] on span "Văn phòng Tam Đường" at bounding box center [567, 229] width 161 height 25
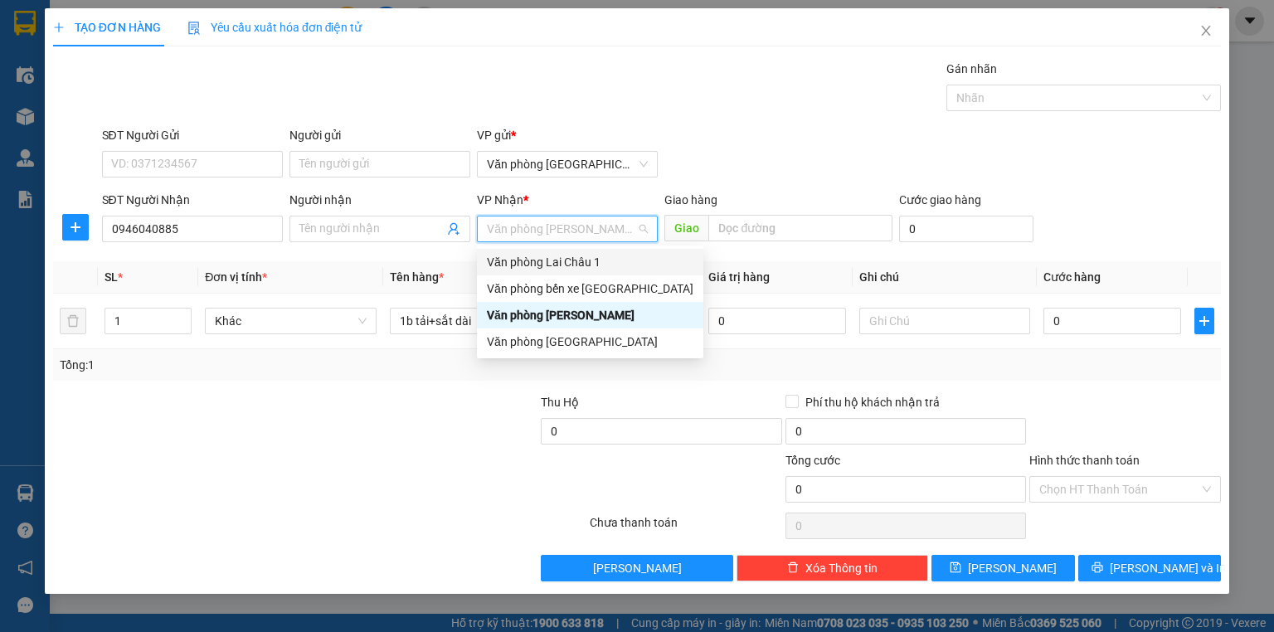
click at [612, 260] on div "Văn phòng Lai Châu 1" at bounding box center [590, 262] width 207 height 18
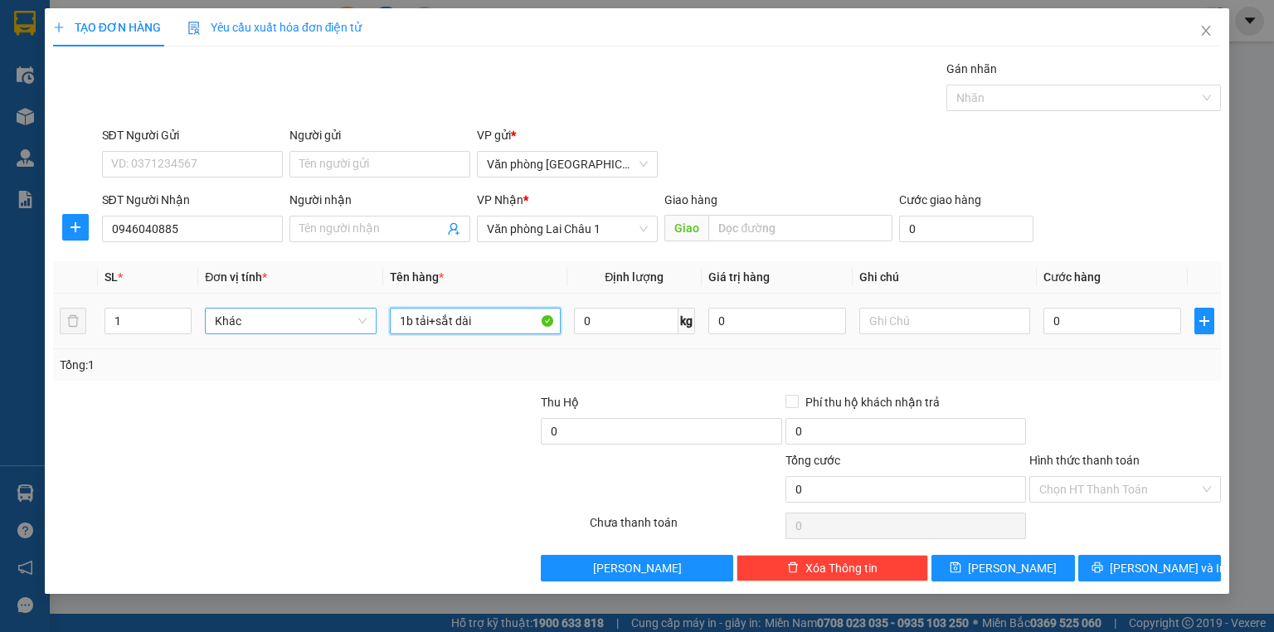
drag, startPoint x: 507, startPoint y: 316, endPoint x: 302, endPoint y: 307, distance: 205.1
click at [302, 307] on tr "1 Khác 1b tải+sắt dài 0 kg 0 0" at bounding box center [637, 322] width 1168 height 56
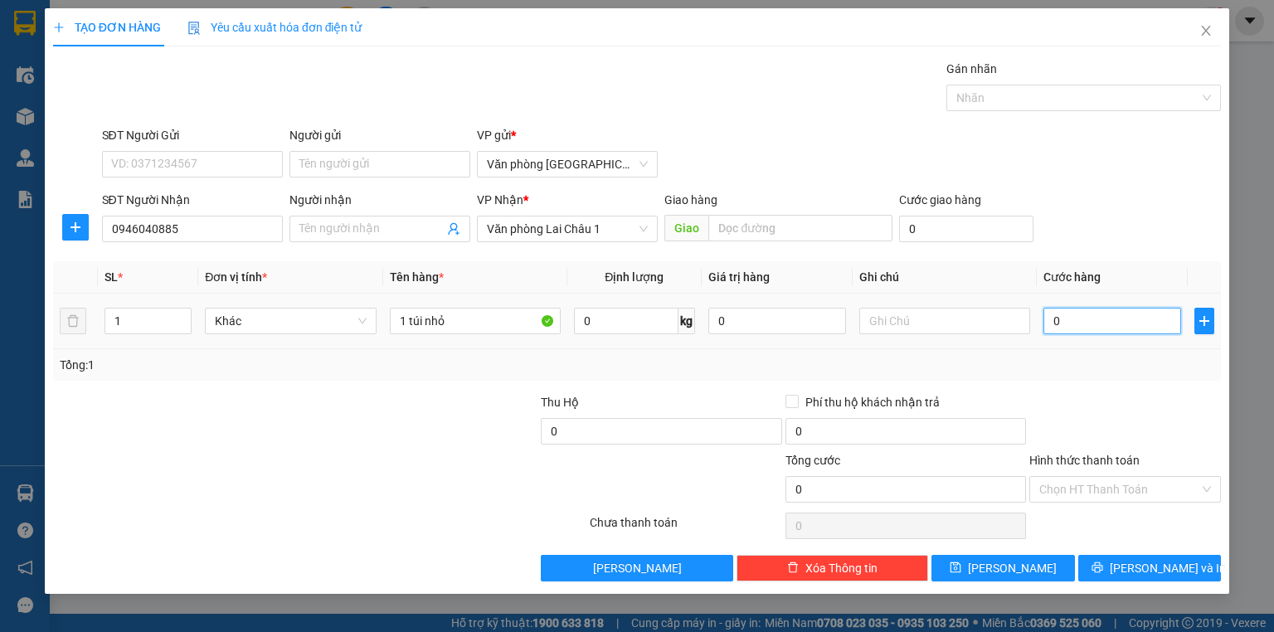
click at [1135, 322] on input "0" at bounding box center [1113, 321] width 138 height 27
click at [1015, 560] on span "Lưu" at bounding box center [1012, 568] width 89 height 18
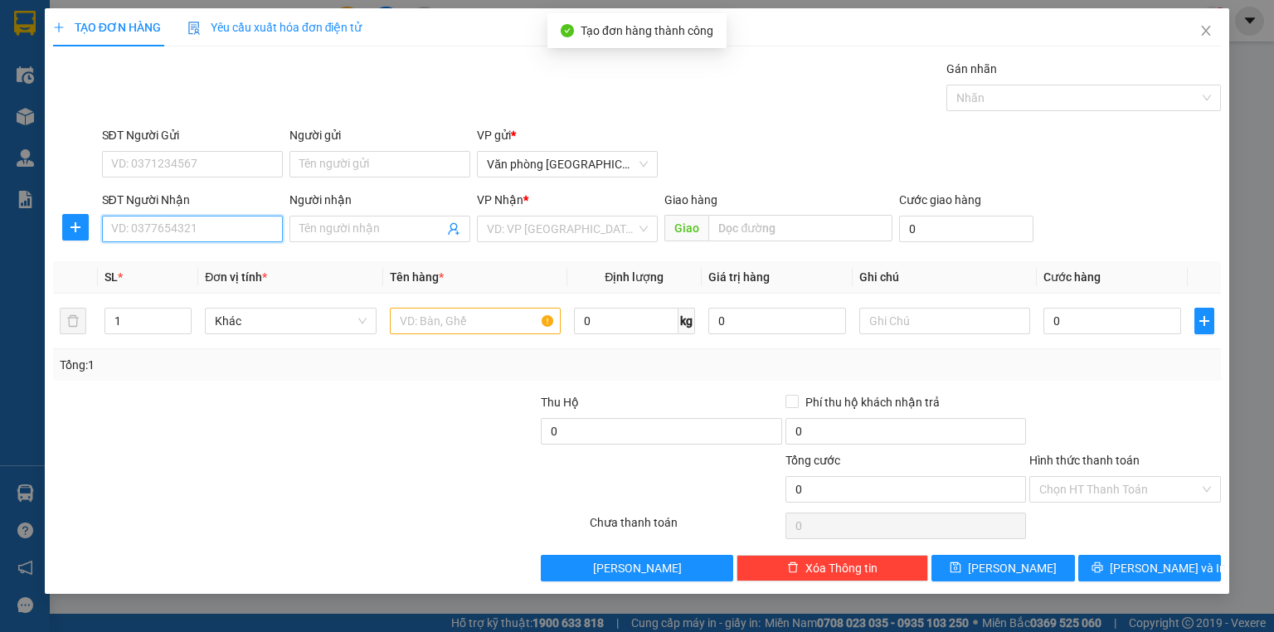
click at [183, 224] on input "SĐT Người Nhận" at bounding box center [192, 229] width 181 height 27
click at [210, 230] on input "SĐT Người Nhận" at bounding box center [192, 229] width 181 height 27
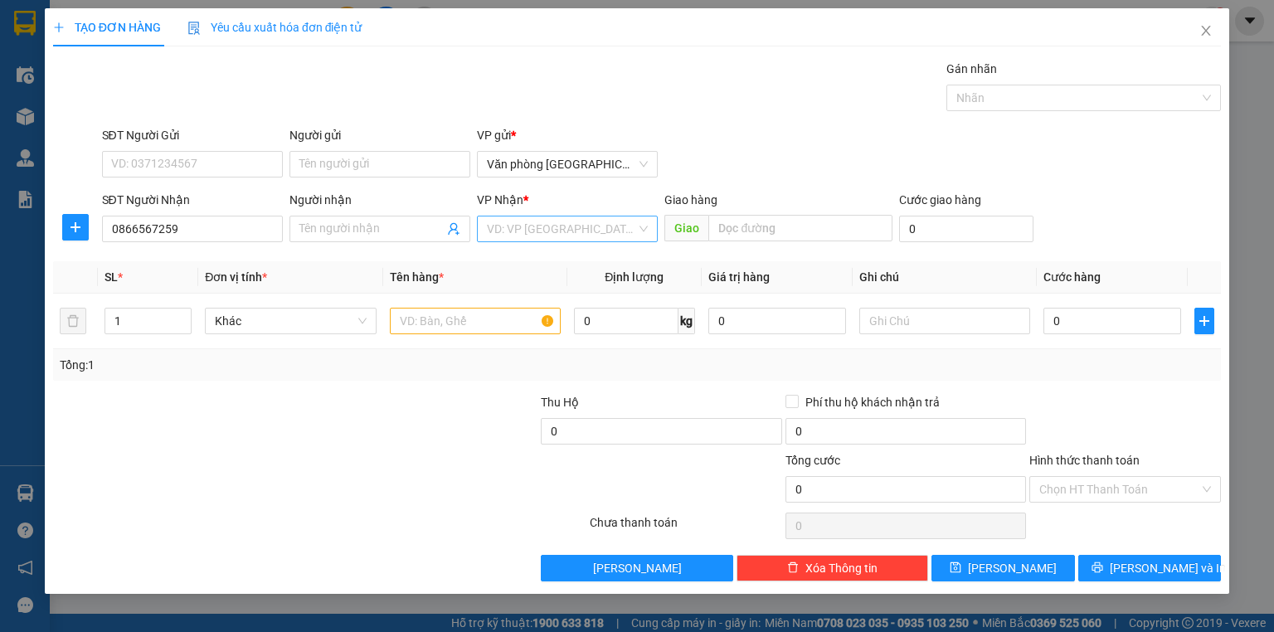
click at [540, 226] on input "search" at bounding box center [561, 229] width 149 height 25
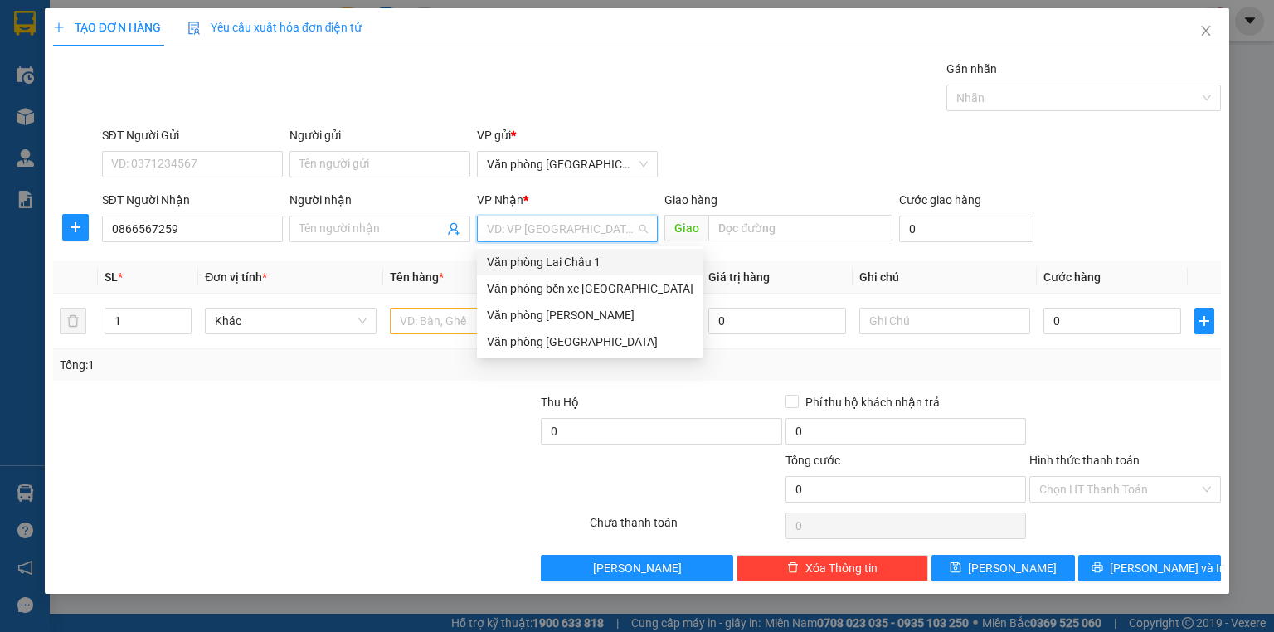
click at [591, 275] on div "Văn phòng Lai Châu 1" at bounding box center [590, 262] width 226 height 27
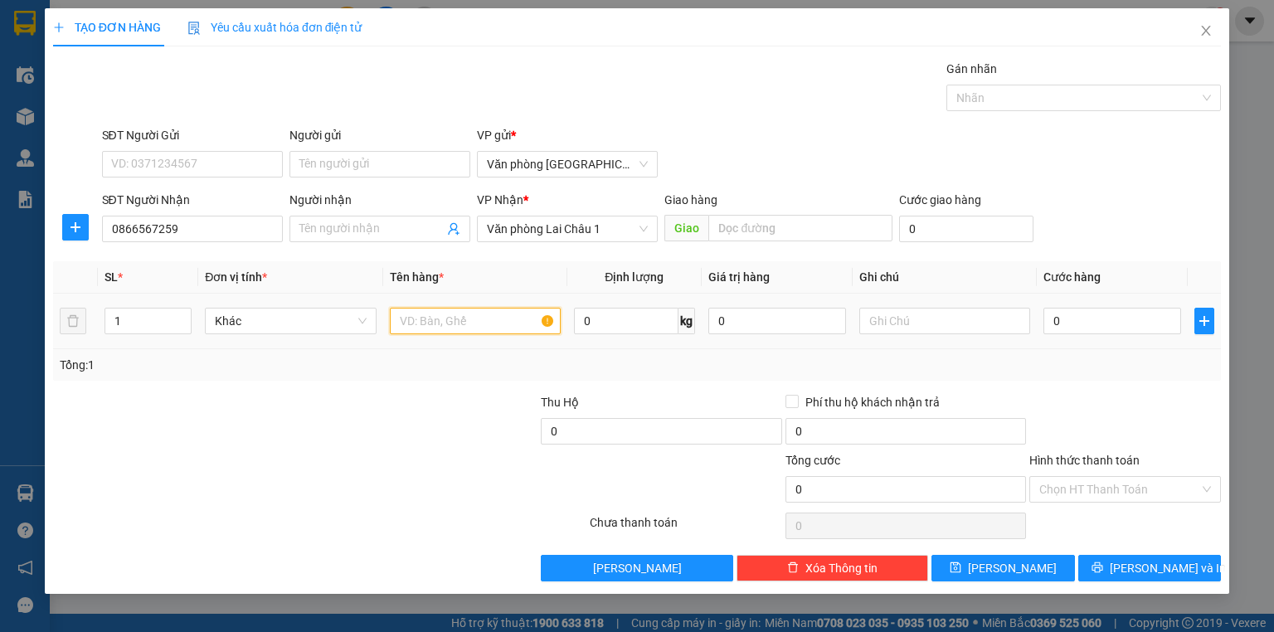
click at [512, 314] on input "text" at bounding box center [475, 321] width 171 height 27
click at [1102, 315] on input "0" at bounding box center [1113, 321] width 138 height 27
click at [1118, 483] on input "Hình thức thanh toán" at bounding box center [1119, 489] width 160 height 25
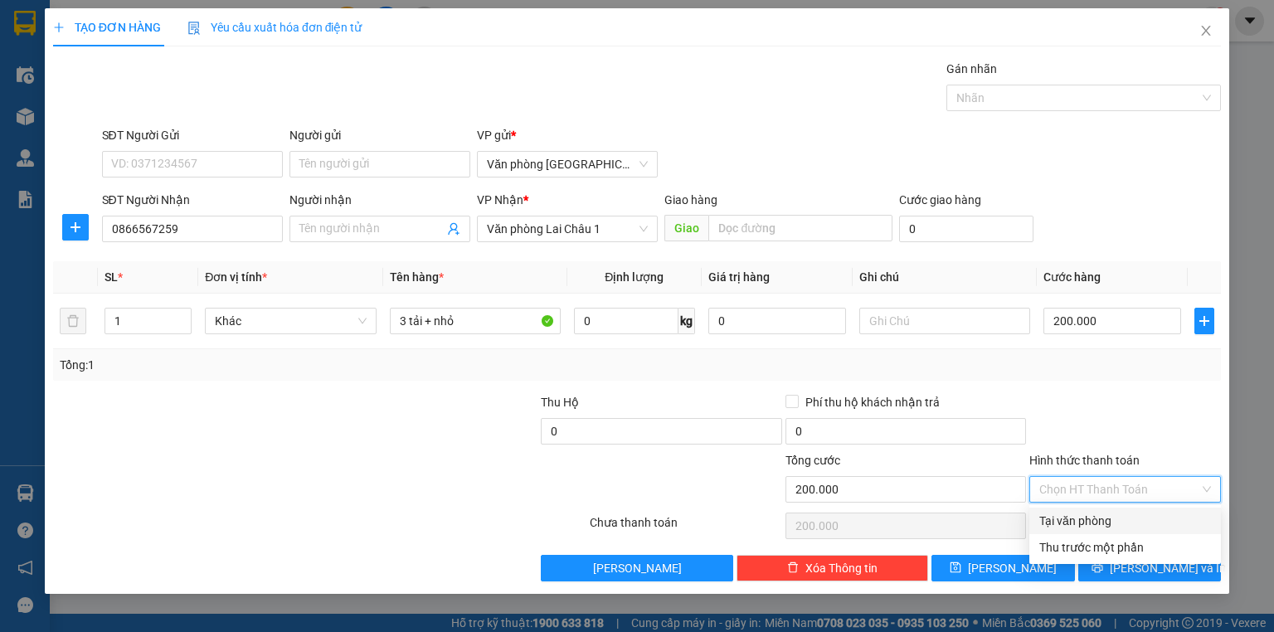
click at [1102, 517] on div "Tại văn phòng" at bounding box center [1125, 521] width 172 height 18
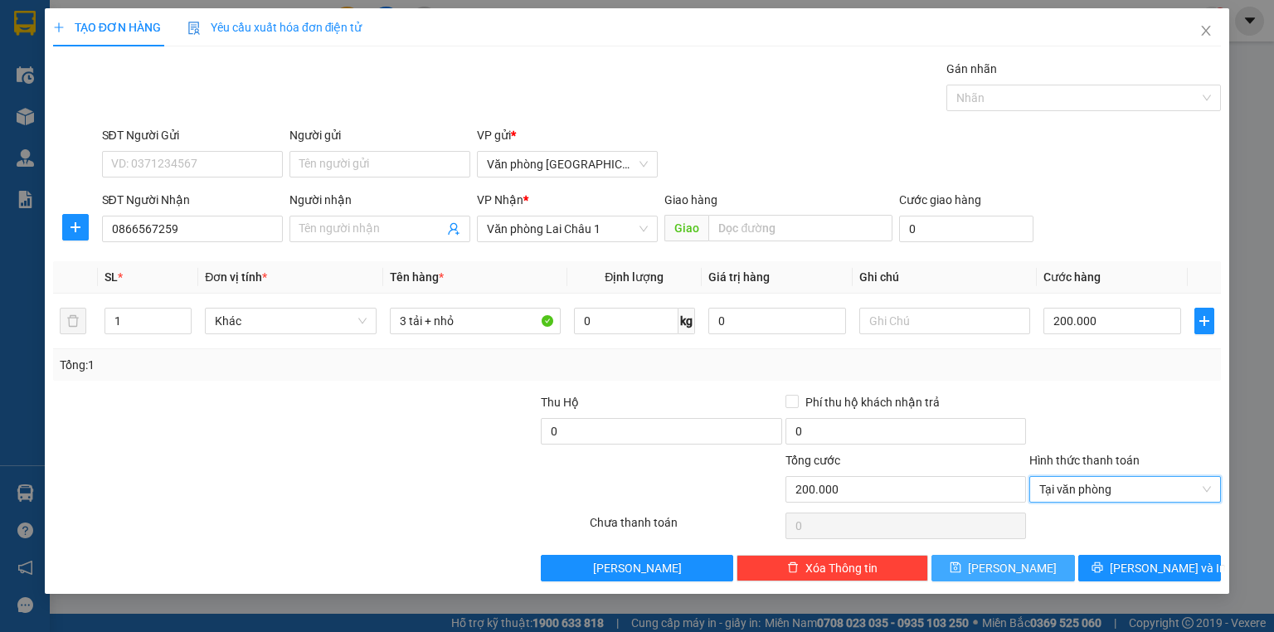
click at [1042, 563] on button "Lưu" at bounding box center [1004, 568] width 144 height 27
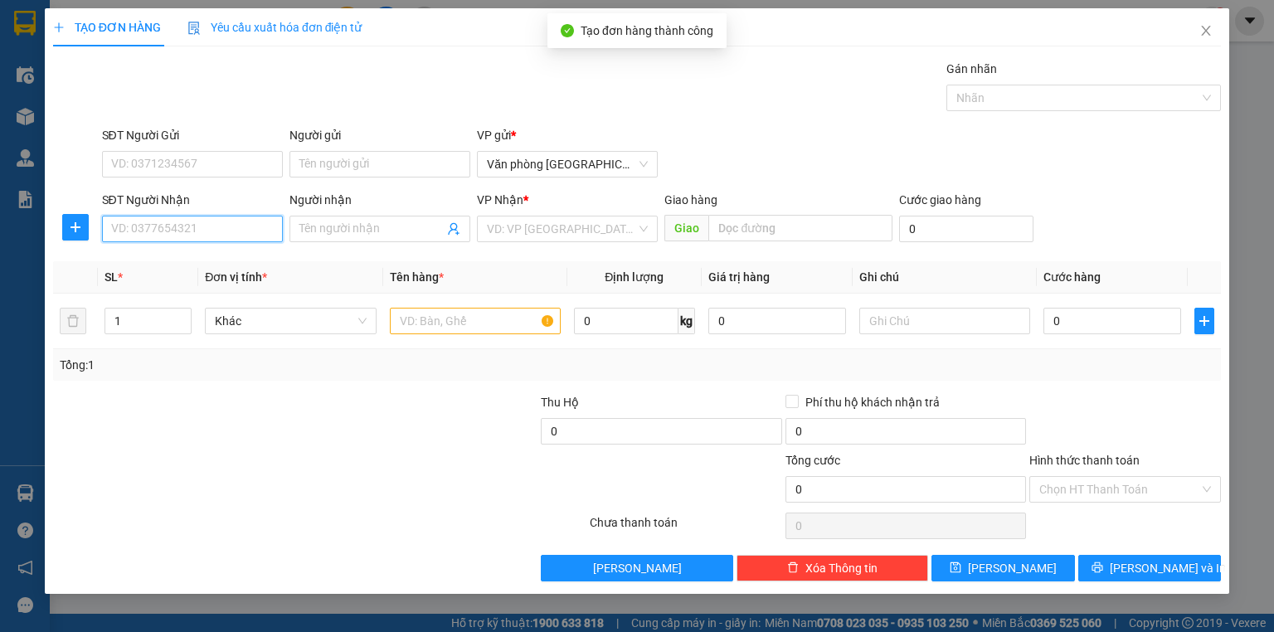
click at [189, 232] on input "SĐT Người Nhận" at bounding box center [192, 229] width 181 height 27
click at [1198, 33] on span "Close" at bounding box center [1206, 31] width 46 height 46
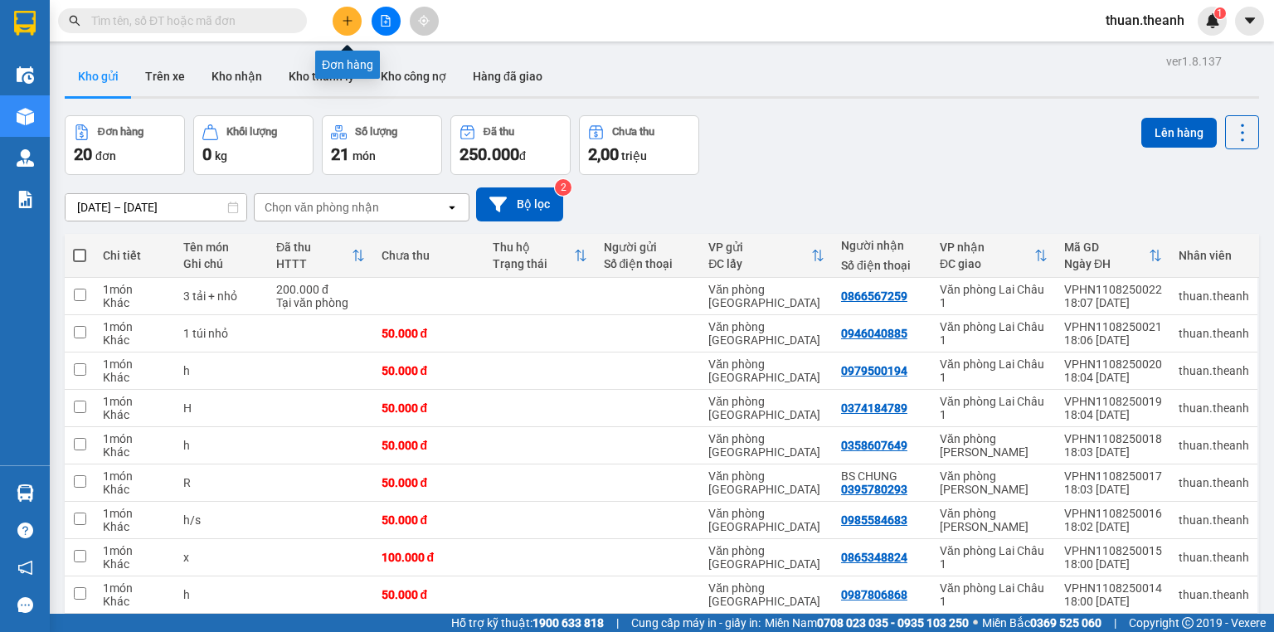
click at [345, 27] on button at bounding box center [347, 21] width 29 height 29
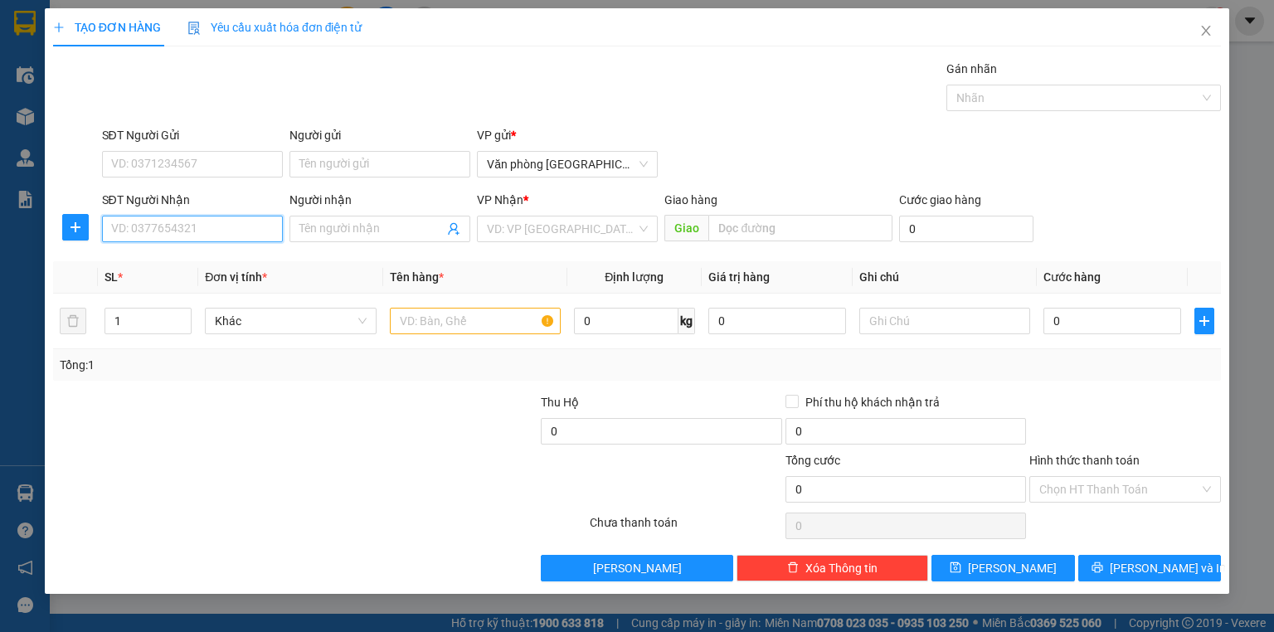
click at [202, 223] on input "SĐT Người Nhận" at bounding box center [192, 229] width 181 height 27
click at [200, 263] on div "0969937801" at bounding box center [192, 261] width 161 height 18
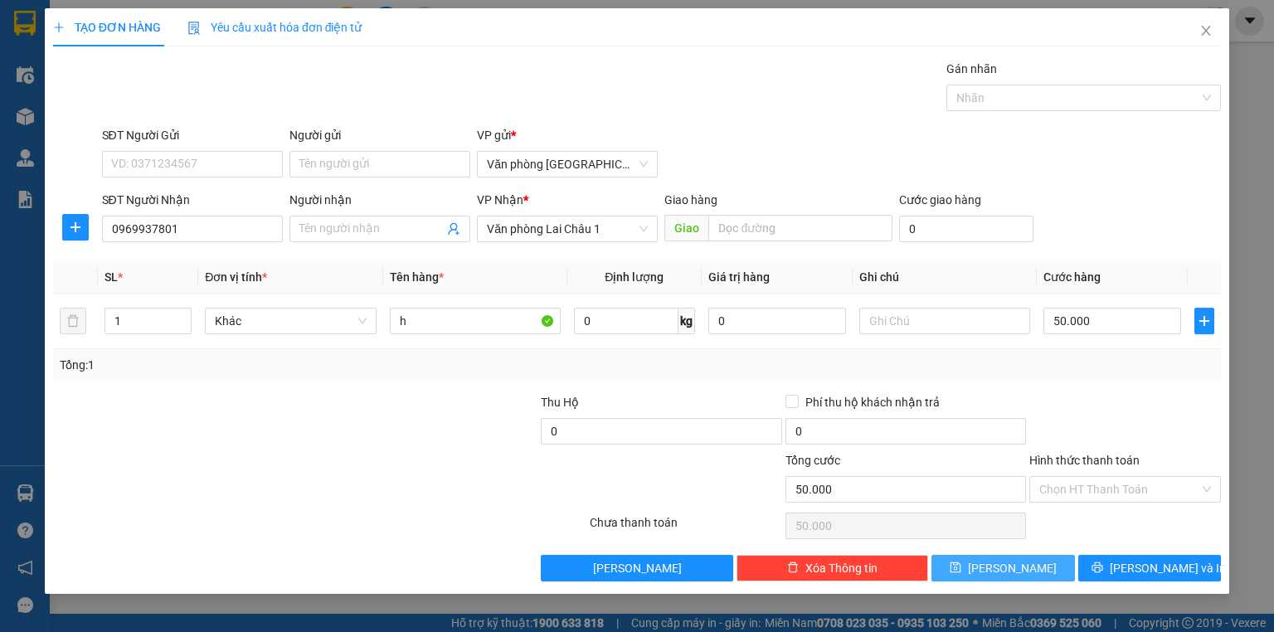
click at [1035, 564] on button "Lưu" at bounding box center [1004, 568] width 144 height 27
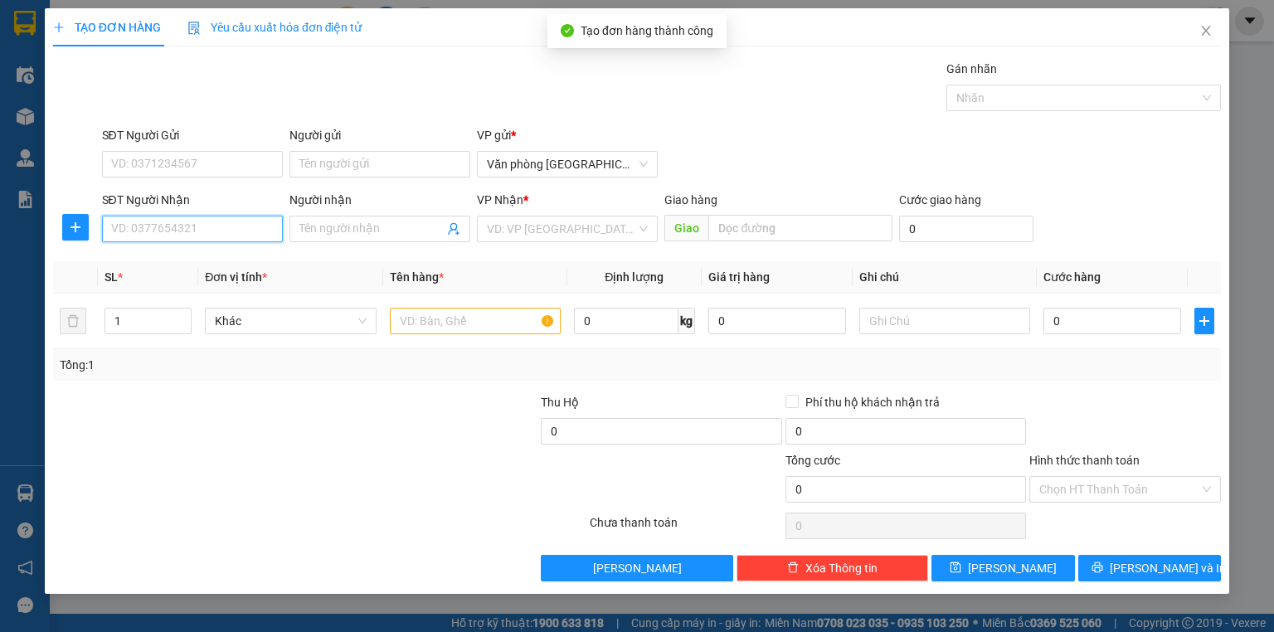
click at [178, 226] on input "SĐT Người Nhận" at bounding box center [192, 229] width 181 height 27
click at [193, 256] on div "0868327888" at bounding box center [192, 261] width 161 height 18
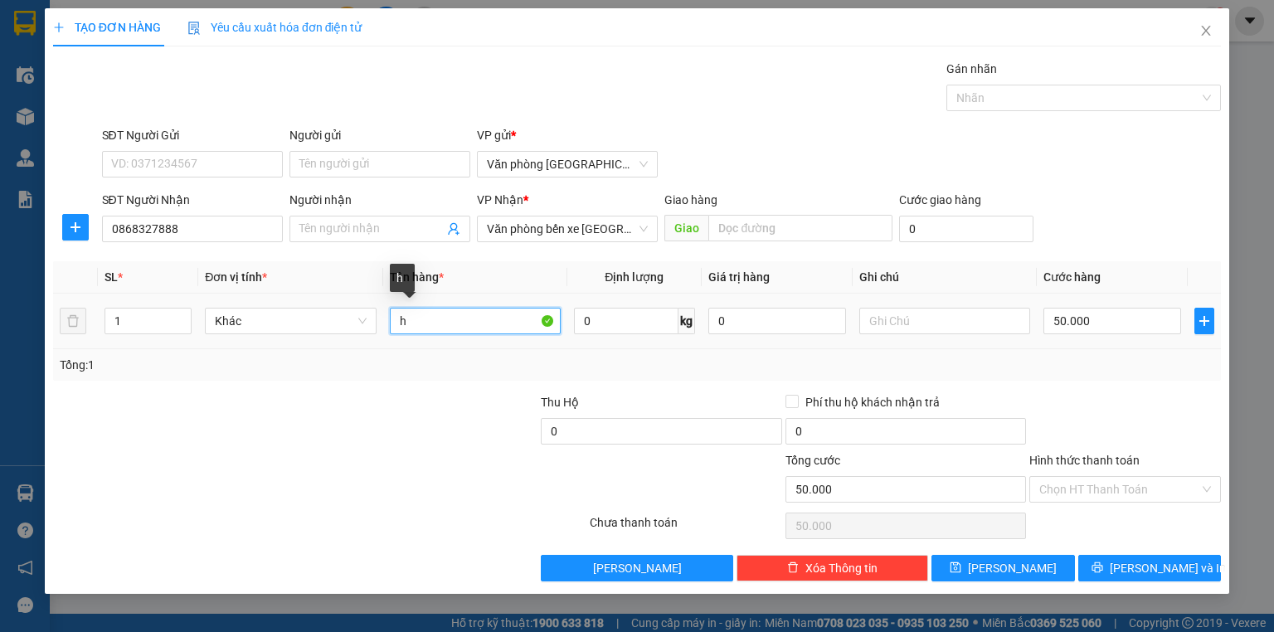
drag, startPoint x: 455, startPoint y: 319, endPoint x: 391, endPoint y: 322, distance: 64.8
click at [391, 322] on input "h" at bounding box center [475, 321] width 171 height 27
click at [428, 329] on input "h" at bounding box center [475, 321] width 171 height 27
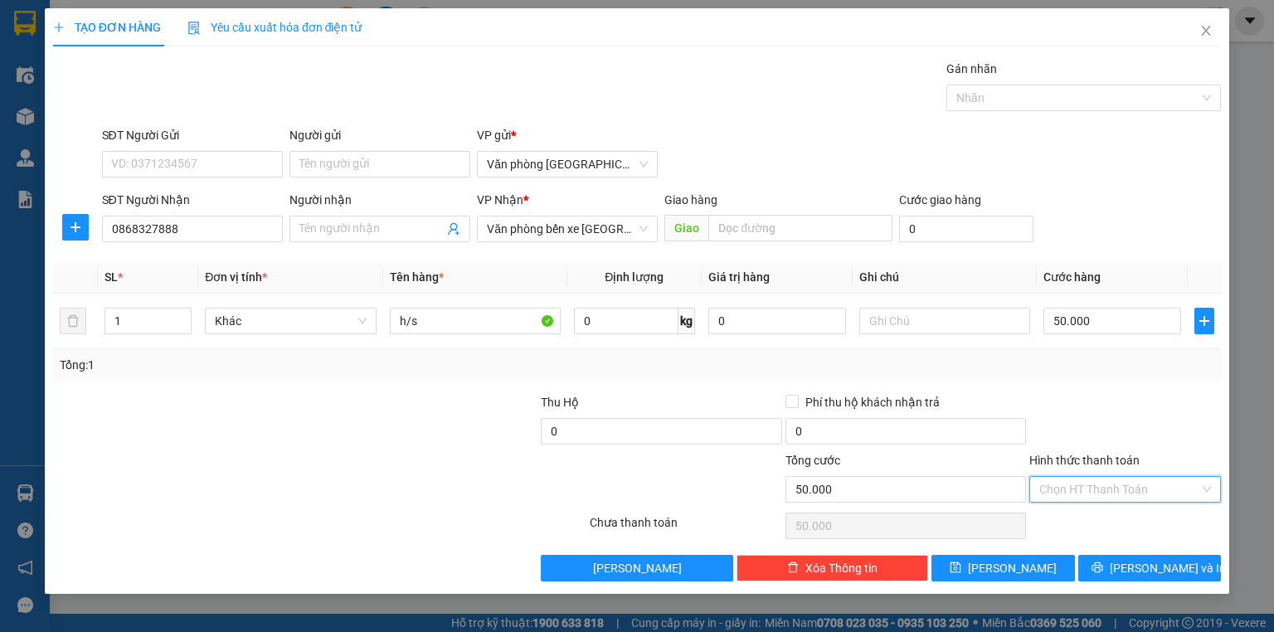
click at [1124, 484] on input "Hình thức thanh toán" at bounding box center [1119, 489] width 160 height 25
click at [1119, 509] on div "Tại văn phòng" at bounding box center [1125, 521] width 192 height 27
click at [624, 229] on span "Văn phòng bến xe Lai Châu" at bounding box center [567, 229] width 161 height 25
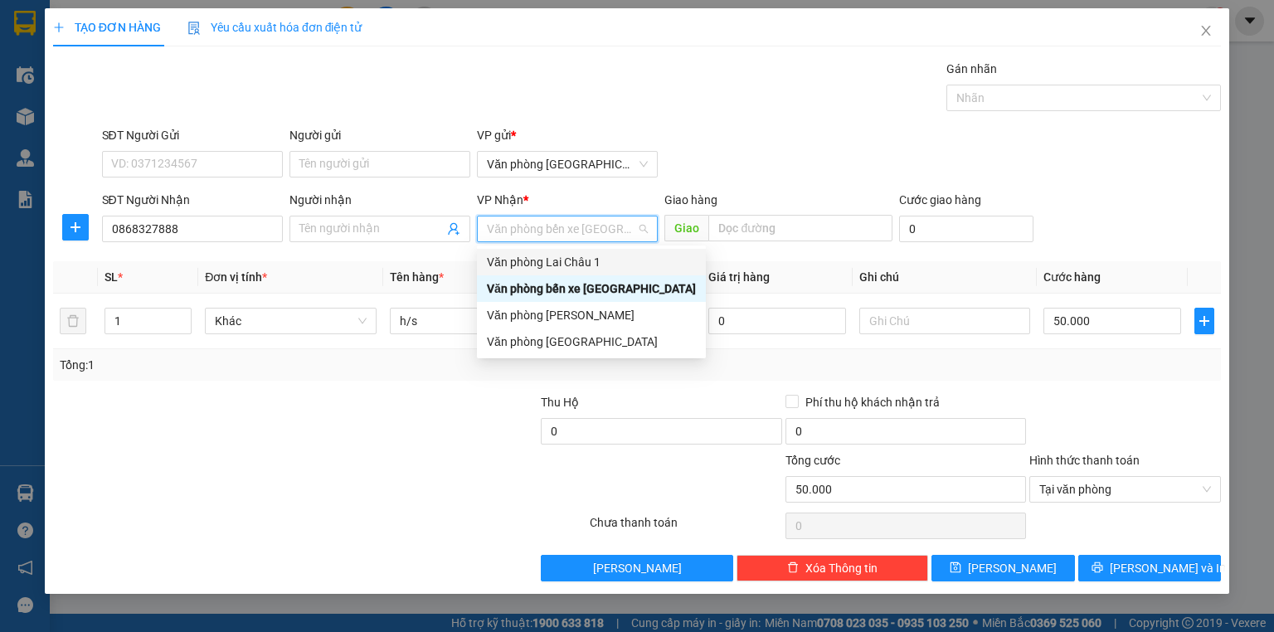
click at [619, 262] on div "Văn phòng Lai Châu 1" at bounding box center [591, 262] width 209 height 18
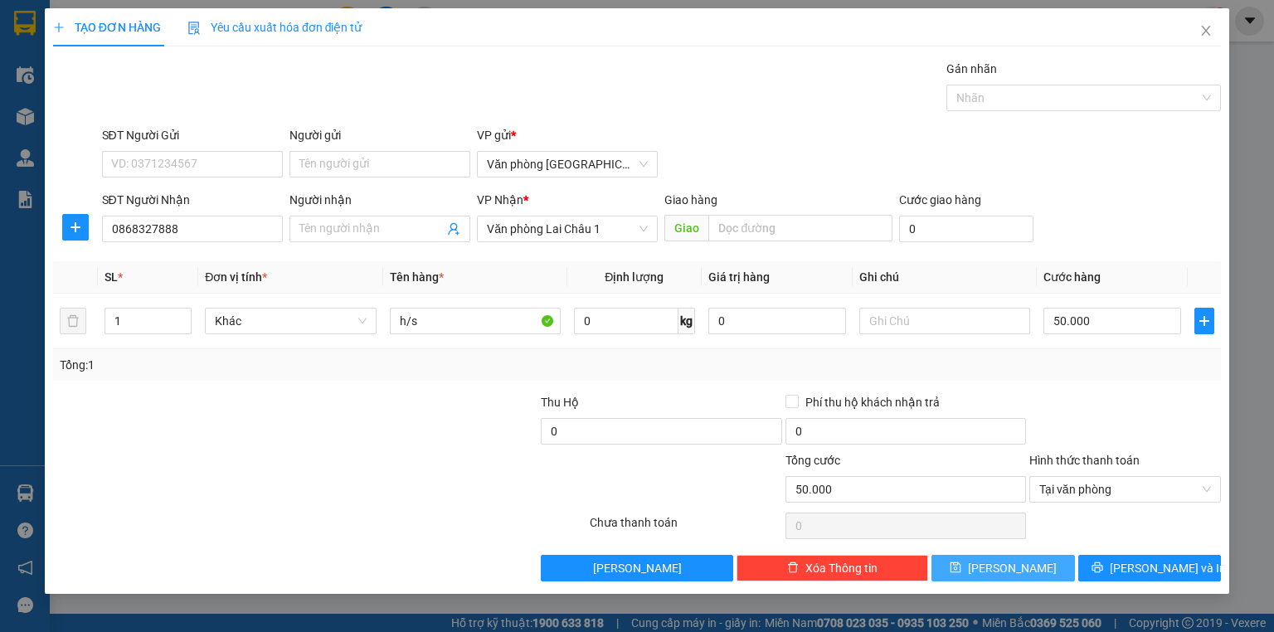
click at [1034, 570] on button "Lưu" at bounding box center [1004, 568] width 144 height 27
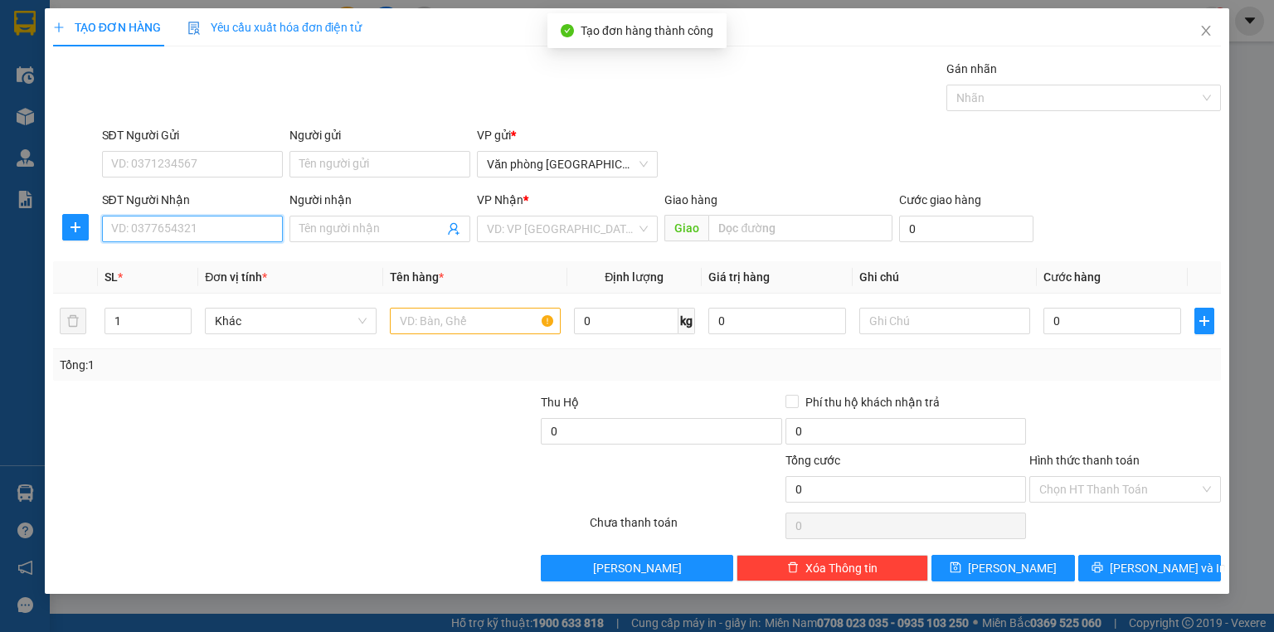
click at [176, 232] on input "SĐT Người Nhận" at bounding box center [192, 229] width 181 height 27
click at [201, 260] on div "0965352829" at bounding box center [192, 261] width 161 height 18
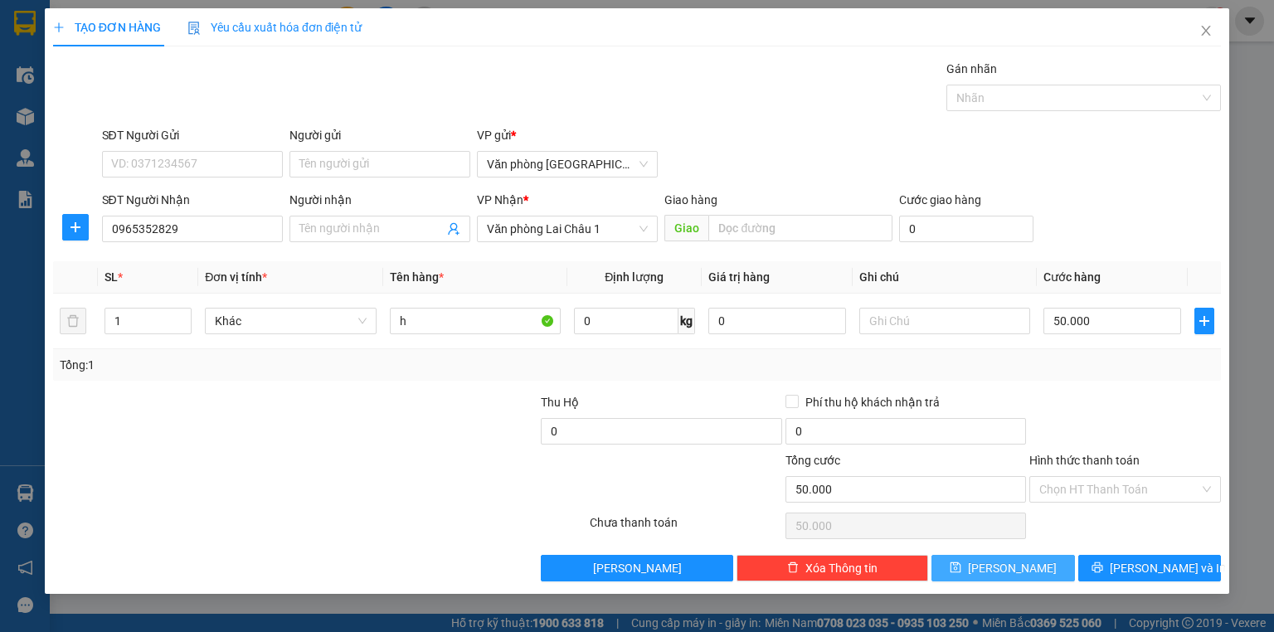
click at [1028, 567] on button "Lưu" at bounding box center [1004, 568] width 144 height 27
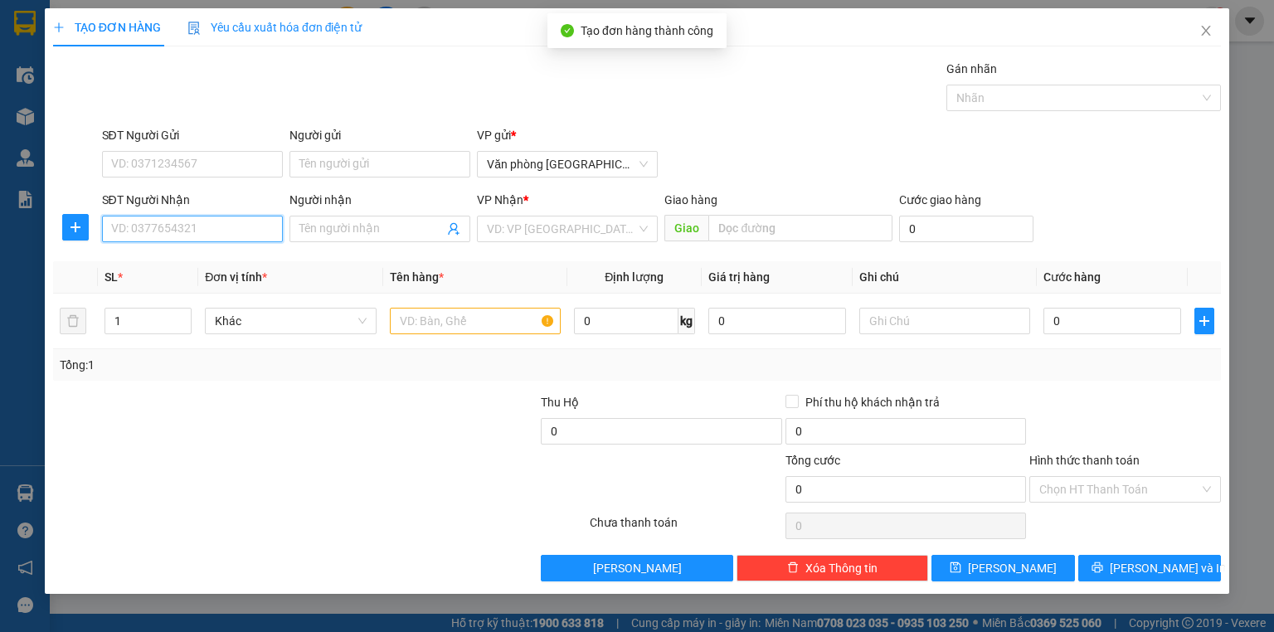
click at [197, 229] on input "SĐT Người Nhận" at bounding box center [192, 229] width 181 height 27
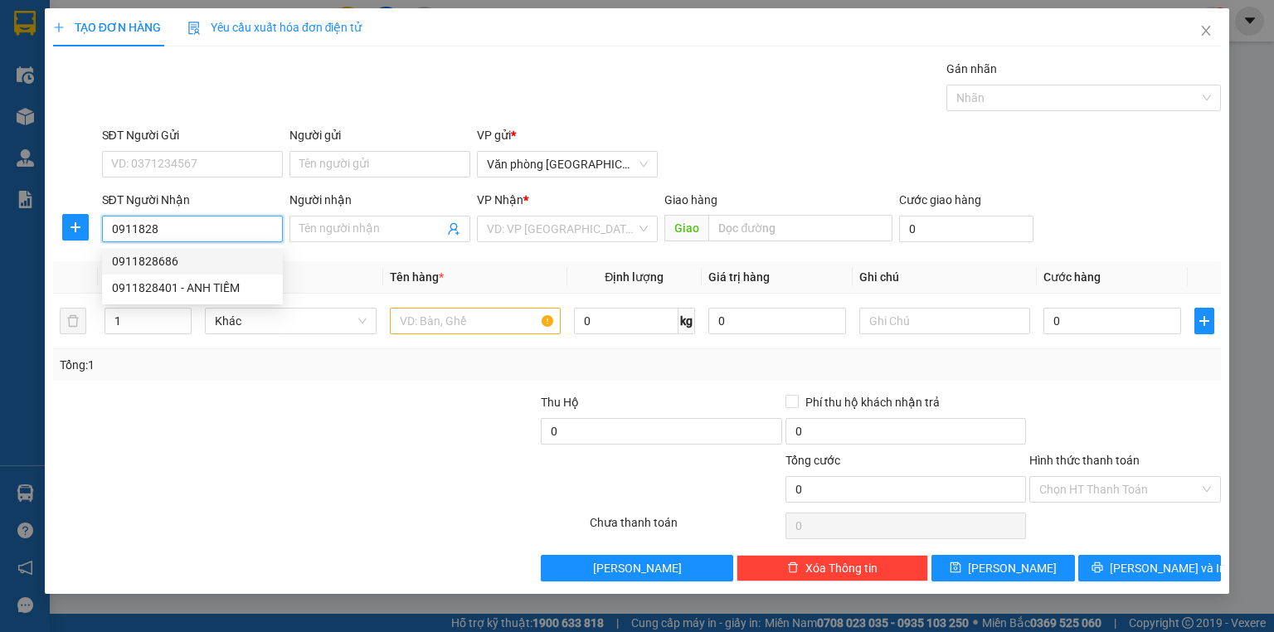
click at [202, 262] on div "0911828686" at bounding box center [192, 261] width 161 height 18
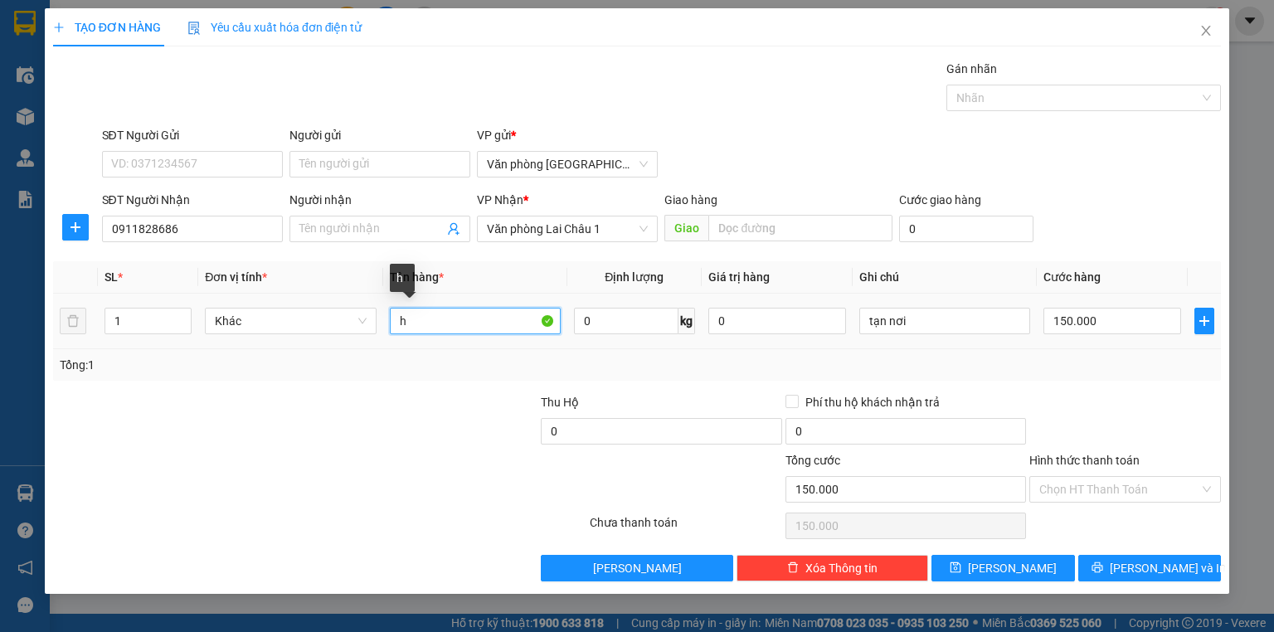
drag, startPoint x: 431, startPoint y: 319, endPoint x: 334, endPoint y: 341, distance: 99.6
click at [334, 341] on tr "1 Khác h 0 kg 0 tạn nơi 150.000" at bounding box center [637, 322] width 1168 height 56
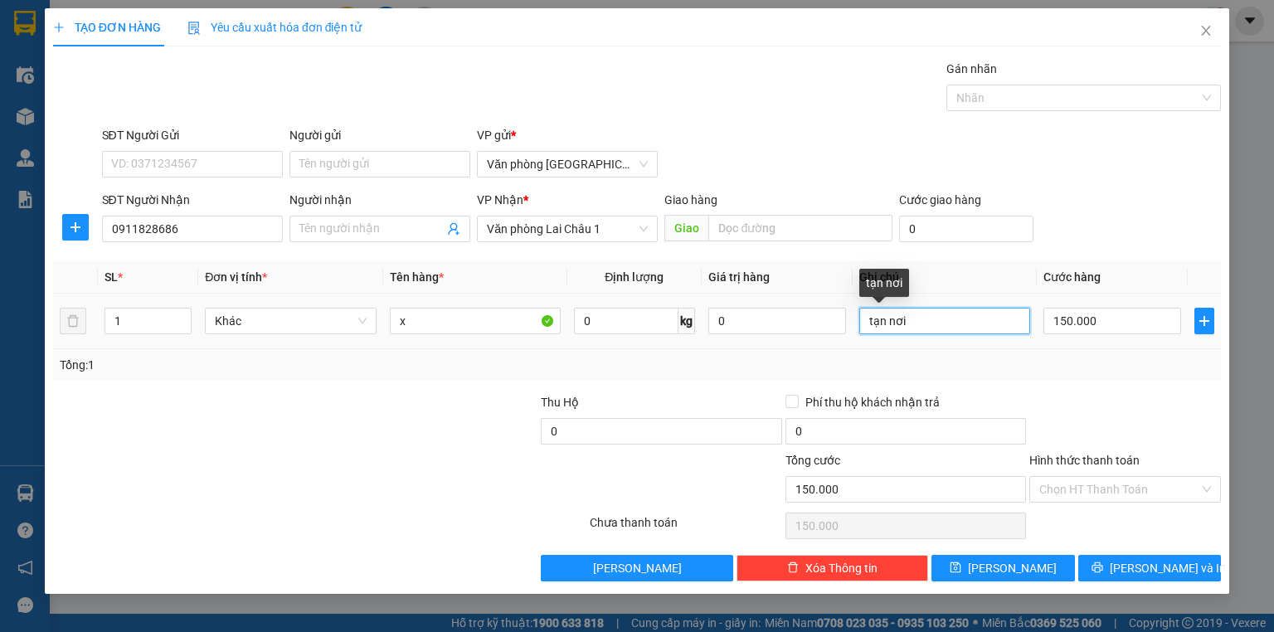
click at [944, 327] on input "tạn nơi" at bounding box center [944, 321] width 171 height 27
drag, startPoint x: 913, startPoint y: 327, endPoint x: 867, endPoint y: 332, distance: 46.7
click at [867, 332] on input "tạn nơi" at bounding box center [944, 321] width 171 height 27
click at [929, 329] on input "tạn nơi" at bounding box center [944, 321] width 171 height 27
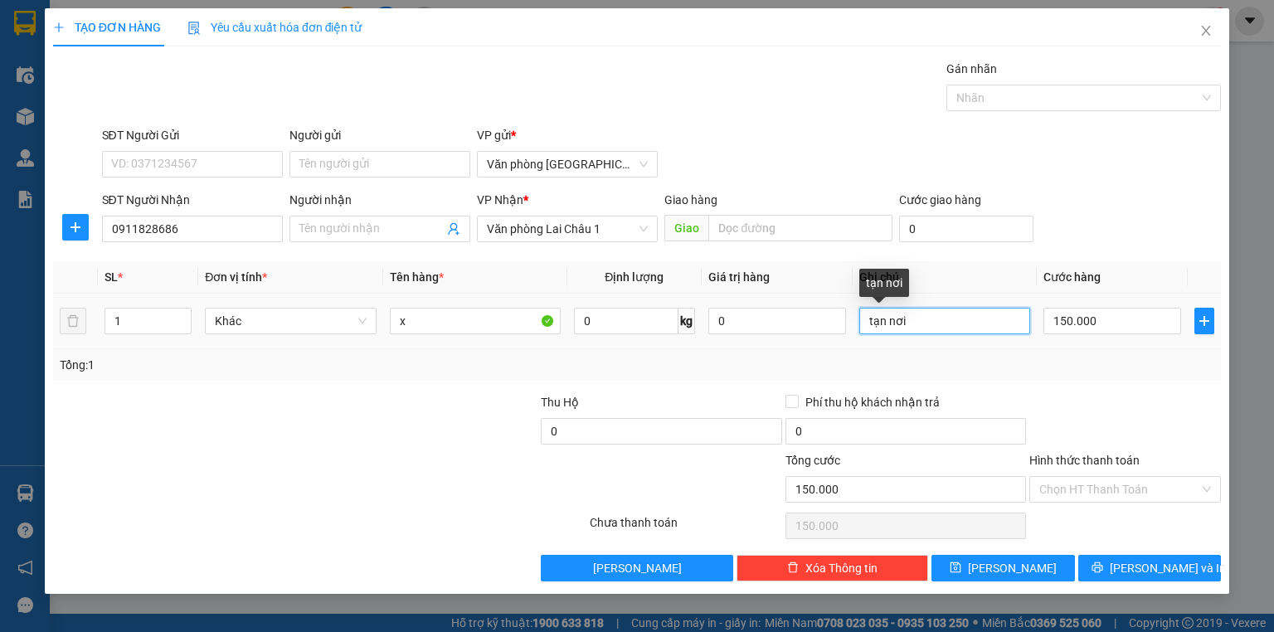
click at [929, 329] on input "tạn nơi" at bounding box center [944, 321] width 171 height 27
click at [1139, 482] on input "Hình thức thanh toán" at bounding box center [1119, 489] width 160 height 25
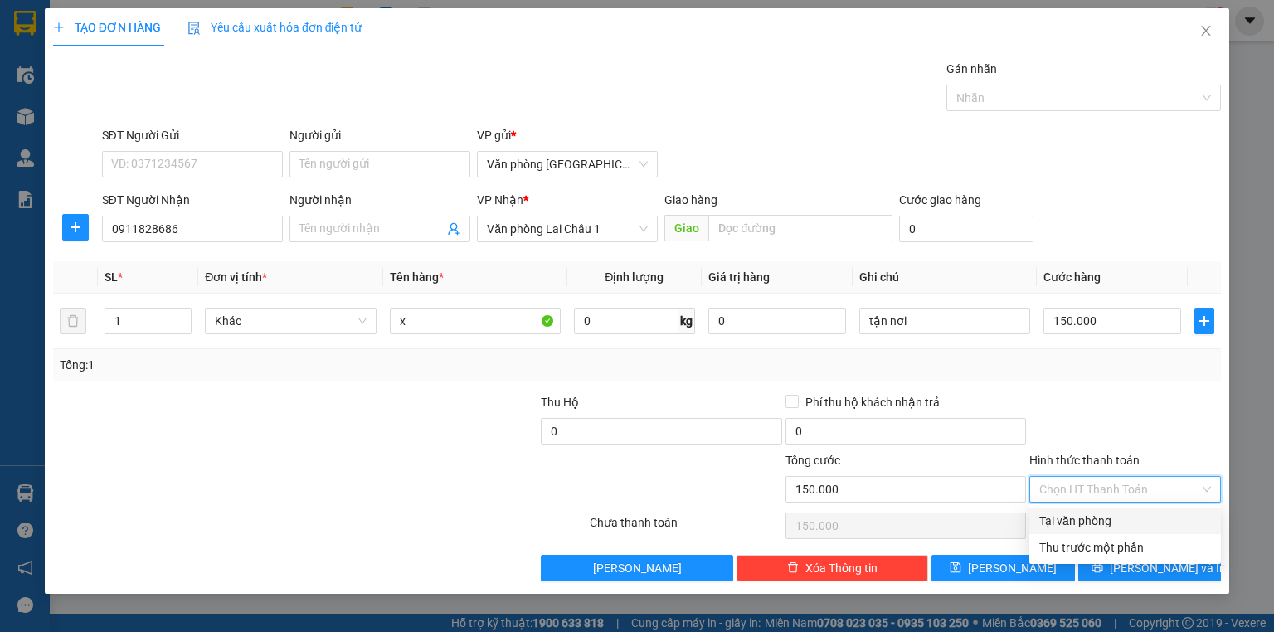
click at [1122, 512] on div "Tại văn phòng" at bounding box center [1125, 521] width 172 height 18
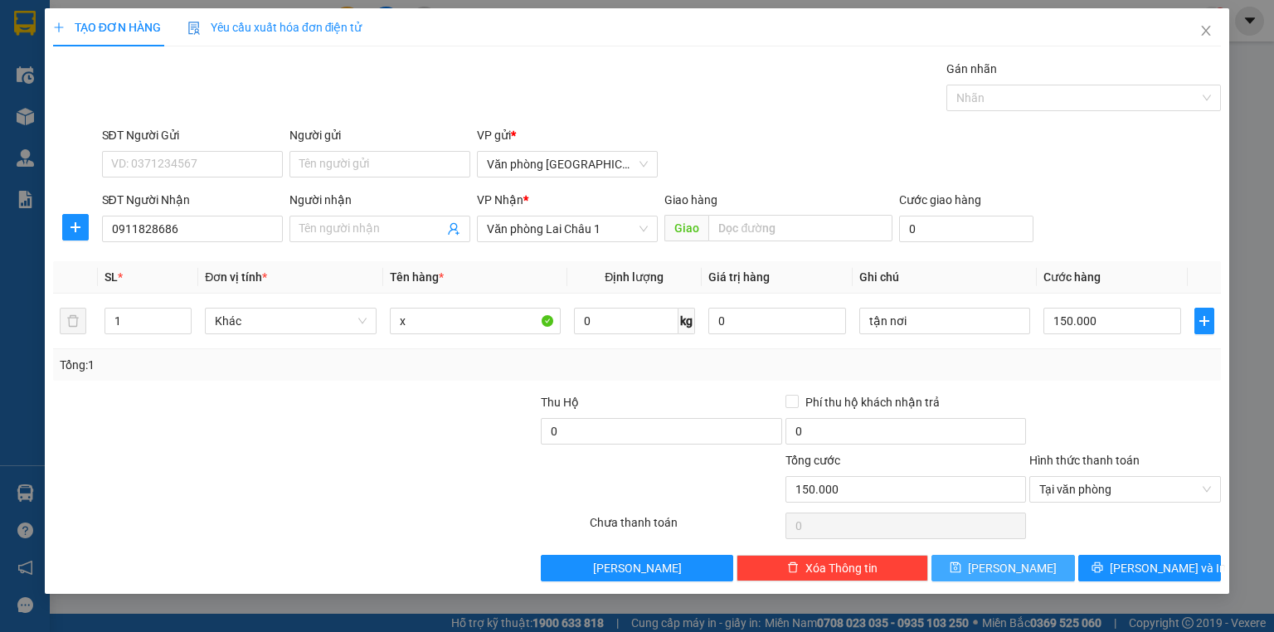
click at [1028, 572] on button "Lưu" at bounding box center [1004, 568] width 144 height 27
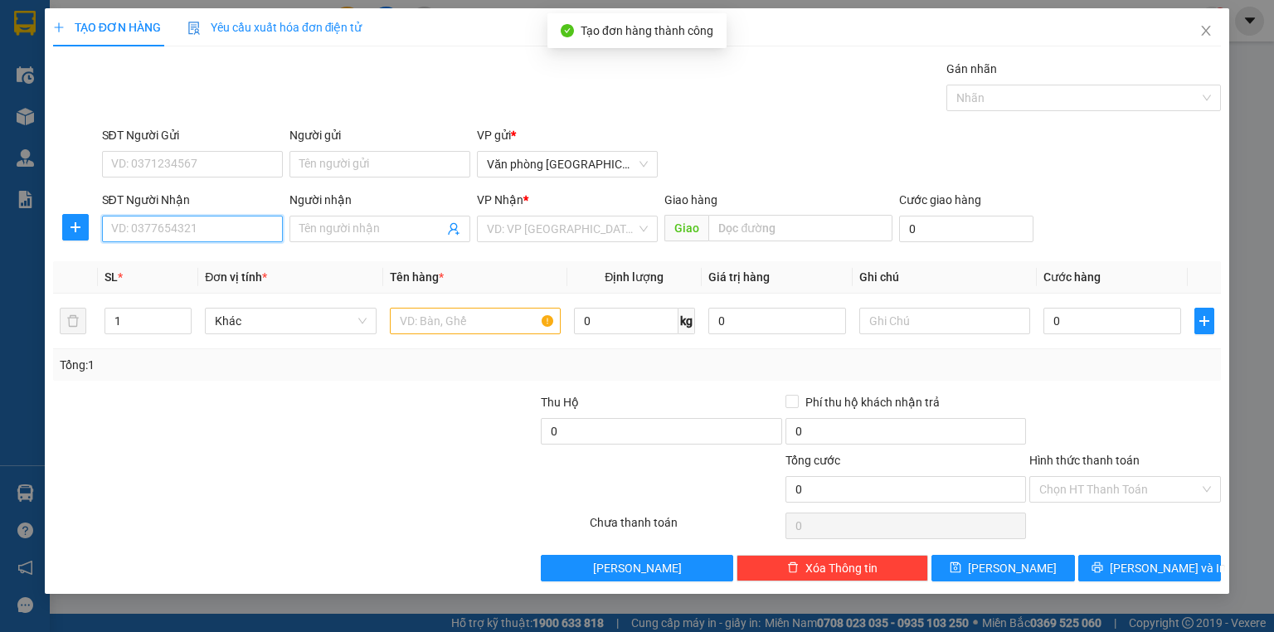
click at [168, 238] on input "SĐT Người Nhận" at bounding box center [192, 229] width 181 height 27
click at [153, 265] on div "0975950854" at bounding box center [192, 261] width 161 height 18
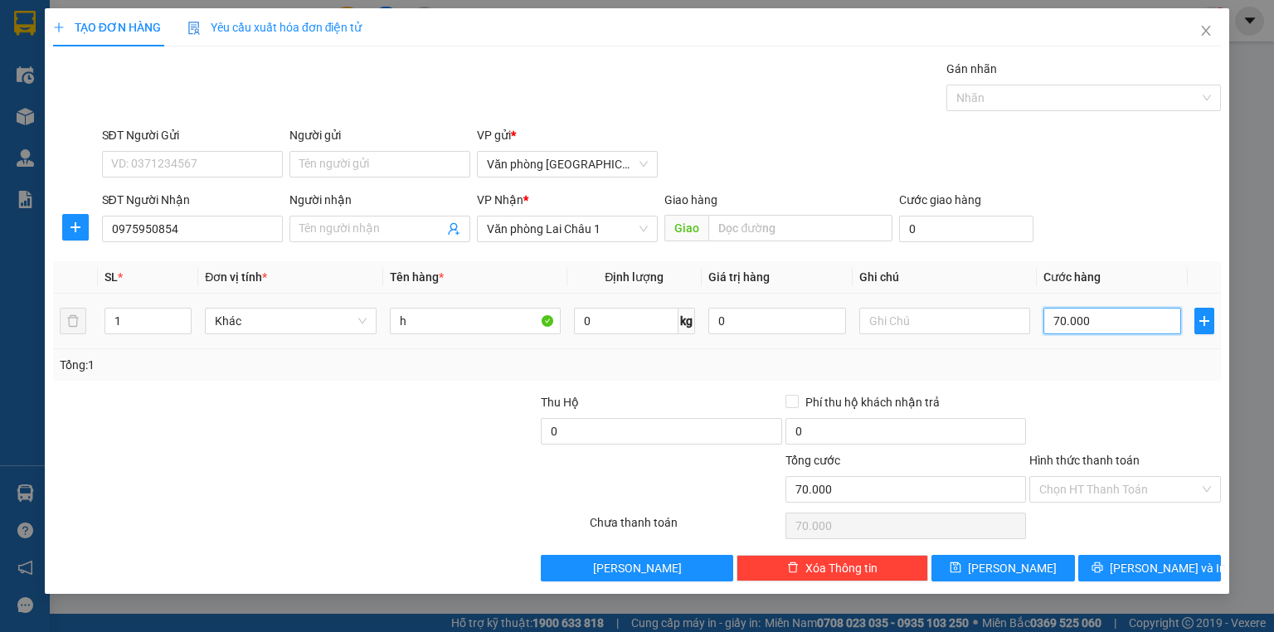
click at [1110, 309] on input "70.000" at bounding box center [1113, 321] width 138 height 27
click at [1044, 547] on div "Transit Pickup Surcharge Ids Transit Deliver Surcharge Ids Transit Deliver Surc…" at bounding box center [637, 321] width 1168 height 522
click at [1032, 562] on button "Lưu" at bounding box center [1004, 568] width 144 height 27
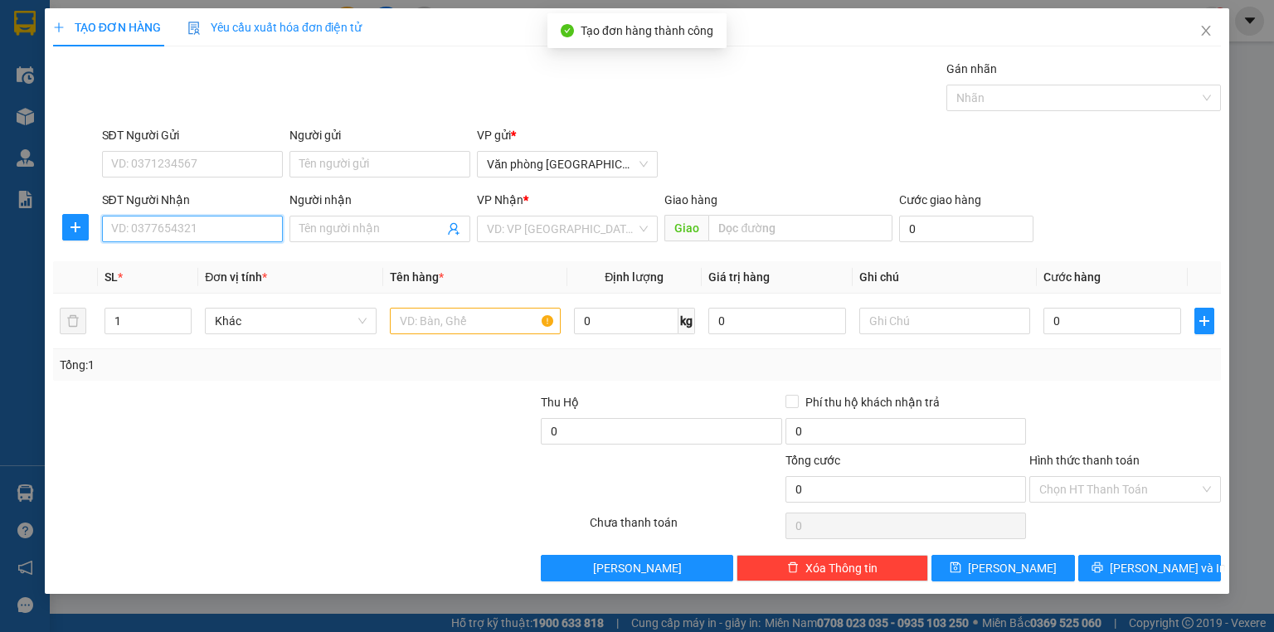
click at [155, 227] on input "SĐT Người Nhận" at bounding box center [192, 229] width 181 height 27
click at [178, 262] on div "0382819348" at bounding box center [192, 261] width 161 height 18
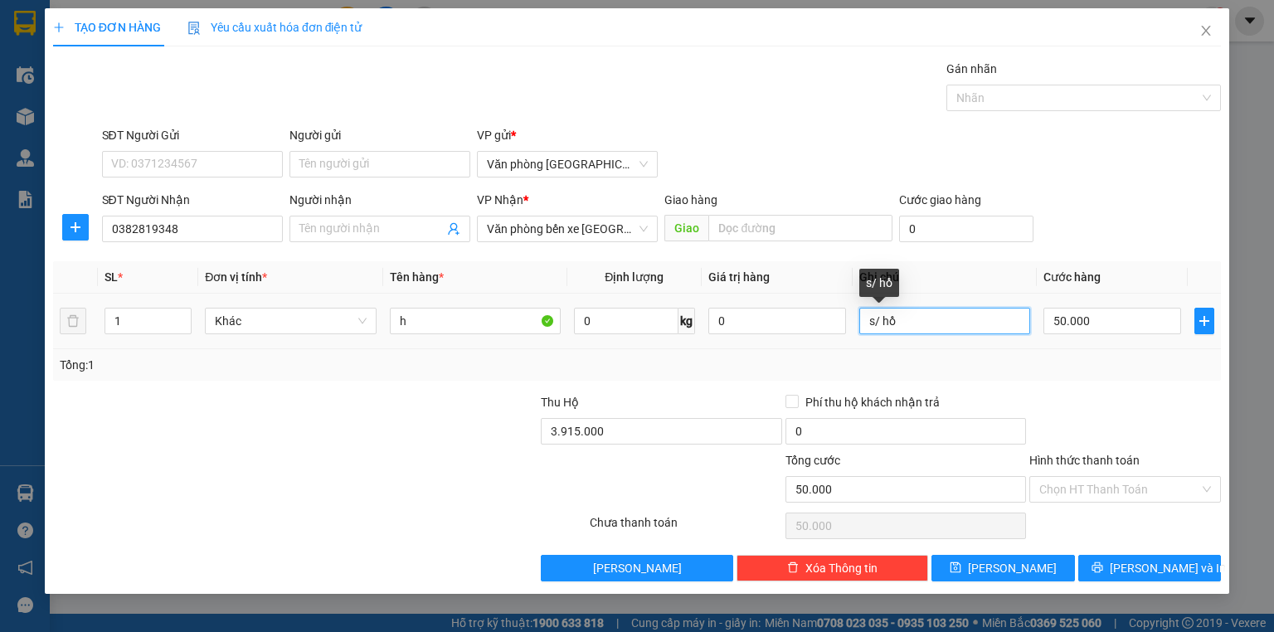
click at [918, 327] on input "s/ hồ" at bounding box center [944, 321] width 171 height 27
click at [913, 329] on input "s/ hồ" at bounding box center [944, 321] width 171 height 27
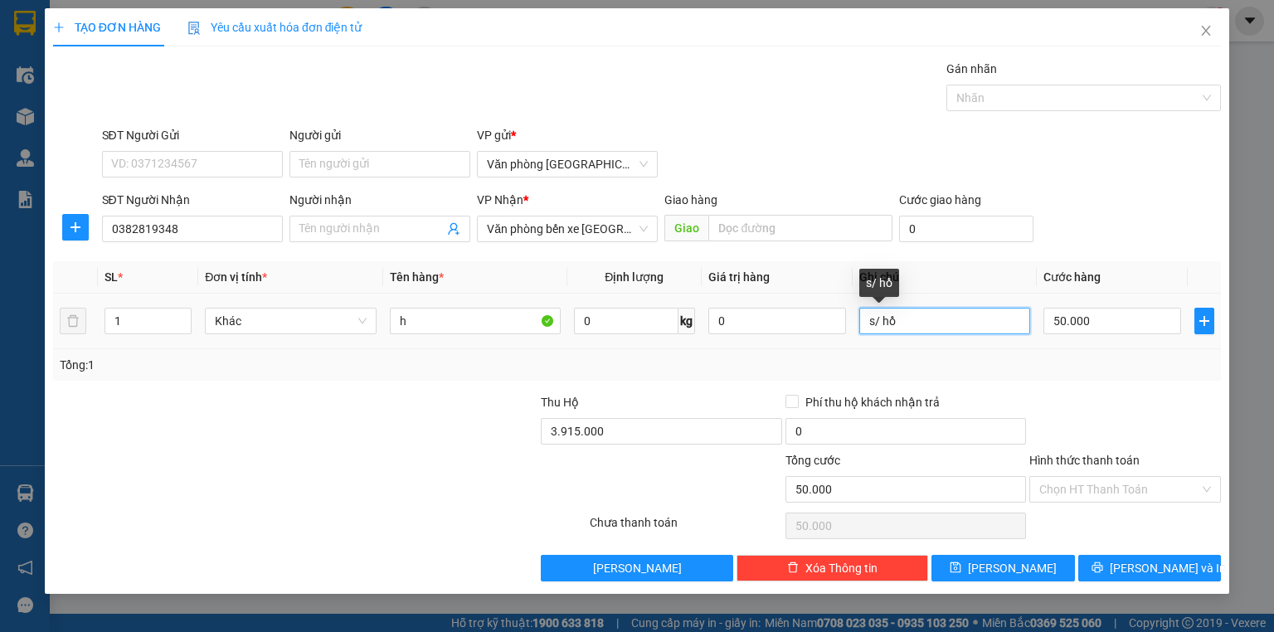
drag, startPoint x: 913, startPoint y: 329, endPoint x: 959, endPoint y: 314, distance: 48.5
click at [959, 314] on input "s/ hồ" at bounding box center [944, 321] width 171 height 27
click at [616, 226] on span "Văn phòng bến xe Lai Châu" at bounding box center [567, 229] width 161 height 25
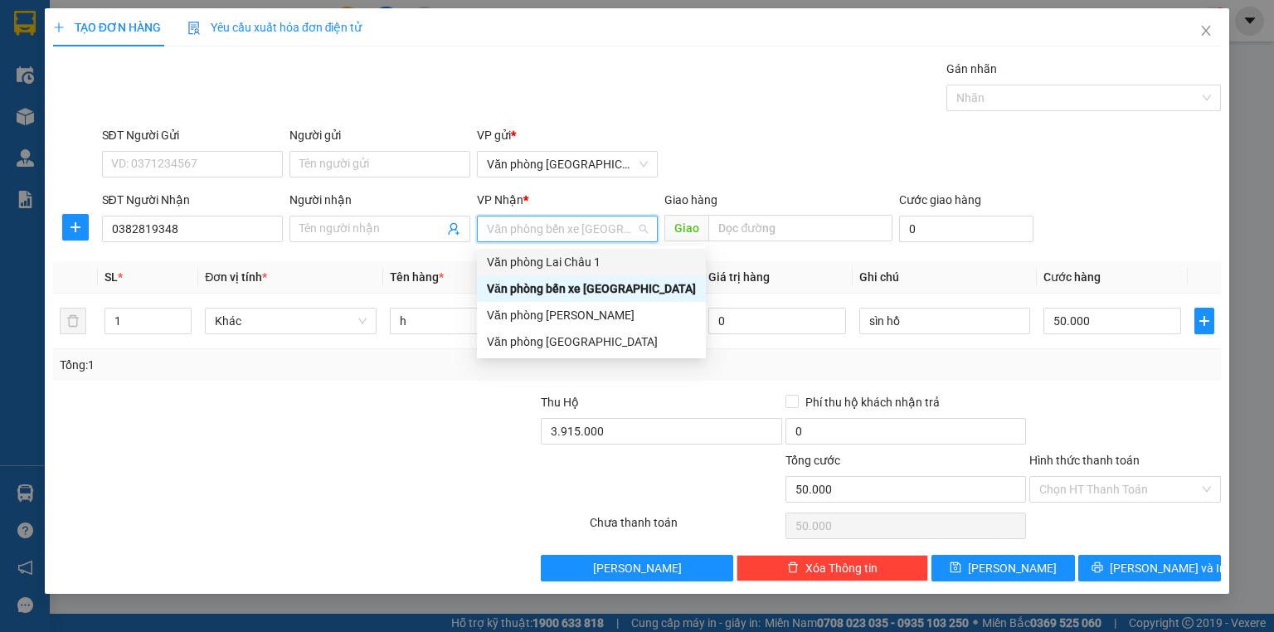
click at [608, 262] on div "Văn phòng Lai Châu 1" at bounding box center [591, 262] width 209 height 18
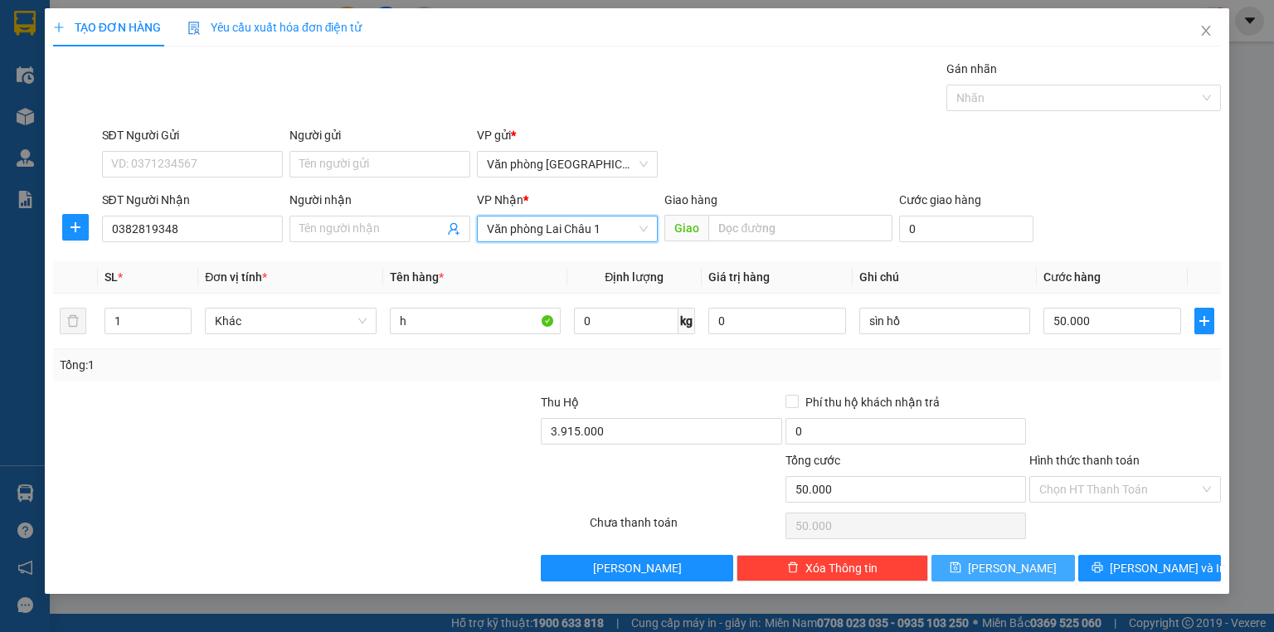
click at [1060, 556] on button "Lưu" at bounding box center [1004, 568] width 144 height 27
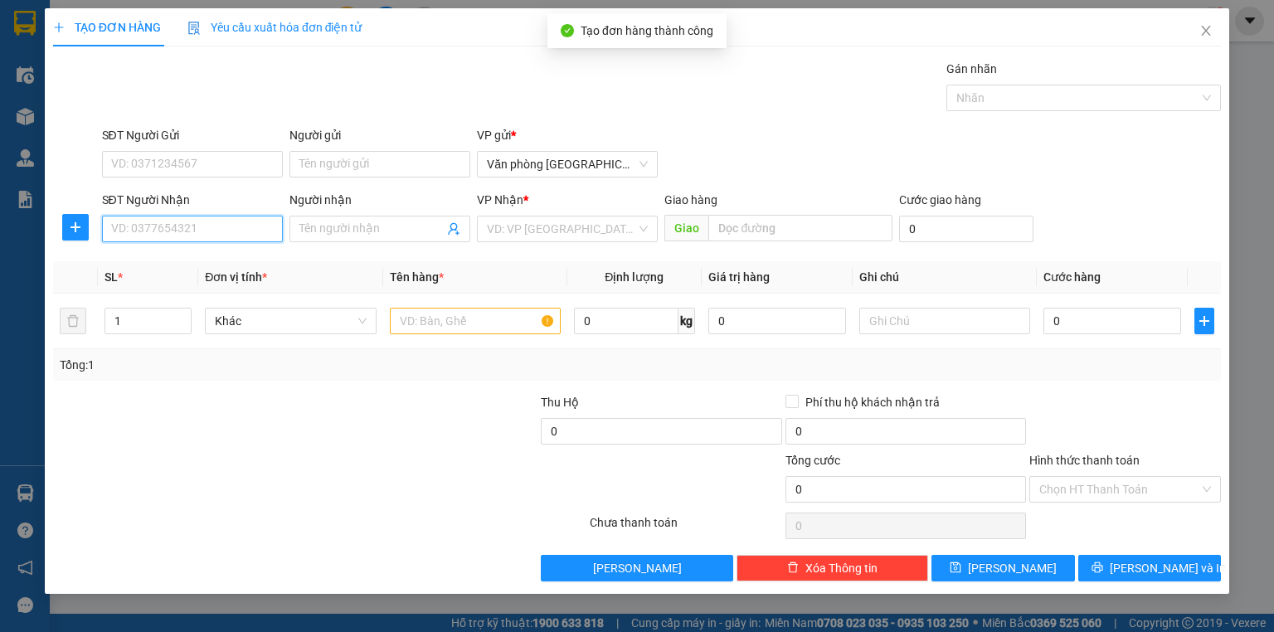
click at [243, 233] on input "SĐT Người Nhận" at bounding box center [192, 229] width 181 height 27
click at [232, 260] on div "0969996988" at bounding box center [192, 261] width 161 height 18
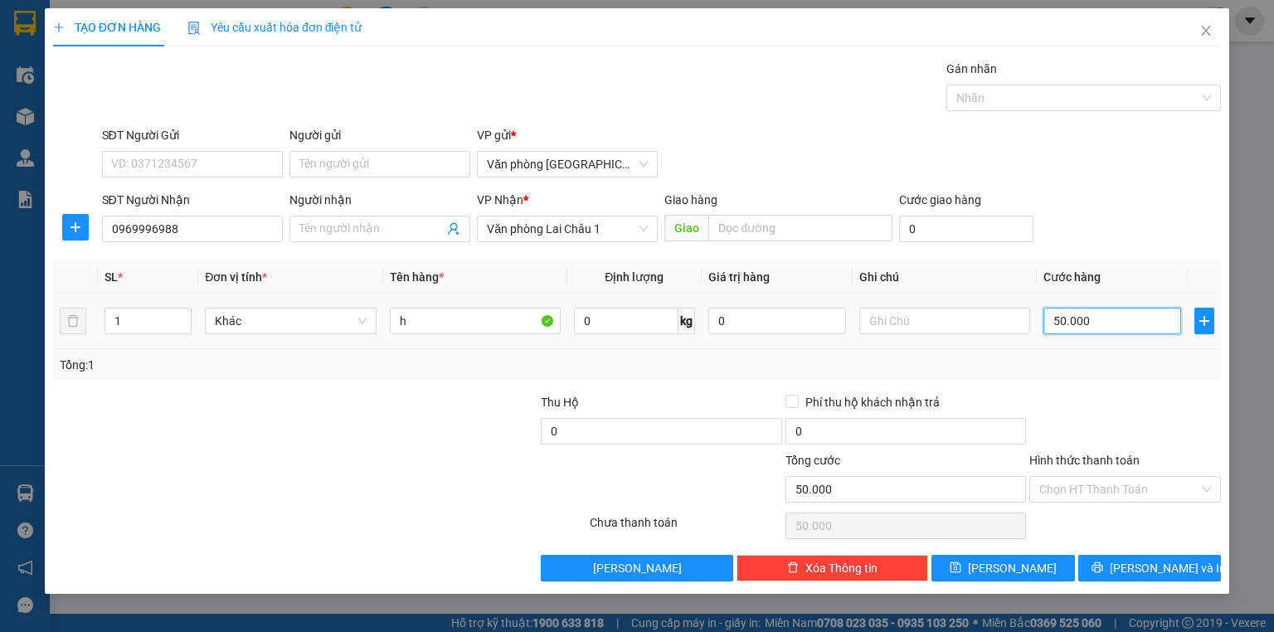
click at [1118, 316] on input "50.000" at bounding box center [1113, 321] width 138 height 27
click at [1007, 325] on input "text" at bounding box center [944, 321] width 171 height 27
click at [1083, 478] on input "Hình thức thanh toán" at bounding box center [1119, 489] width 160 height 25
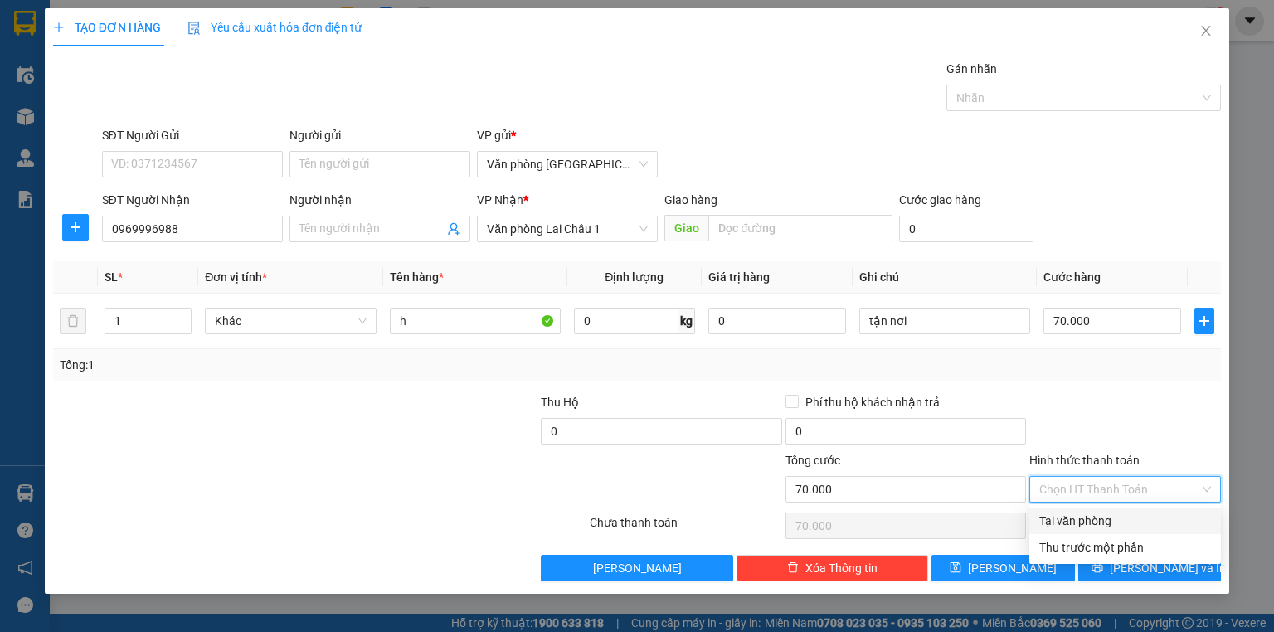
click at [1092, 518] on div "Tại văn phòng" at bounding box center [1125, 521] width 172 height 18
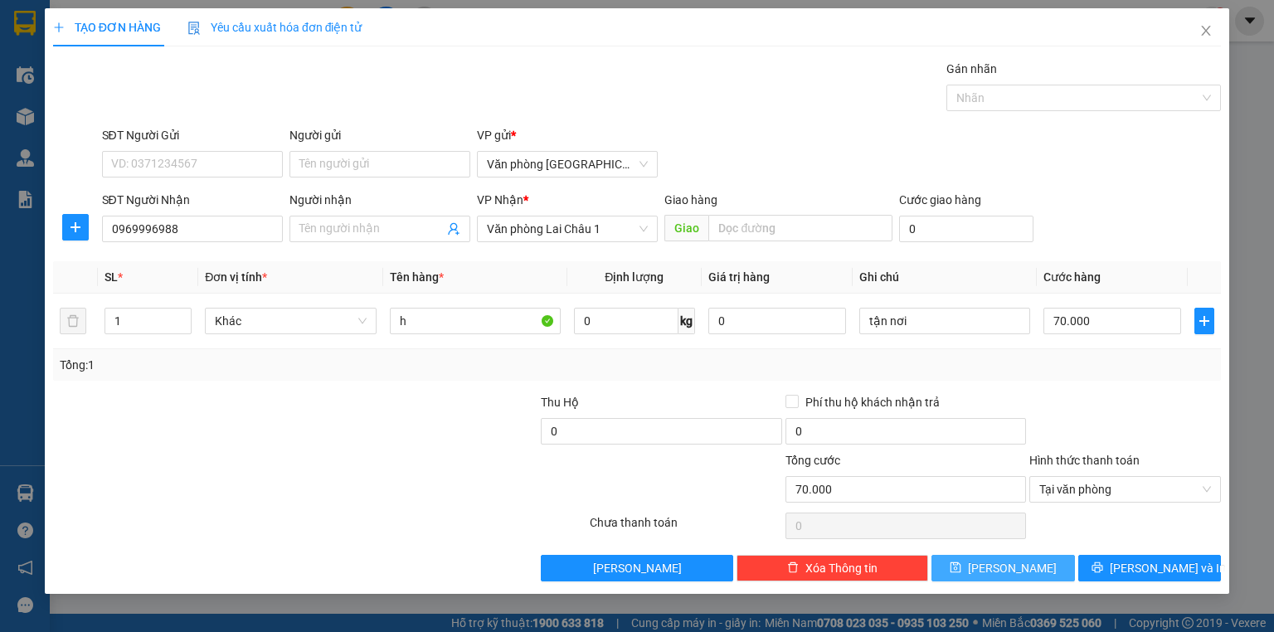
click at [1040, 570] on button "Lưu" at bounding box center [1004, 568] width 144 height 27
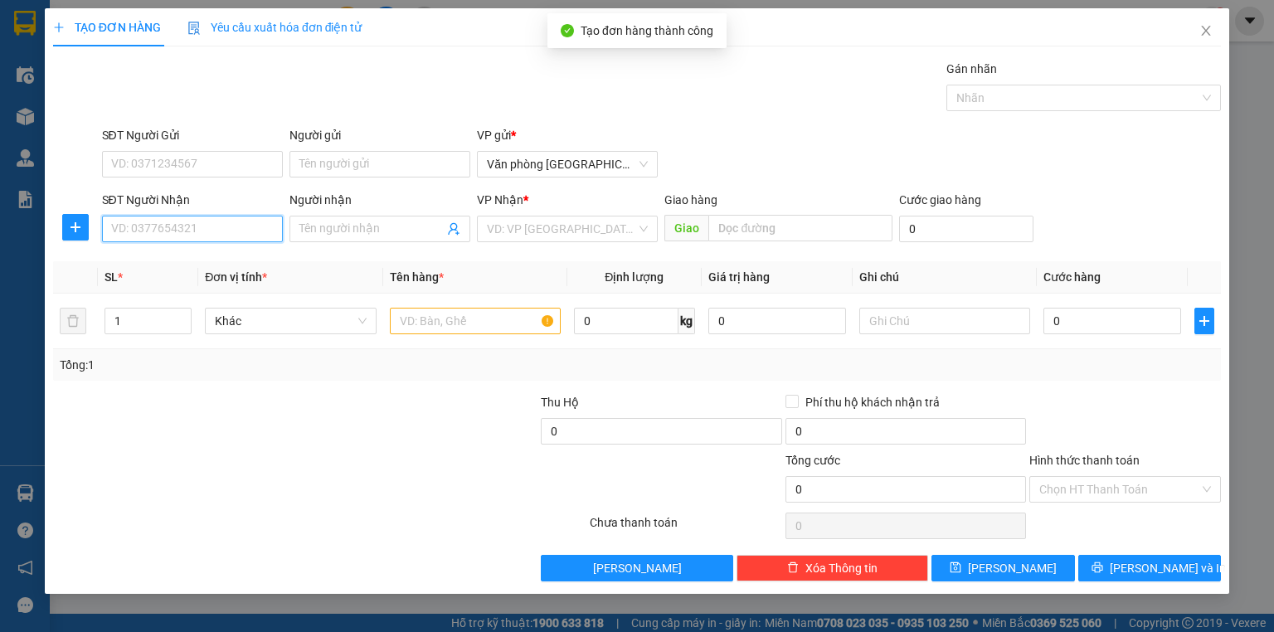
click at [179, 232] on input "SĐT Người Nhận" at bounding box center [192, 229] width 181 height 27
click at [200, 256] on div "0983108847 - OANH TUẤN" at bounding box center [193, 261] width 163 height 18
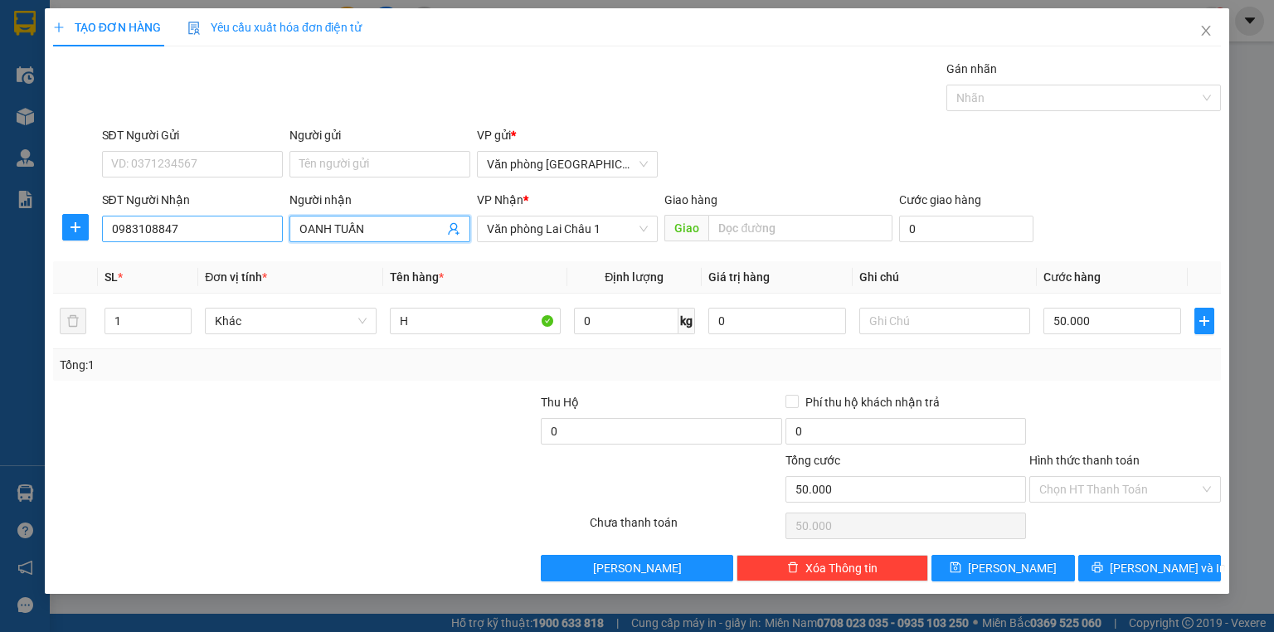
drag, startPoint x: 381, startPoint y: 234, endPoint x: 279, endPoint y: 236, distance: 102.1
click at [279, 236] on div "SĐT Người Nhận 0983108847 Người nhận OANH TUẤN OANH TUẤN VP Nhận * Văn phòng La…" at bounding box center [662, 220] width 1127 height 58
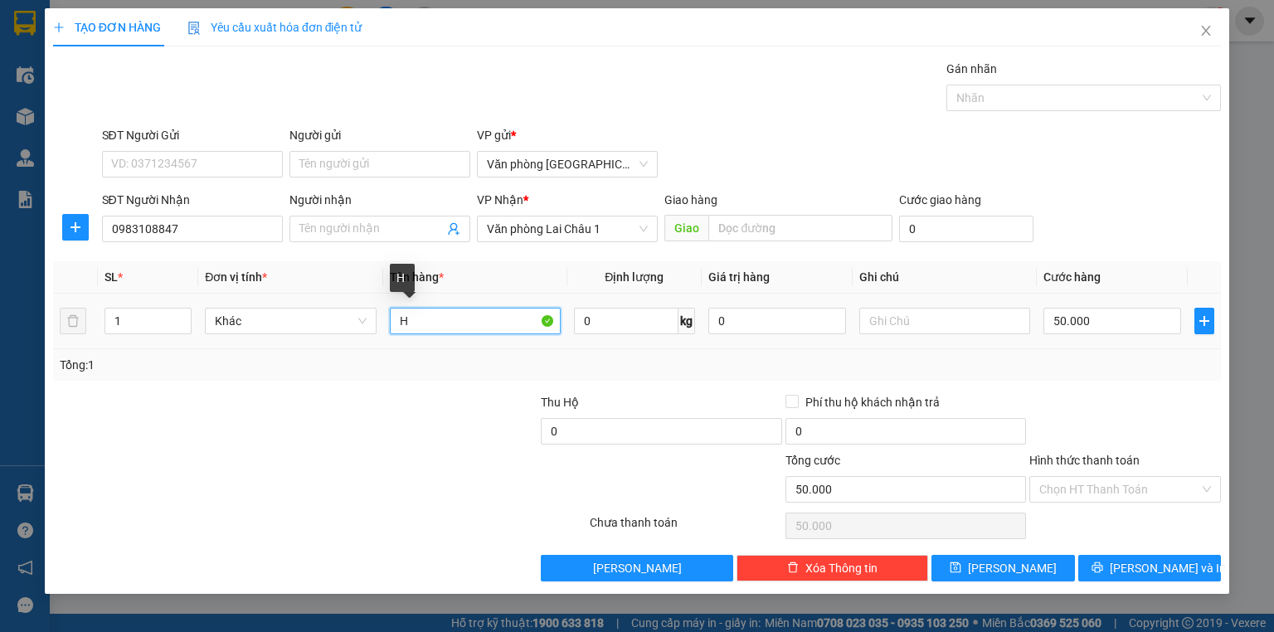
click at [432, 324] on input "H" at bounding box center [475, 321] width 171 height 27
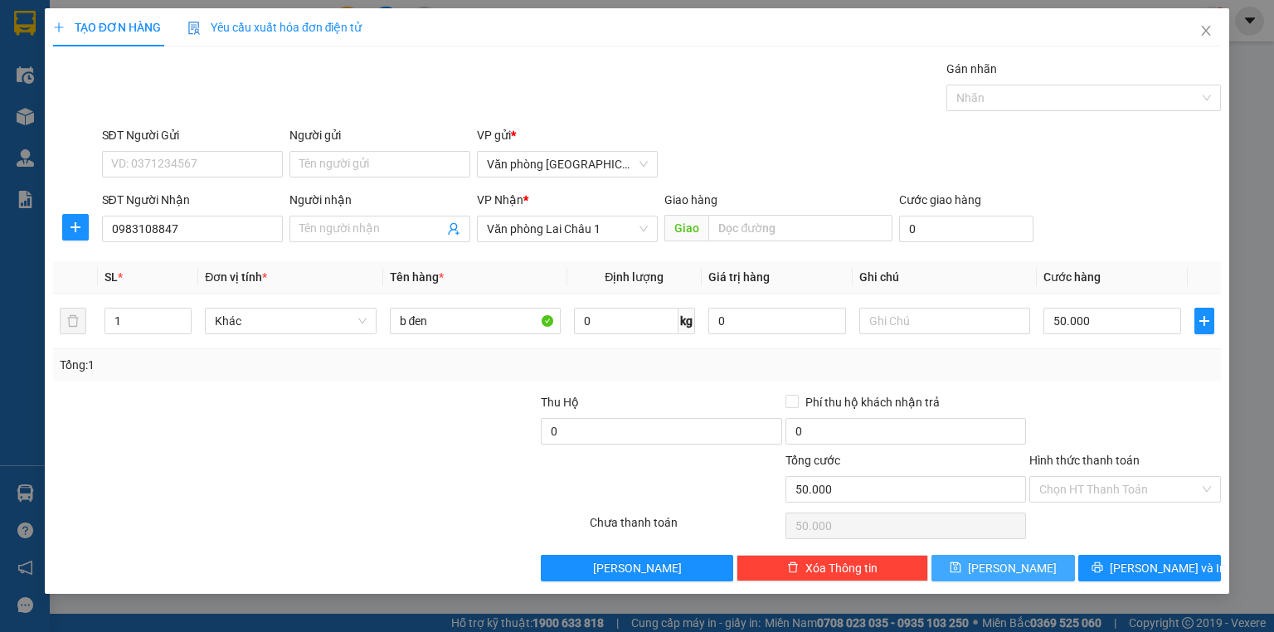
click at [961, 571] on icon "save" at bounding box center [956, 568] width 12 height 12
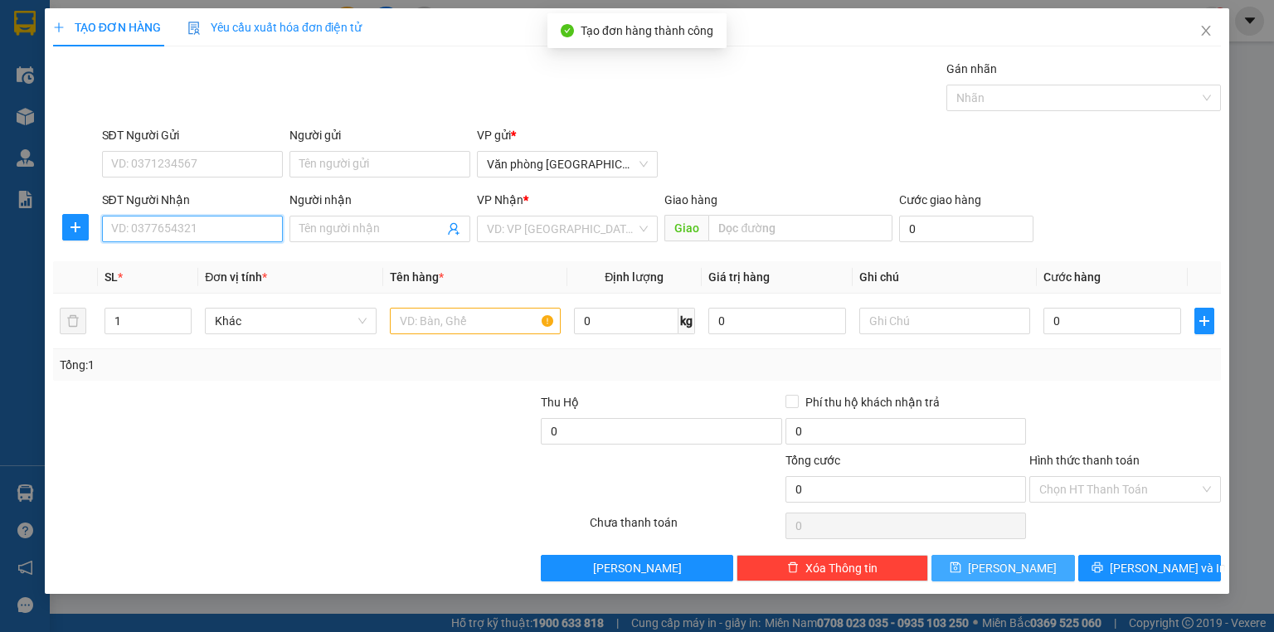
click at [227, 231] on input "SĐT Người Nhận" at bounding box center [192, 229] width 181 height 27
click at [237, 251] on div "0963578397" at bounding box center [192, 261] width 181 height 27
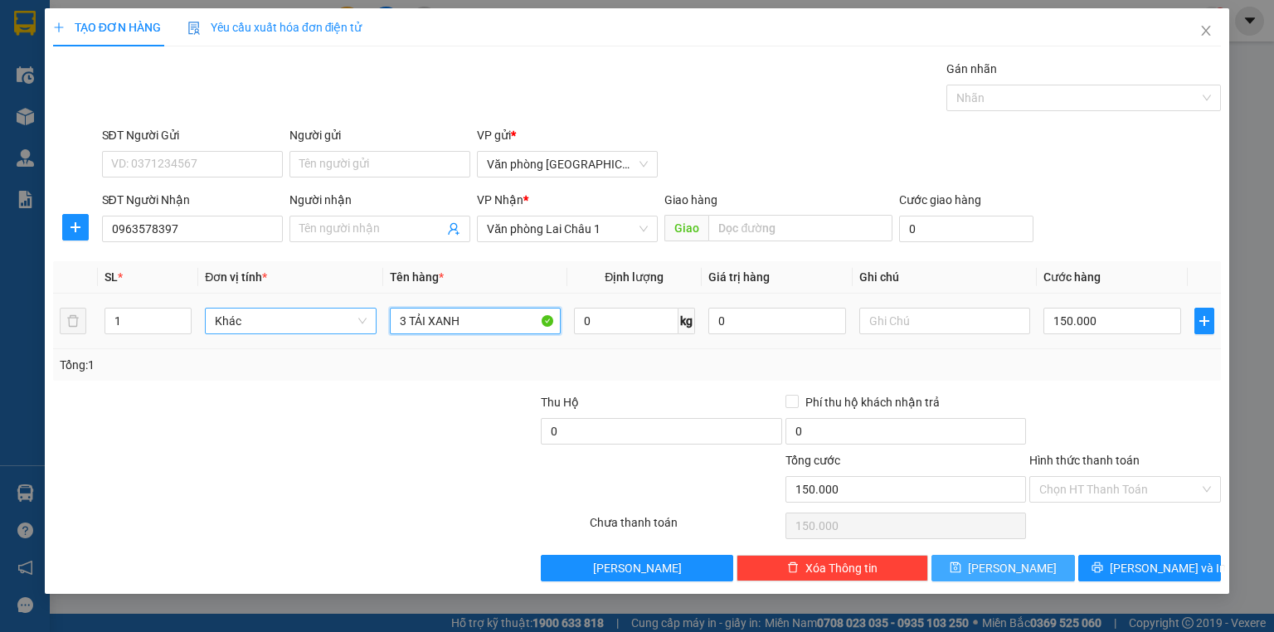
drag, startPoint x: 499, startPoint y: 332, endPoint x: 375, endPoint y: 327, distance: 123.7
click at [375, 327] on tr "1 Khác 3 TẢI XANH 0 kg 0 150.000" at bounding box center [637, 322] width 1168 height 56
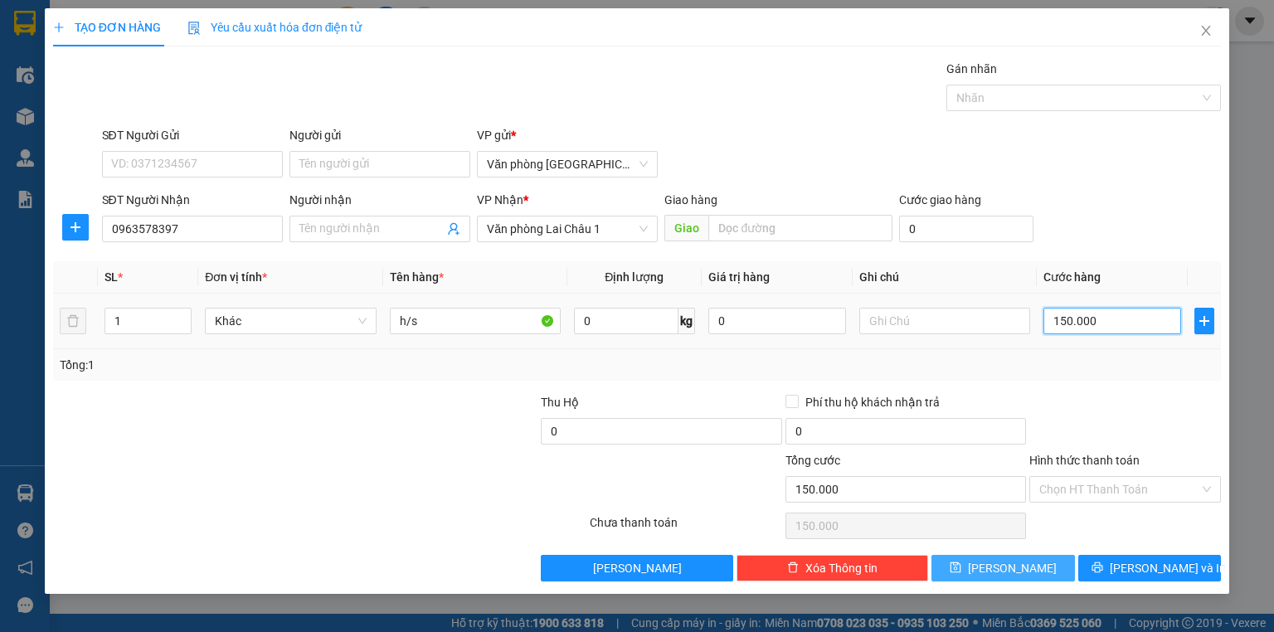
click at [1135, 322] on input "150.000" at bounding box center [1113, 321] width 138 height 27
click at [1034, 564] on button "Lưu" at bounding box center [1004, 568] width 144 height 27
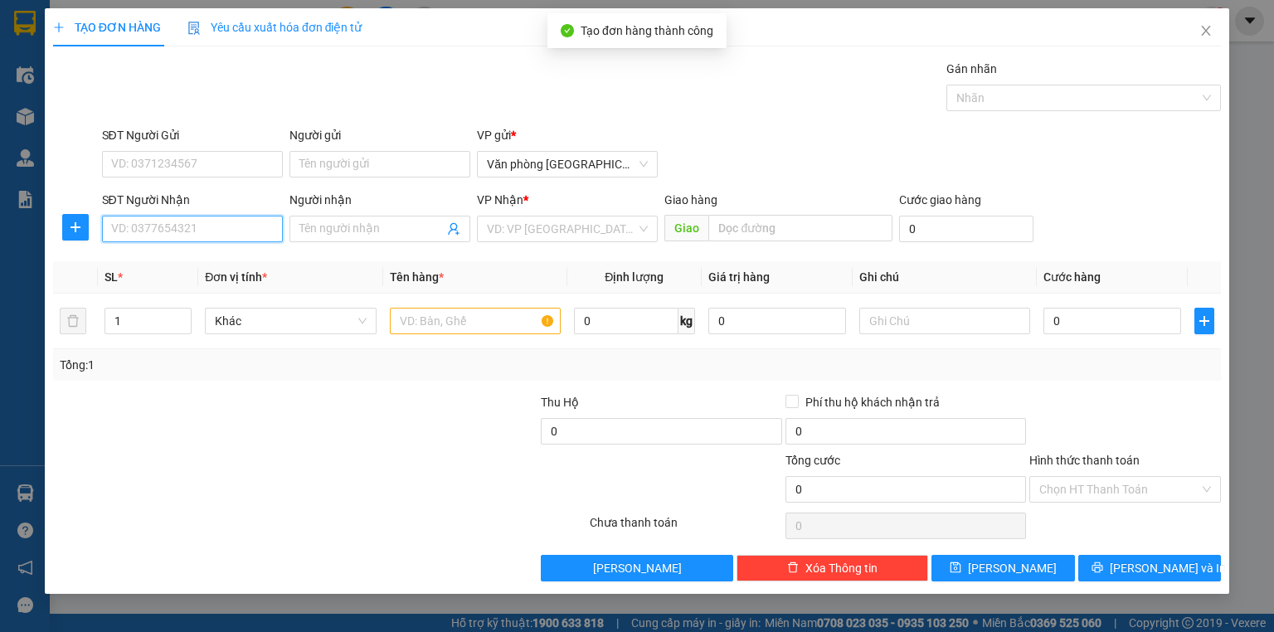
click at [199, 233] on input "SĐT Người Nhận" at bounding box center [192, 229] width 181 height 27
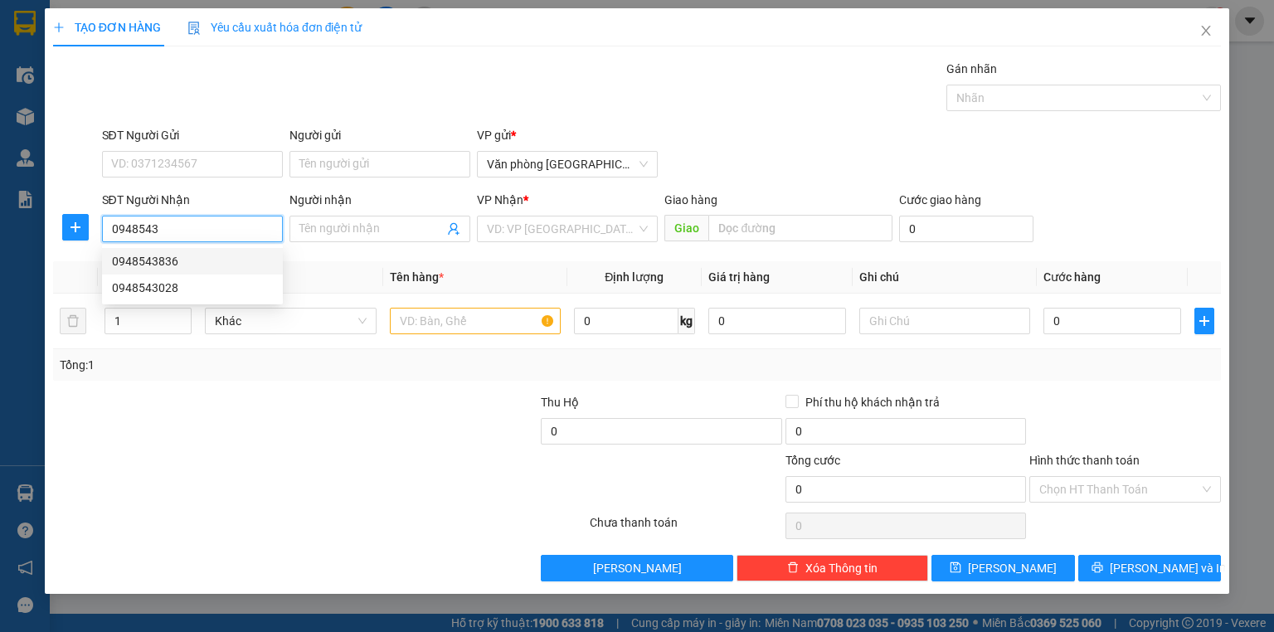
click at [206, 264] on div "0948543836" at bounding box center [192, 261] width 161 height 18
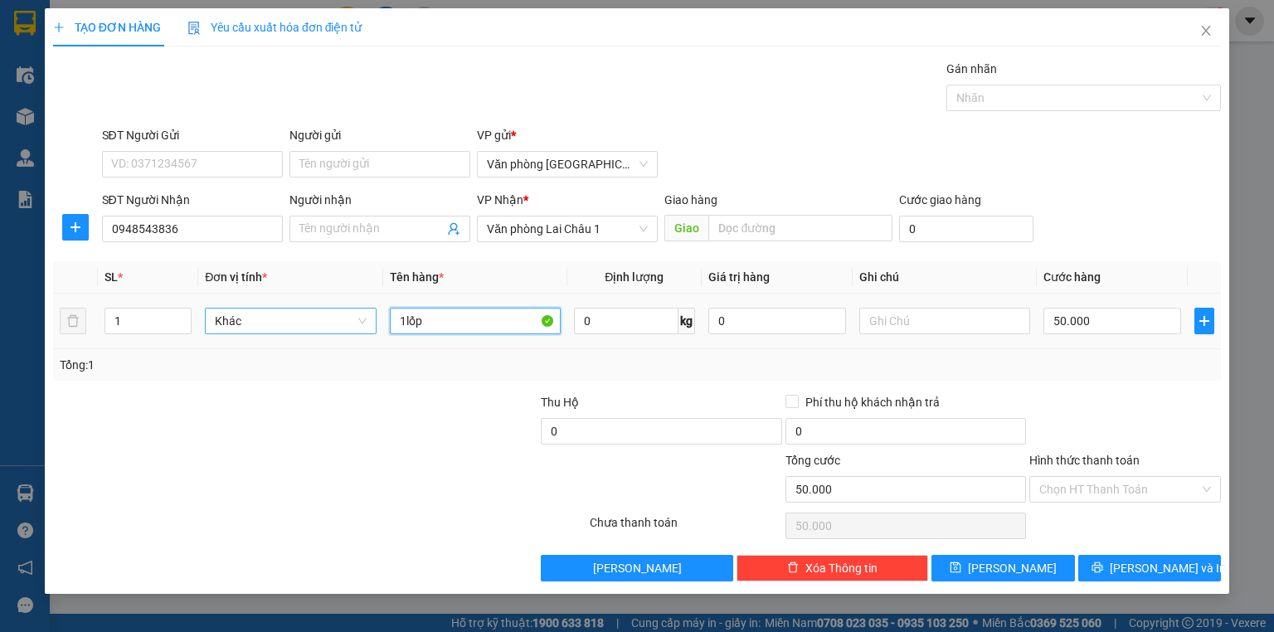
drag, startPoint x: 475, startPoint y: 319, endPoint x: 336, endPoint y: 322, distance: 139.4
click at [336, 322] on tr "1 Khác 1lốp 0 kg 0 50.000" at bounding box center [637, 322] width 1168 height 56
click at [1160, 329] on input "50.000" at bounding box center [1113, 321] width 138 height 27
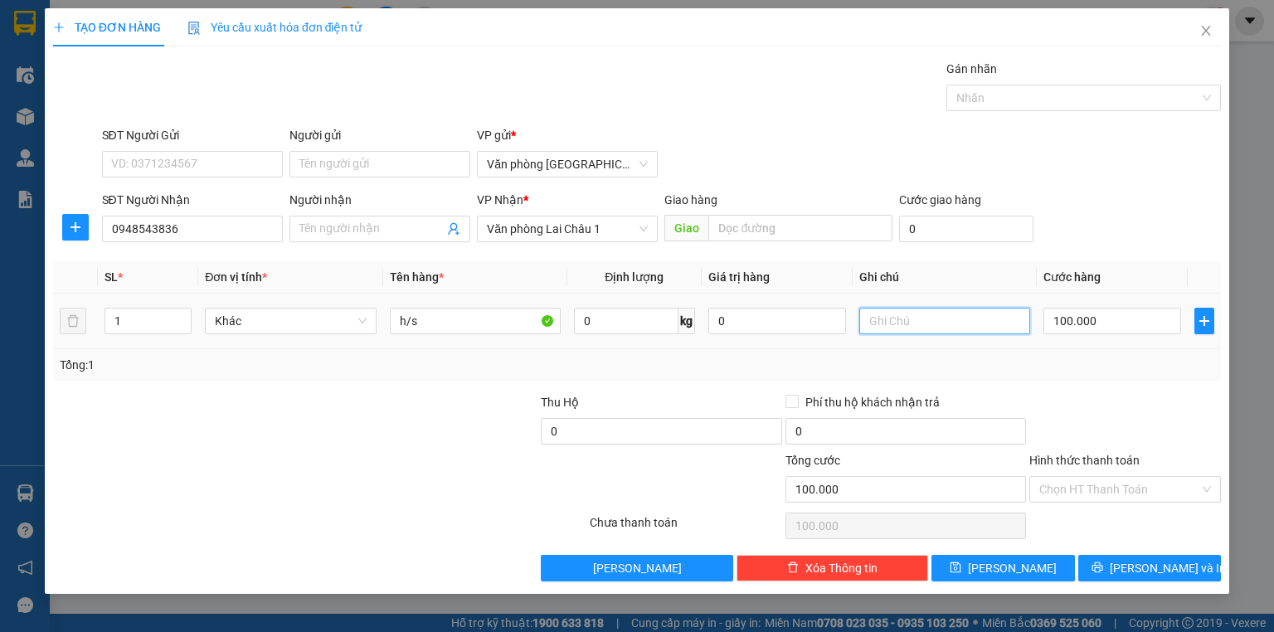
click at [966, 323] on input "text" at bounding box center [944, 321] width 171 height 27
click at [1132, 488] on input "Hình thức thanh toán" at bounding box center [1119, 489] width 160 height 25
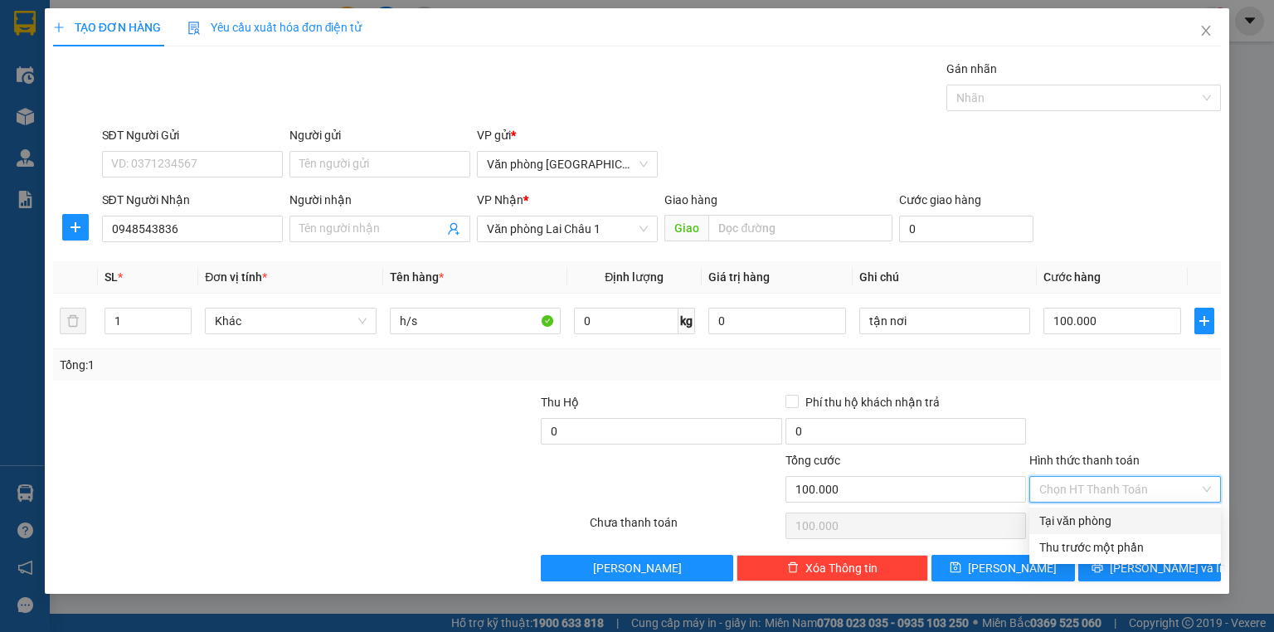
click at [1118, 514] on div "Tại văn phòng" at bounding box center [1125, 521] width 172 height 18
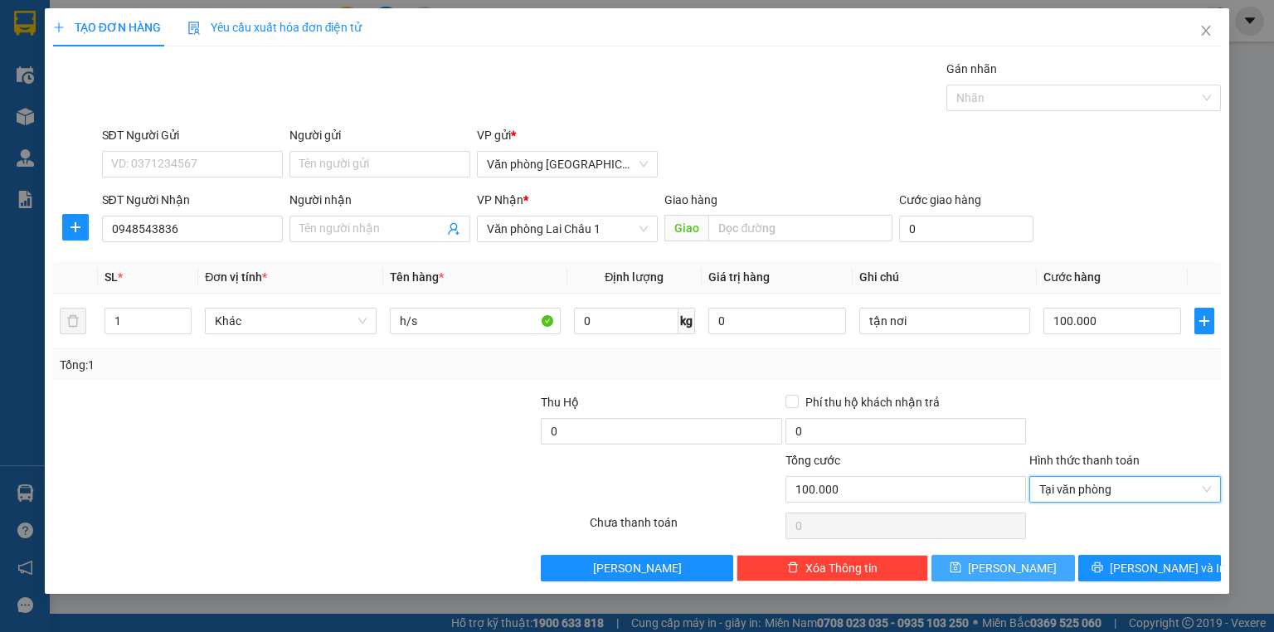
click at [1023, 568] on button "Lưu" at bounding box center [1004, 568] width 144 height 27
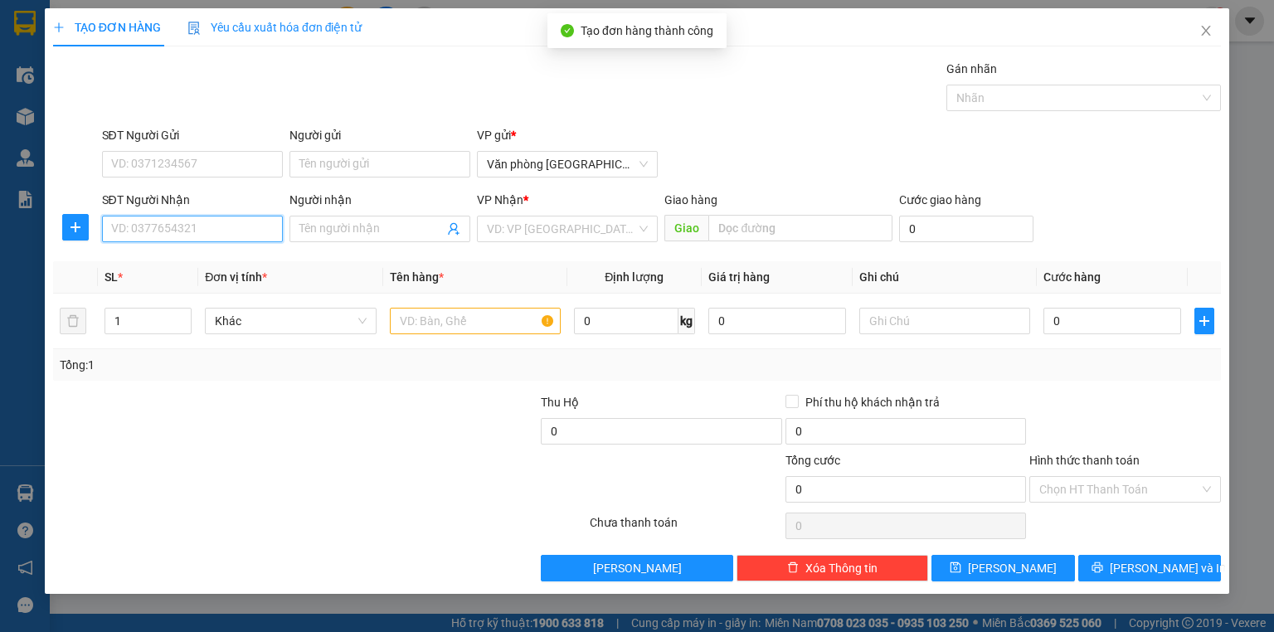
click at [231, 226] on input "SĐT Người Nhận" at bounding box center [192, 229] width 181 height 27
click at [213, 268] on div "0969455345" at bounding box center [192, 261] width 161 height 18
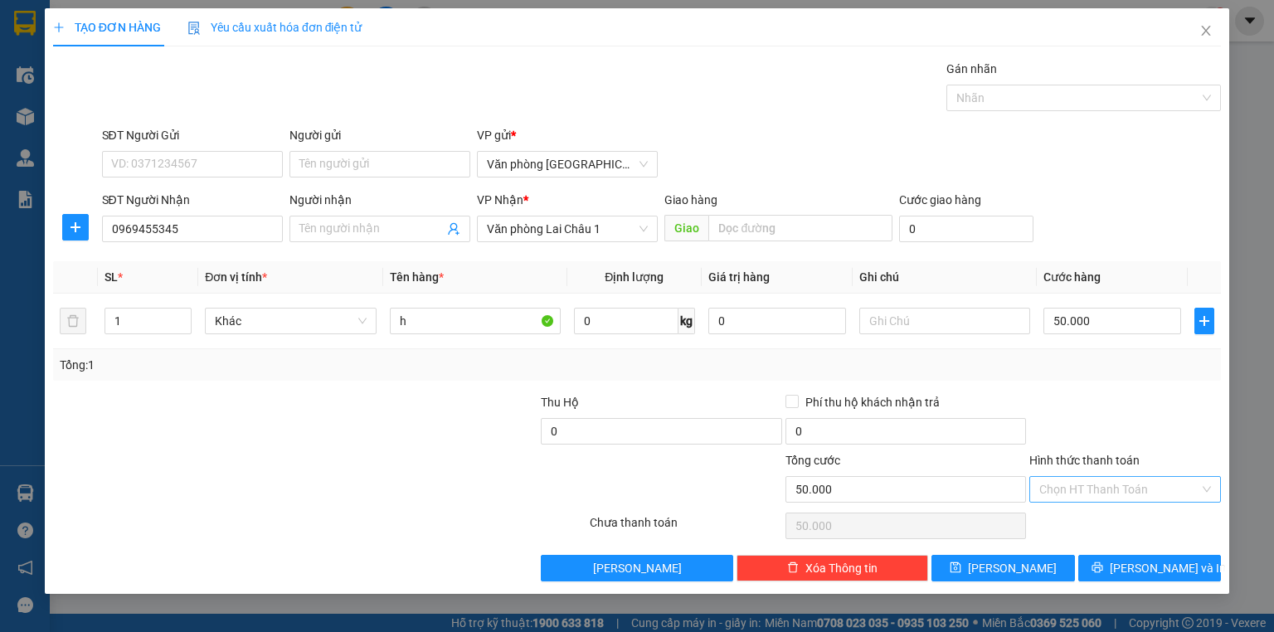
click at [1088, 493] on input "Hình thức thanh toán" at bounding box center [1119, 489] width 160 height 25
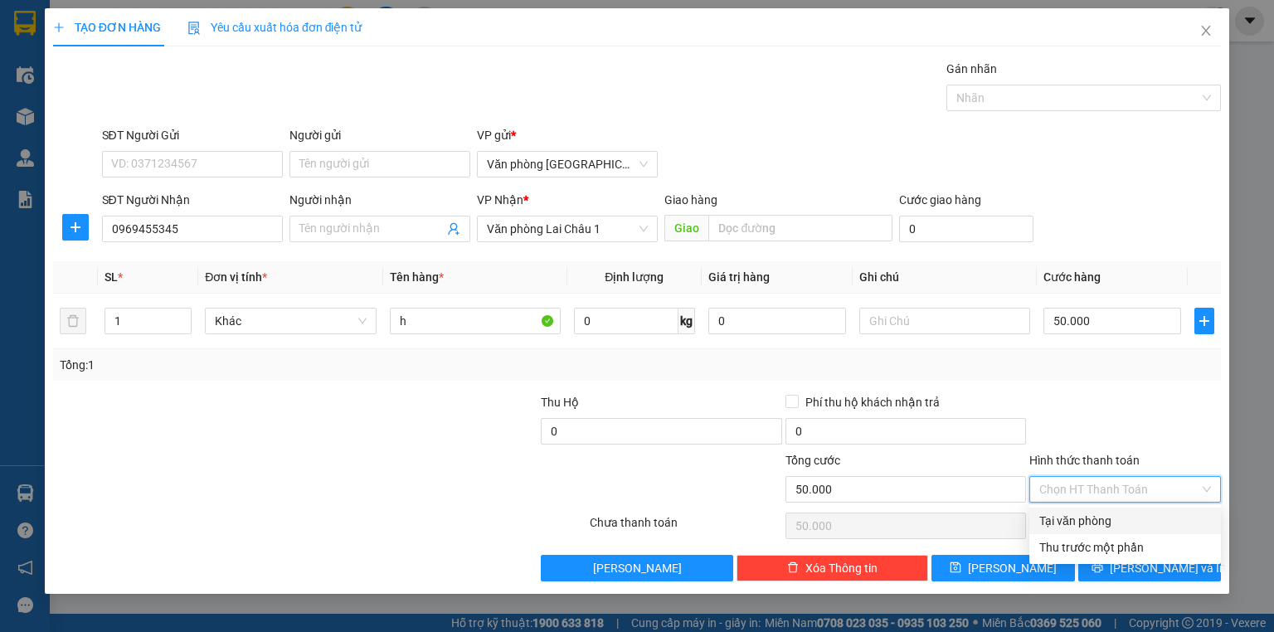
click at [1078, 525] on div "Tại văn phòng" at bounding box center [1125, 521] width 172 height 18
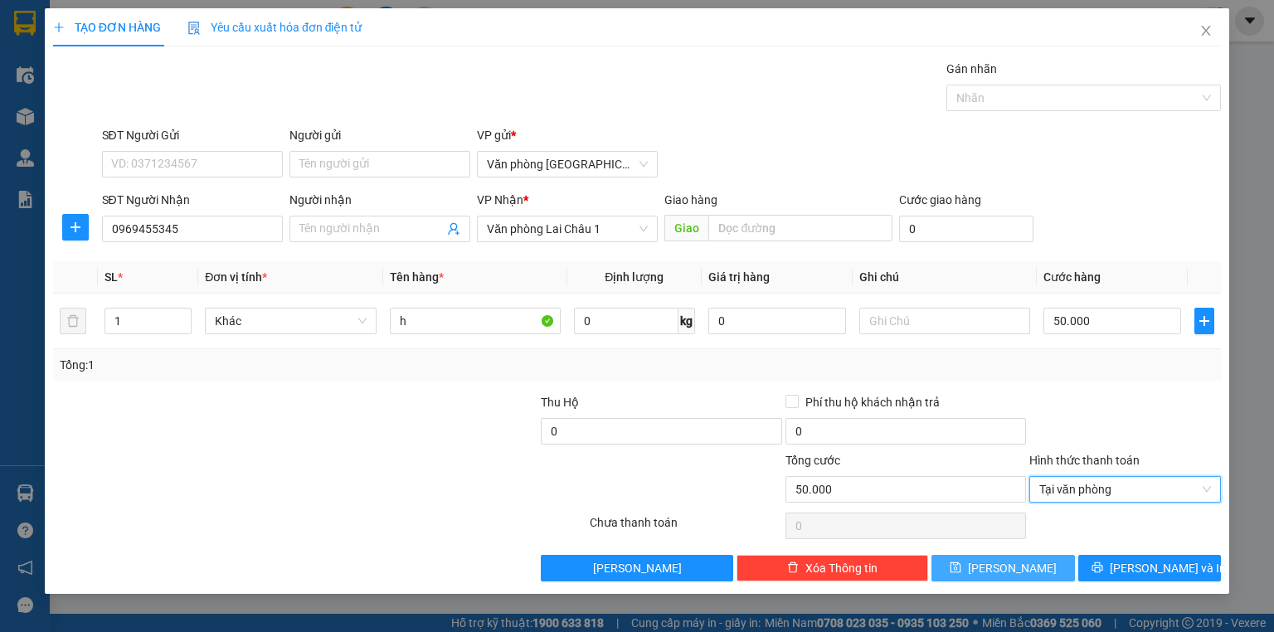
click at [1018, 562] on span "Lưu" at bounding box center [1012, 568] width 89 height 18
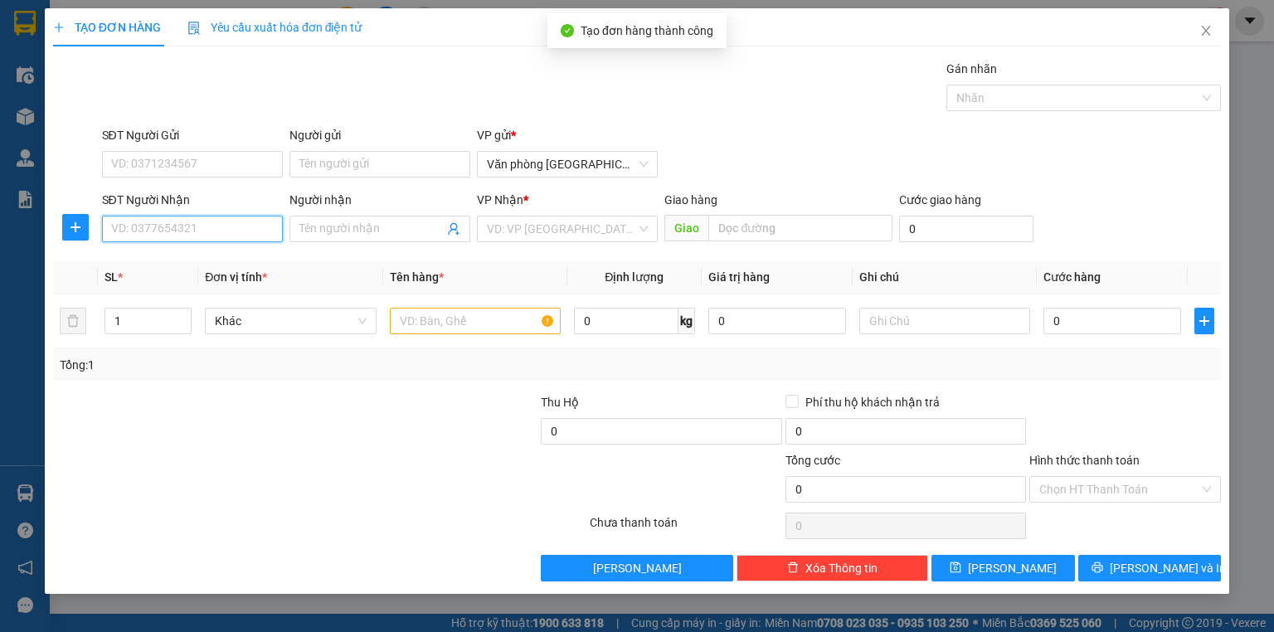
click at [204, 231] on input "SĐT Người Nhận" at bounding box center [192, 229] width 181 height 27
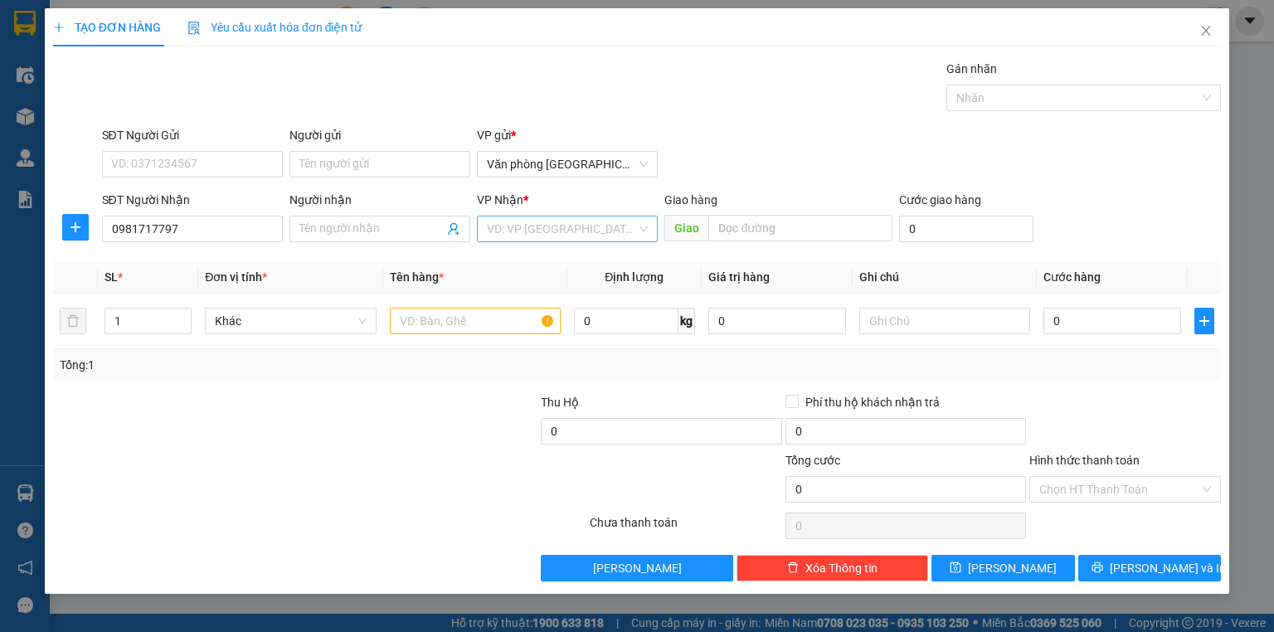
click at [617, 226] on input "search" at bounding box center [561, 229] width 149 height 25
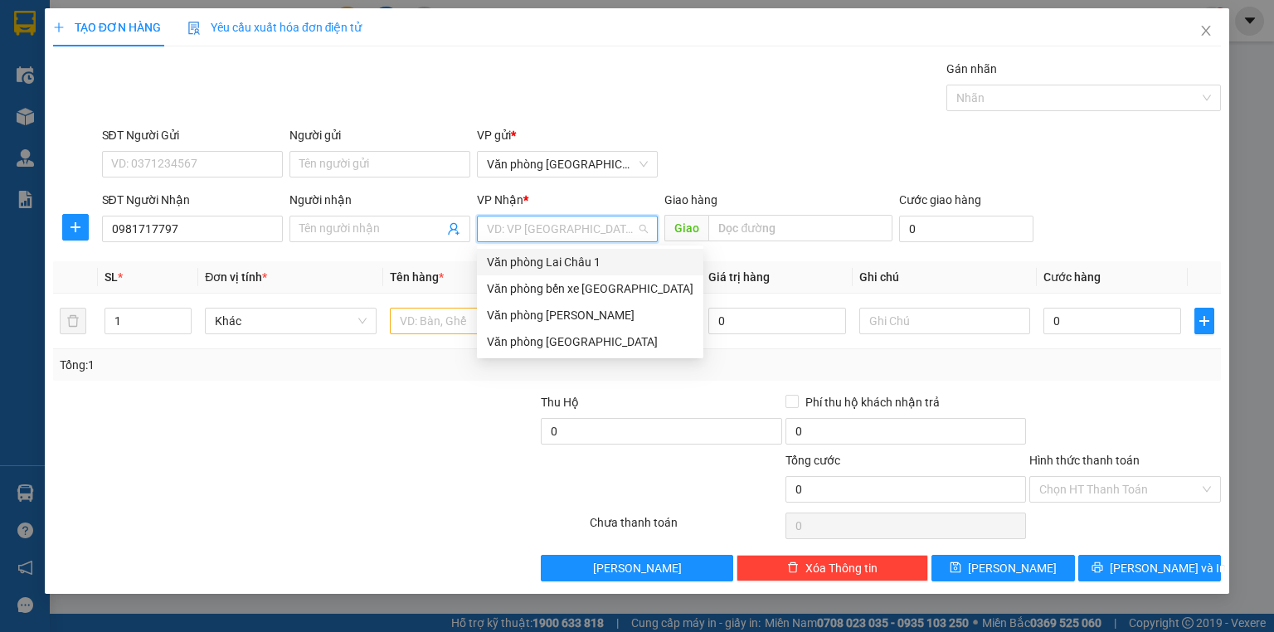
click at [602, 261] on div "Văn phòng Lai Châu 1" at bounding box center [590, 262] width 207 height 18
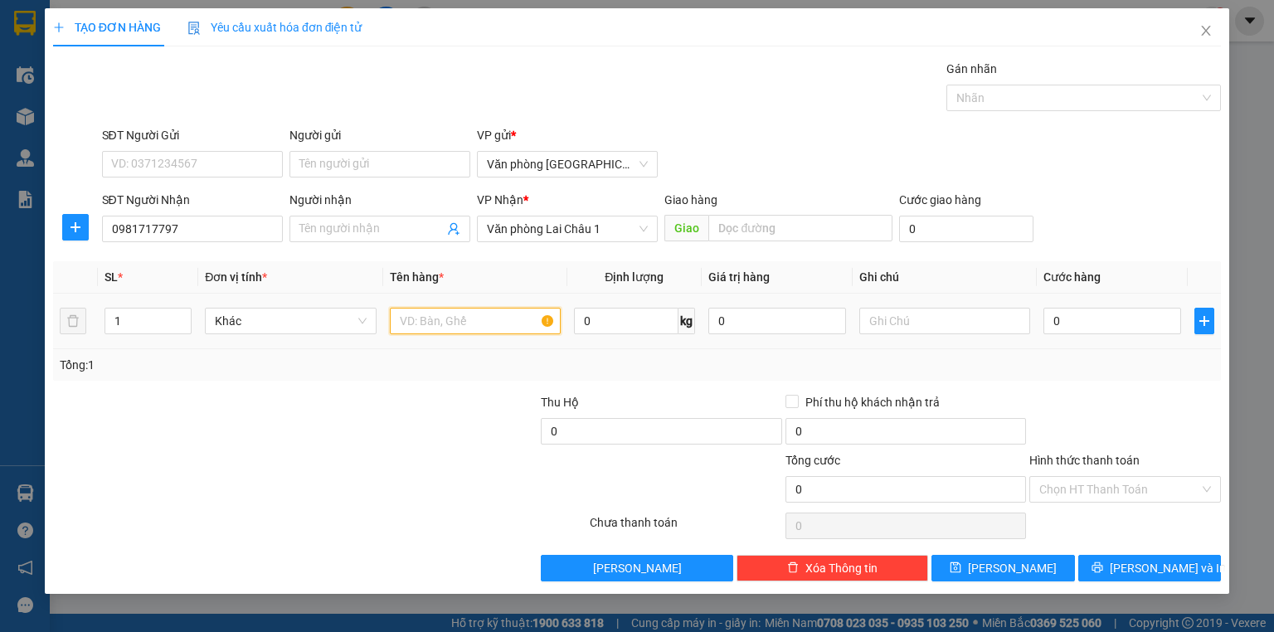
click at [501, 319] on input "text" at bounding box center [475, 321] width 171 height 27
click at [1107, 325] on input "0" at bounding box center [1113, 321] width 138 height 27
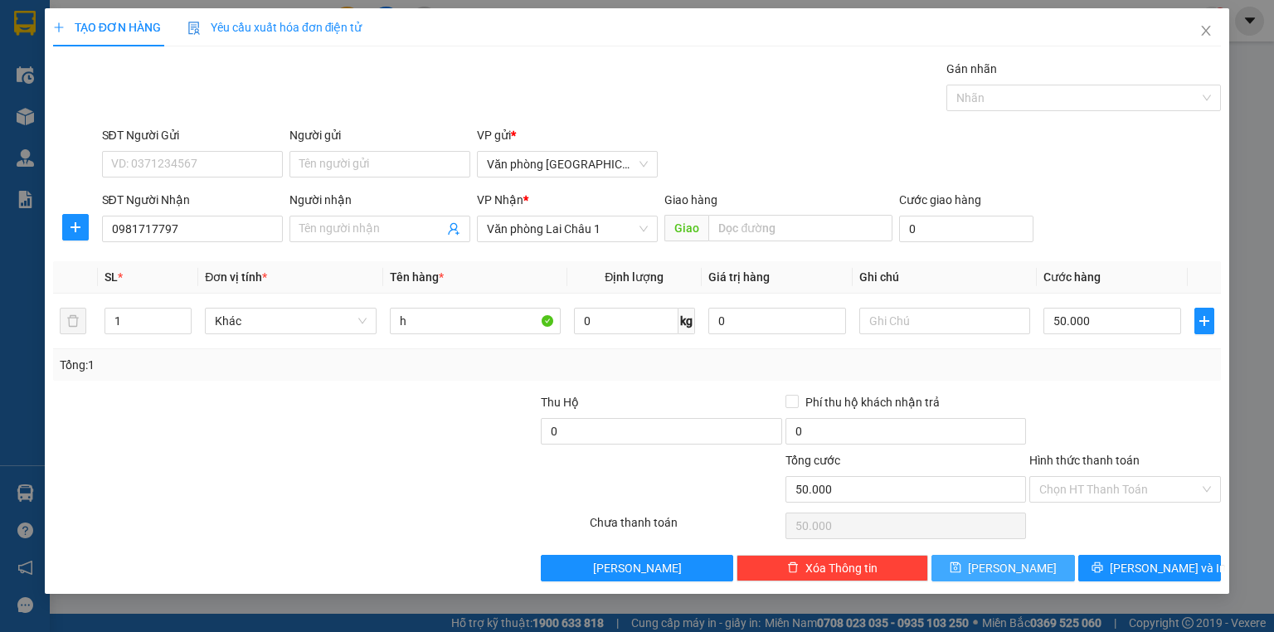
click at [1034, 564] on button "Lưu" at bounding box center [1004, 568] width 144 height 27
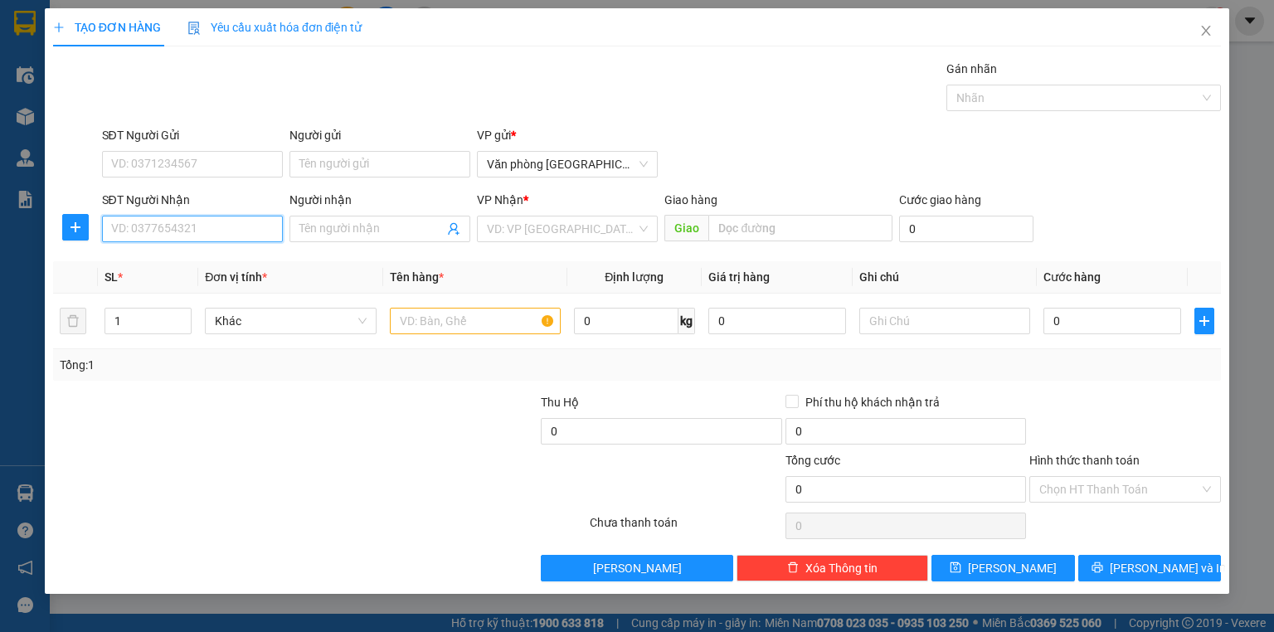
click at [179, 220] on input "SĐT Người Nhận" at bounding box center [192, 229] width 181 height 27
click at [1214, 31] on span "Close" at bounding box center [1206, 31] width 46 height 46
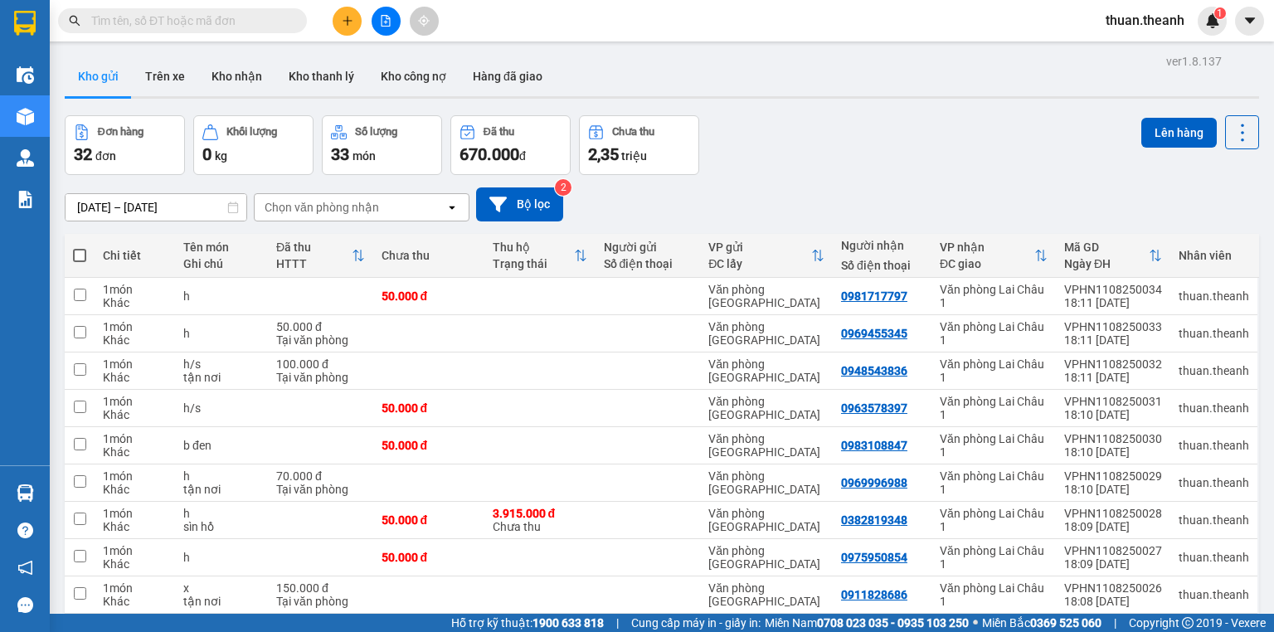
click at [346, 31] on button at bounding box center [347, 21] width 29 height 29
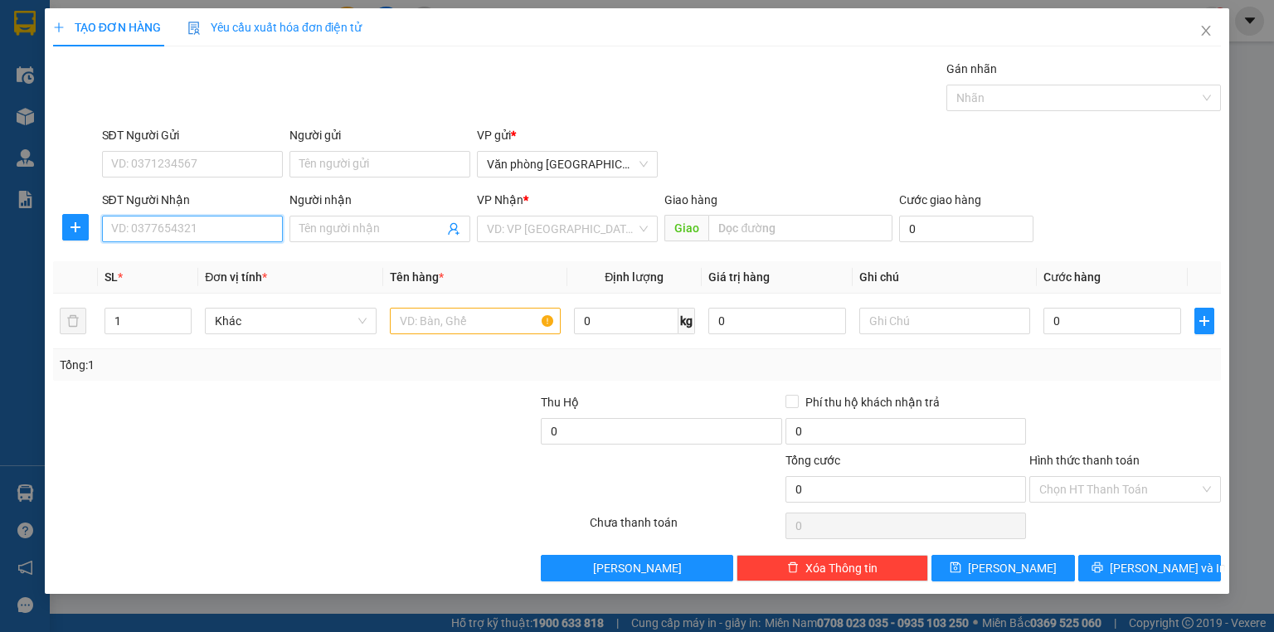
click at [240, 235] on input "SĐT Người Nhận" at bounding box center [192, 229] width 181 height 27
click at [201, 271] on div "0368202826" at bounding box center [192, 261] width 181 height 27
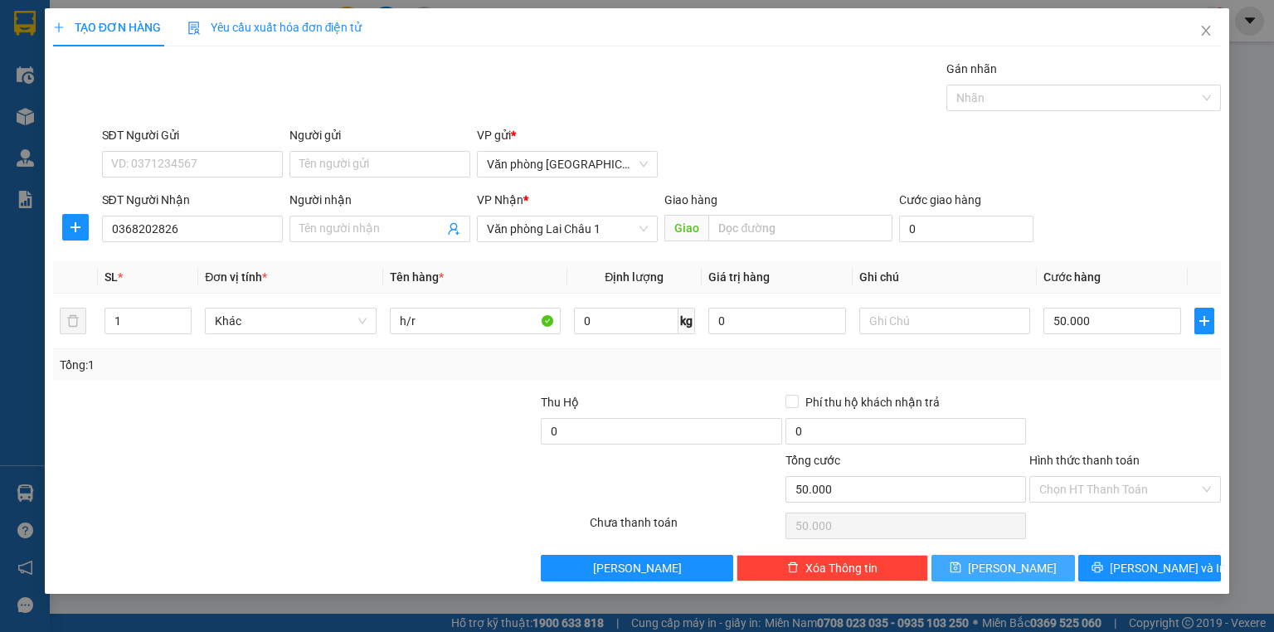
click at [961, 568] on icon "save" at bounding box center [956, 568] width 12 height 12
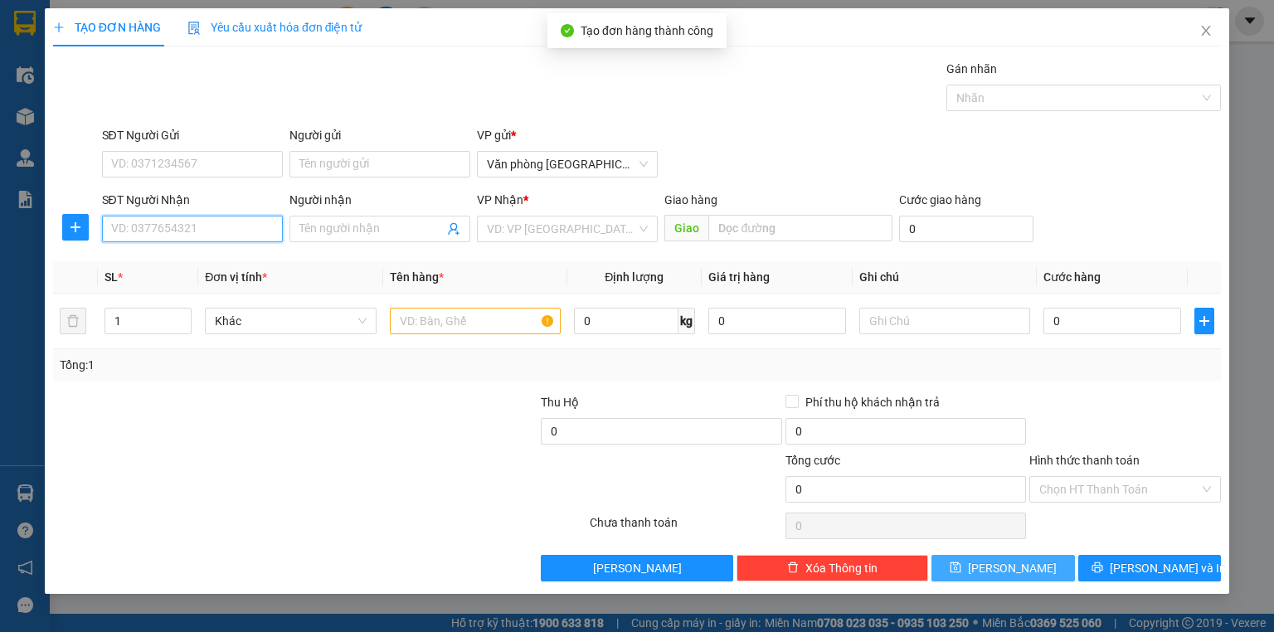
click at [246, 238] on input "SĐT Người Nhận" at bounding box center [192, 229] width 181 height 27
click at [216, 269] on div "0972935121 - bs thắng" at bounding box center [192, 261] width 161 height 18
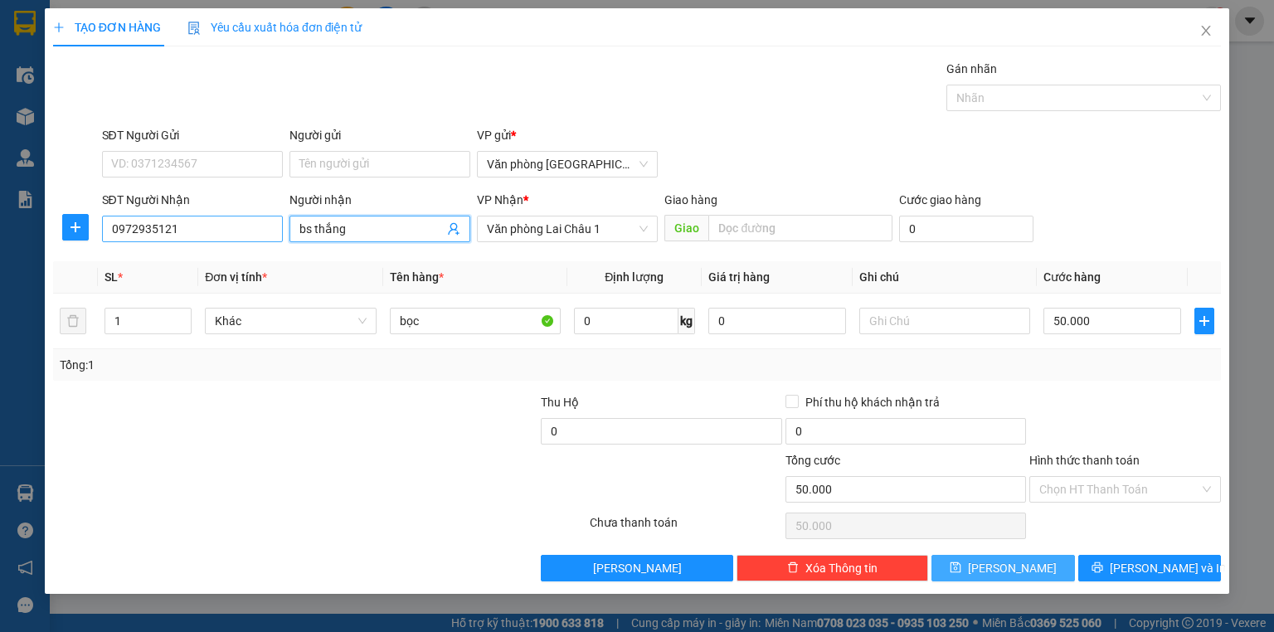
drag, startPoint x: 352, startPoint y: 232, endPoint x: 244, endPoint y: 227, distance: 108.0
click at [244, 227] on div "SĐT Người Nhận 0972935121 Người nhận bs thắng bs thắng VP Nhận * Văn phòng Lai …" at bounding box center [662, 220] width 1127 height 58
click at [1148, 495] on input "Hình thức thanh toán" at bounding box center [1119, 489] width 160 height 25
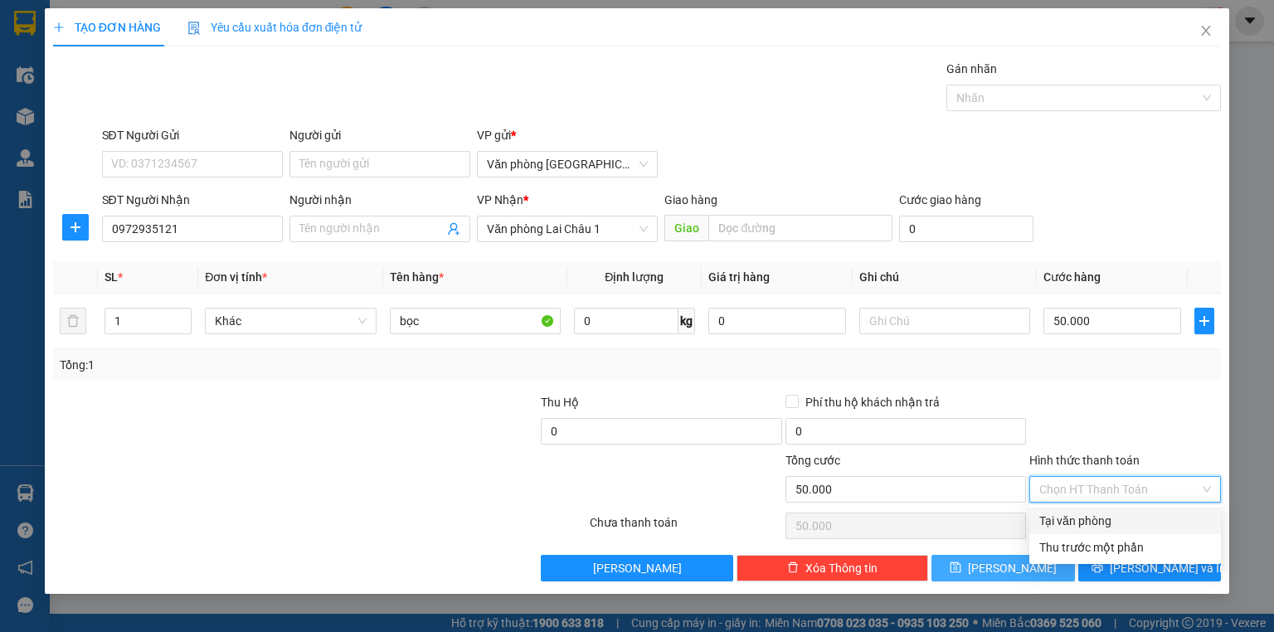
click at [1135, 518] on div "Tại văn phòng" at bounding box center [1125, 521] width 172 height 18
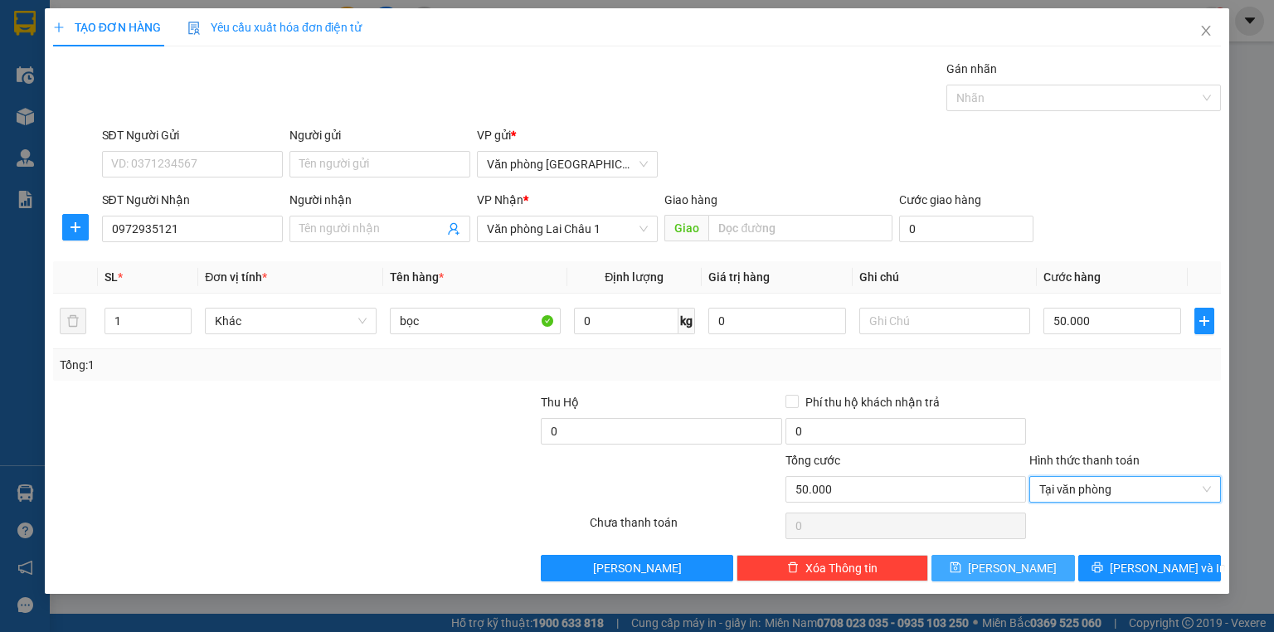
click at [1033, 561] on button "Lưu" at bounding box center [1004, 568] width 144 height 27
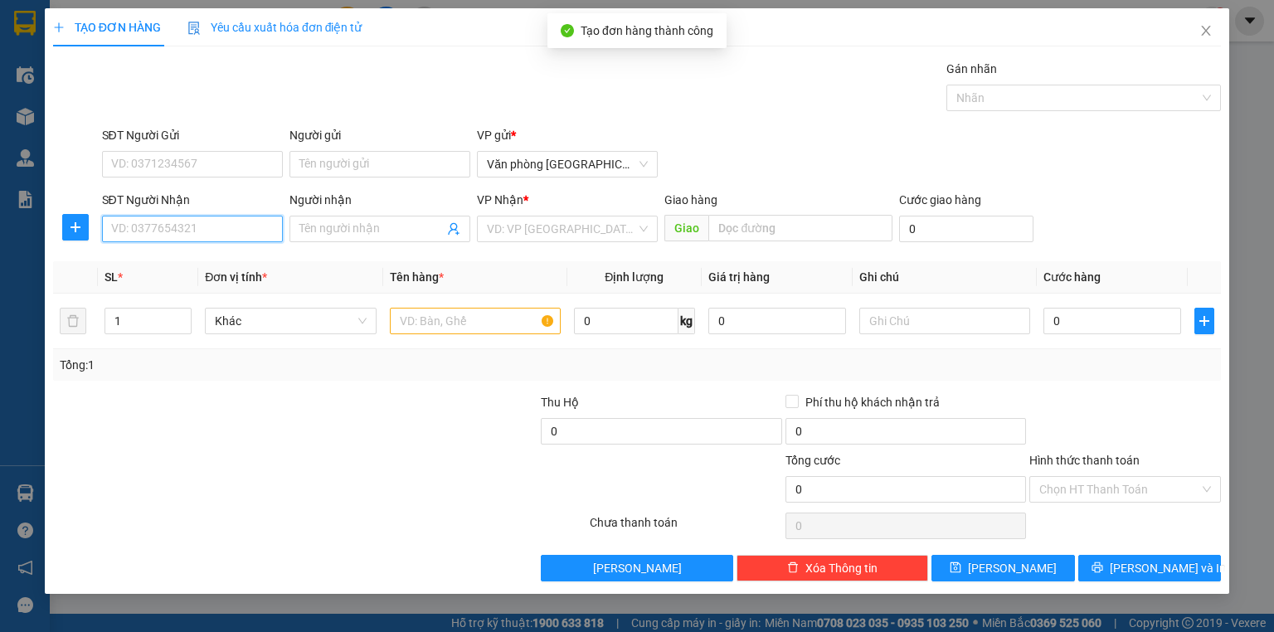
click at [207, 231] on input "SĐT Người Nhận" at bounding box center [192, 229] width 181 height 27
click at [202, 255] on div "0964014838" at bounding box center [192, 261] width 161 height 18
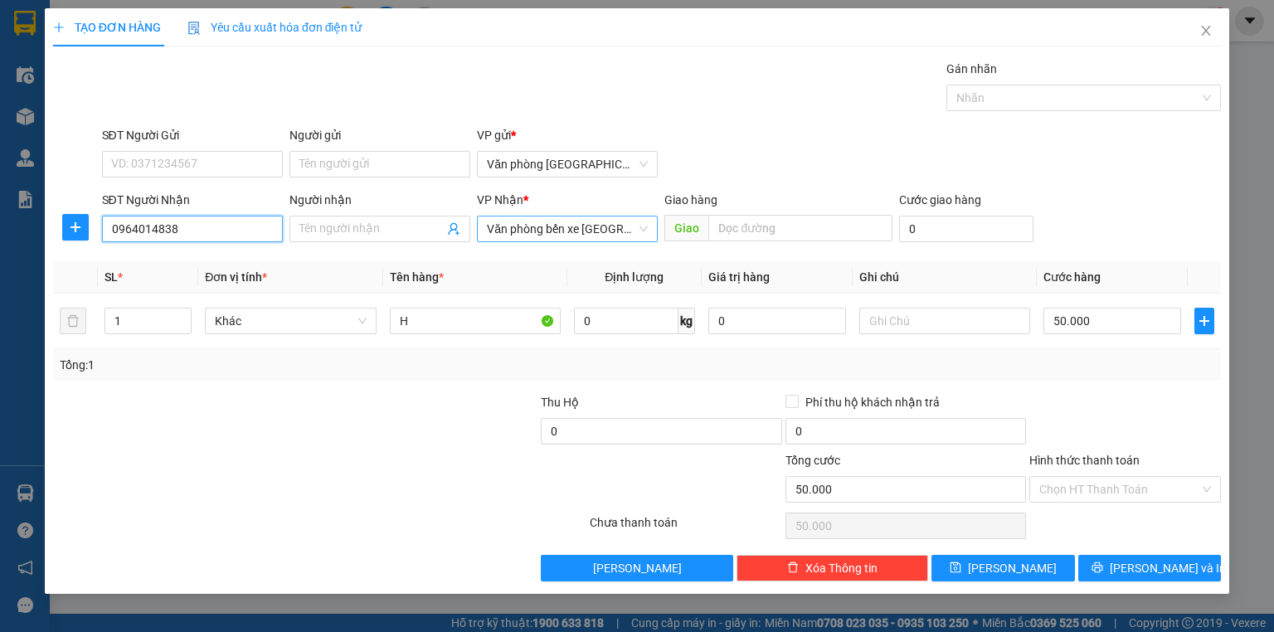
click at [598, 219] on span "Văn phòng bến xe Lai Châu" at bounding box center [567, 229] width 161 height 25
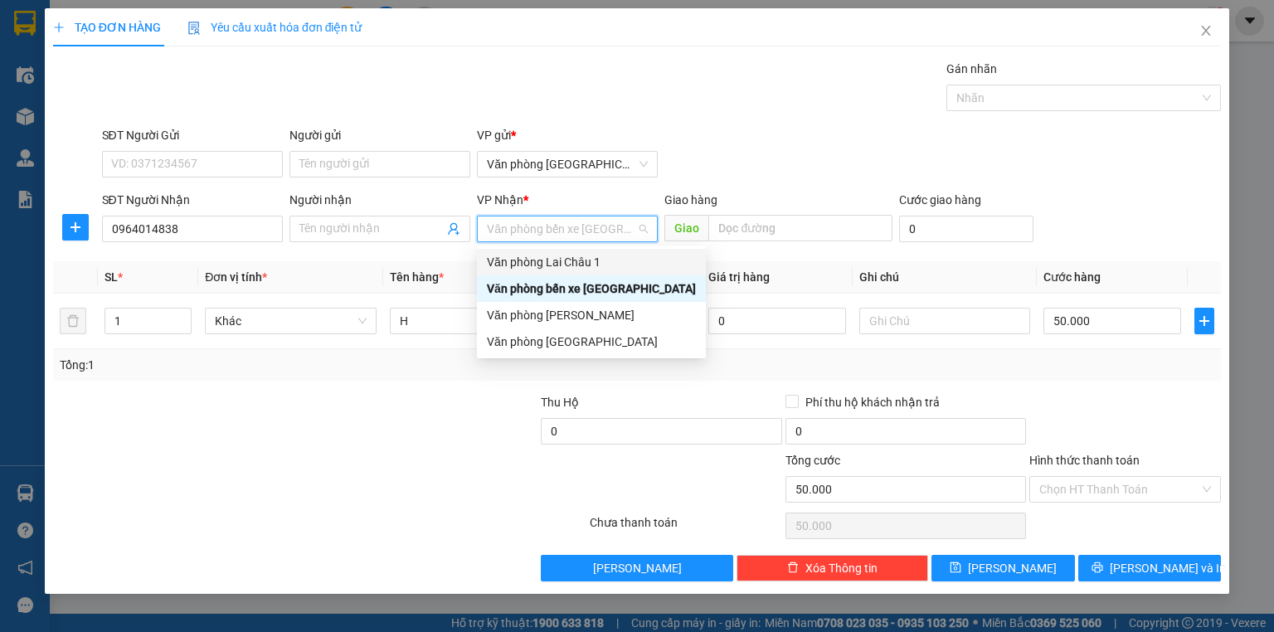
click at [616, 260] on div "Văn phòng Lai Châu 1" at bounding box center [591, 262] width 209 height 18
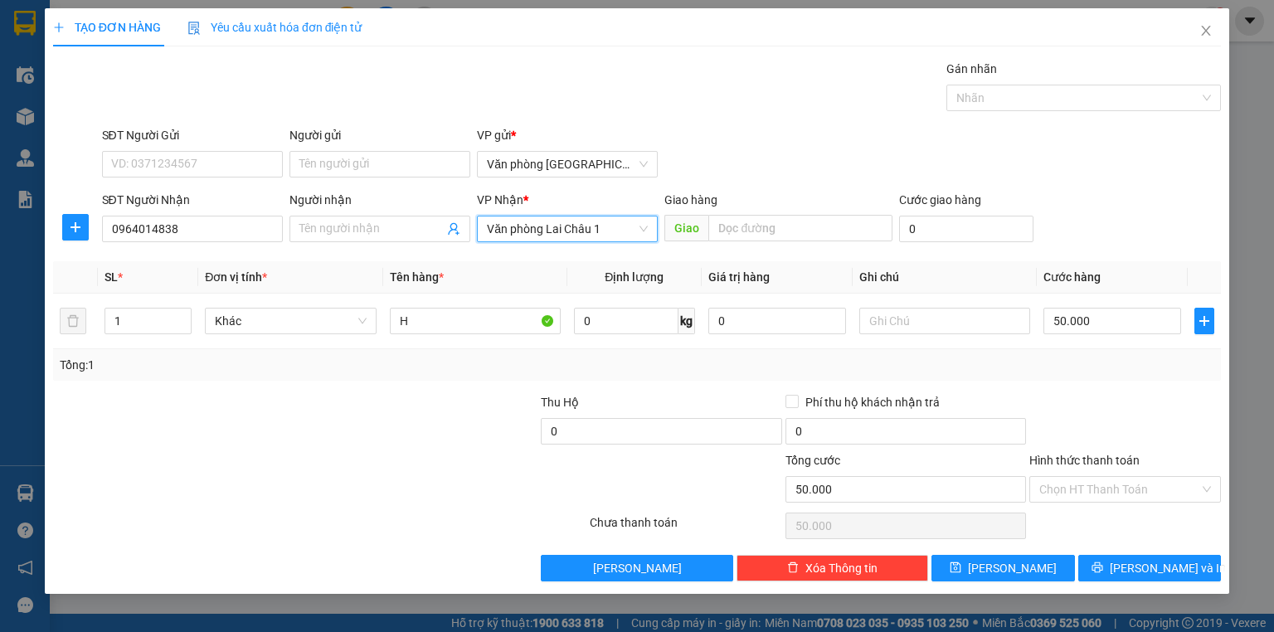
click at [1177, 474] on div "Hình thức thanh toán" at bounding box center [1125, 463] width 192 height 25
click at [1168, 492] on input "Hình thức thanh toán" at bounding box center [1119, 489] width 160 height 25
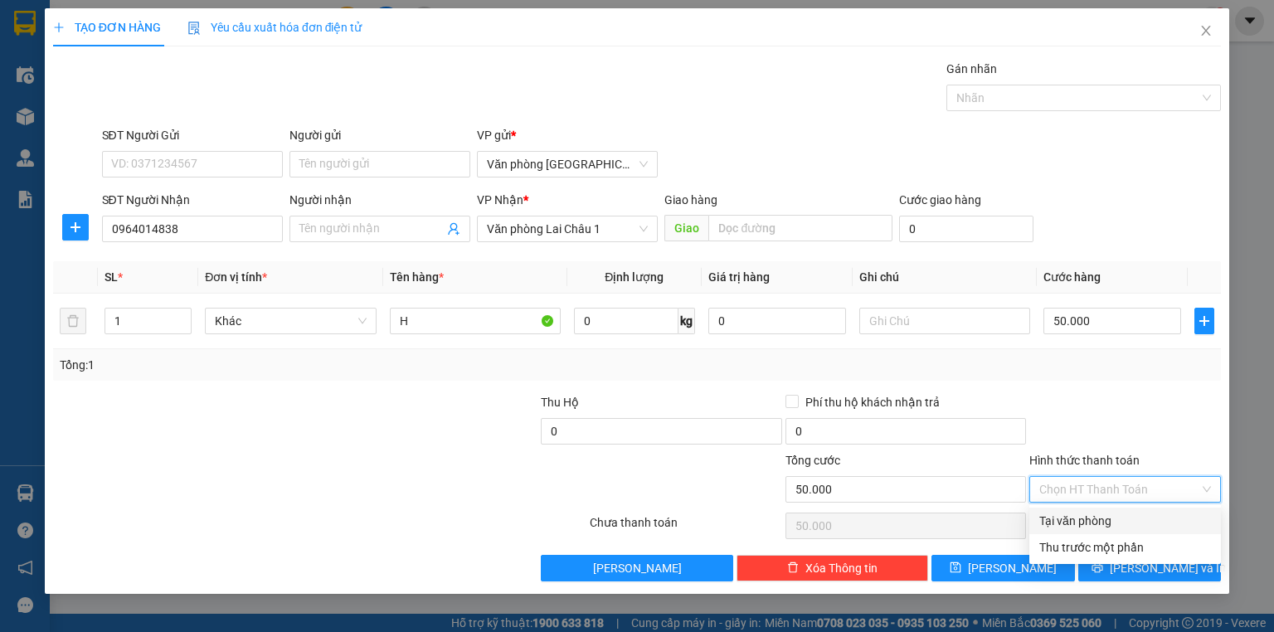
click at [1135, 520] on div "Tại văn phòng" at bounding box center [1125, 521] width 172 height 18
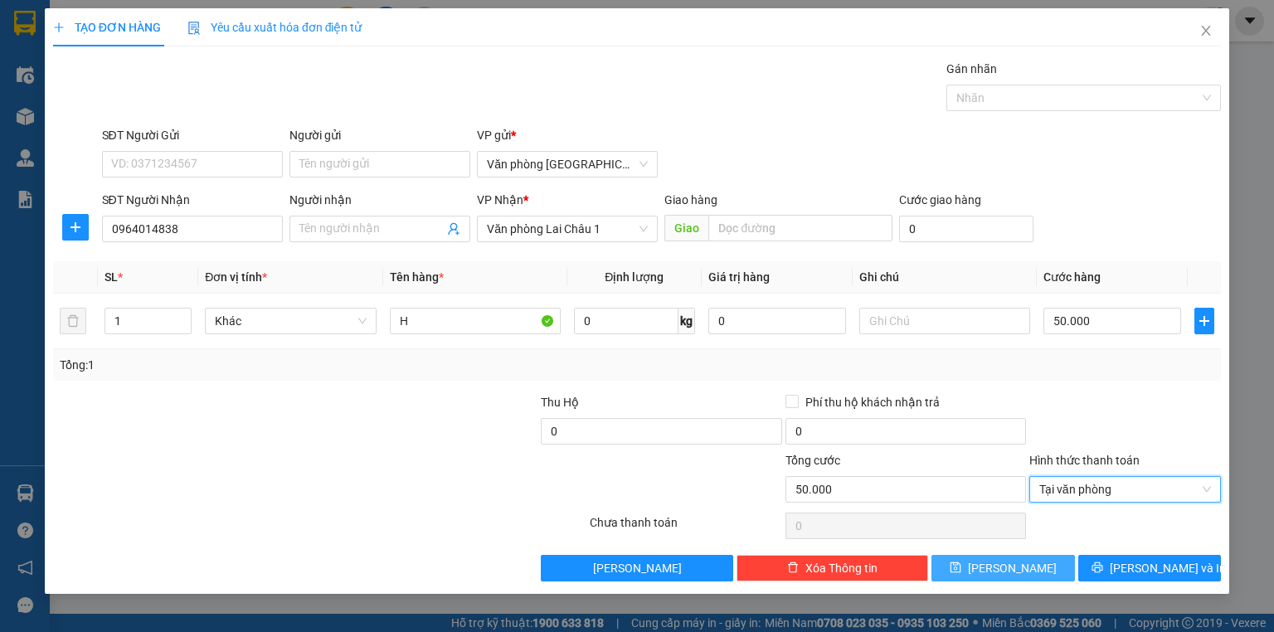
click at [1026, 561] on button "Lưu" at bounding box center [1004, 568] width 144 height 27
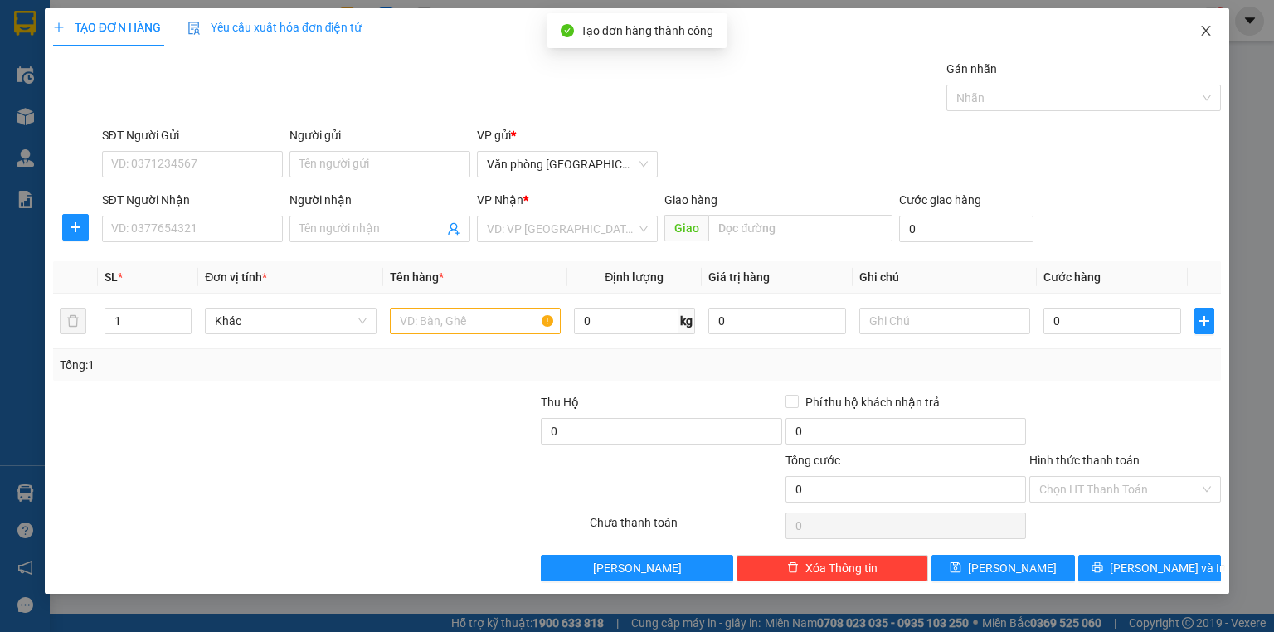
click at [1194, 32] on span "Close" at bounding box center [1206, 31] width 46 height 46
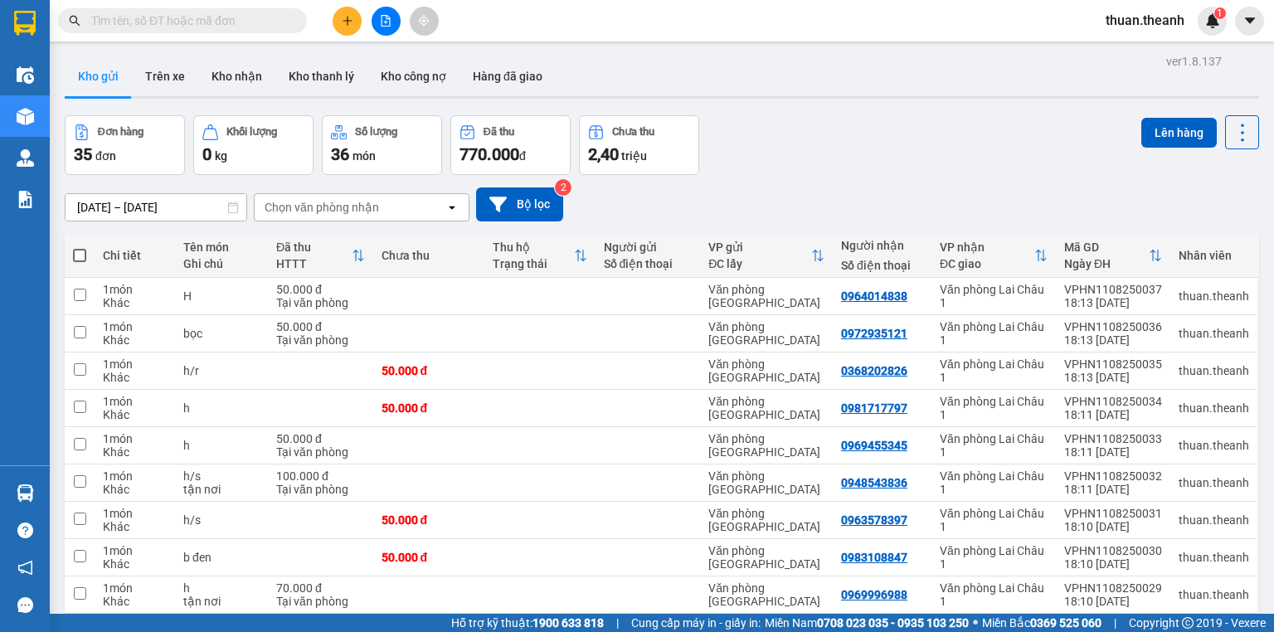
click at [350, 9] on button at bounding box center [347, 21] width 29 height 29
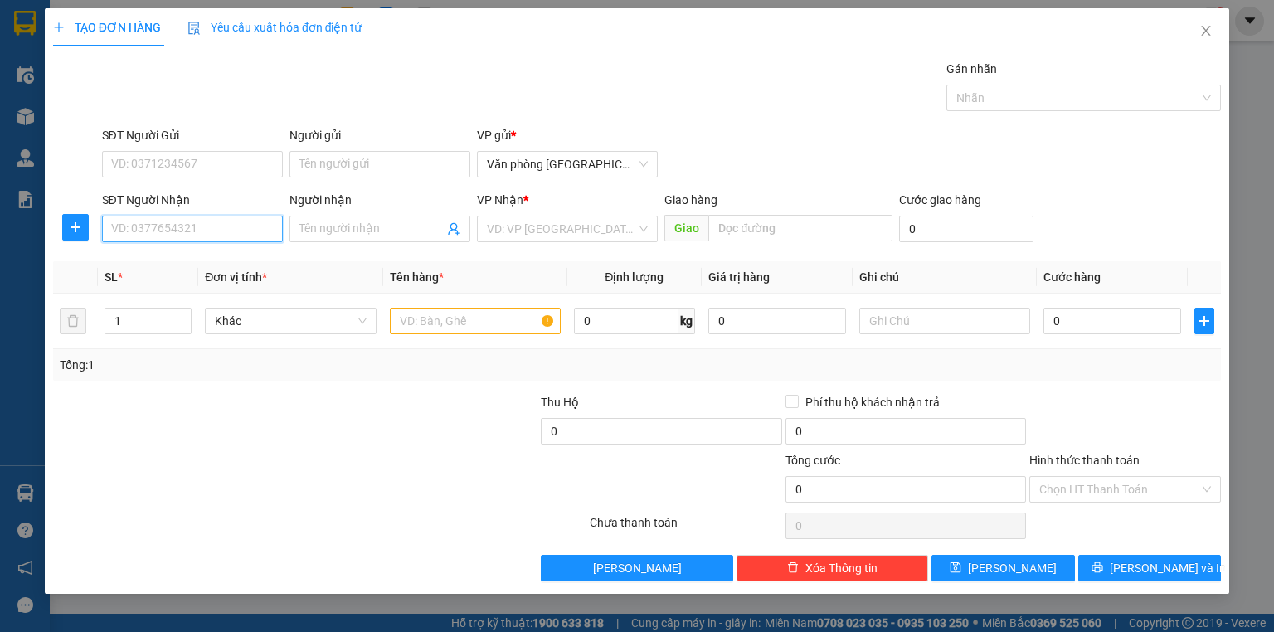
click at [268, 229] on input "SĐT Người Nhận" at bounding box center [192, 229] width 181 height 27
click at [245, 263] on div "0833633888" at bounding box center [192, 261] width 161 height 18
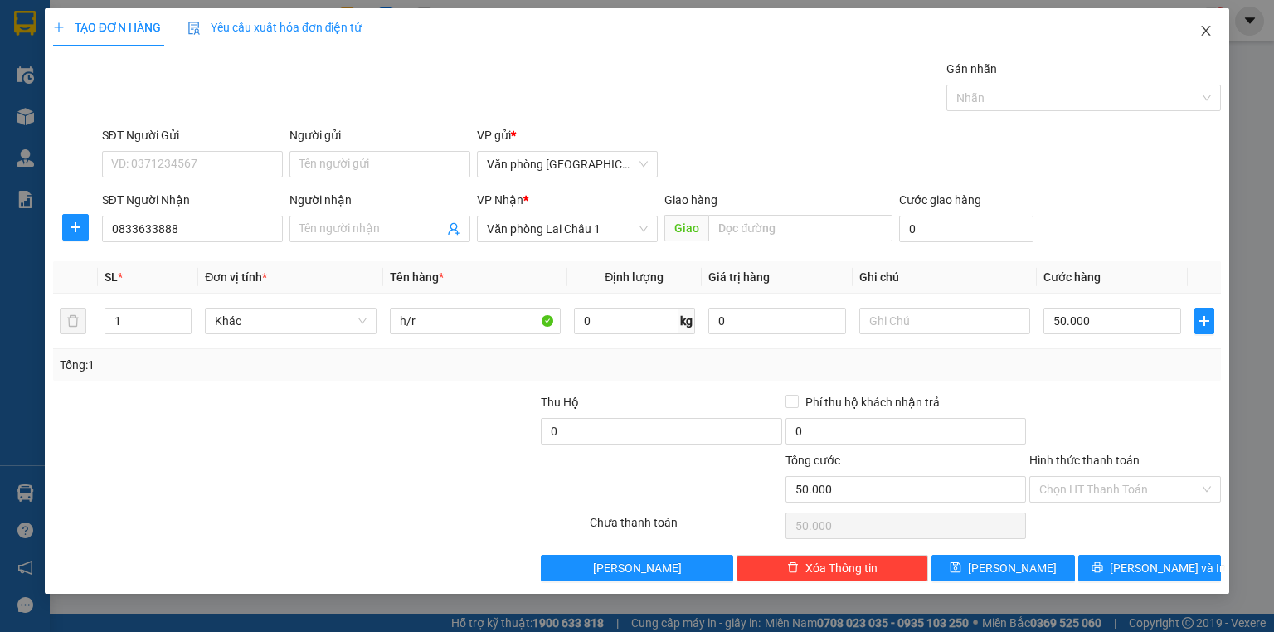
click at [1214, 41] on span "Close" at bounding box center [1206, 31] width 46 height 46
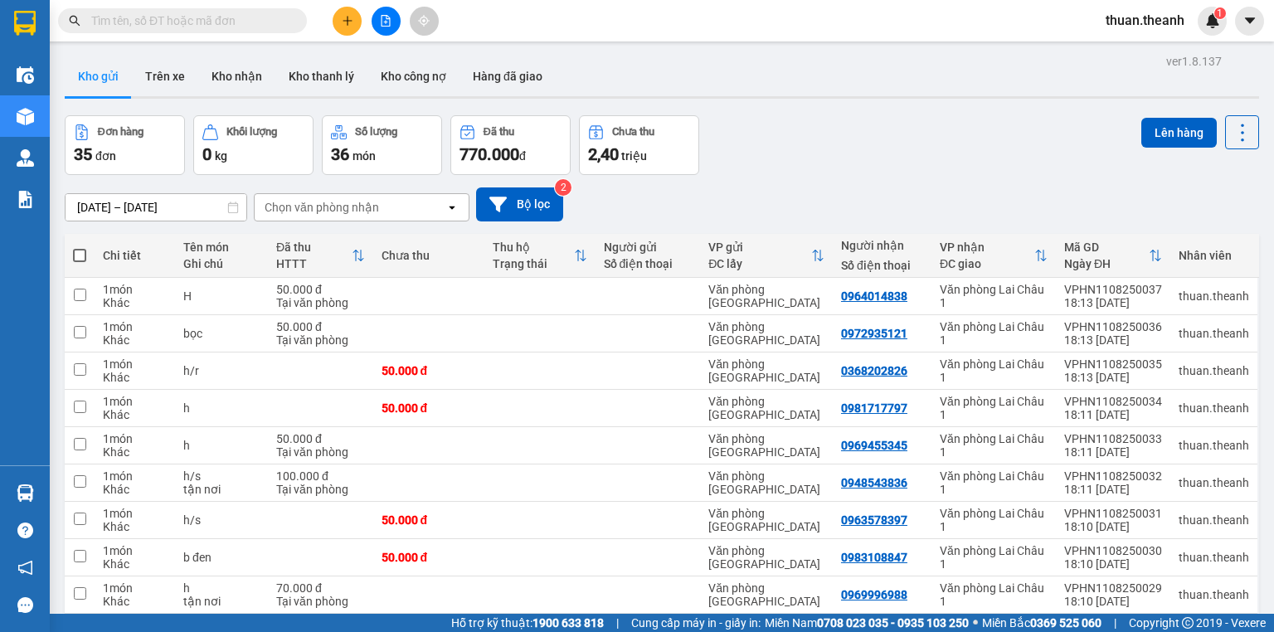
click at [335, 15] on button at bounding box center [347, 21] width 29 height 29
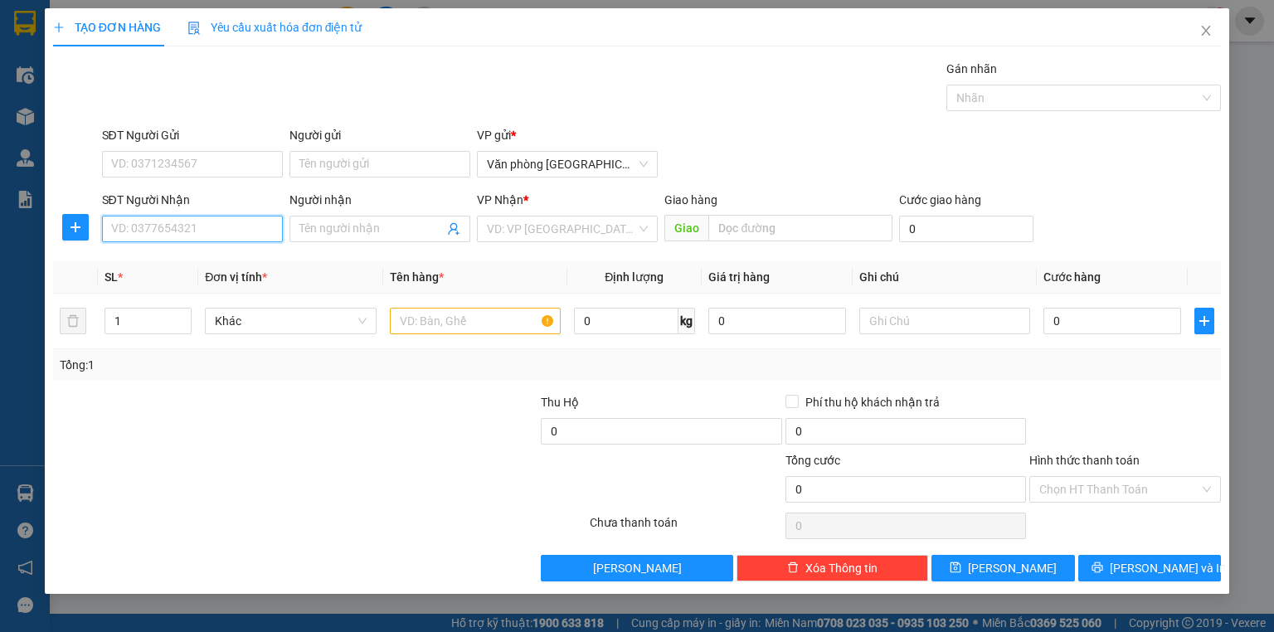
click at [181, 221] on input "SĐT Người Nhận" at bounding box center [192, 229] width 181 height 27
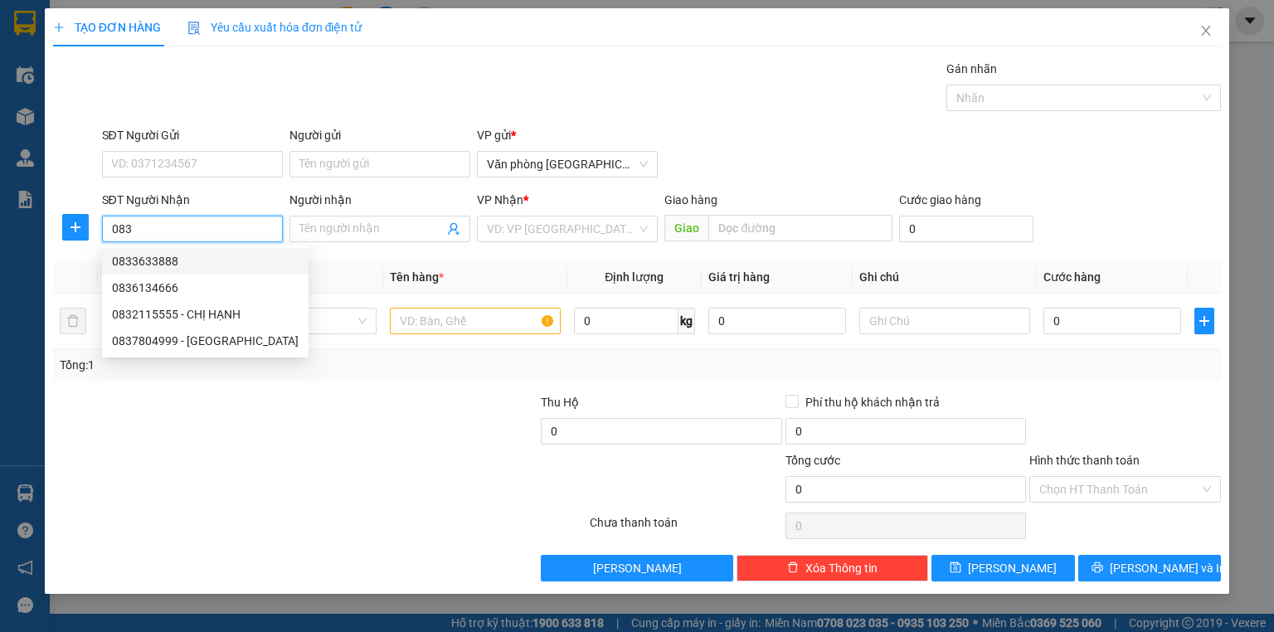
click at [194, 259] on div "0833633888" at bounding box center [205, 261] width 187 height 18
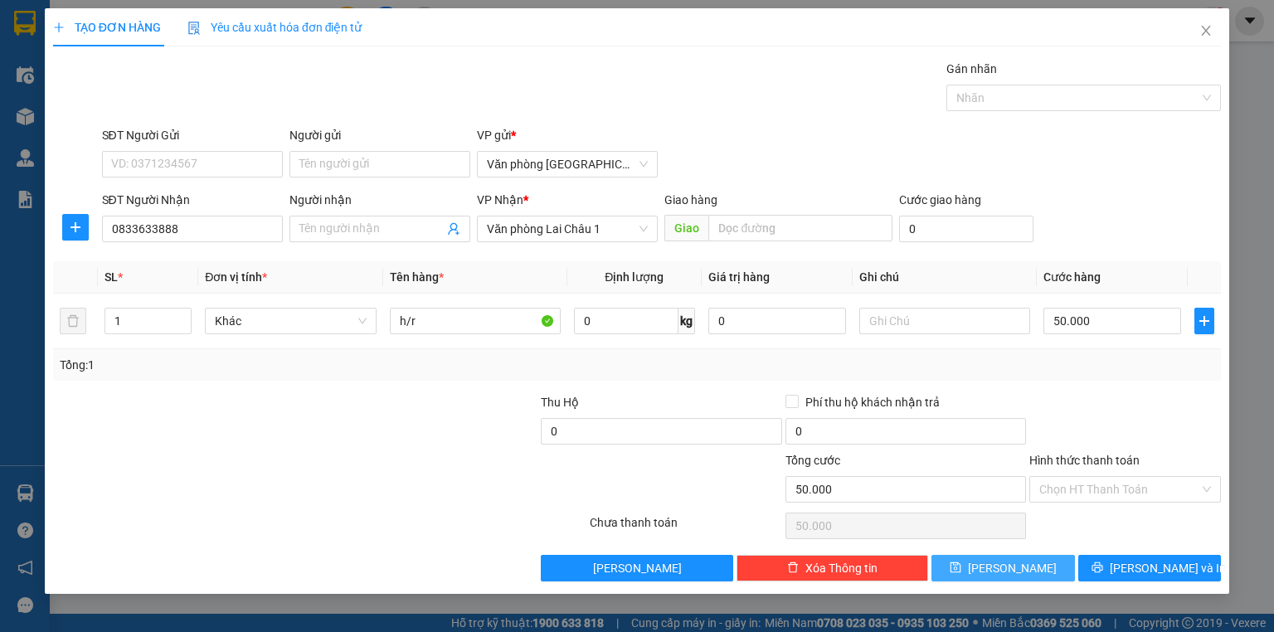
click at [1013, 568] on span "Lưu" at bounding box center [1012, 568] width 89 height 18
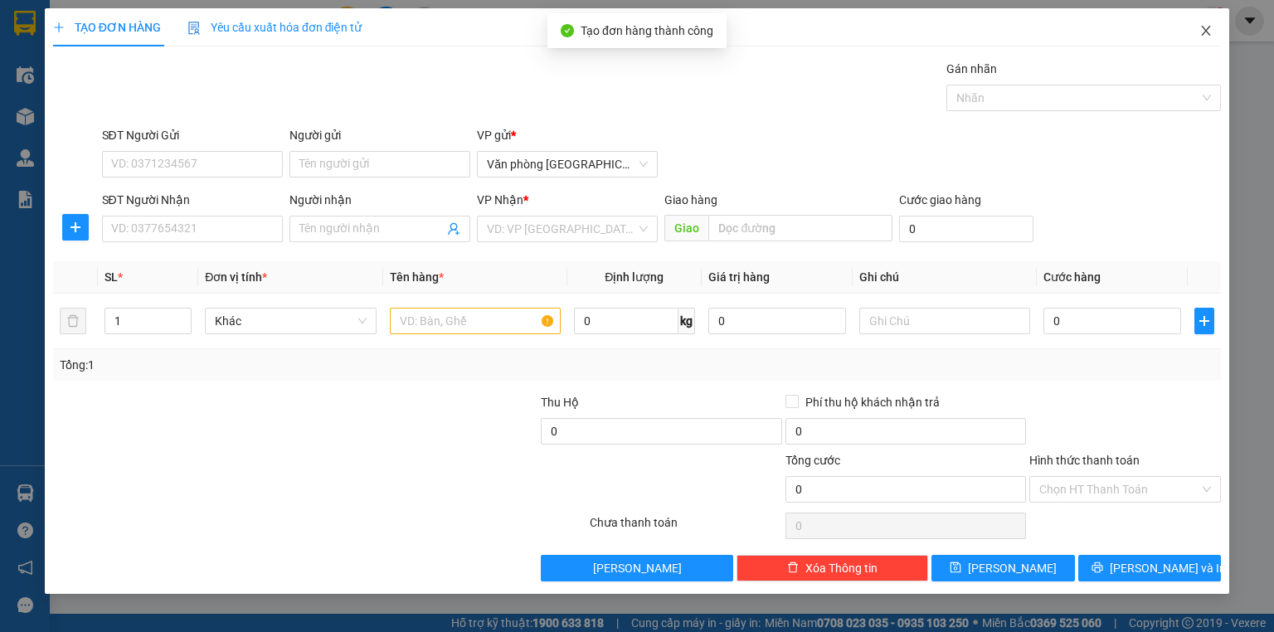
click at [1201, 37] on icon "close" at bounding box center [1206, 30] width 13 height 13
